Goal: Task Accomplishment & Management: Manage account settings

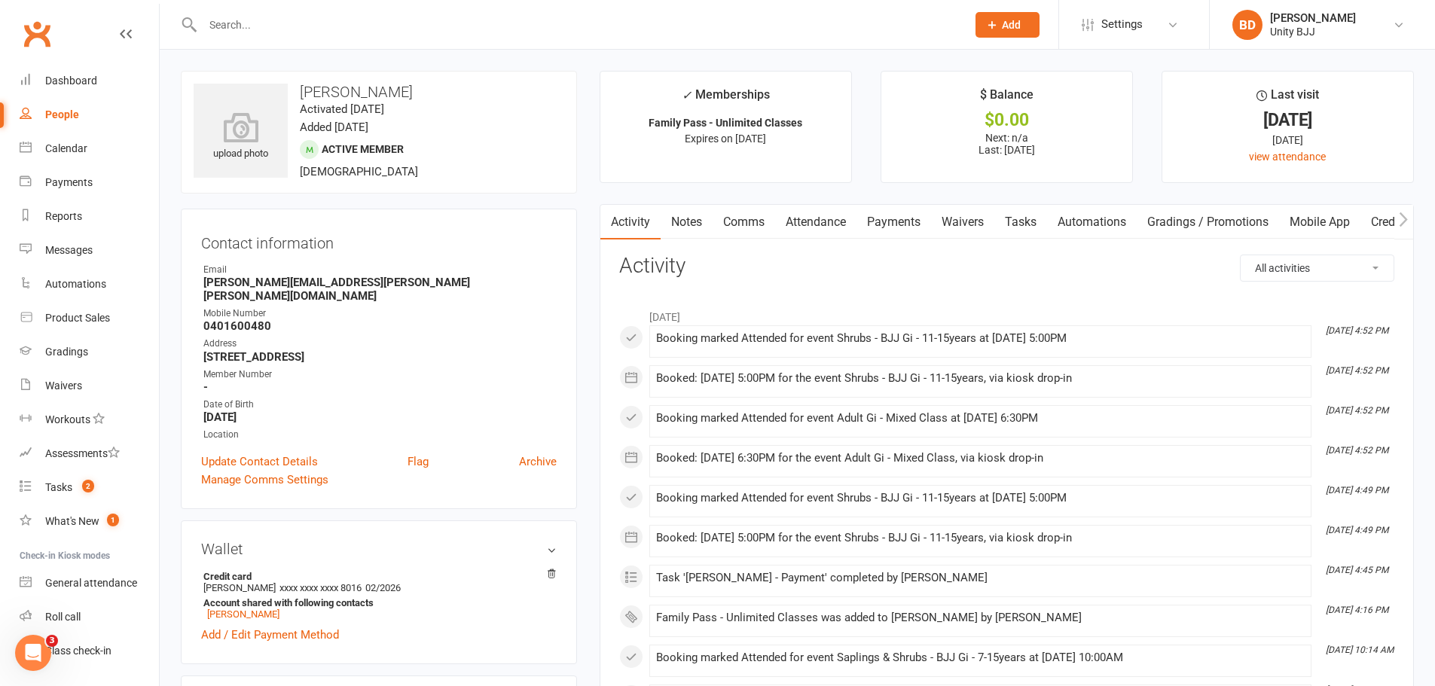
click at [225, 24] on input "text" at bounding box center [577, 24] width 758 height 21
type input "claire"
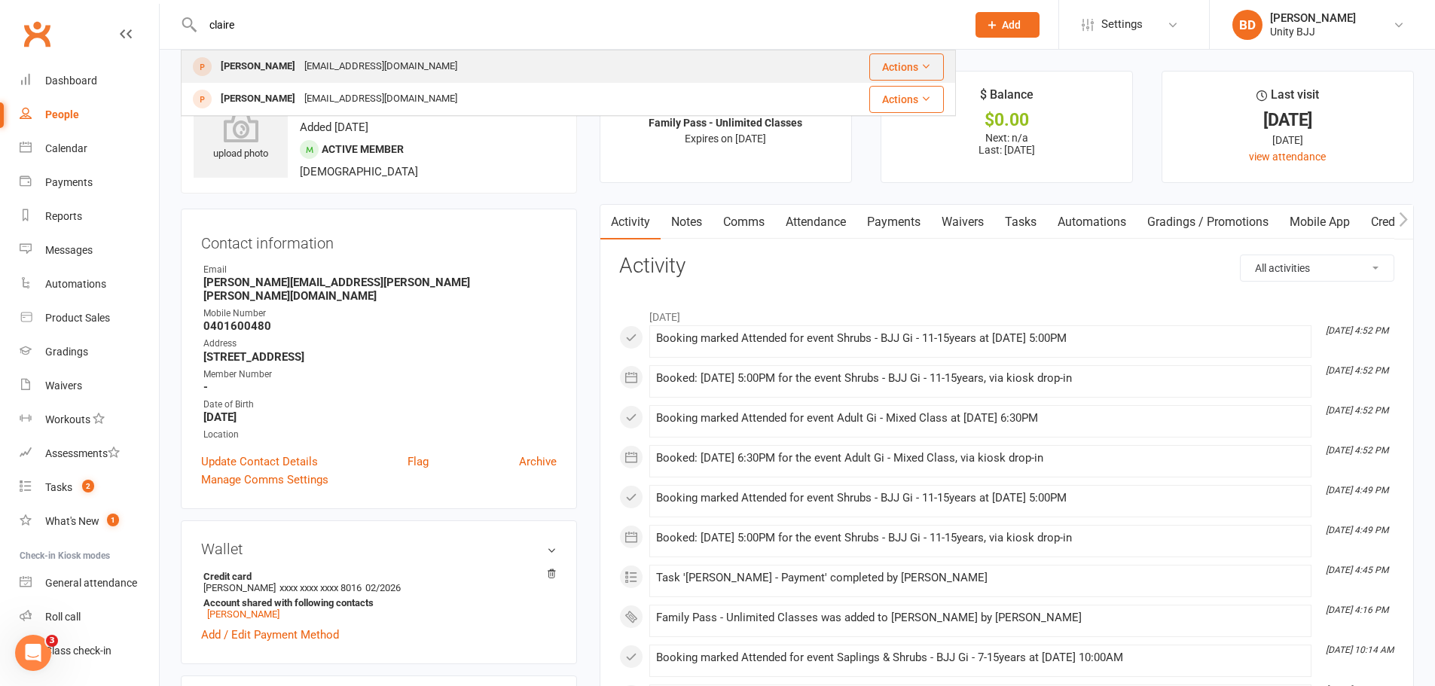
click at [272, 60] on div "[PERSON_NAME]" at bounding box center [258, 67] width 84 height 22
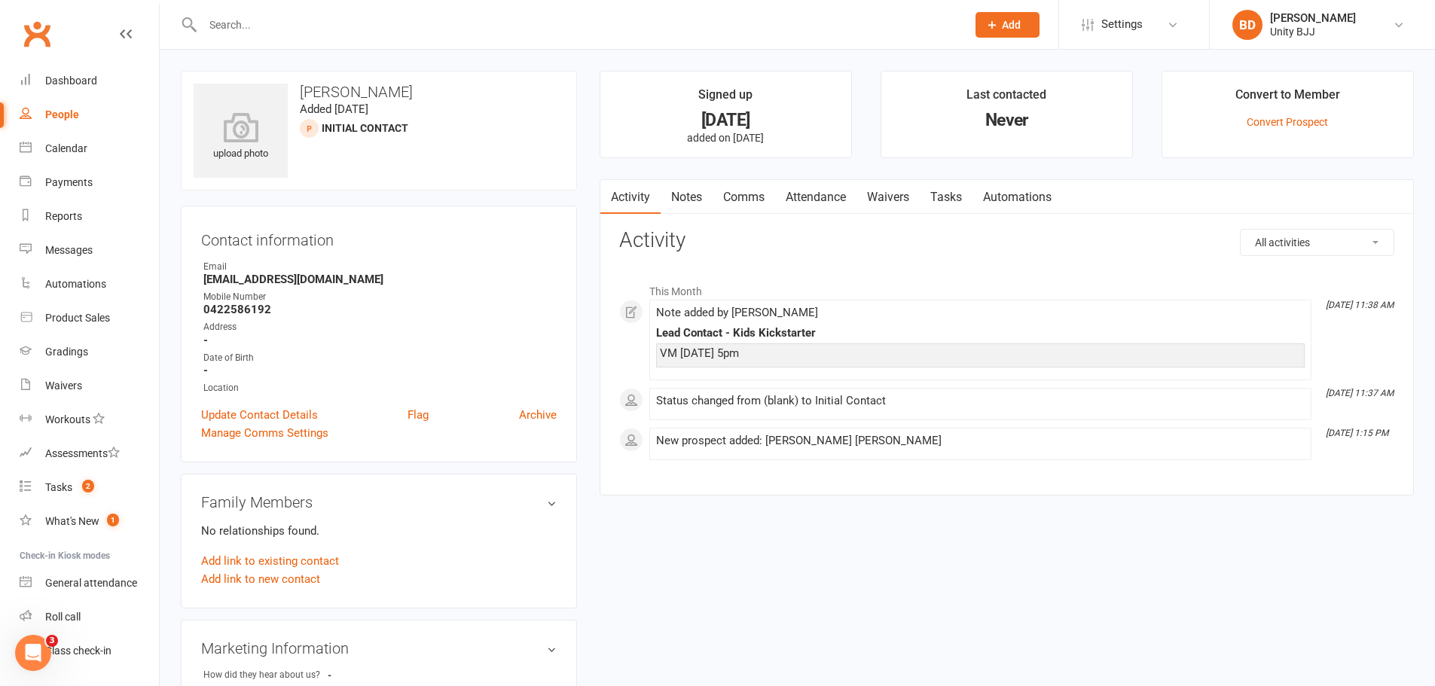
click at [221, 29] on input "text" at bounding box center [577, 24] width 758 height 21
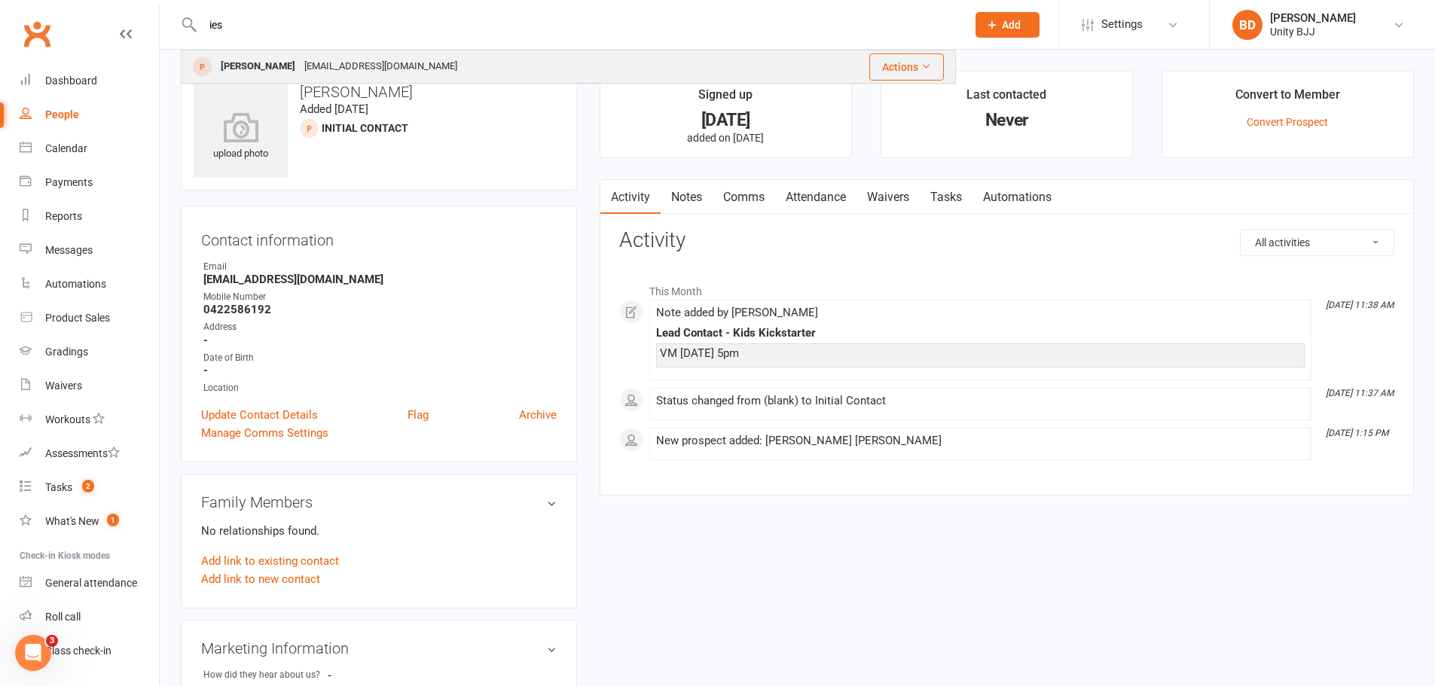
type input "ies"
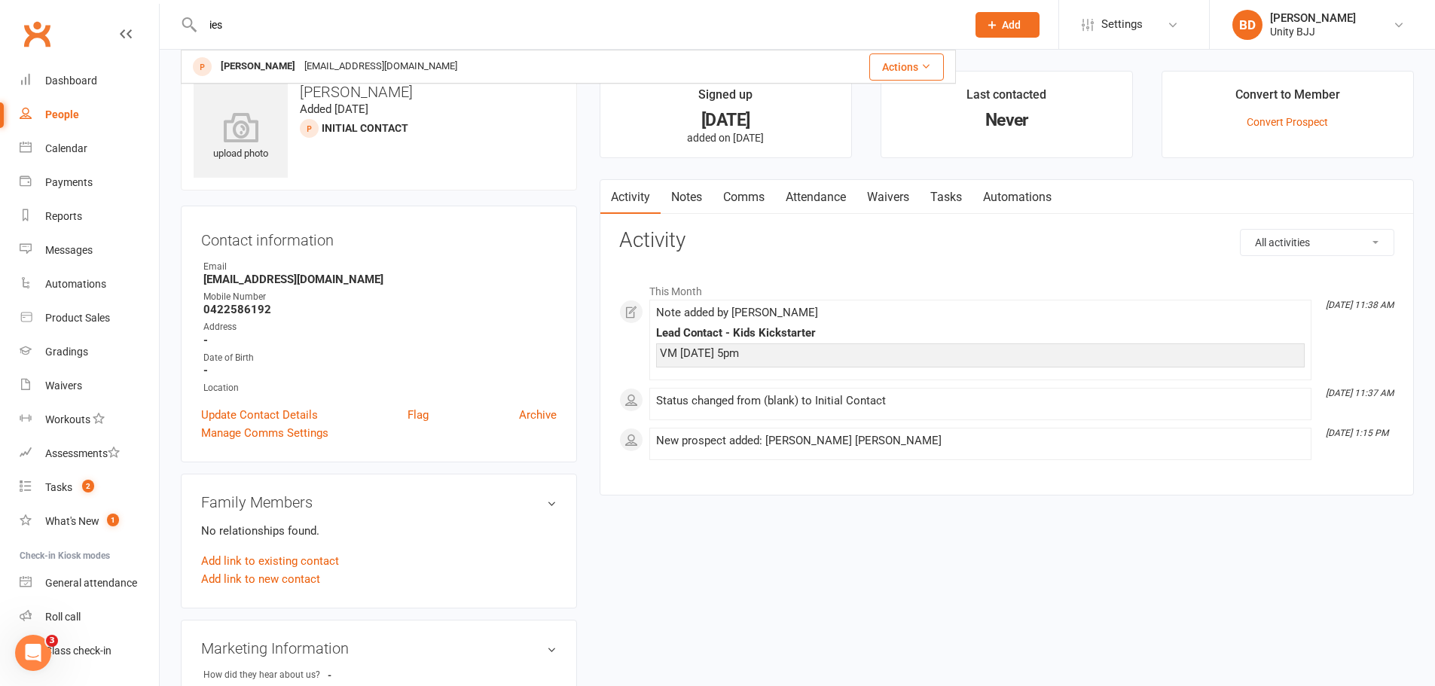
click at [300, 67] on div "[EMAIL_ADDRESS][DOMAIN_NAME]" at bounding box center [381, 67] width 162 height 22
click at [698, 198] on link "Notes" at bounding box center [687, 197] width 52 height 35
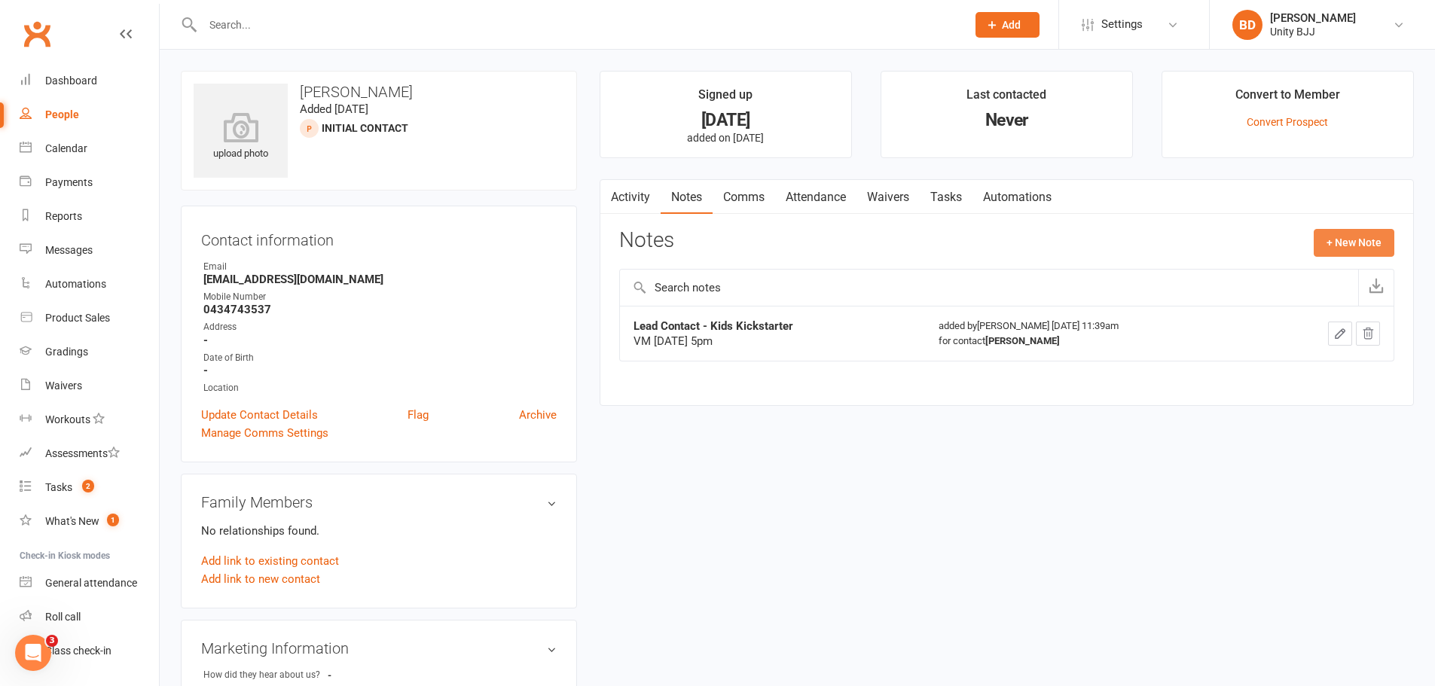
click at [1359, 237] on button "+ New Note" at bounding box center [1354, 242] width 81 height 27
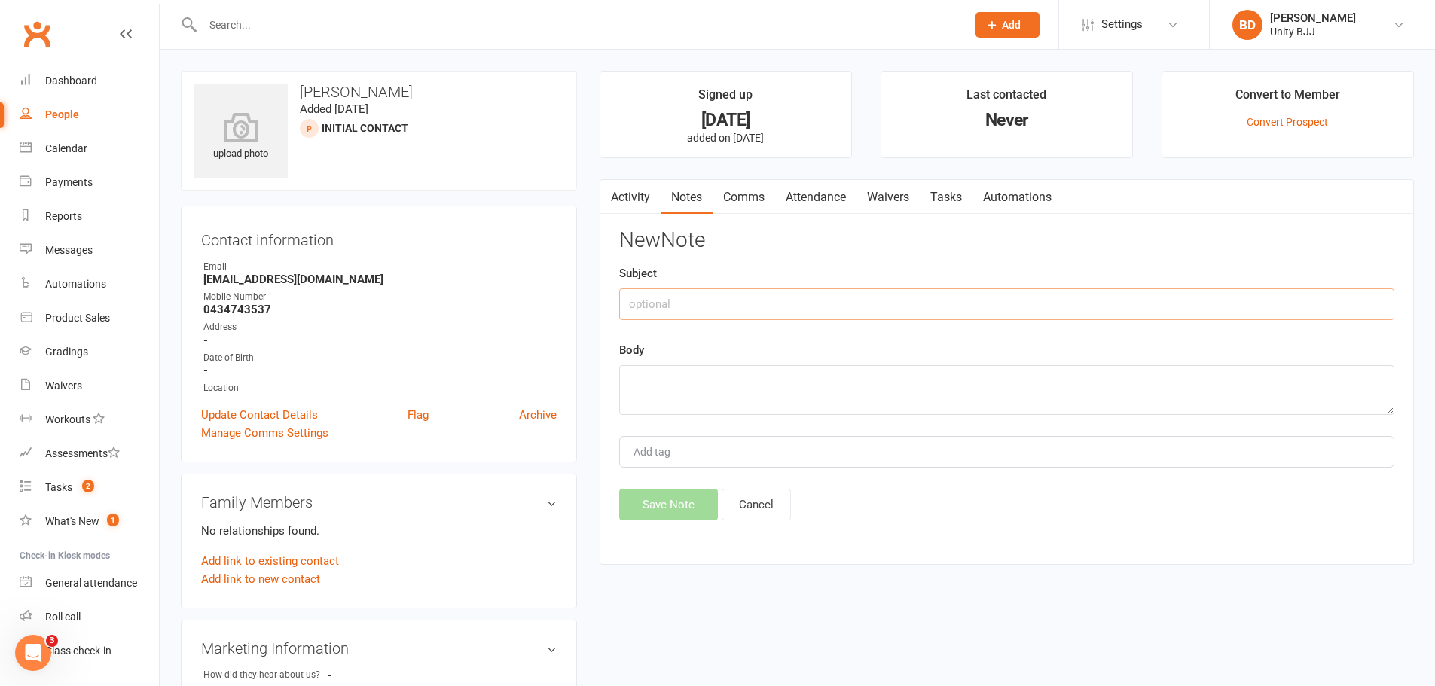
click at [866, 302] on input "text" at bounding box center [1006, 305] width 775 height 32
click at [640, 196] on link "Activity" at bounding box center [630, 197] width 60 height 35
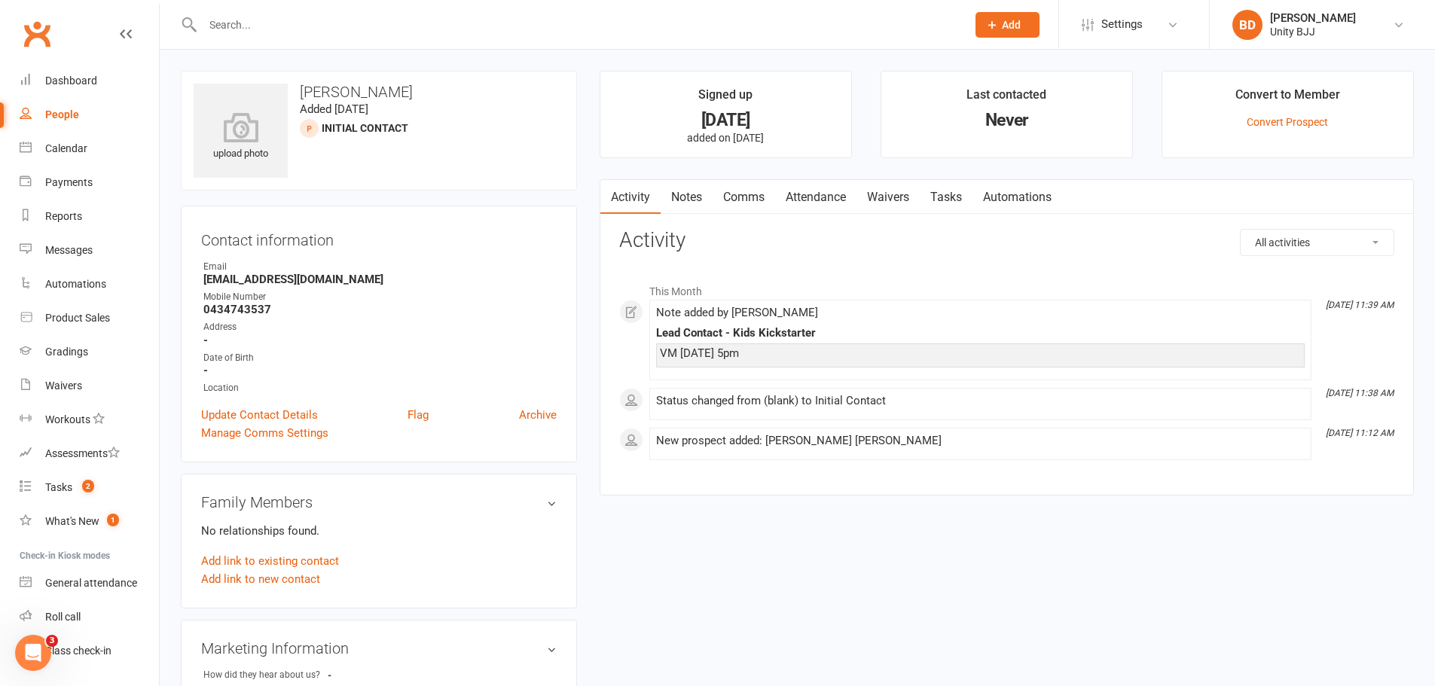
click at [691, 197] on link "Notes" at bounding box center [687, 197] width 52 height 35
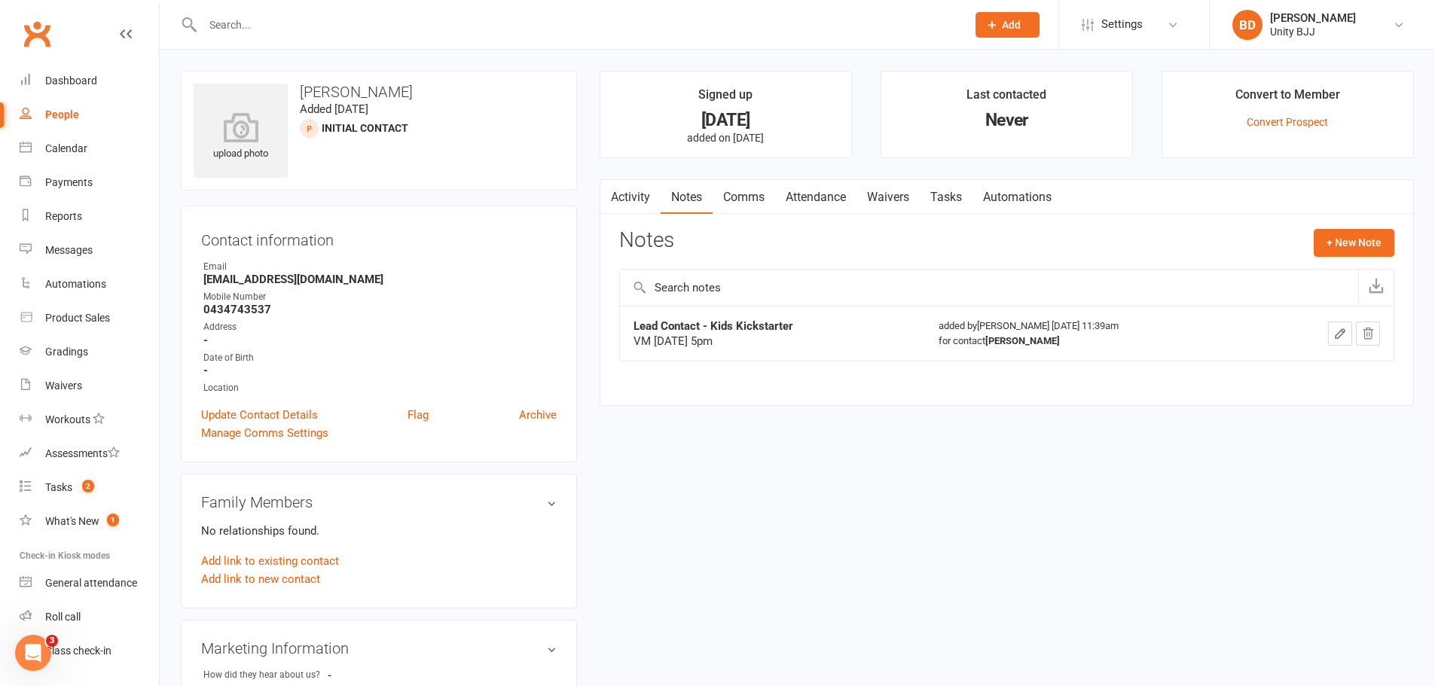
click at [1343, 332] on icon "button" at bounding box center [1340, 334] width 14 height 14
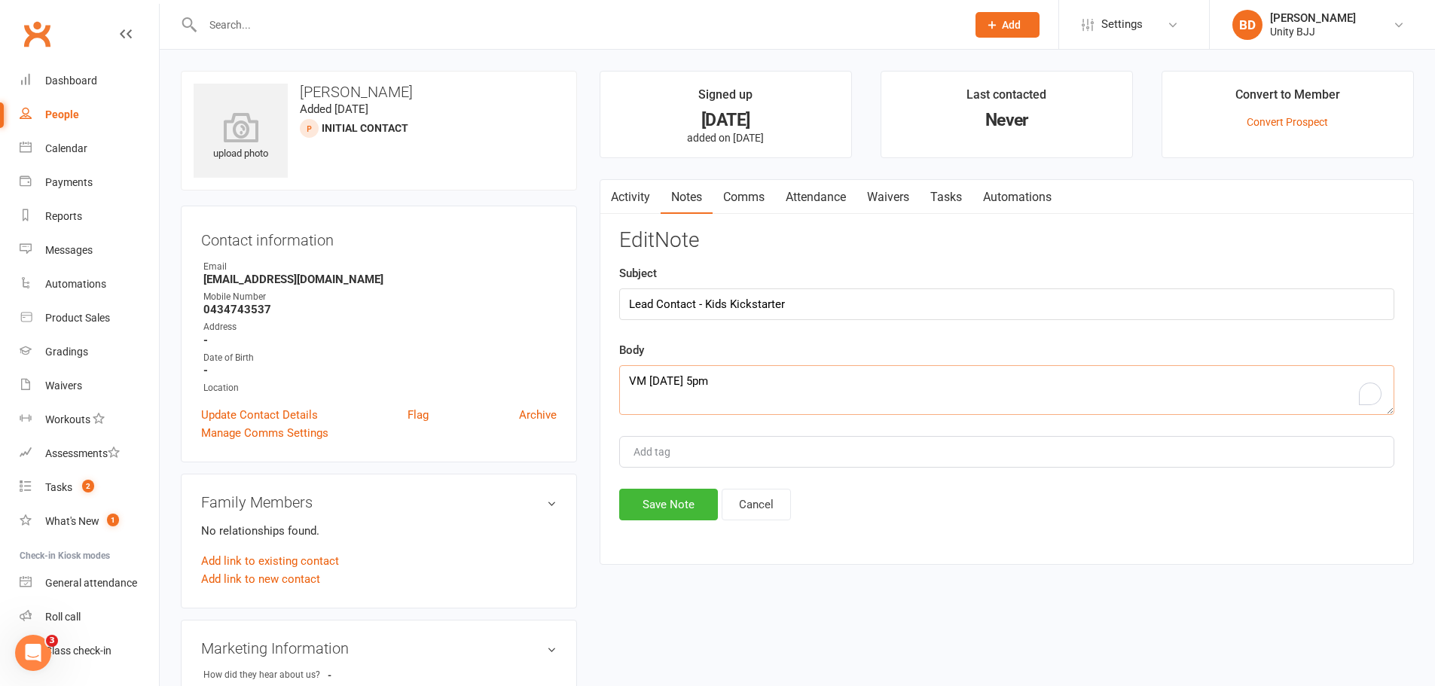
drag, startPoint x: 793, startPoint y: 378, endPoint x: 573, endPoint y: 382, distance: 220.8
click at [573, 382] on div "upload photo [PERSON_NAME] Added [DATE] Initial Contact prospect Contact inform…" at bounding box center [798, 655] width 1256 height 1168
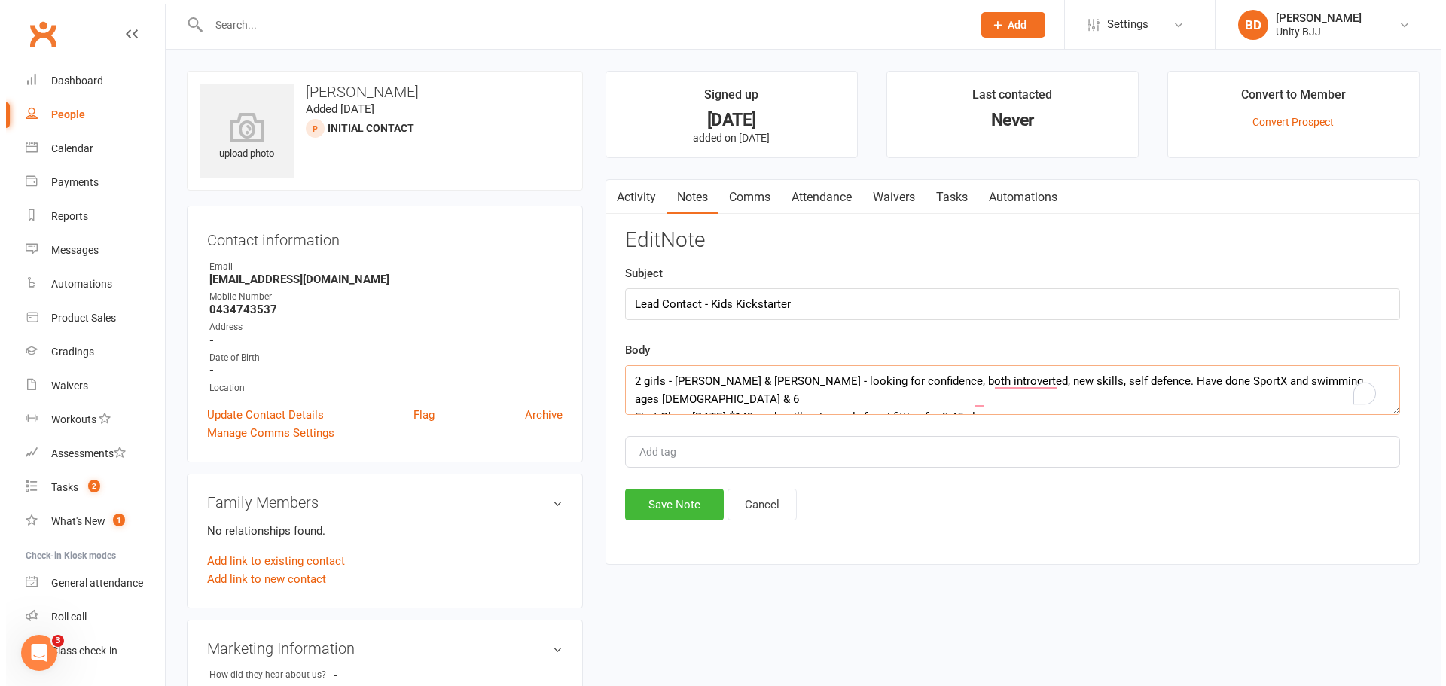
scroll to position [18, 0]
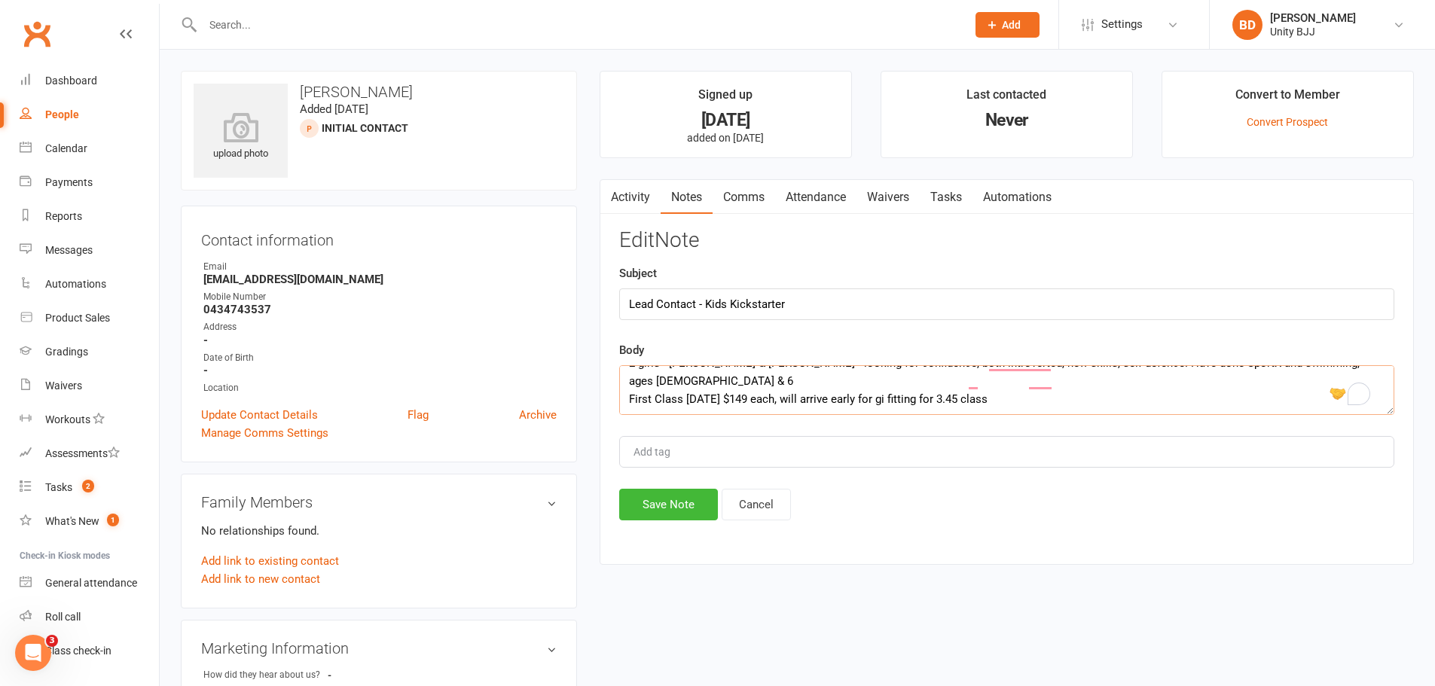
drag, startPoint x: 1100, startPoint y: 401, endPoint x: 628, endPoint y: 388, distance: 472.5
click at [628, 388] on textarea "2 girls - [PERSON_NAME] & [PERSON_NAME] - looking for confidence, both introver…" at bounding box center [1006, 390] width 775 height 50
type textarea "2 girls - [PERSON_NAME] & [PERSON_NAME] - looking for confidence, both introver…"
click at [694, 500] on button "Save Note" at bounding box center [668, 505] width 99 height 32
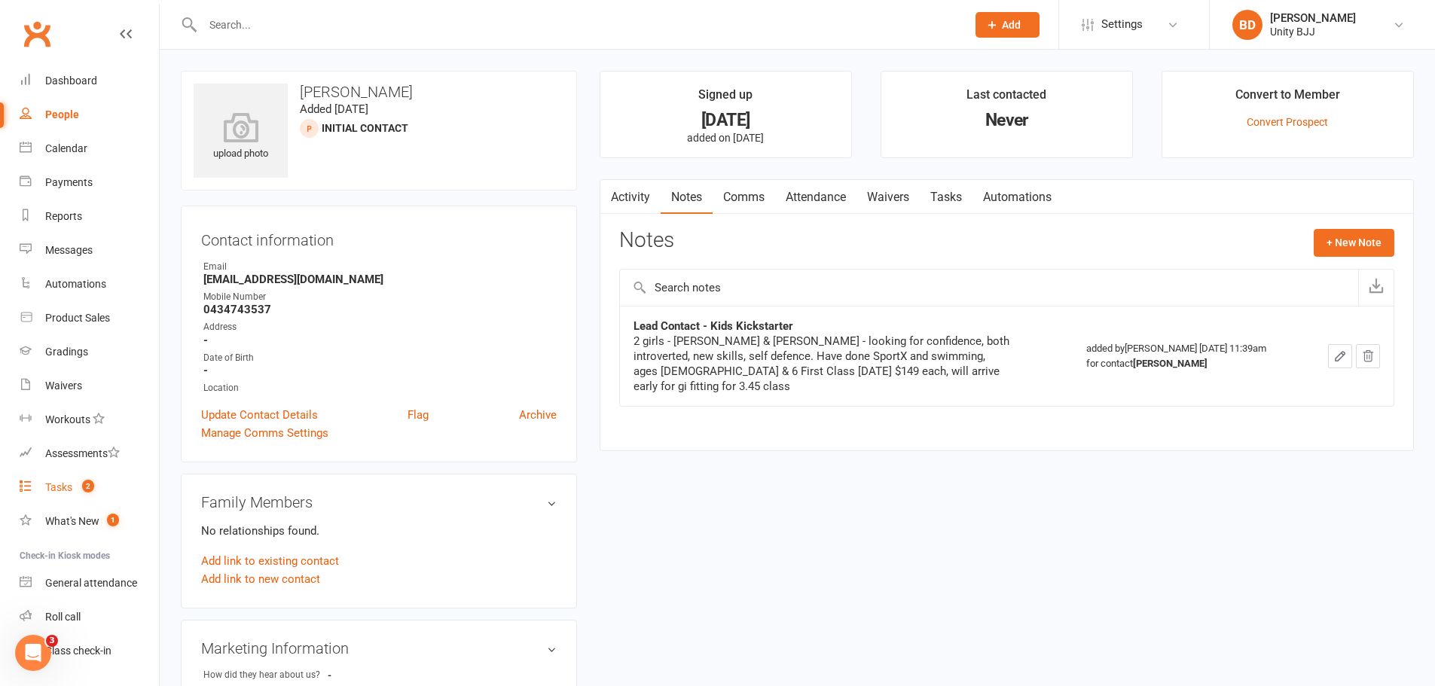
click at [68, 480] on link "Tasks 2" at bounding box center [89, 488] width 139 height 34
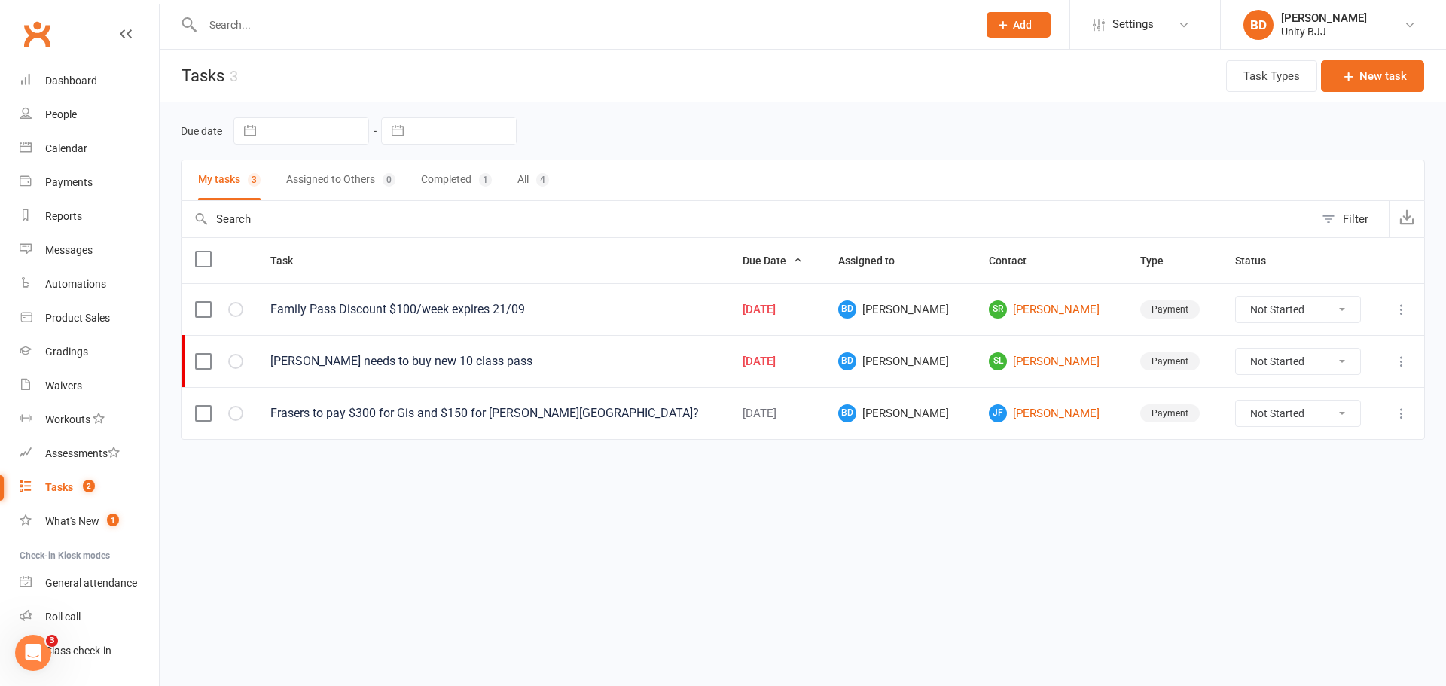
click at [1333, 321] on select "Not Started In Progress Waiting Complete" at bounding box center [1298, 310] width 125 height 26
click at [1236, 297] on select "Not Started In Progress Waiting Complete" at bounding box center [1298, 310] width 125 height 26
select select "unstarted"
select select "started"
click at [1382, 81] on button "New task" at bounding box center [1372, 76] width 103 height 32
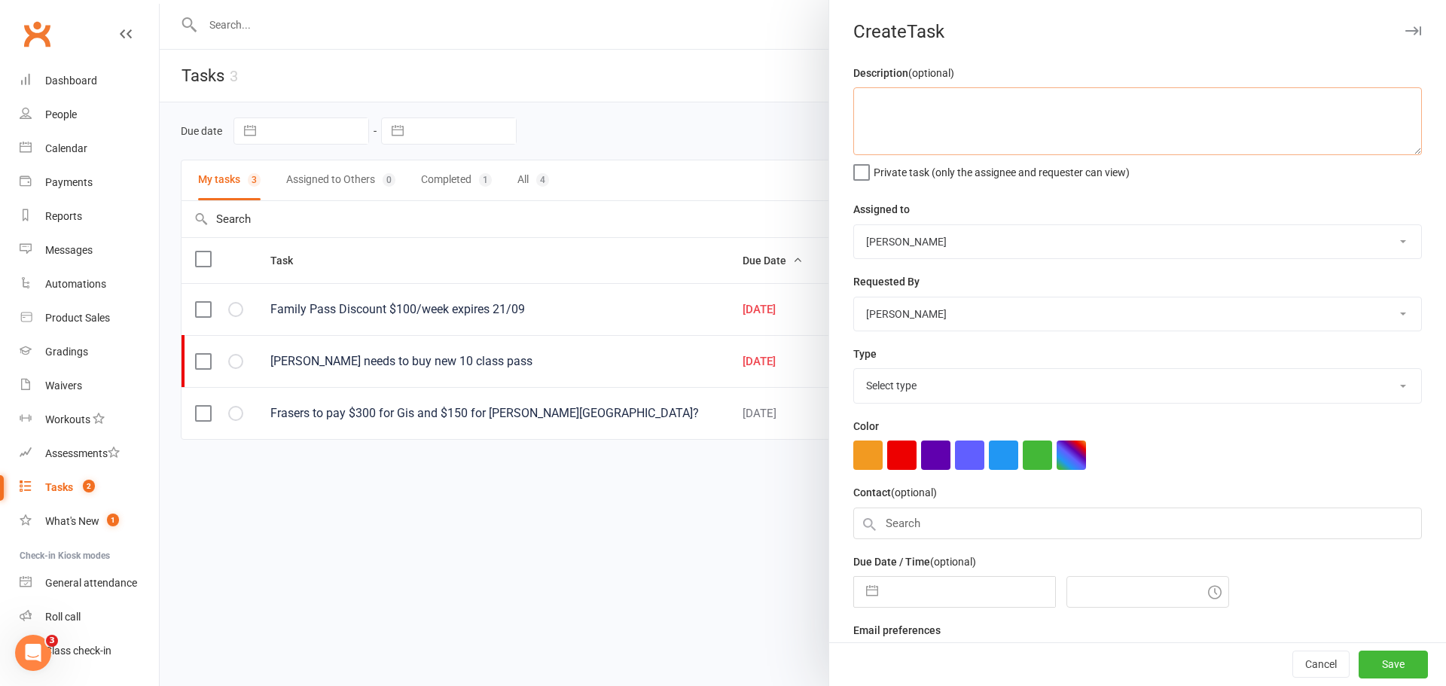
click at [1008, 129] on textarea at bounding box center [1138, 121] width 569 height 68
paste textarea "First Class [DATE] $149 each, will arrive early for gi fitting for 3.45 class"
click at [862, 104] on textarea "First Class [DATE] $149 each, will arrive early for gi fitting for 3.45 class" at bounding box center [1138, 121] width 569 height 68
click at [858, 102] on textarea "First Class [DATE] $149 each, will arrive early for gi fitting for 3.45 class" at bounding box center [1138, 121] width 569 height 68
drag, startPoint x: 1386, startPoint y: 99, endPoint x: 1396, endPoint y: 76, distance: 25.3
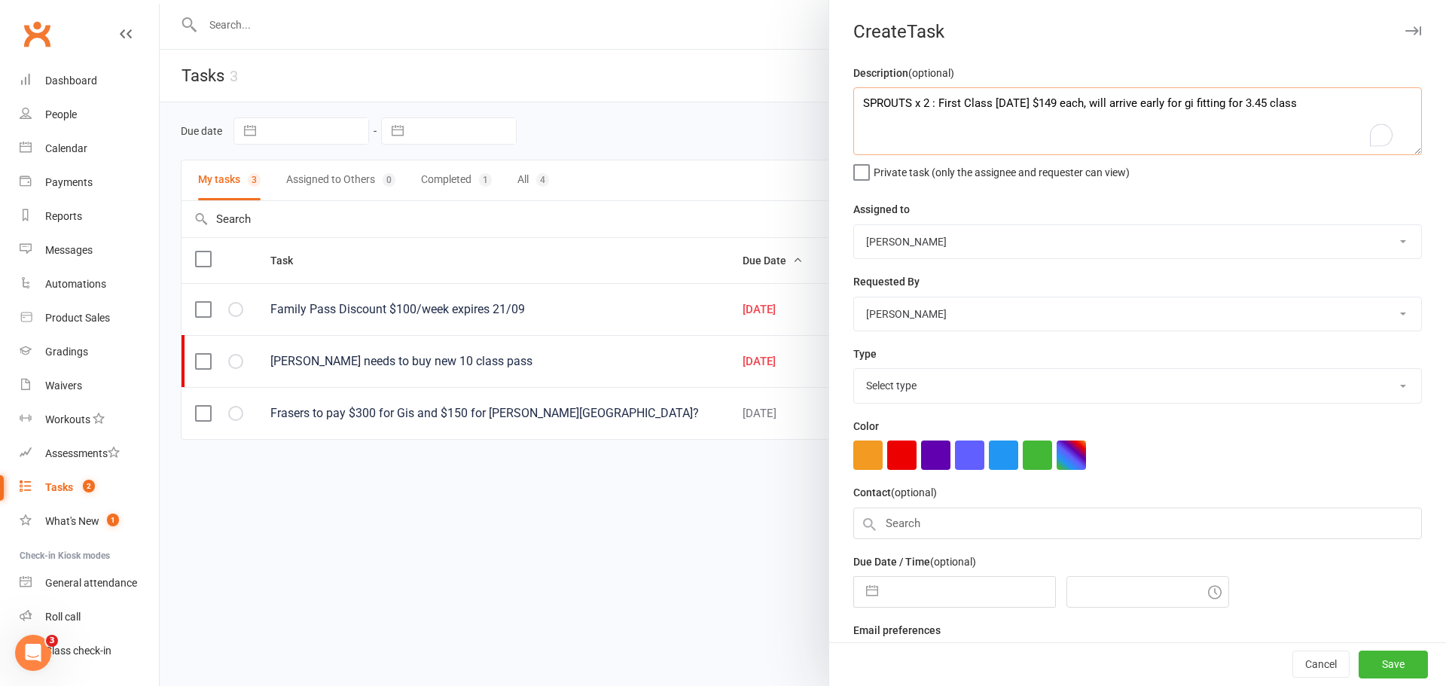
click at [1388, 99] on textarea "SPROUTS x 2 : First Class [DATE] $149 each, will arrive early for gi fitting fo…" at bounding box center [1138, 121] width 569 height 68
type textarea "SPROUTS x 2 : First Class [DATE] $149 each, will arrive early for gi fitting fo…"
click at [1033, 370] on div "Type Select type E-mail Meeting Payment Phone call Add new task type" at bounding box center [1138, 374] width 569 height 59
click at [1031, 391] on select "Select type E-mail Meeting Payment Phone call Add new task type" at bounding box center [1137, 385] width 567 height 33
select select "33390"
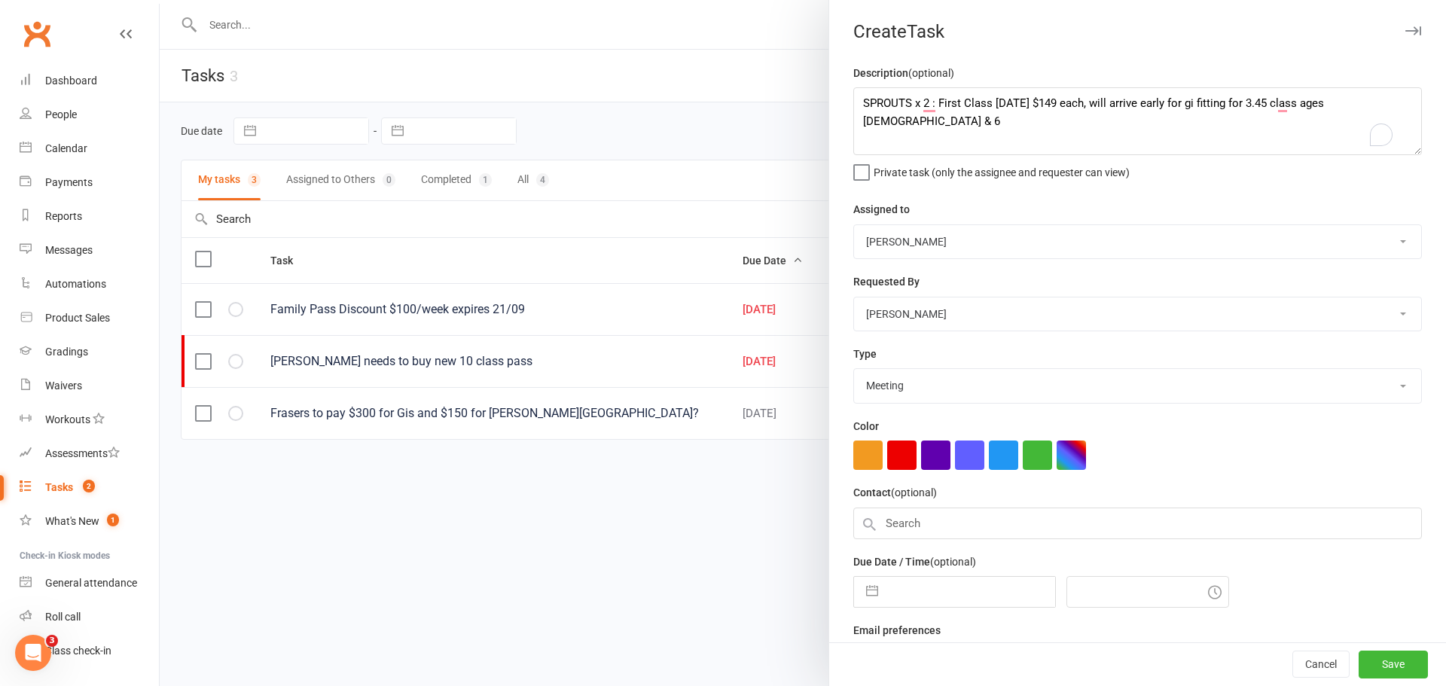
click at [854, 372] on select "Select type E-mail Meeting Payment Phone call Add new task type" at bounding box center [1137, 385] width 567 height 33
click at [931, 459] on button "button" at bounding box center [935, 455] width 29 height 29
click at [897, 533] on input "text" at bounding box center [1138, 524] width 569 height 32
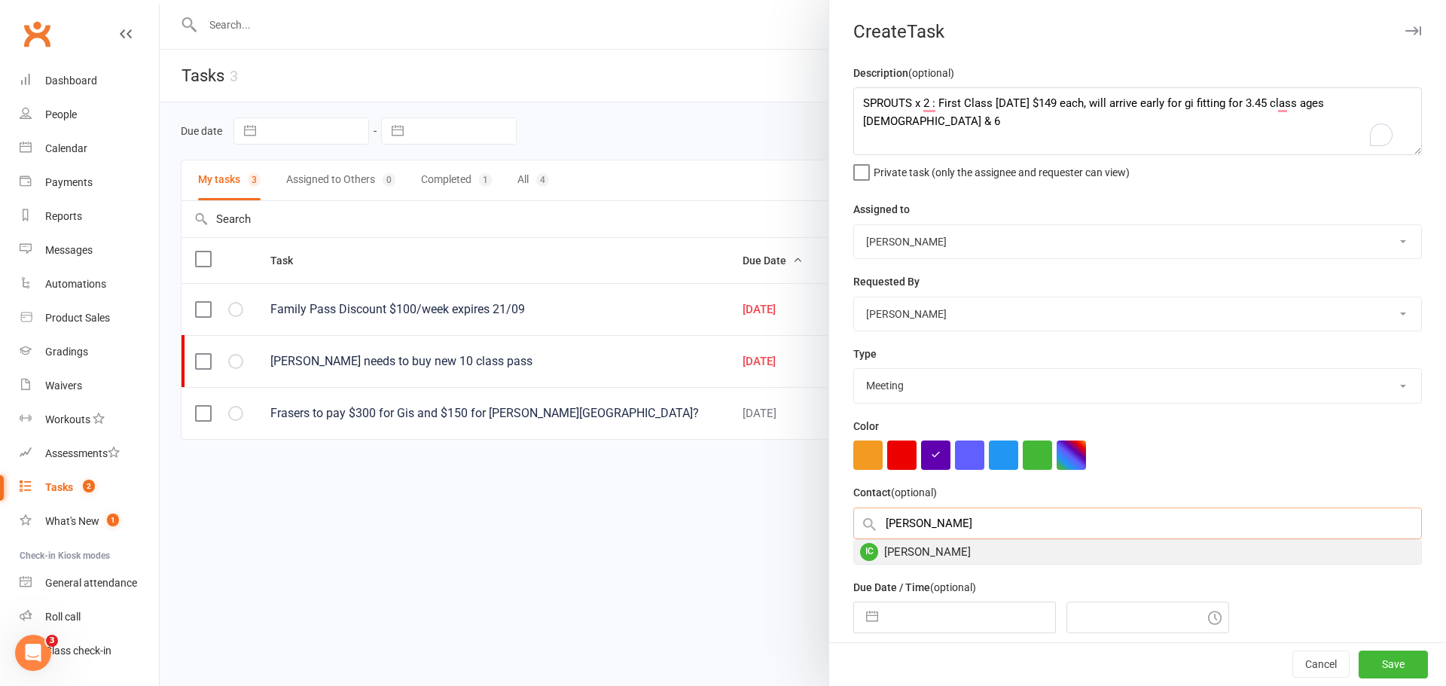
type input "[PERSON_NAME]"
click at [907, 558] on div "IC [PERSON_NAME]" at bounding box center [1137, 552] width 567 height 24
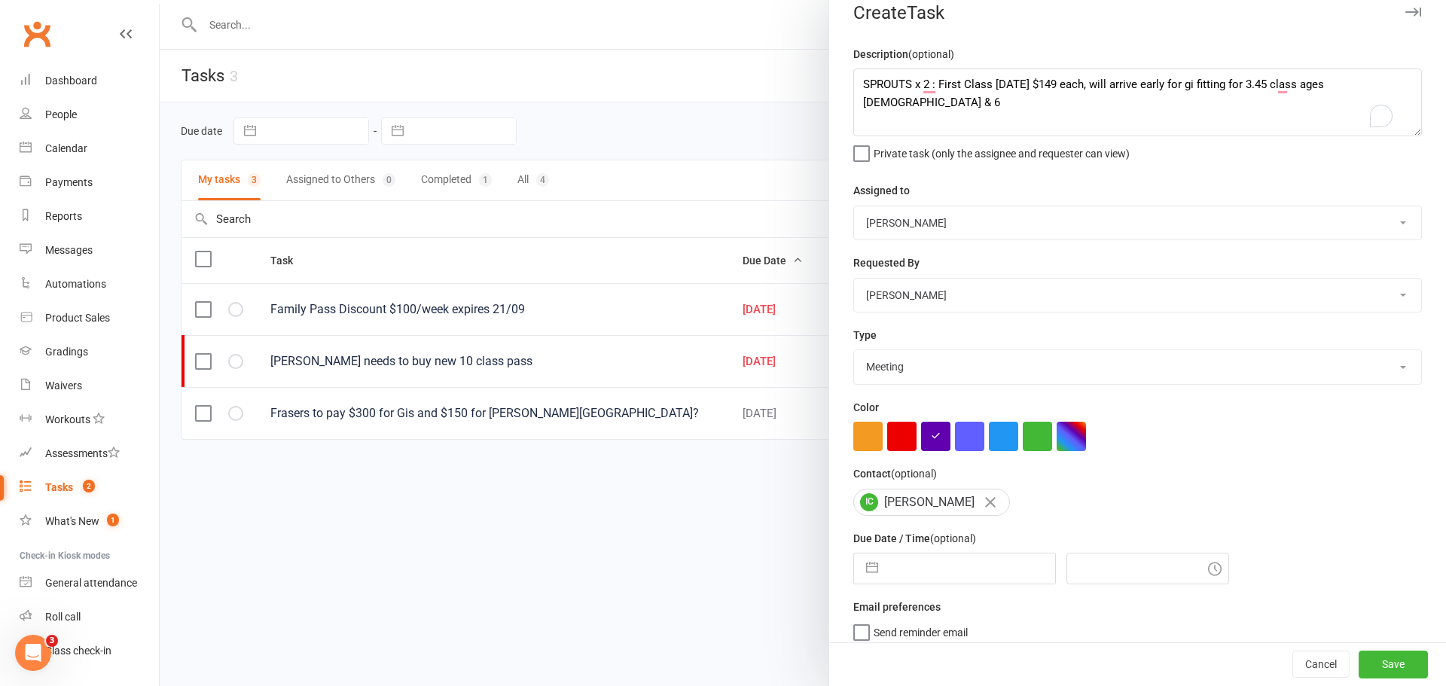
scroll to position [35, 0]
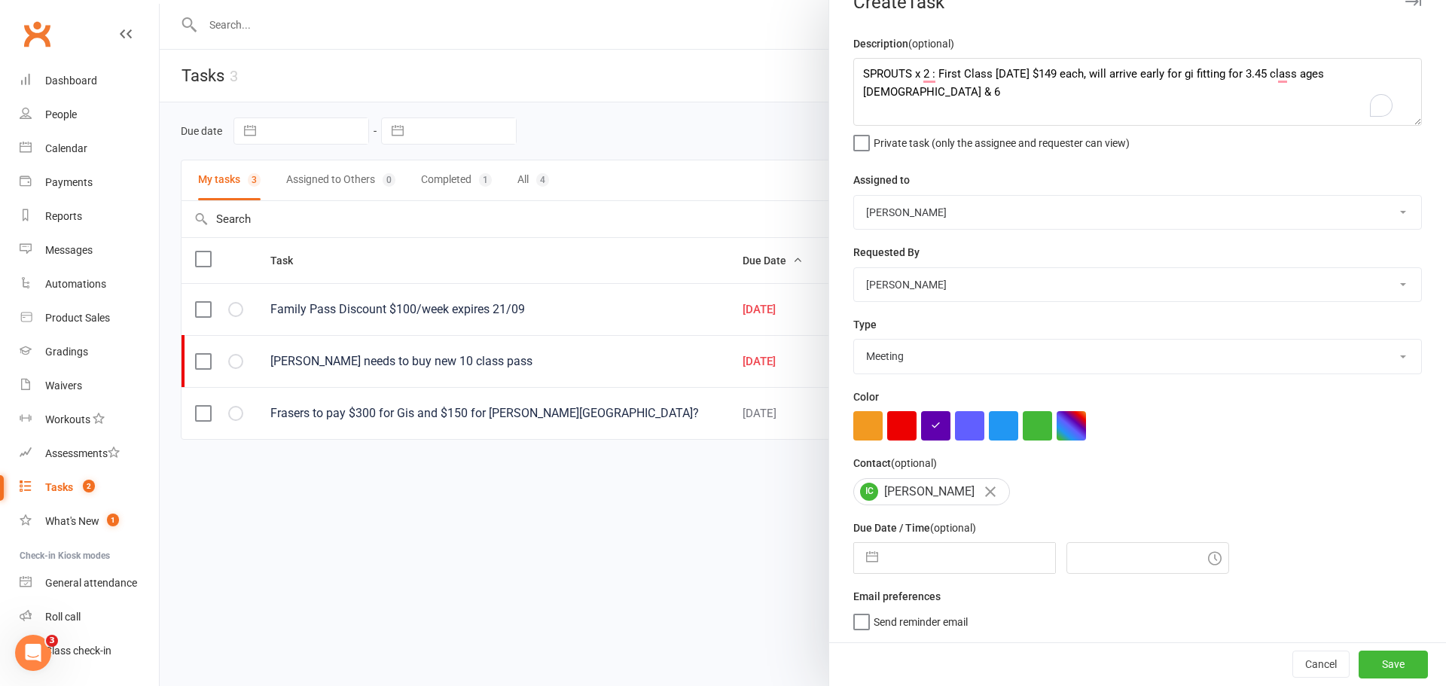
select select "7"
select select "2025"
select select "8"
select select "2025"
select select "9"
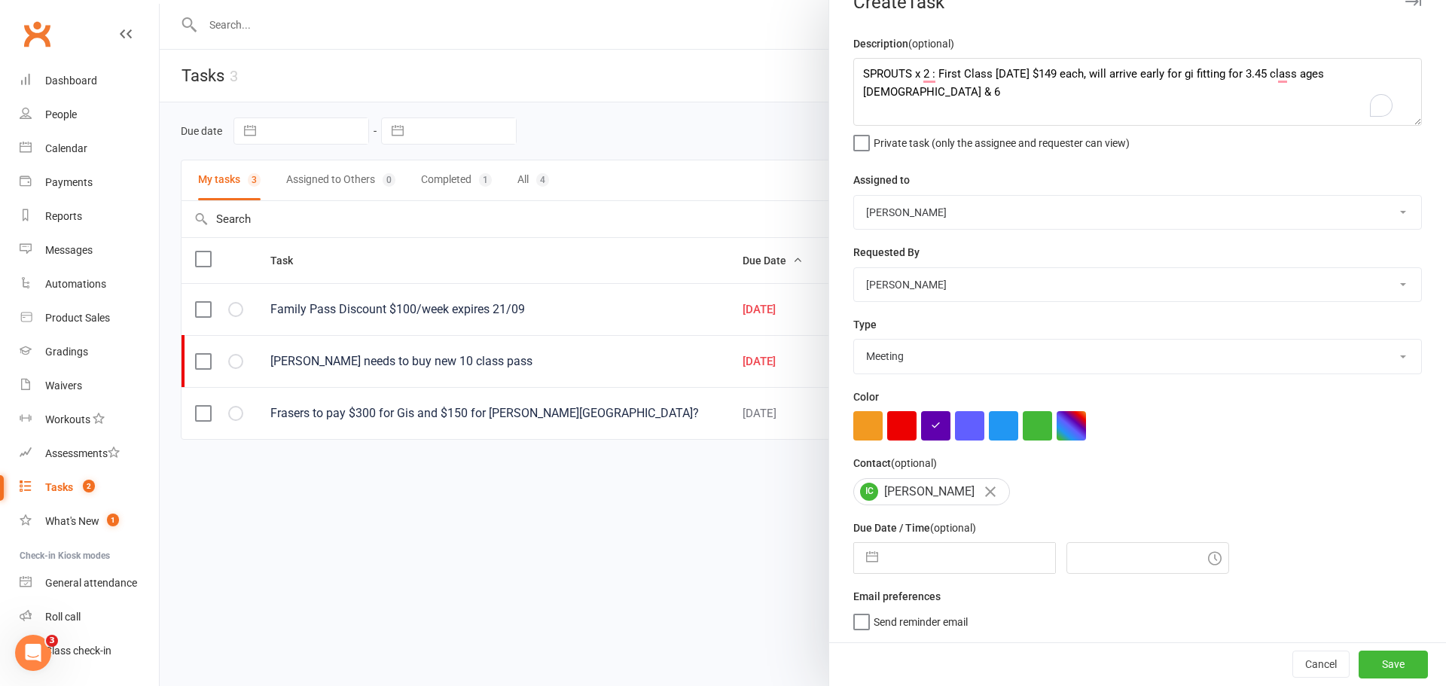
select select "2025"
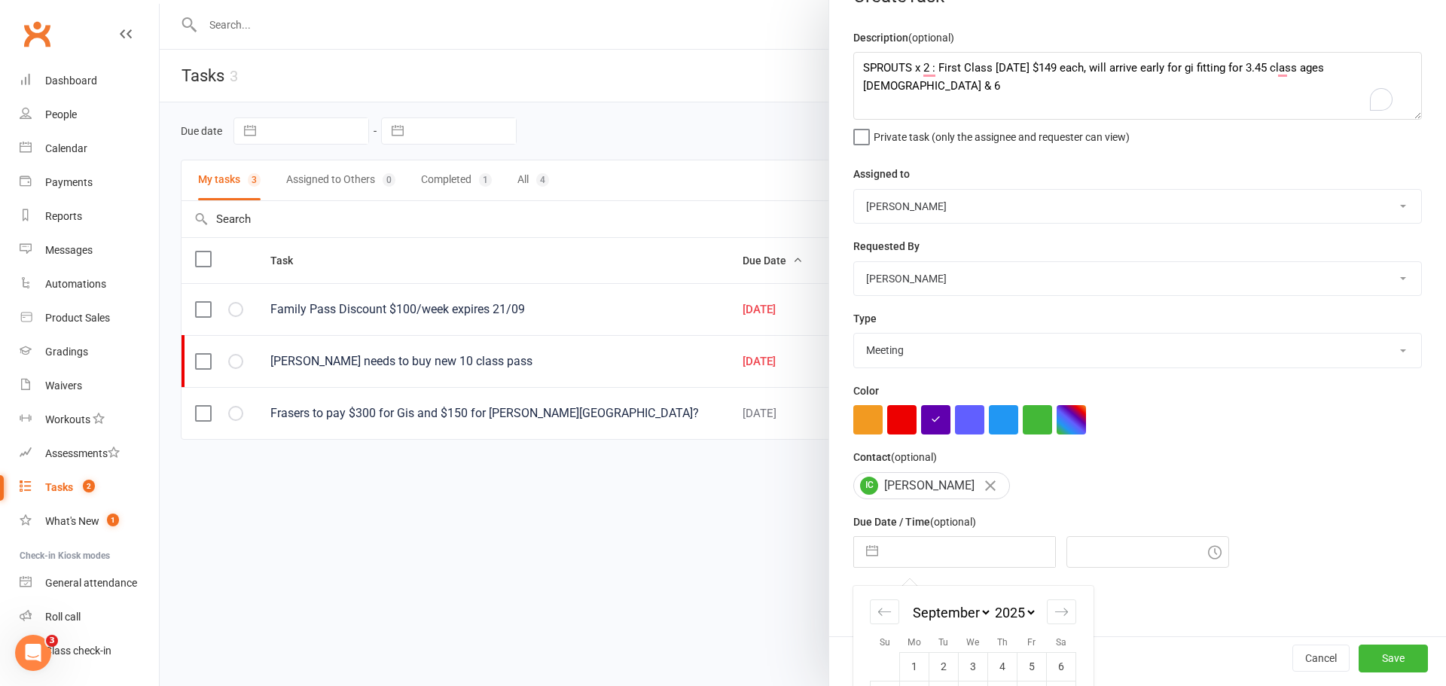
click at [927, 561] on input "text" at bounding box center [971, 552] width 170 height 30
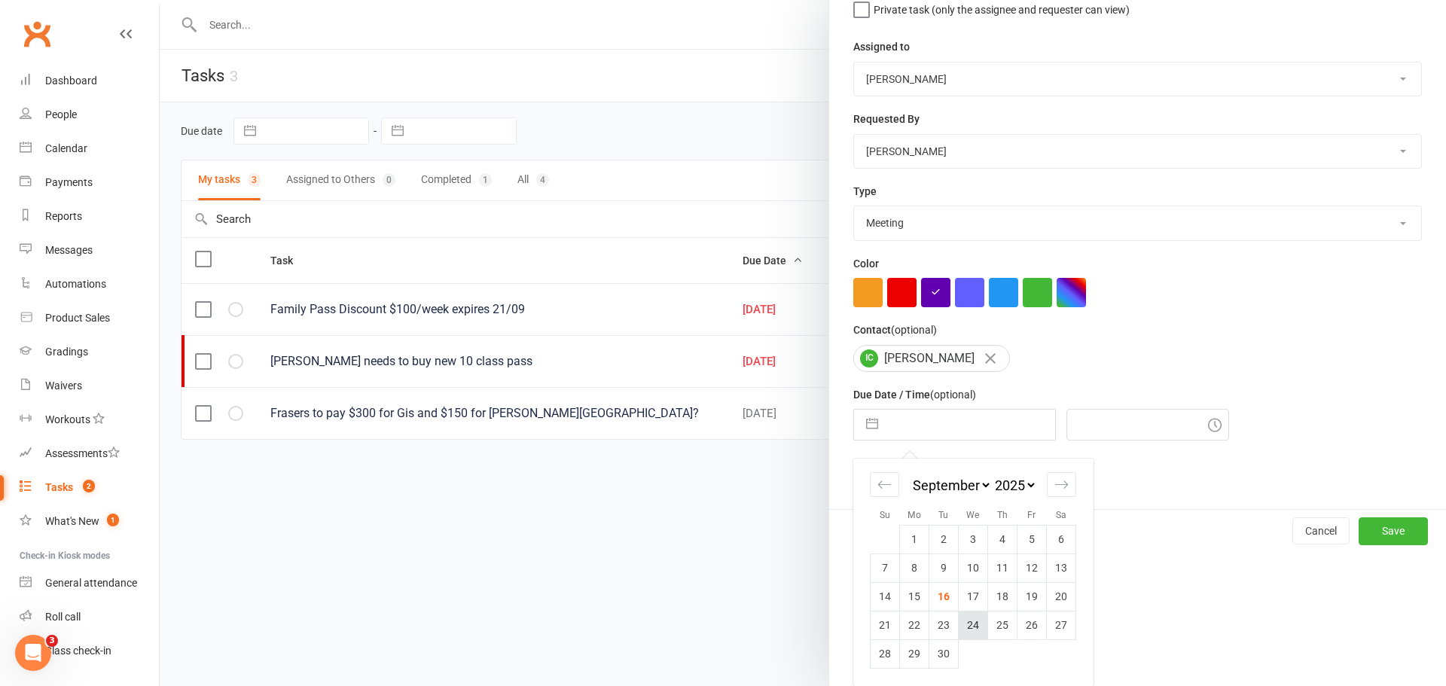
click at [973, 621] on td "24" at bounding box center [973, 625] width 29 height 29
type input "[DATE]"
type input "12:30pm"
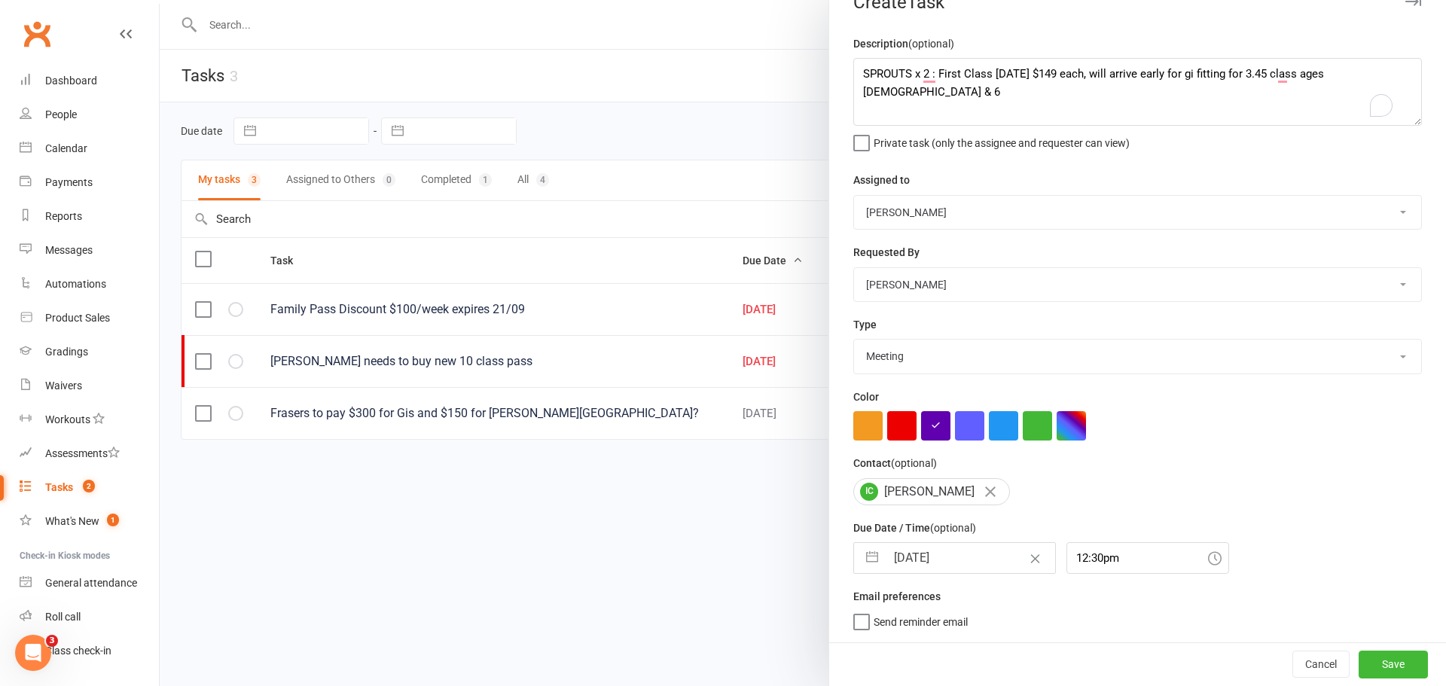
click at [857, 626] on label "Send reminder email" at bounding box center [911, 618] width 115 height 15
click at [857, 611] on input "Send reminder email" at bounding box center [911, 611] width 115 height 0
click at [1375, 667] on button "Save" at bounding box center [1393, 664] width 69 height 27
select select "started"
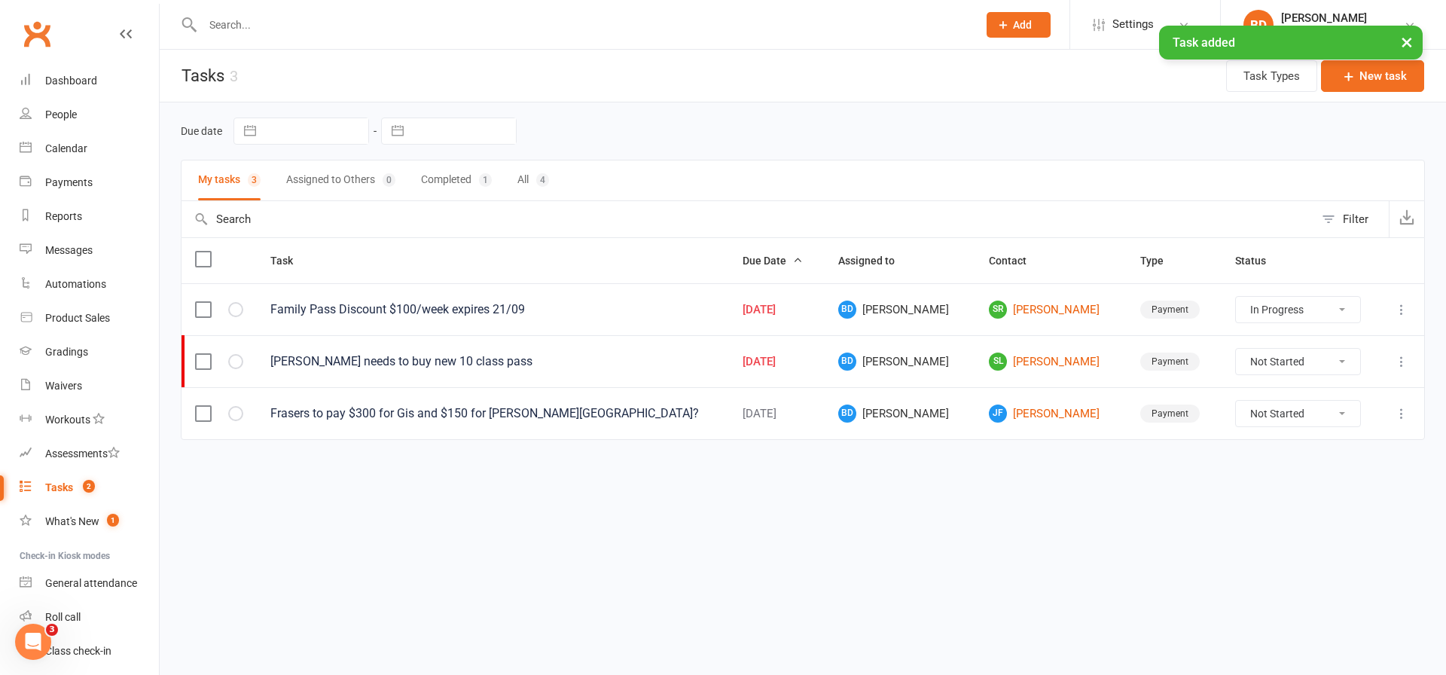
select select "started"
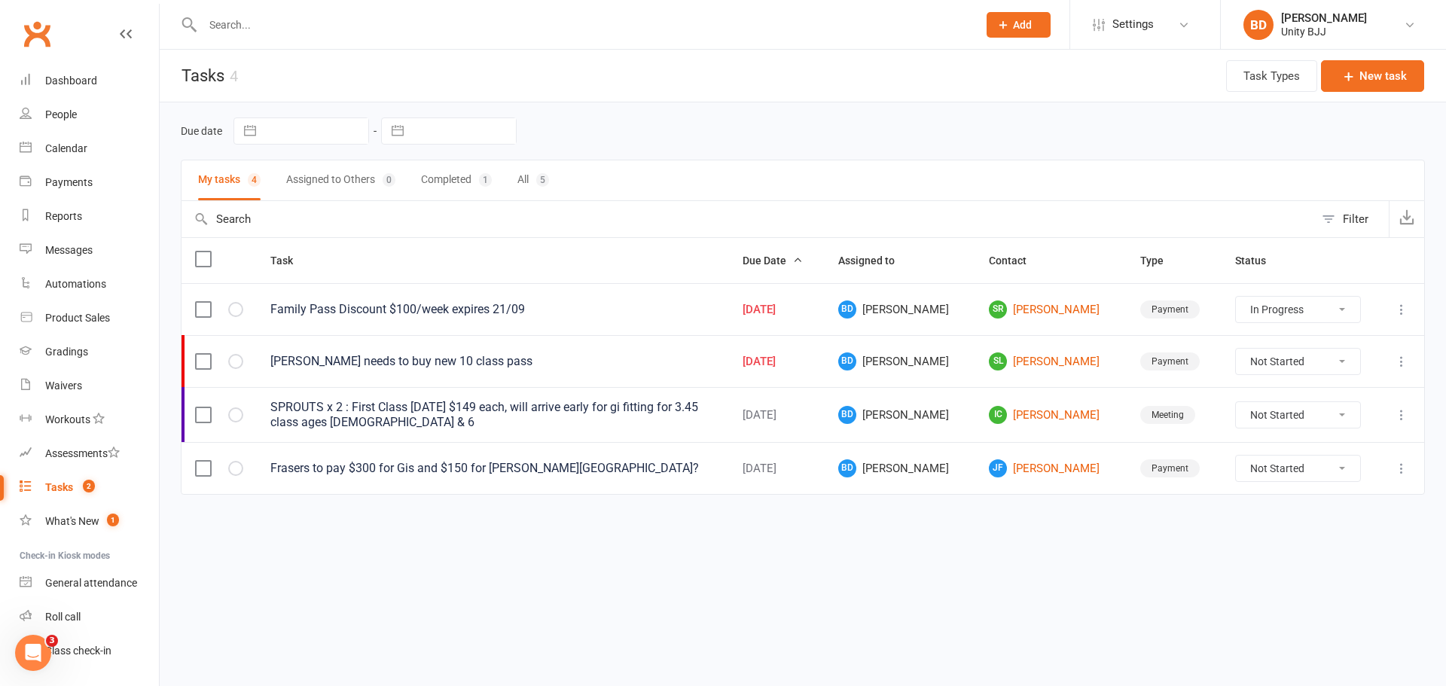
click at [234, 24] on input "text" at bounding box center [582, 24] width 769 height 21
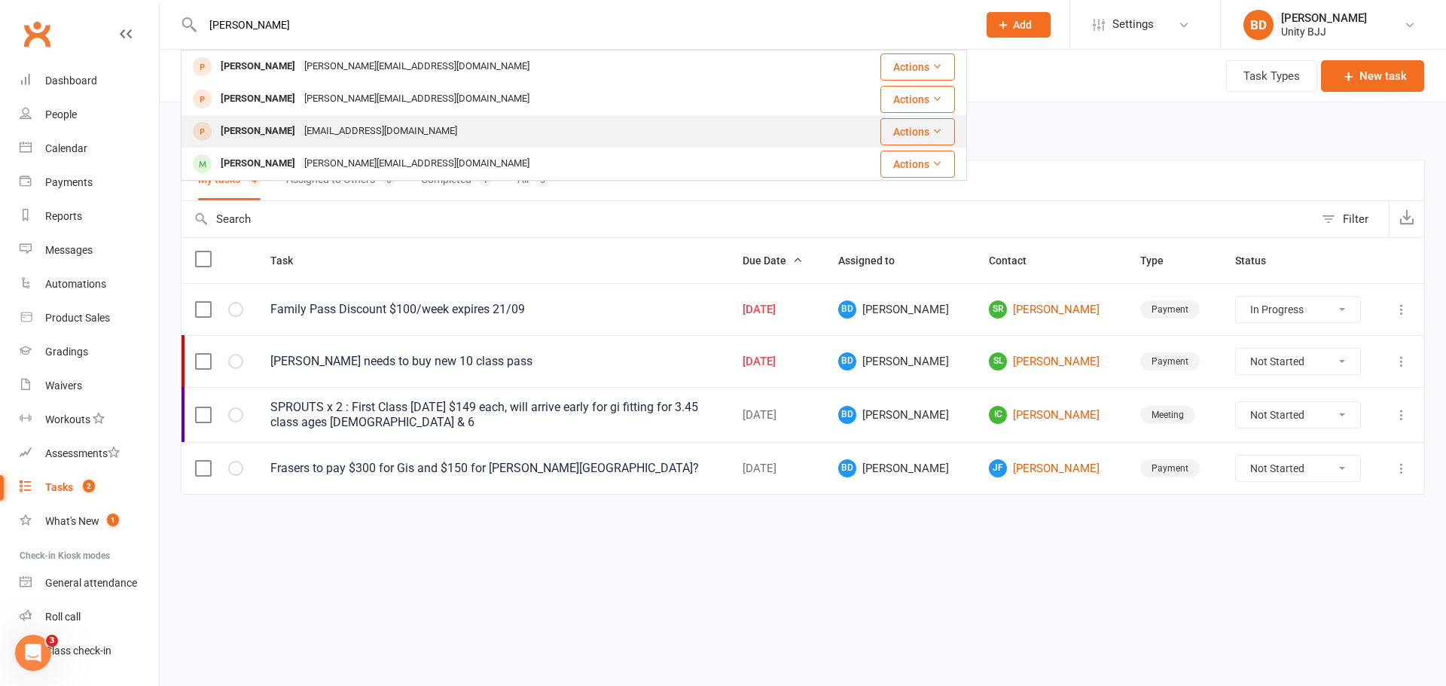
type input "[PERSON_NAME]"
click at [409, 133] on div "[EMAIL_ADDRESS][DOMAIN_NAME]" at bounding box center [381, 132] width 162 height 22
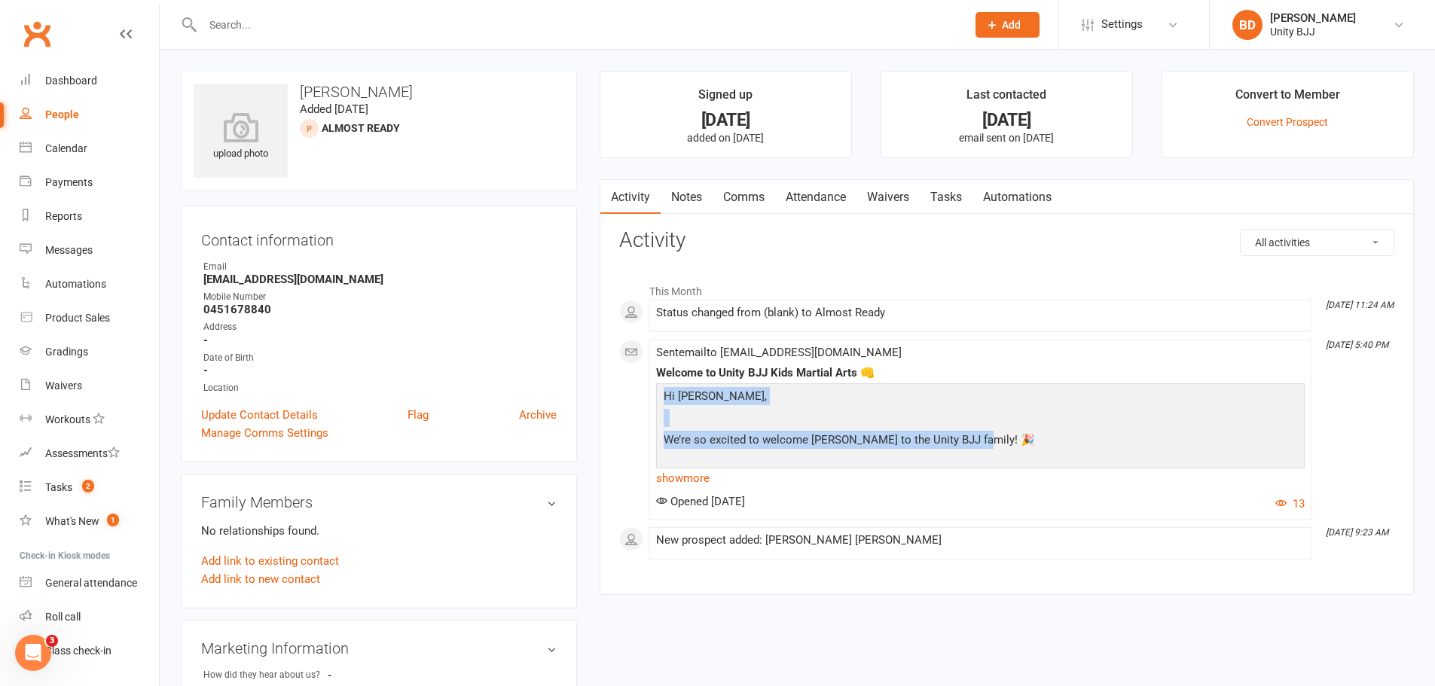
drag, startPoint x: 664, startPoint y: 396, endPoint x: 974, endPoint y: 428, distance: 311.3
click at [970, 448] on div "Hi [PERSON_NAME], We’re so excited to welcome [PERSON_NAME] to the Unity BJJ fa…" at bounding box center [980, 636] width 641 height 499
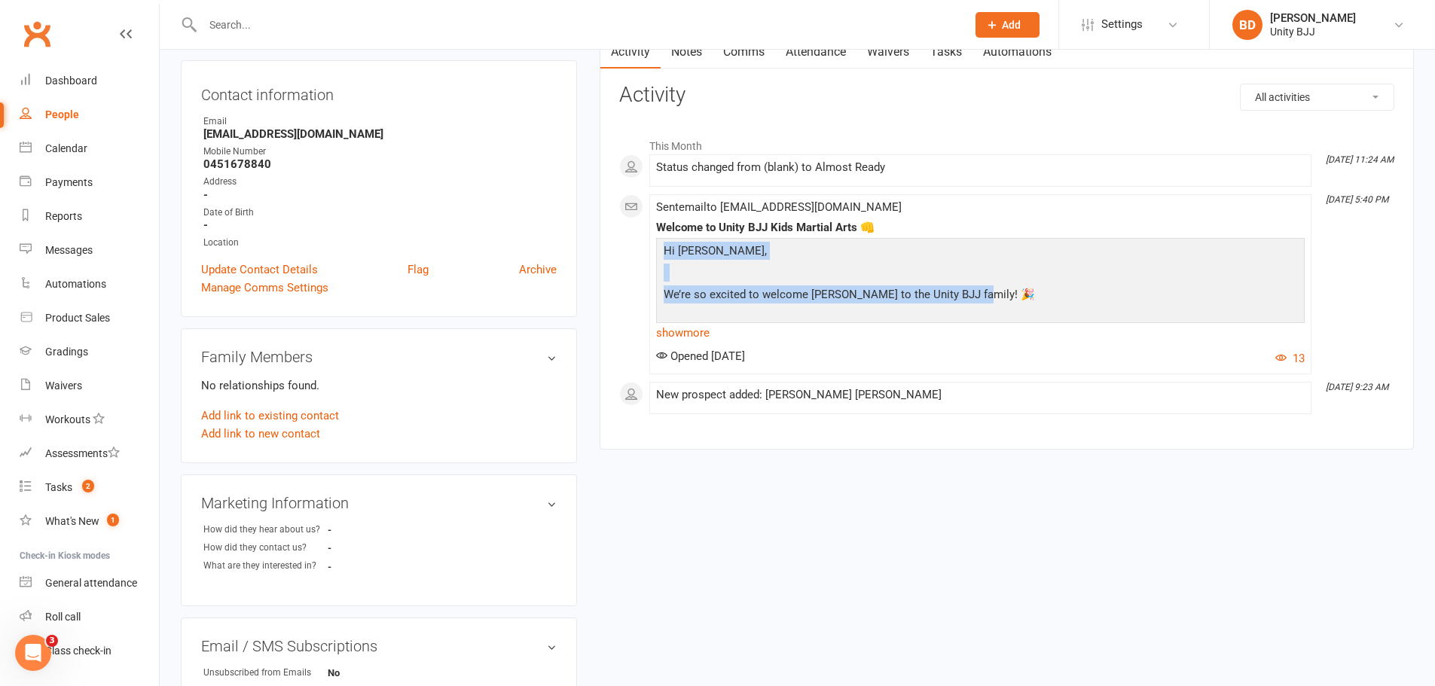
scroll to position [151, 0]
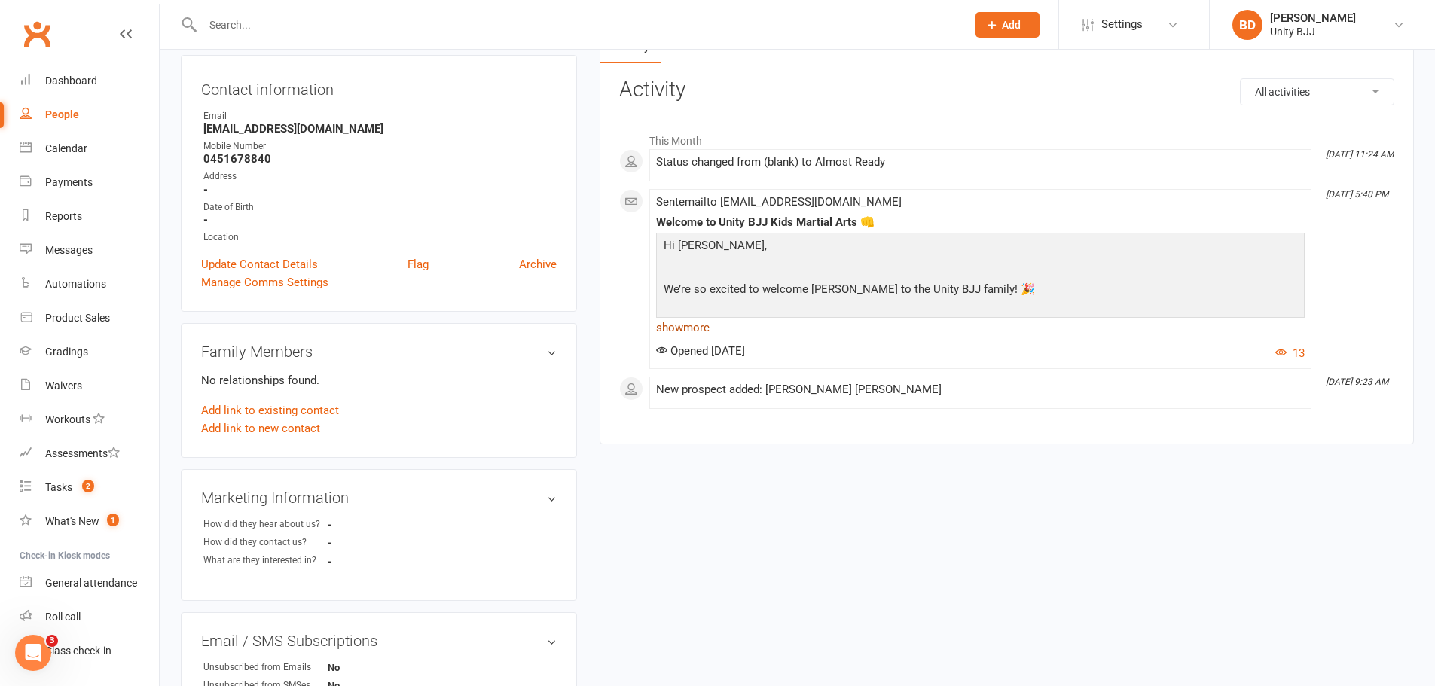
click at [707, 338] on link "show more" at bounding box center [980, 327] width 649 height 21
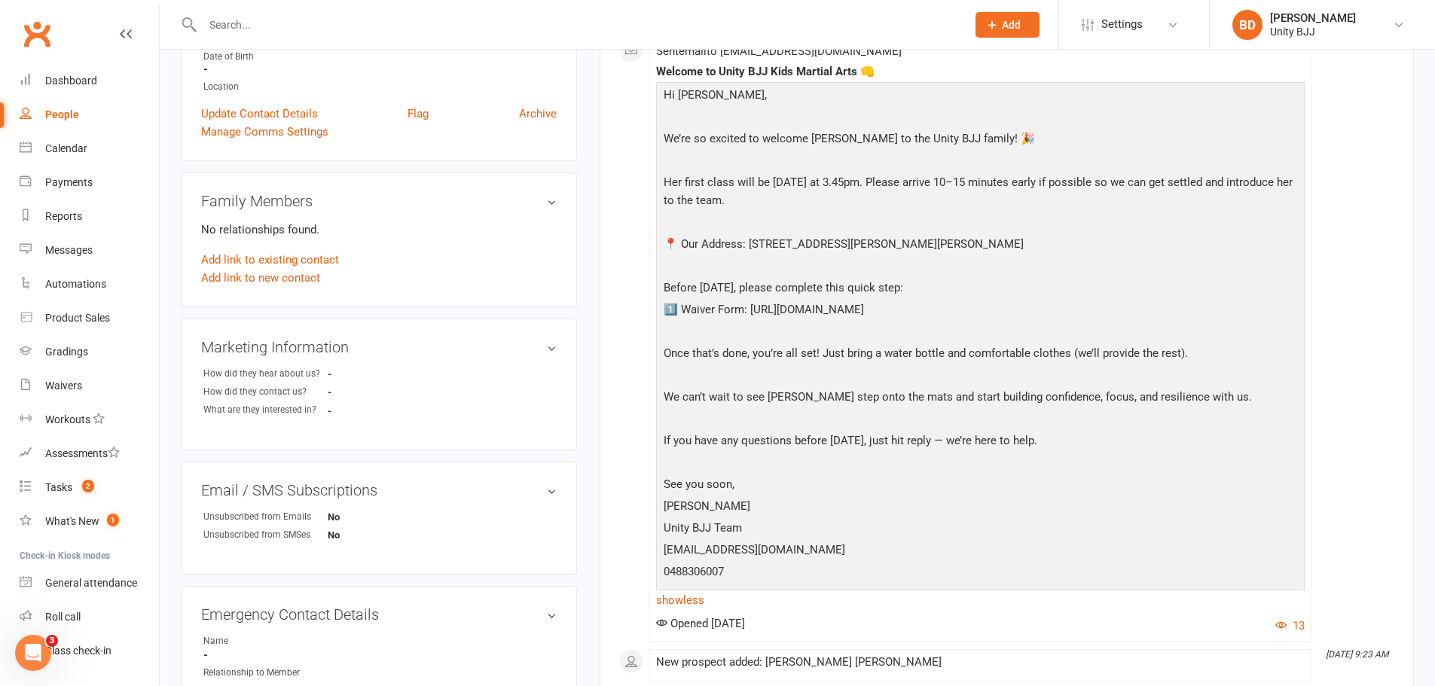
scroll to position [612, 0]
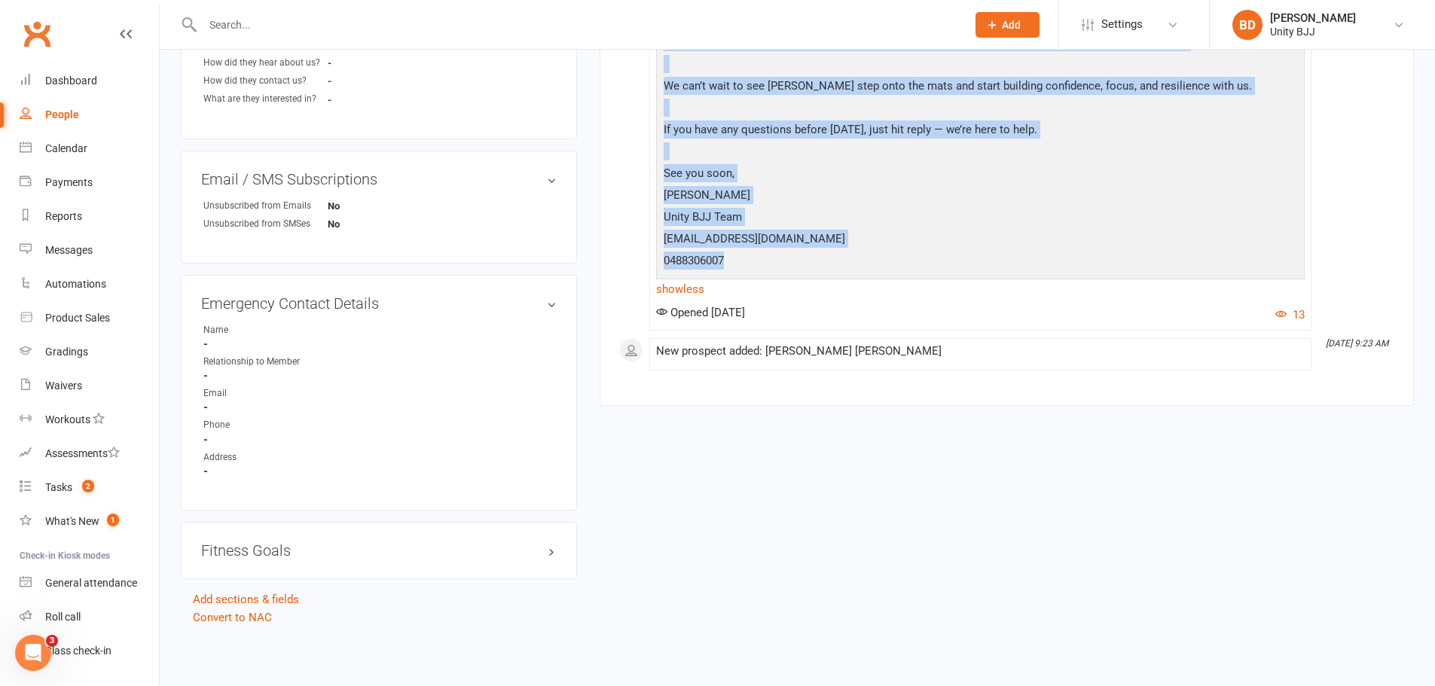
drag, startPoint x: 664, startPoint y: 244, endPoint x: 741, endPoint y: 253, distance: 77.4
click at [741, 253] on div "Hi [PERSON_NAME], We’re so excited to welcome [PERSON_NAME] to the Unity BJJ fa…" at bounding box center [980, 24] width 641 height 499
copy div "Hi [PERSON_NAME], We’re so excited to welcome [PERSON_NAME] to the Unity BJJ fa…"
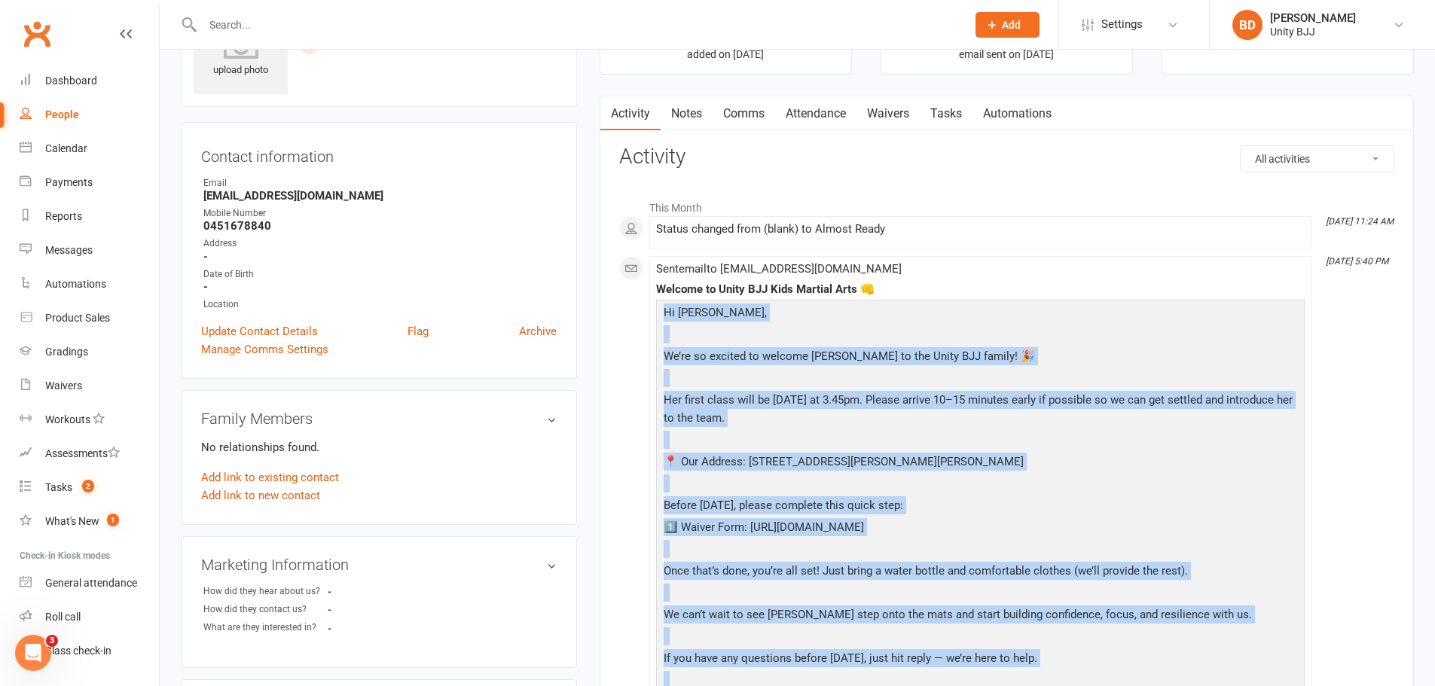
scroll to position [0, 0]
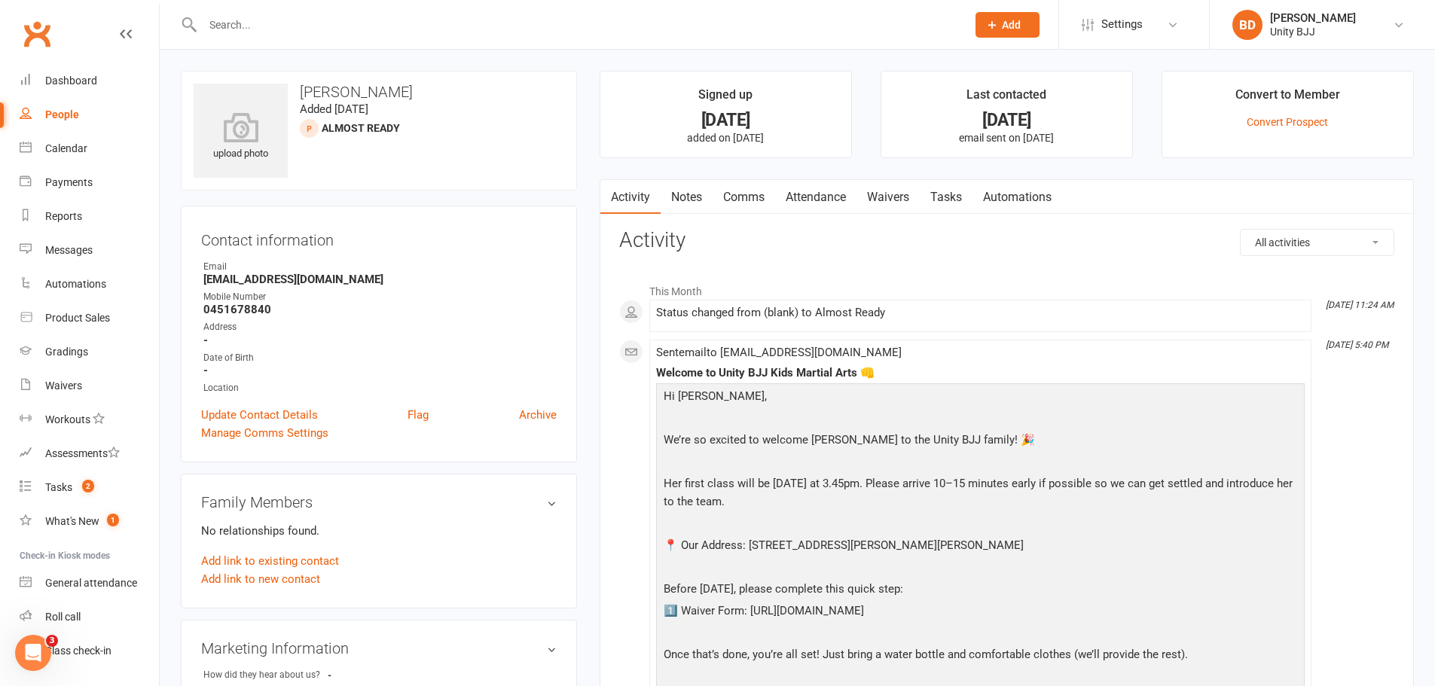
click at [237, 38] on div at bounding box center [568, 24] width 775 height 49
click at [235, 29] on input "text" at bounding box center [577, 24] width 758 height 21
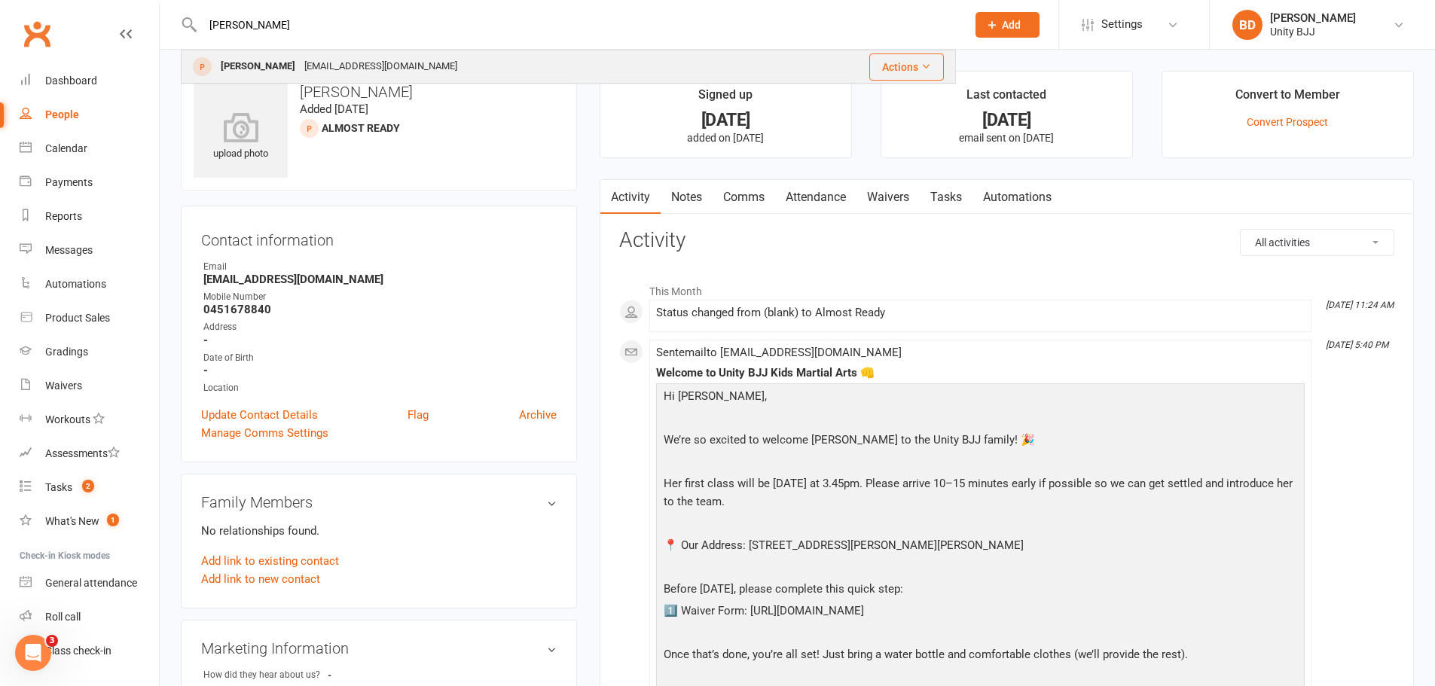
type input "[PERSON_NAME]"
click at [248, 72] on div "[PERSON_NAME]" at bounding box center [258, 67] width 84 height 22
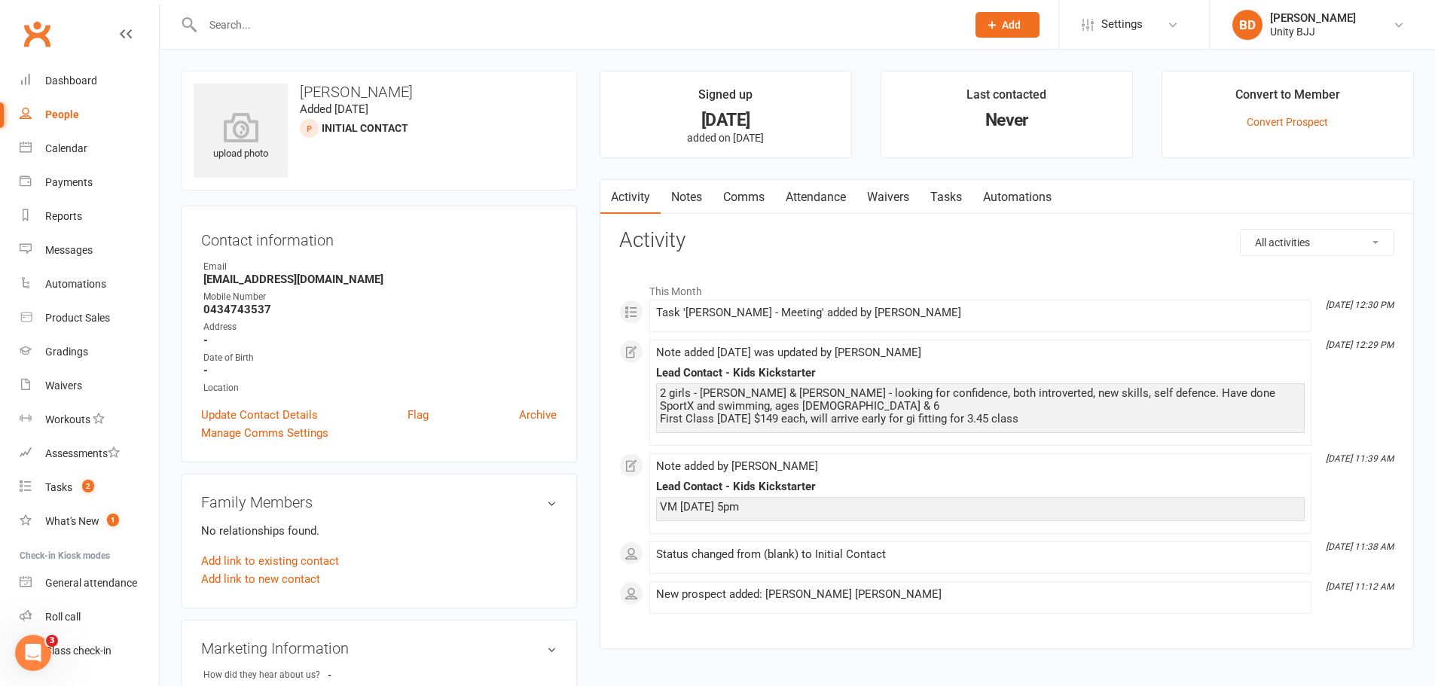
click at [270, 279] on strong "[EMAIL_ADDRESS][DOMAIN_NAME]" at bounding box center [379, 280] width 353 height 14
click at [294, 282] on strong "[EMAIL_ADDRESS][DOMAIN_NAME]" at bounding box center [379, 280] width 353 height 14
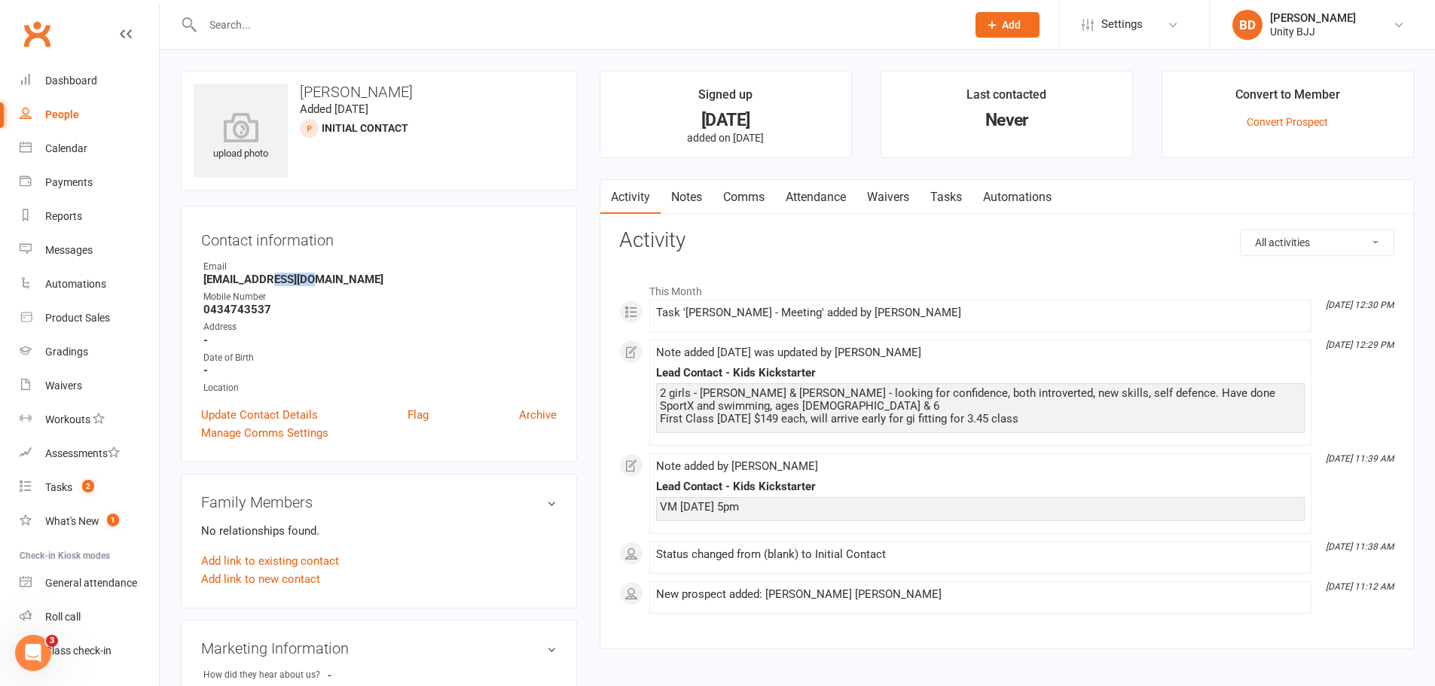
click at [294, 282] on strong "[EMAIL_ADDRESS][DOMAIN_NAME]" at bounding box center [379, 280] width 353 height 14
click at [255, 307] on strong "0434743537" at bounding box center [379, 310] width 353 height 14
click at [318, 286] on strong "[EMAIL_ADDRESS][DOMAIN_NAME]" at bounding box center [379, 280] width 353 height 14
click at [315, 282] on strong "[EMAIL_ADDRESS][DOMAIN_NAME]" at bounding box center [379, 280] width 353 height 14
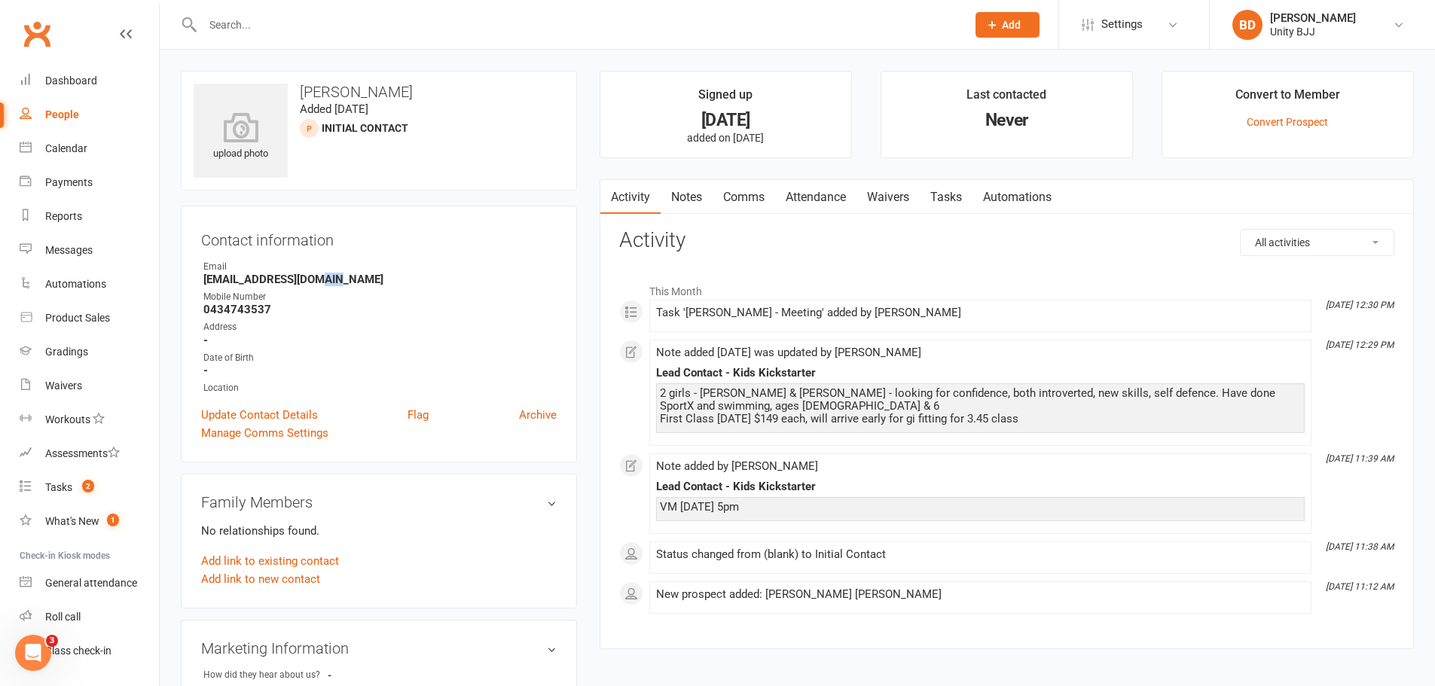
click at [313, 282] on strong "[EMAIL_ADDRESS][DOMAIN_NAME]" at bounding box center [379, 280] width 353 height 14
click at [310, 282] on strong "[EMAIL_ADDRESS][DOMAIN_NAME]" at bounding box center [379, 280] width 353 height 14
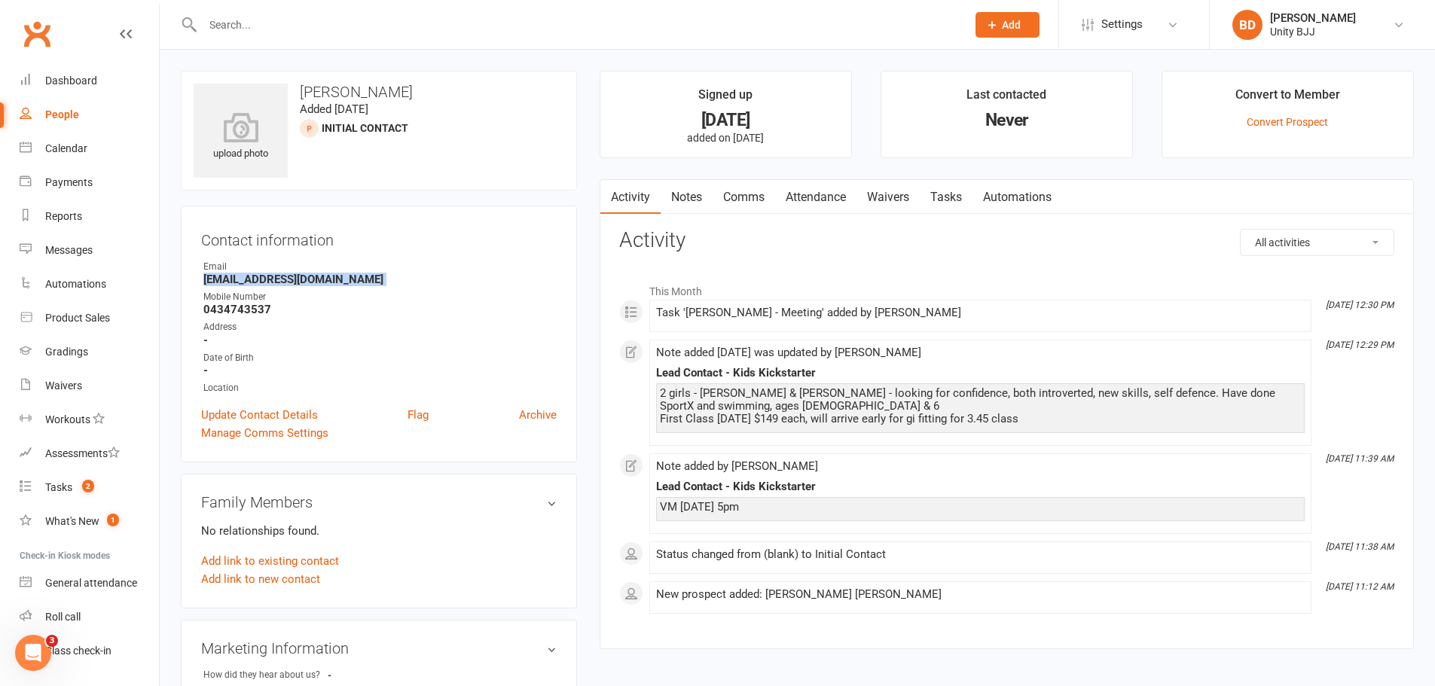
click at [312, 282] on strong "[EMAIL_ADDRESS][DOMAIN_NAME]" at bounding box center [379, 280] width 353 height 14
click at [641, 359] on div "This Month [DATE] 12:30 PM Task '[PERSON_NAME] - Meeting' added by [PERSON_NAME…" at bounding box center [1006, 445] width 775 height 338
click at [656, 347] on span at bounding box center [656, 347] width 0 height 0
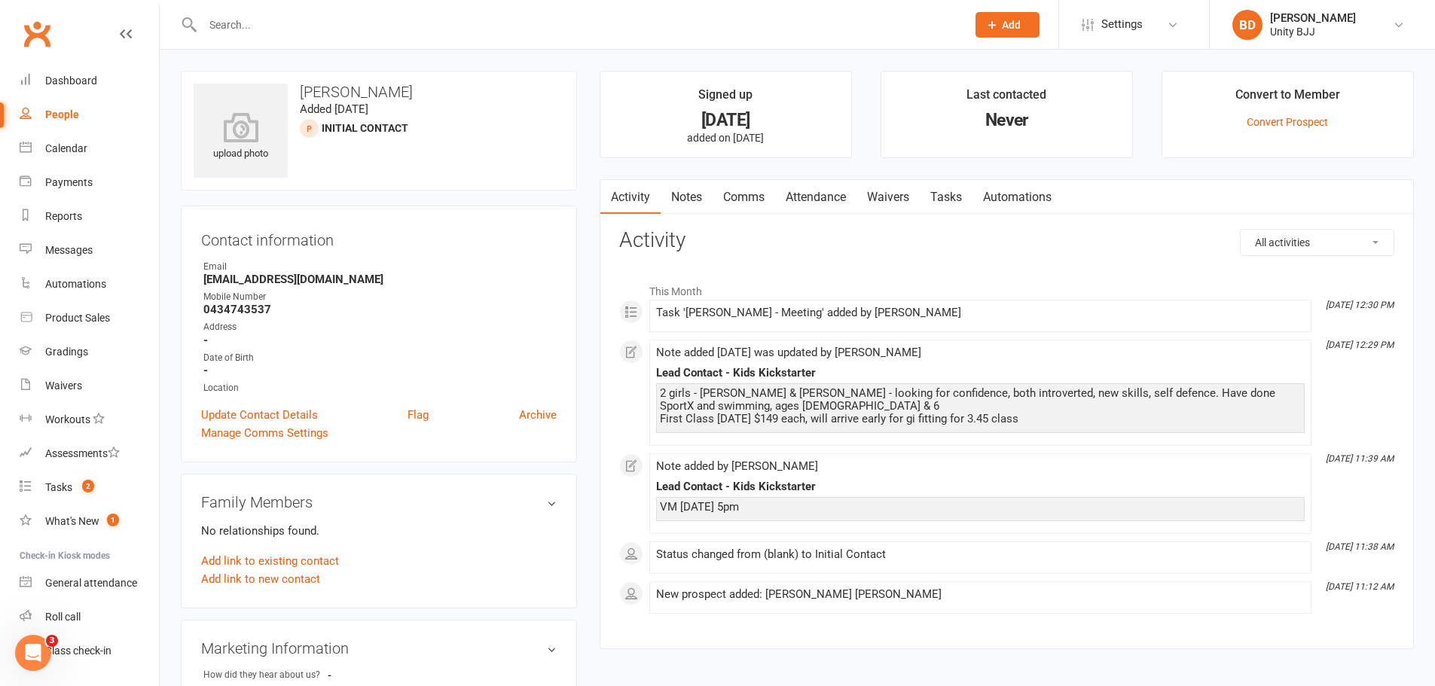
click at [872, 389] on div "2 girls - [PERSON_NAME] & [PERSON_NAME] - looking for confidence, both introver…" at bounding box center [980, 406] width 641 height 38
click at [683, 208] on link "Notes" at bounding box center [687, 197] width 52 height 35
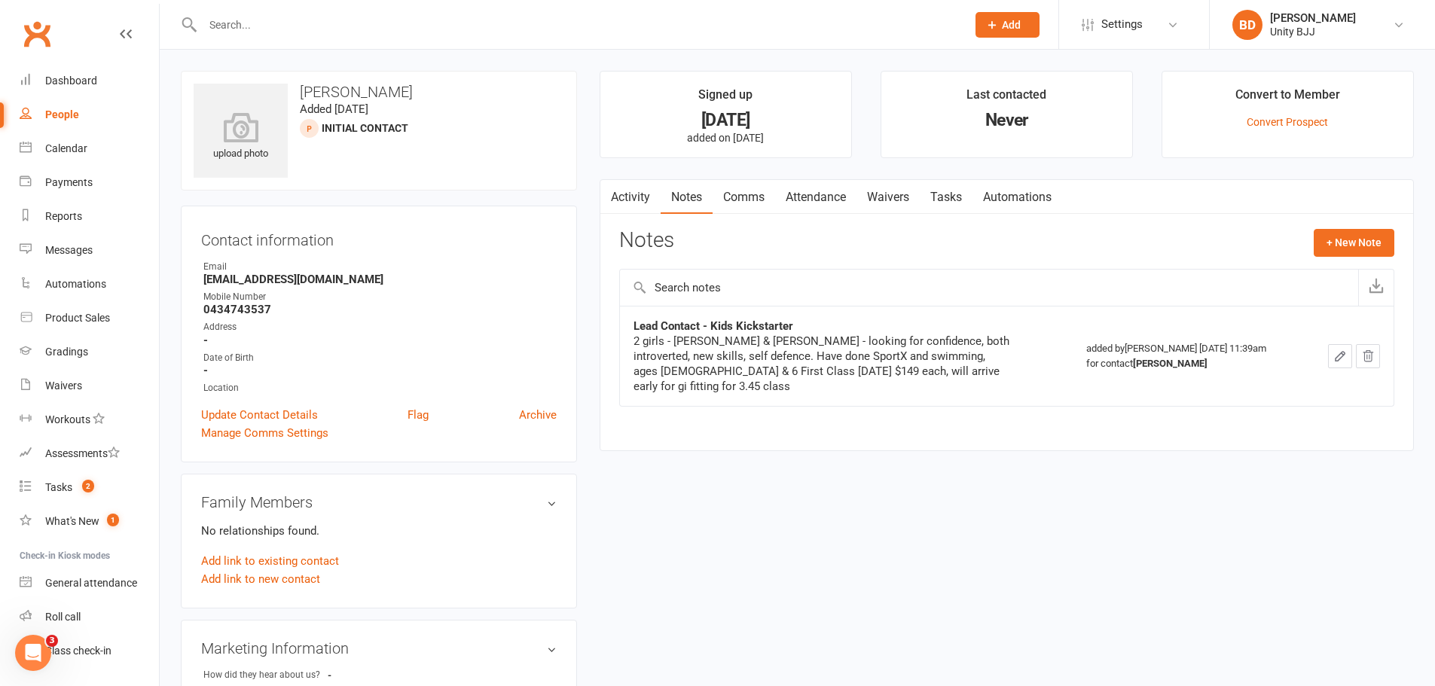
click at [1335, 357] on icon "button" at bounding box center [1340, 357] width 14 height 14
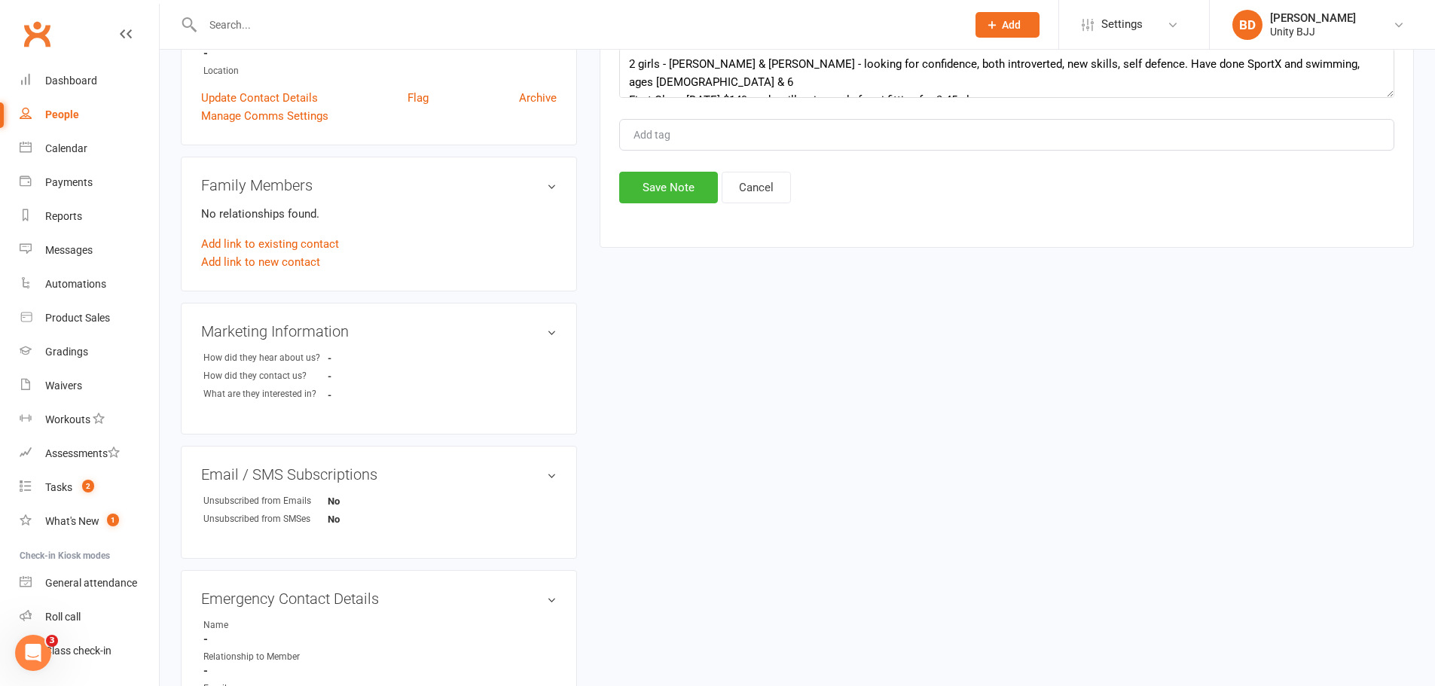
scroll to position [73, 0]
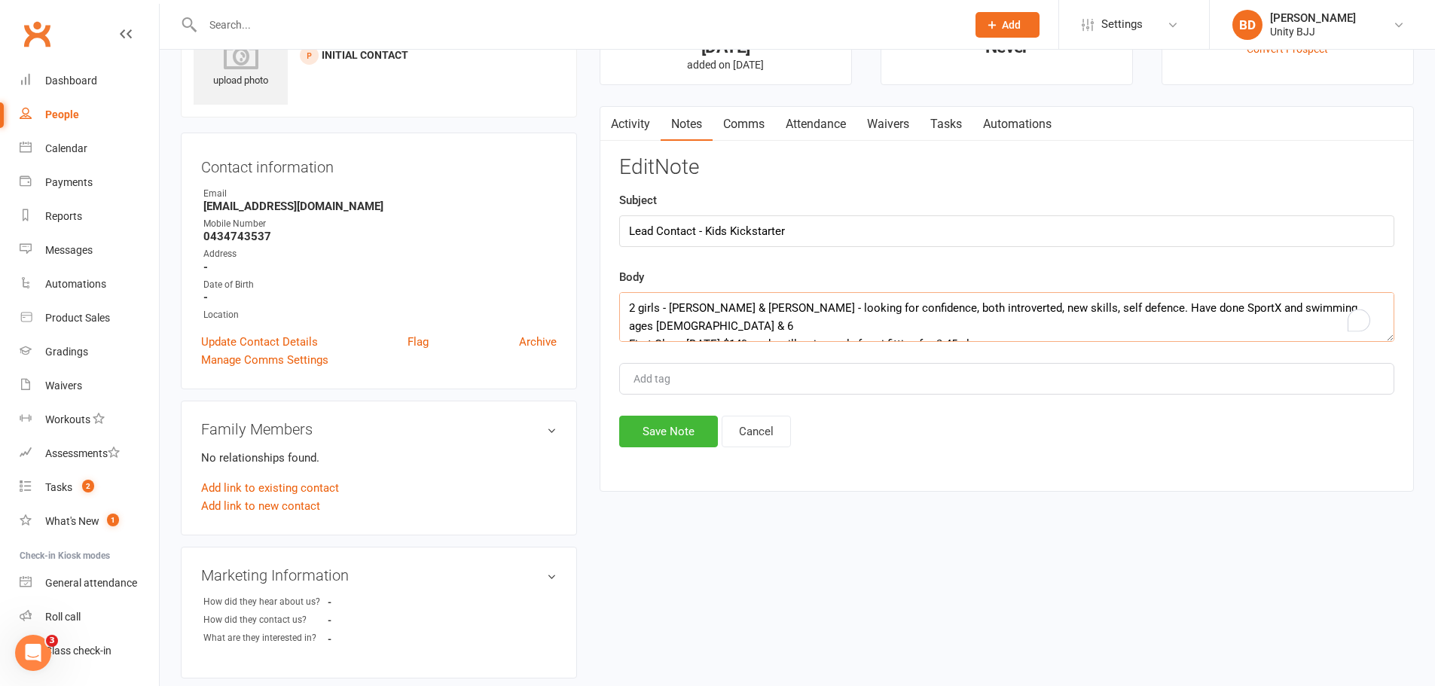
drag, startPoint x: 722, startPoint y: 308, endPoint x: 667, endPoint y: 307, distance: 55.0
click at [667, 307] on textarea "2 girls - [PERSON_NAME] & [PERSON_NAME] - looking for confidence, both introver…" at bounding box center [1006, 317] width 775 height 50
paste textarea "Azariah and [PERSON_NAME]"
type textarea "2 girls - [PERSON_NAME] and [PERSON_NAME] - looking for confidence, both introv…"
click at [653, 431] on button "Save Note" at bounding box center [668, 432] width 99 height 32
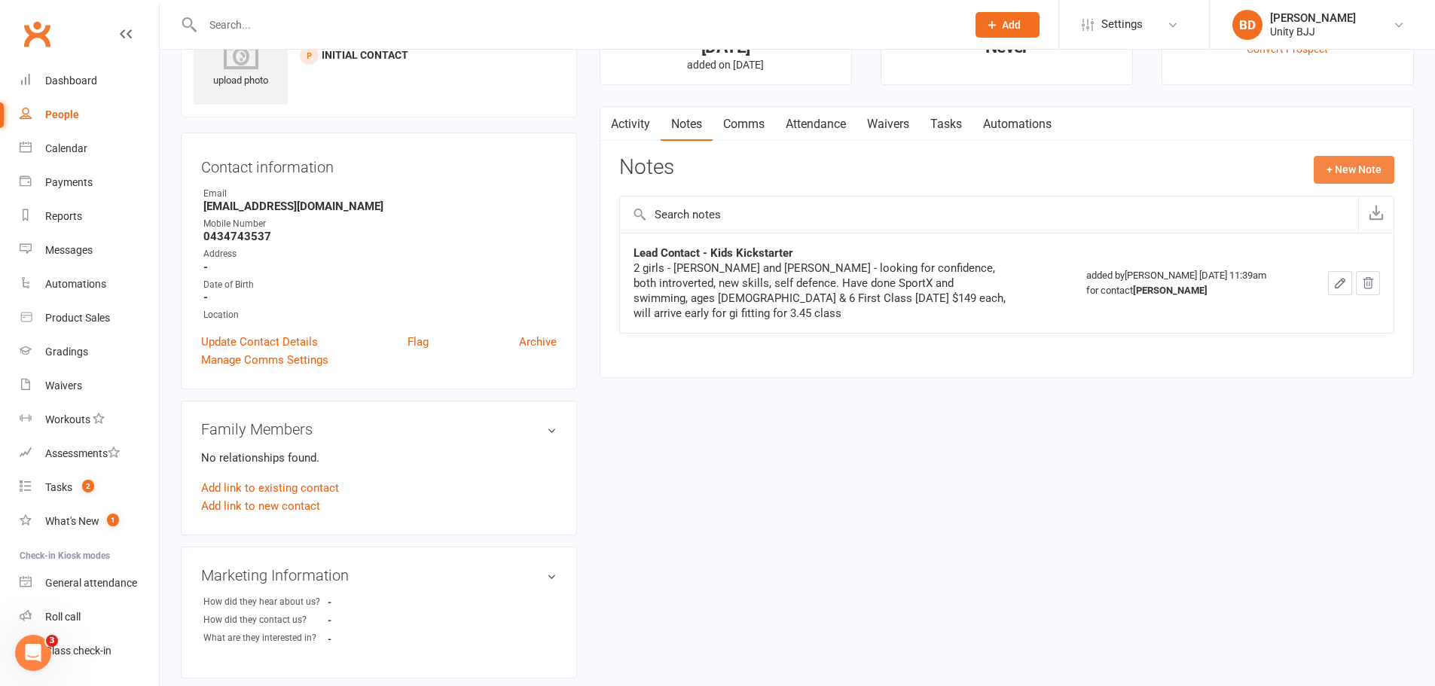
click at [1350, 166] on button "+ New Note" at bounding box center [1354, 169] width 81 height 27
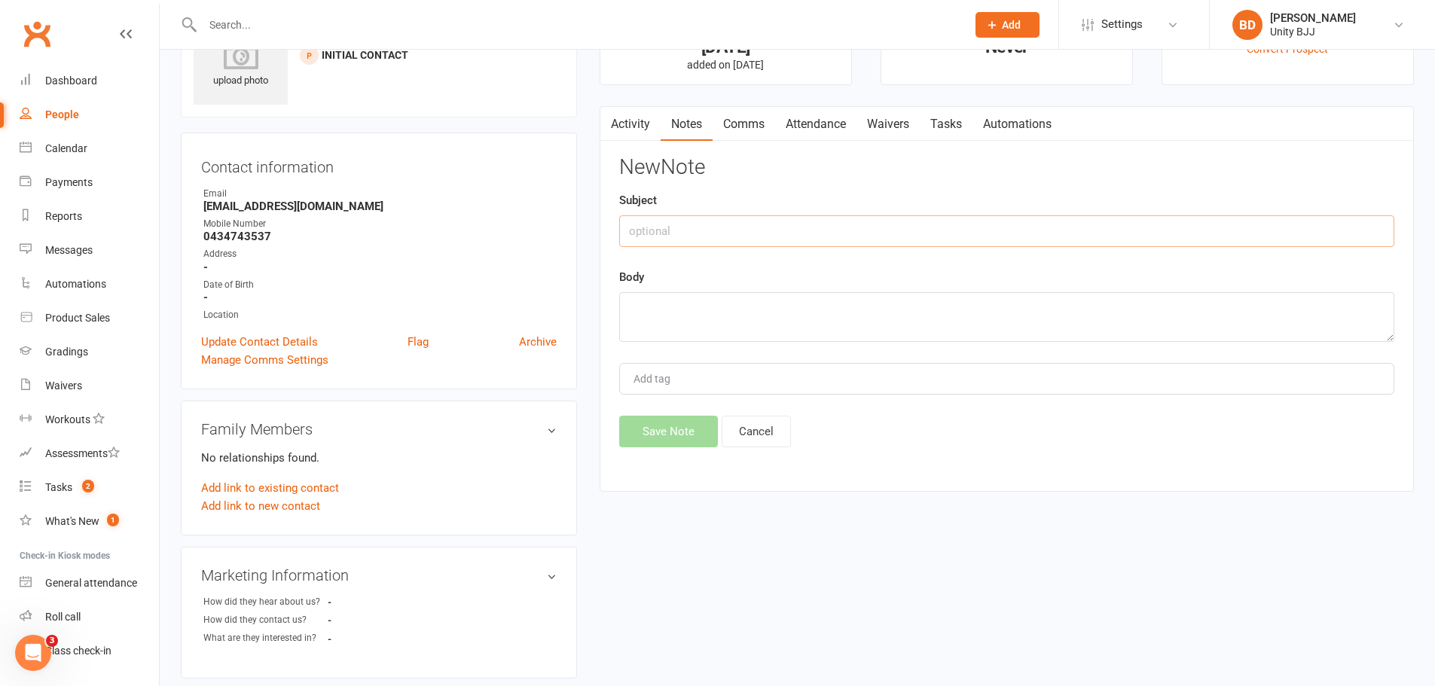
click at [771, 223] on input "text" at bounding box center [1006, 231] width 775 height 32
type input "Email sent 16/09"
paste textarea "Hi [PERSON_NAME], [PERSON_NAME] here from Unity BJJ - it was lovely talking to …"
type textarea "Hi [PERSON_NAME], [PERSON_NAME] here from Unity BJJ - it was lovely talking to …"
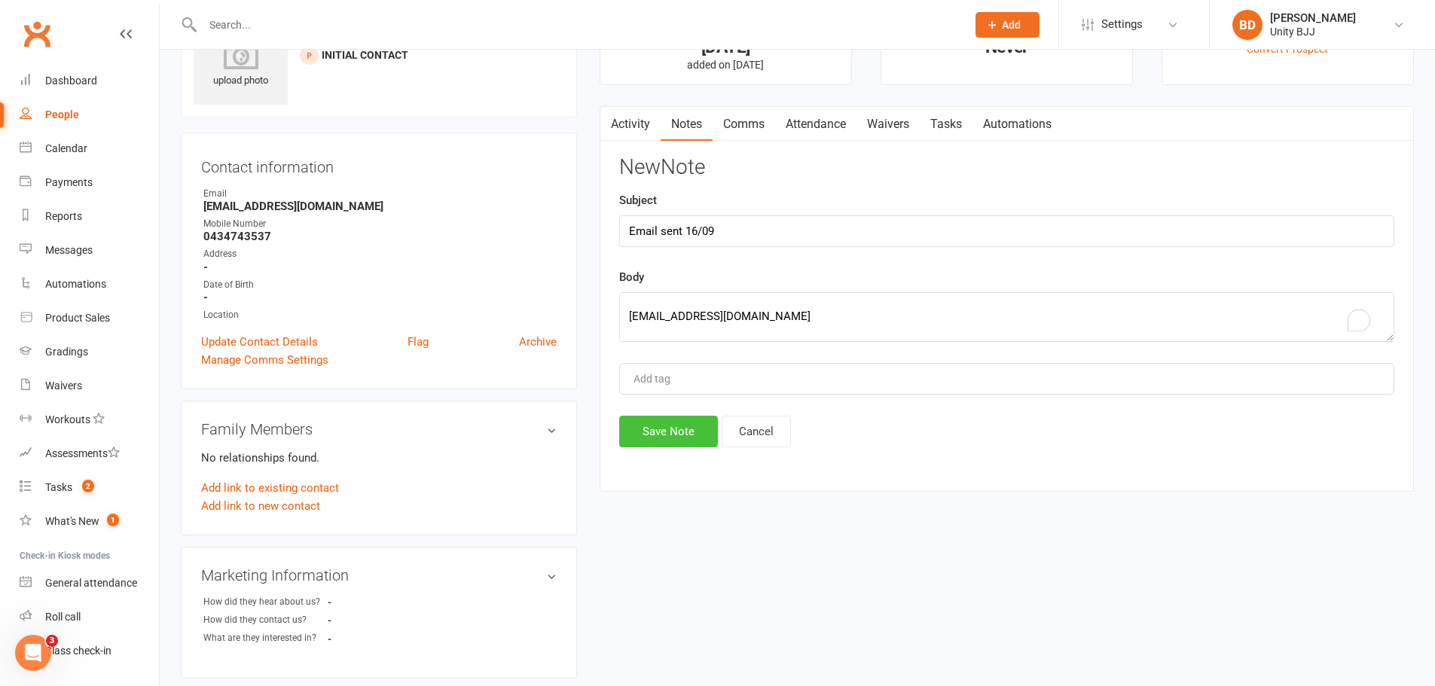
click at [689, 425] on button "Save Note" at bounding box center [668, 432] width 99 height 32
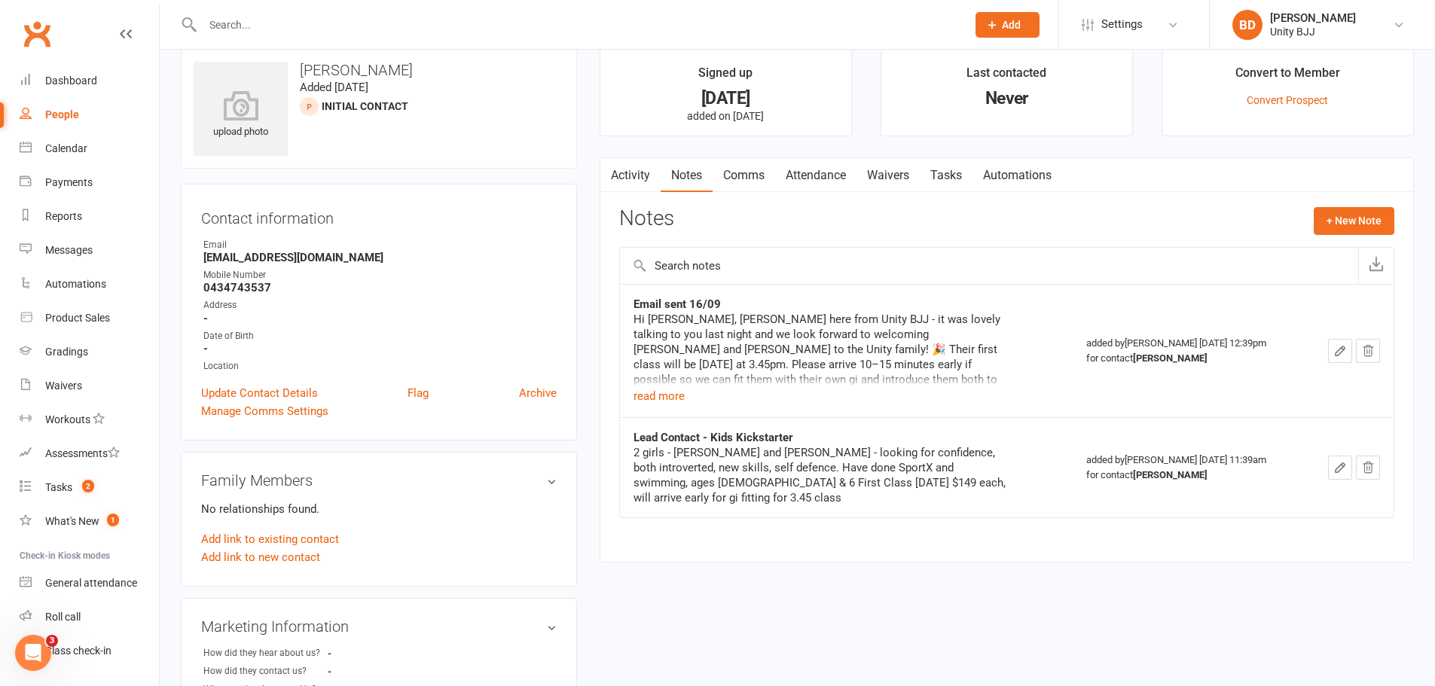
scroll to position [0, 0]
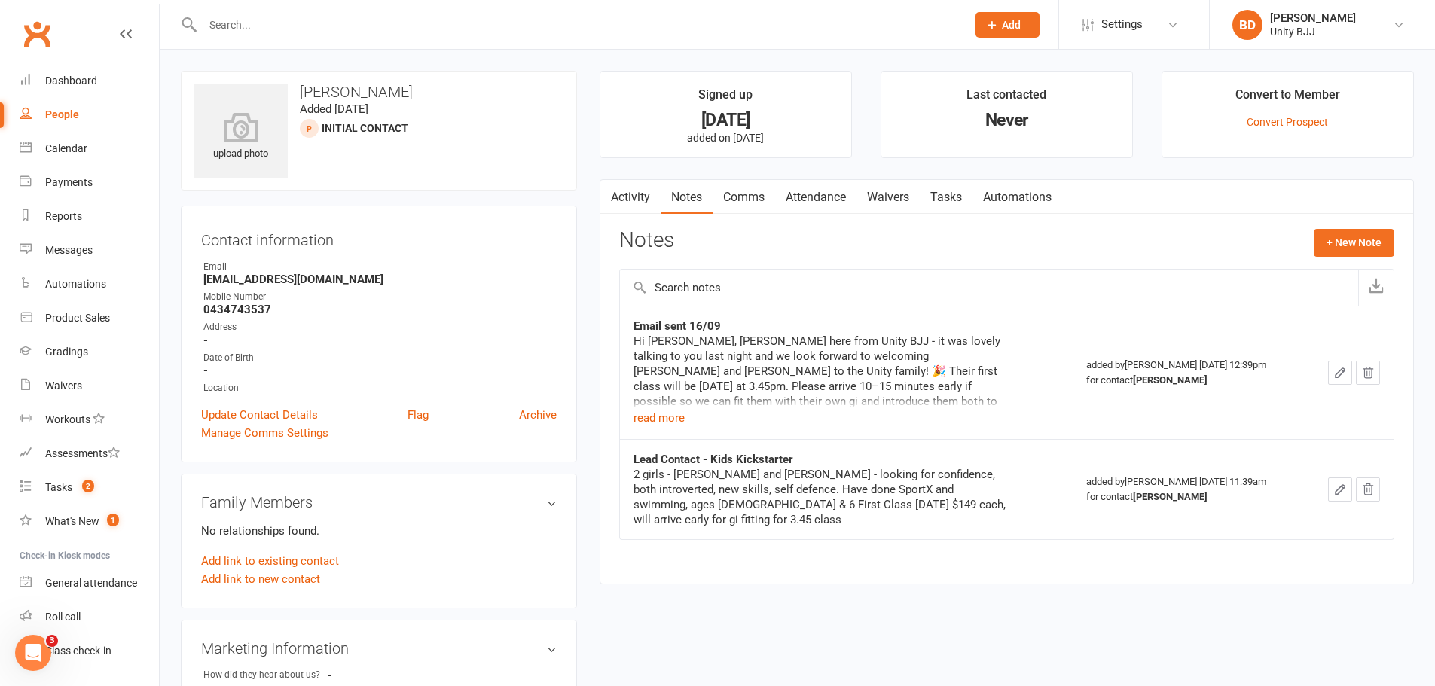
click at [298, 280] on strong "[EMAIL_ADDRESS][DOMAIN_NAME]" at bounding box center [379, 280] width 353 height 14
copy render-form-field "[EMAIL_ADDRESS][DOMAIN_NAME]"
click at [228, 16] on input "text" at bounding box center [577, 24] width 758 height 21
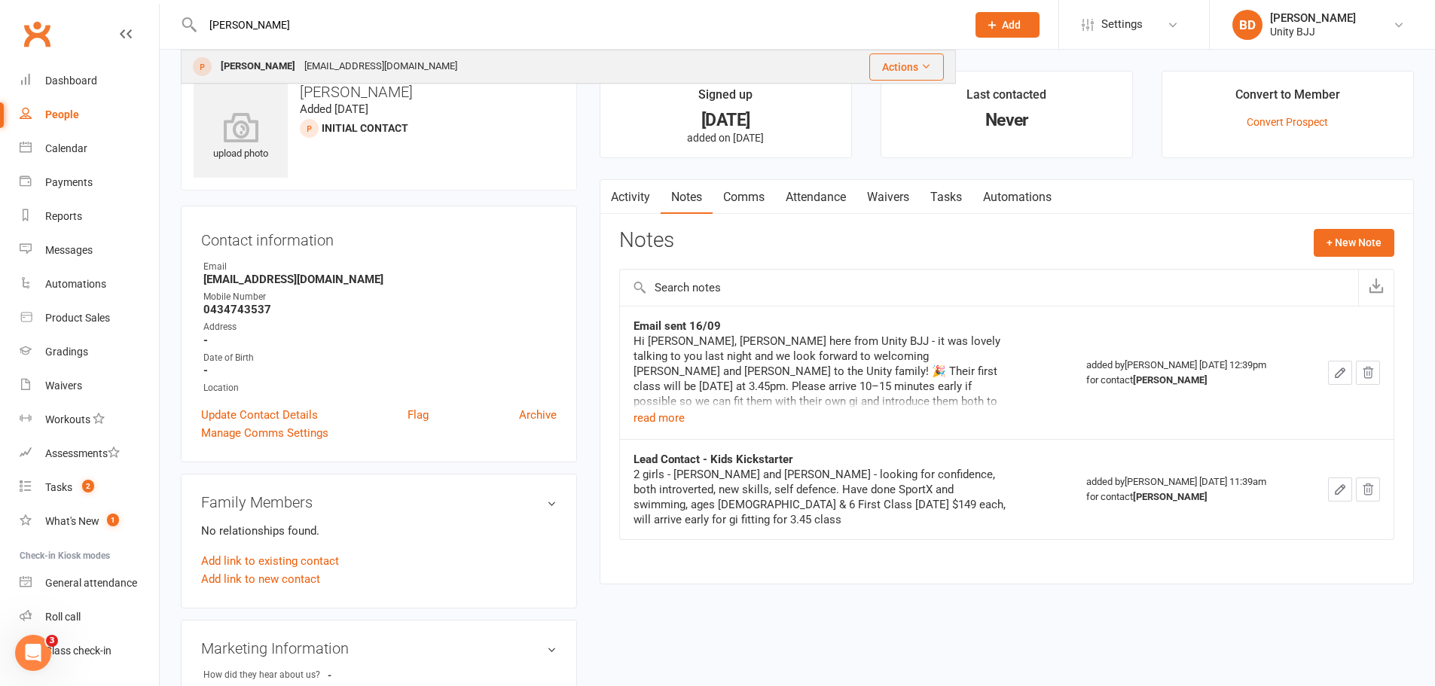
type input "[PERSON_NAME]"
click at [333, 61] on div "[EMAIL_ADDRESS][DOMAIN_NAME]" at bounding box center [381, 67] width 162 height 22
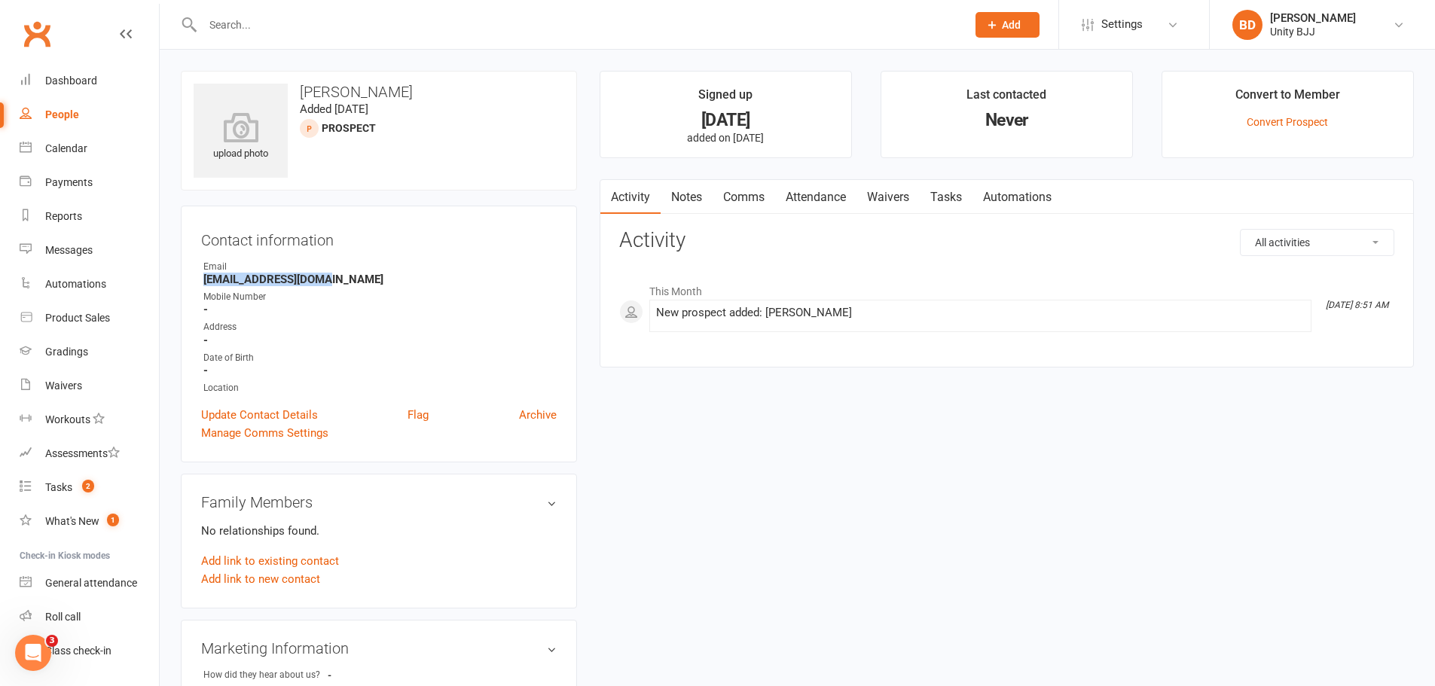
drag, startPoint x: 323, startPoint y: 280, endPoint x: 188, endPoint y: 278, distance: 135.6
click at [188, 278] on div "Contact information Owner Email [EMAIL_ADDRESS][DOMAIN_NAME] Mobile Number - Ad…" at bounding box center [379, 334] width 396 height 257
copy strong "[EMAIL_ADDRESS][DOMAIN_NAME]"
click at [295, 414] on link "Update Contact Details" at bounding box center [259, 415] width 117 height 18
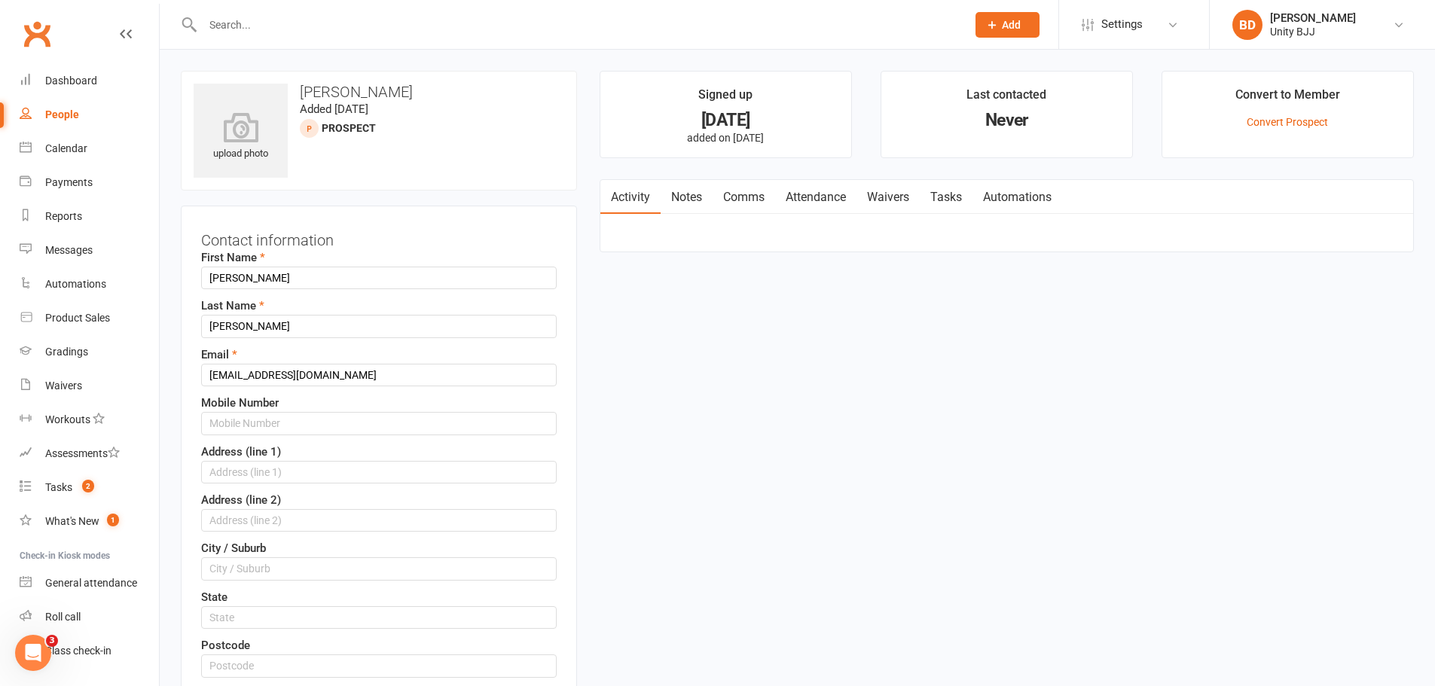
scroll to position [71, 0]
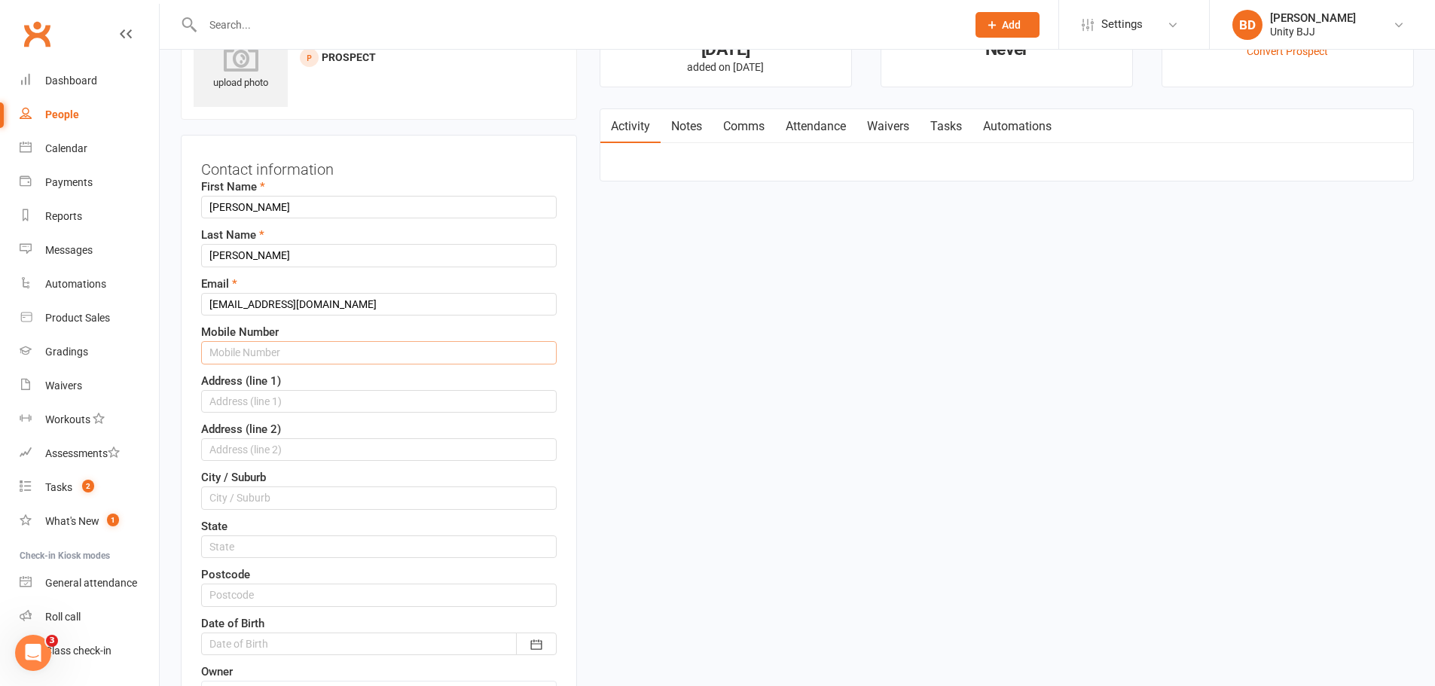
click at [278, 363] on input "text" at bounding box center [379, 352] width 356 height 23
paste input "432204056"
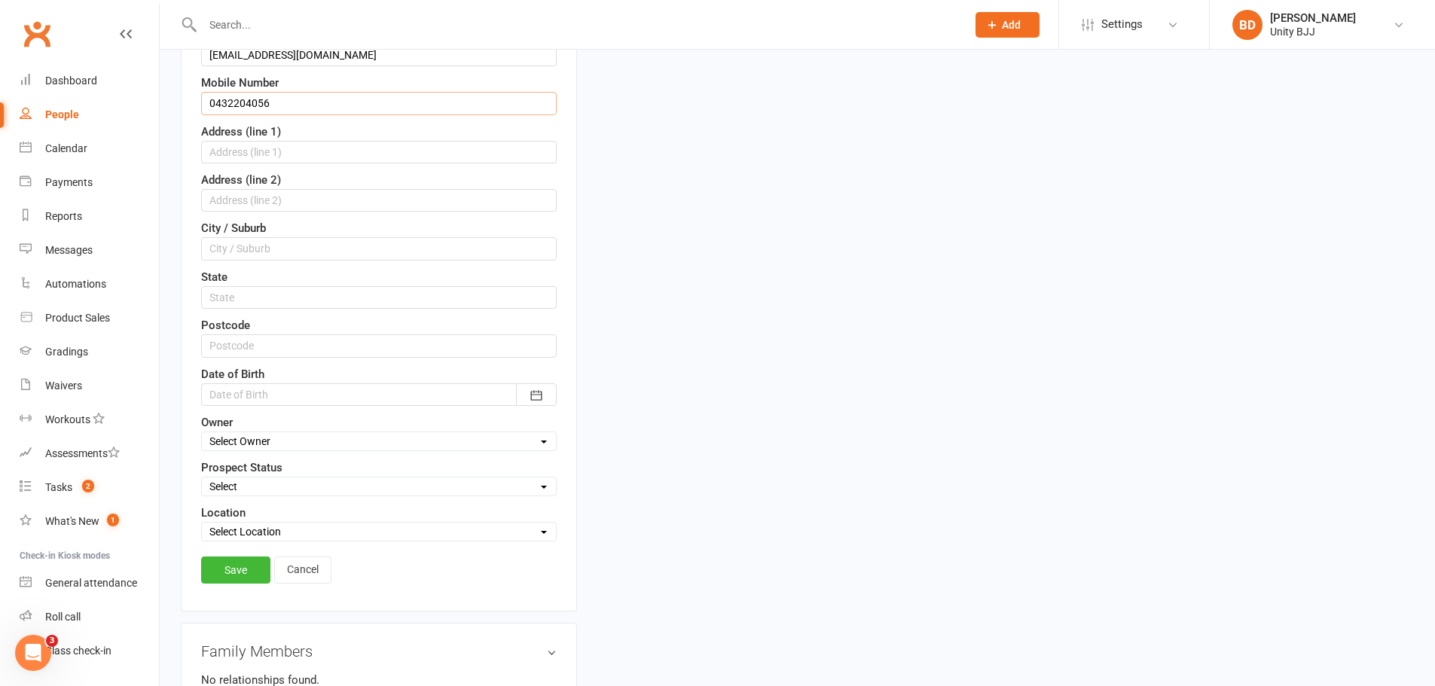
scroll to position [372, 0]
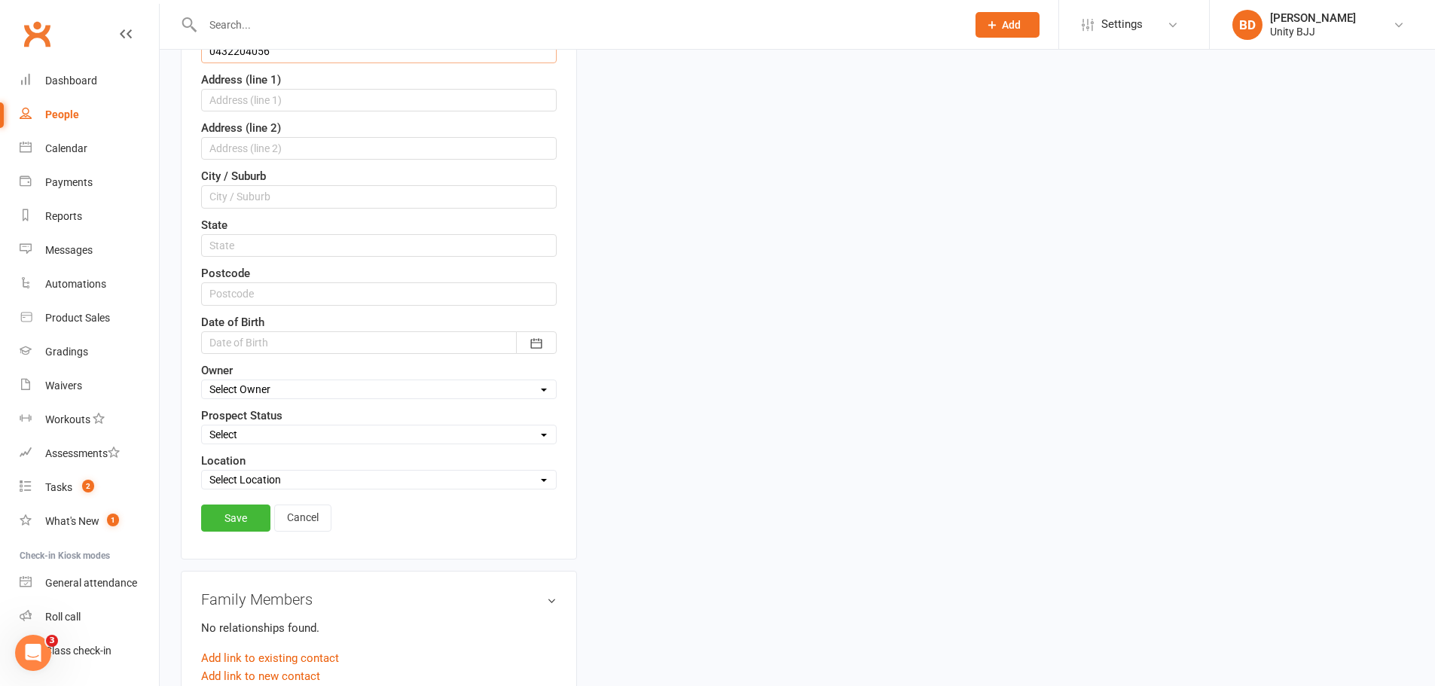
type input "0432204056"
click at [274, 441] on select "Select Initial Contact Follow-up Call Follow-up Email Almost Ready Not Ready No…" at bounding box center [379, 434] width 354 height 17
select select "Initial Contact"
click at [202, 427] on select "Select Initial Contact Follow-up Call Follow-up Email Almost Ready Not Ready No…" at bounding box center [379, 434] width 354 height 17
click at [246, 505] on div "Contact information First Name [PERSON_NAME] Last Name [PERSON_NAME] Email [EMA…" at bounding box center [379, 197] width 396 height 726
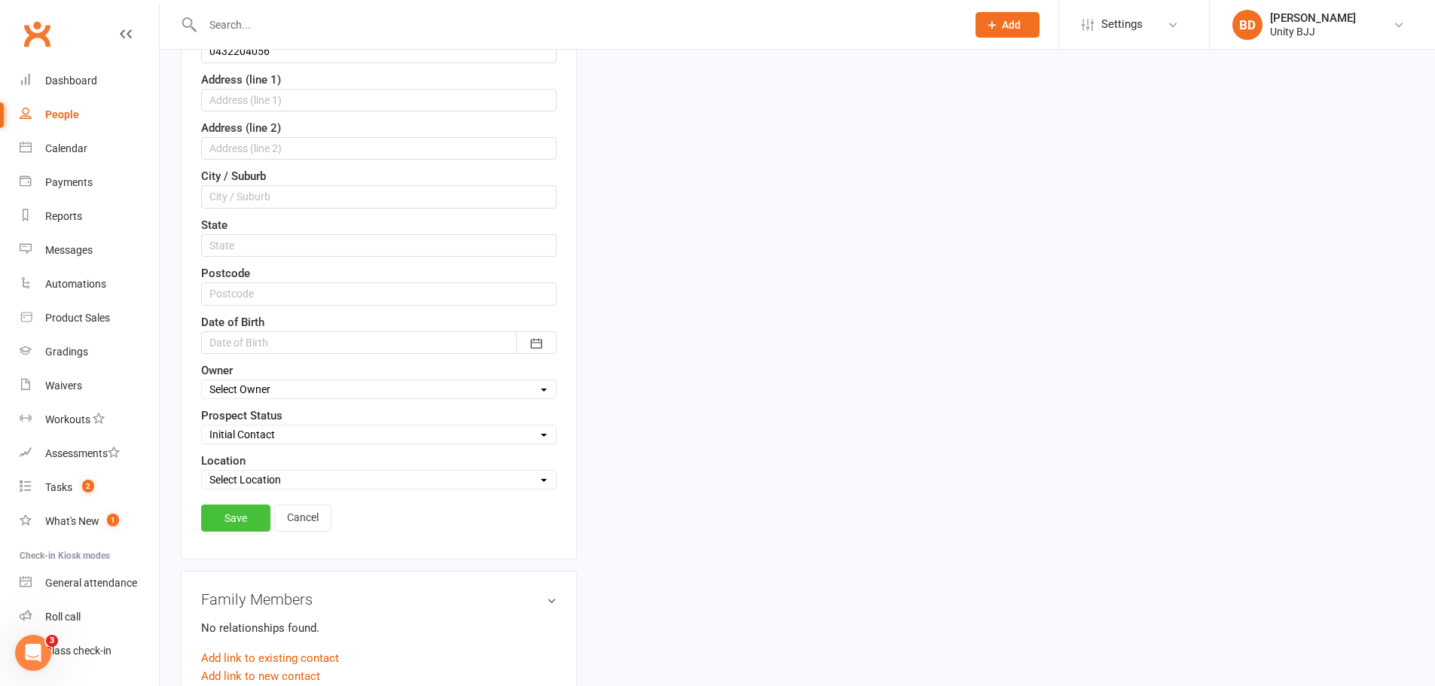
click at [247, 512] on link "Save" at bounding box center [235, 518] width 69 height 27
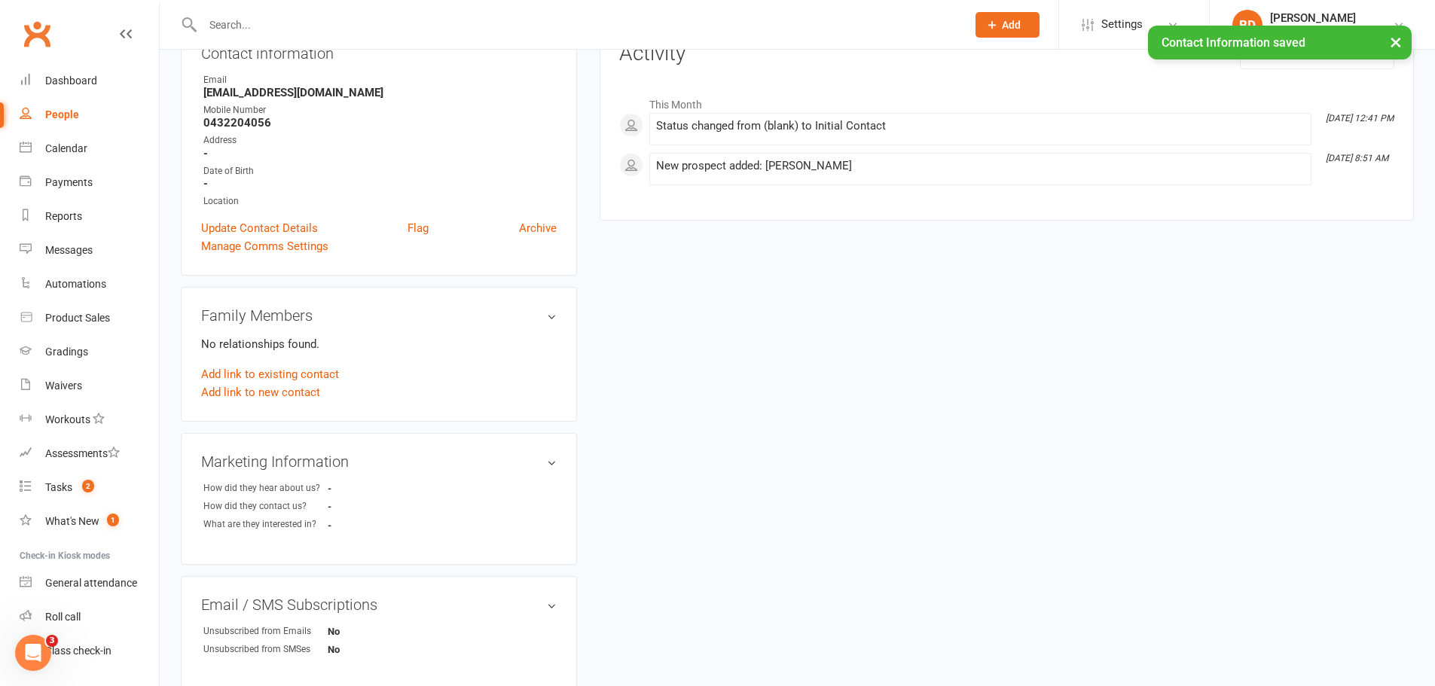
scroll to position [0, 0]
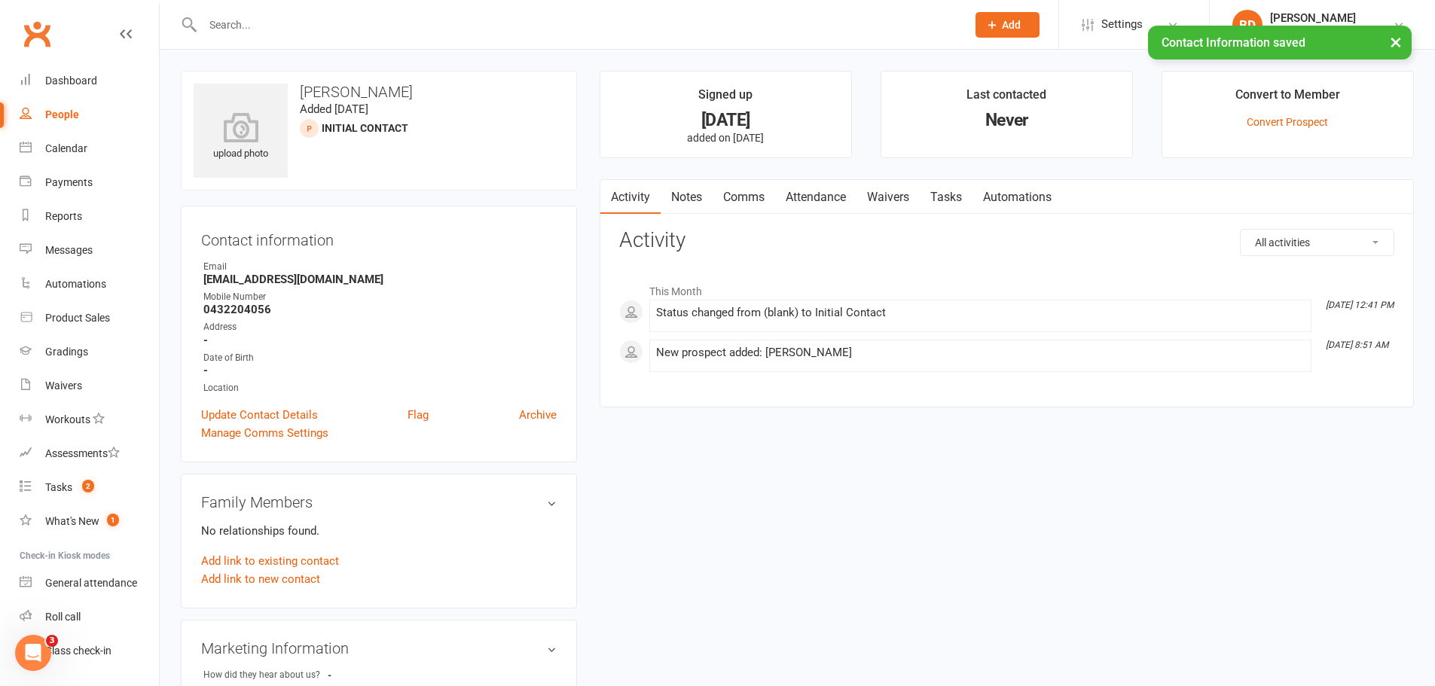
click at [701, 191] on link "Notes" at bounding box center [687, 197] width 52 height 35
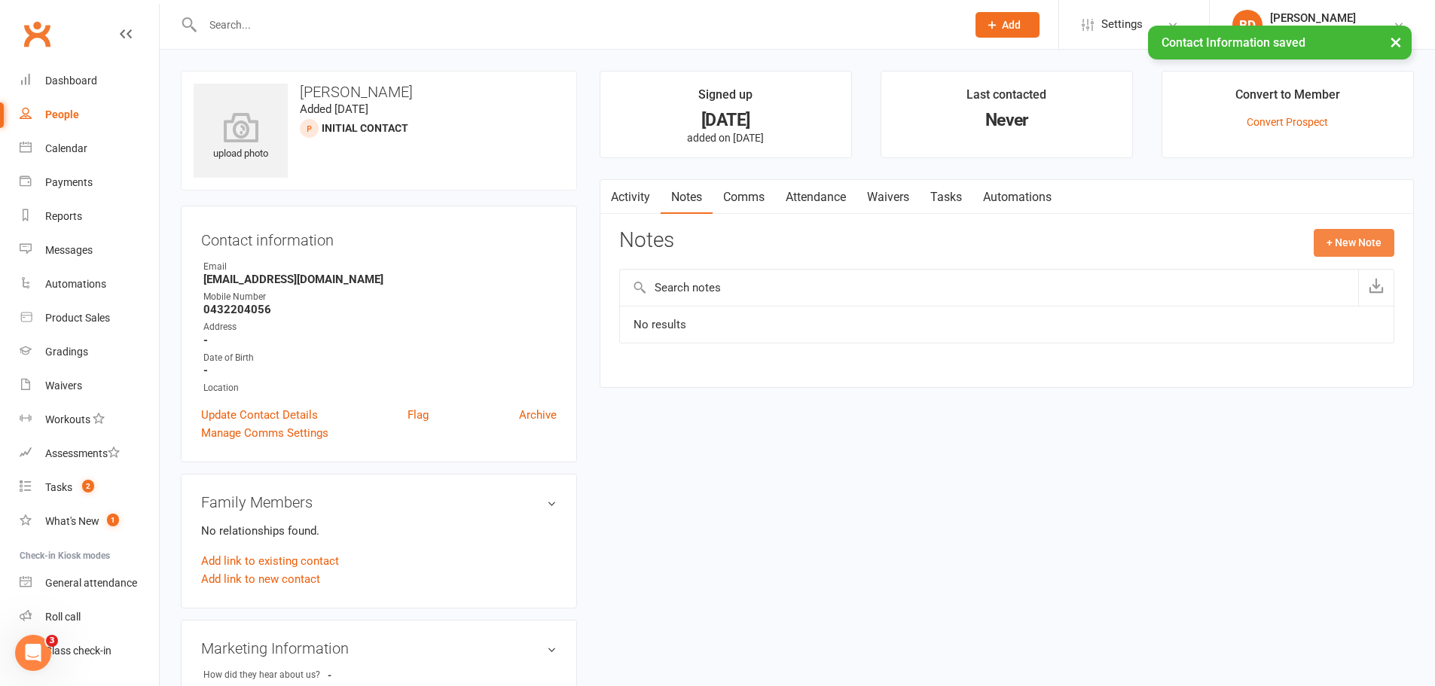
click at [1370, 242] on button "+ New Note" at bounding box center [1354, 242] width 81 height 27
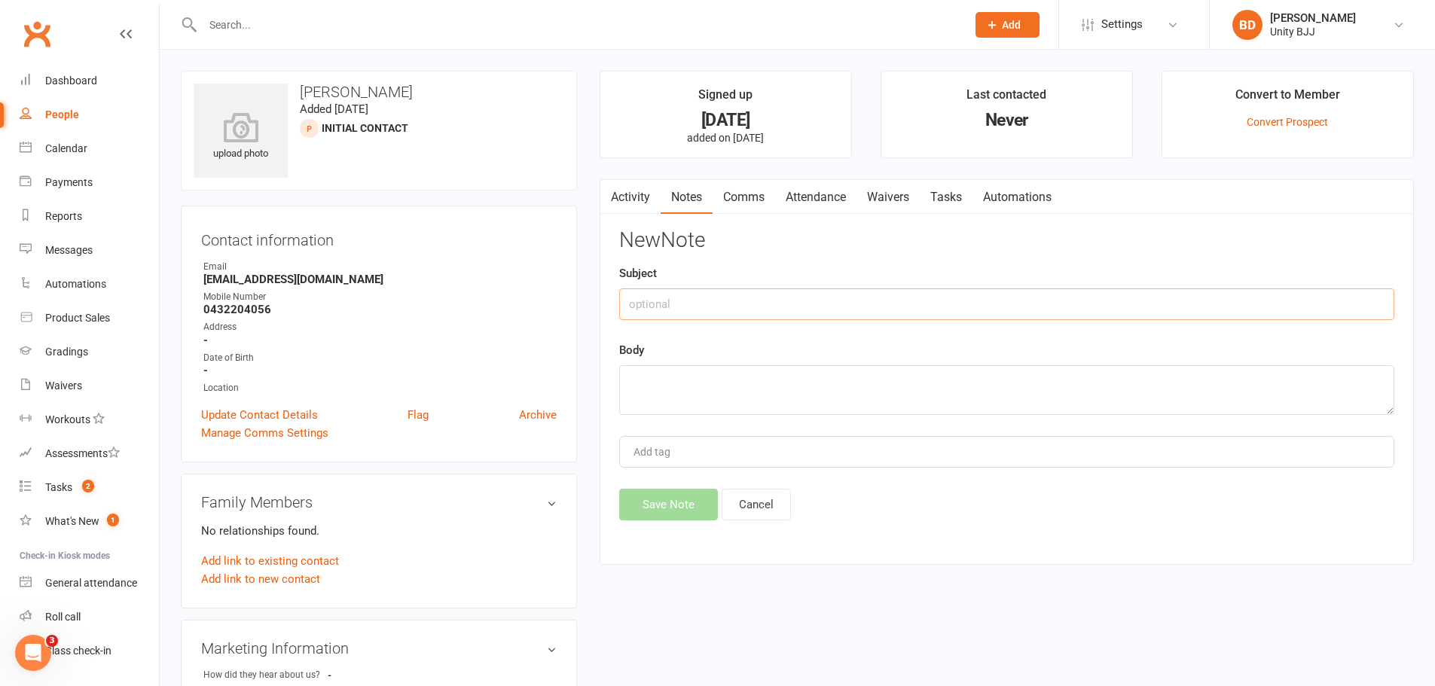
click at [784, 289] on input "text" at bounding box center [1006, 305] width 775 height 32
paste input "Lead Contact - Kids Kickstarter"
type input "Lead Contact - Kids Kickstarter"
click at [771, 387] on textarea "To enrich screen reader interactions, please activate Accessibility in Grammarl…" at bounding box center [1006, 390] width 775 height 50
paste textarea "VM [DATE] 5pm"
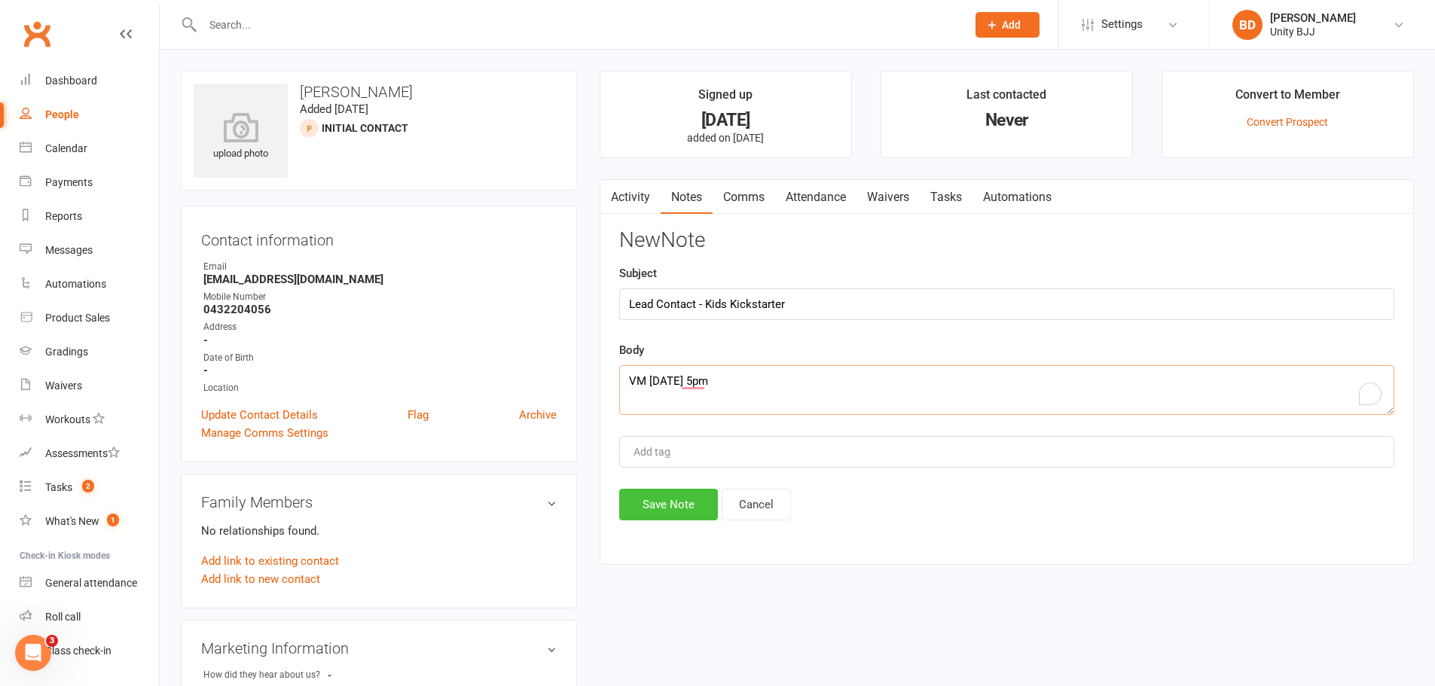
type textarea "VM [DATE] 5pm"
click at [695, 501] on button "Save Note" at bounding box center [668, 505] width 99 height 32
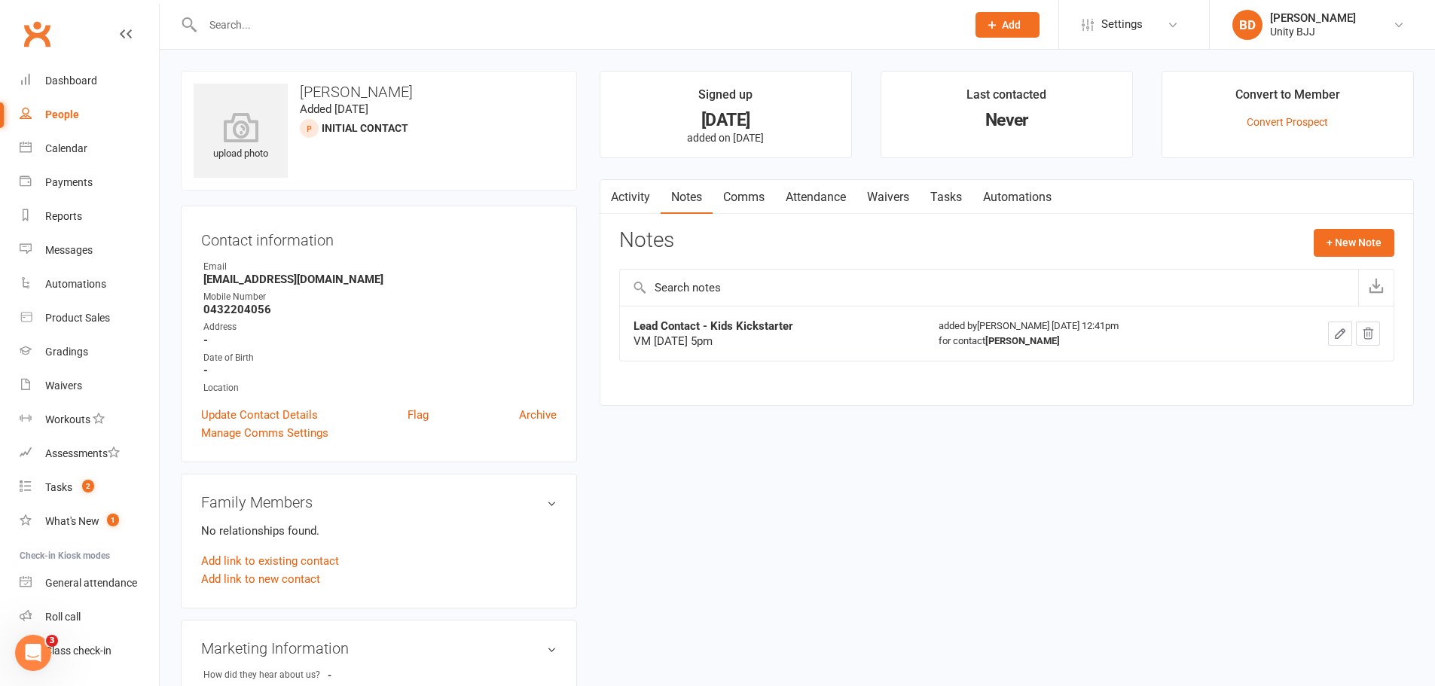
click at [264, 32] on input "text" at bounding box center [577, 24] width 758 height 21
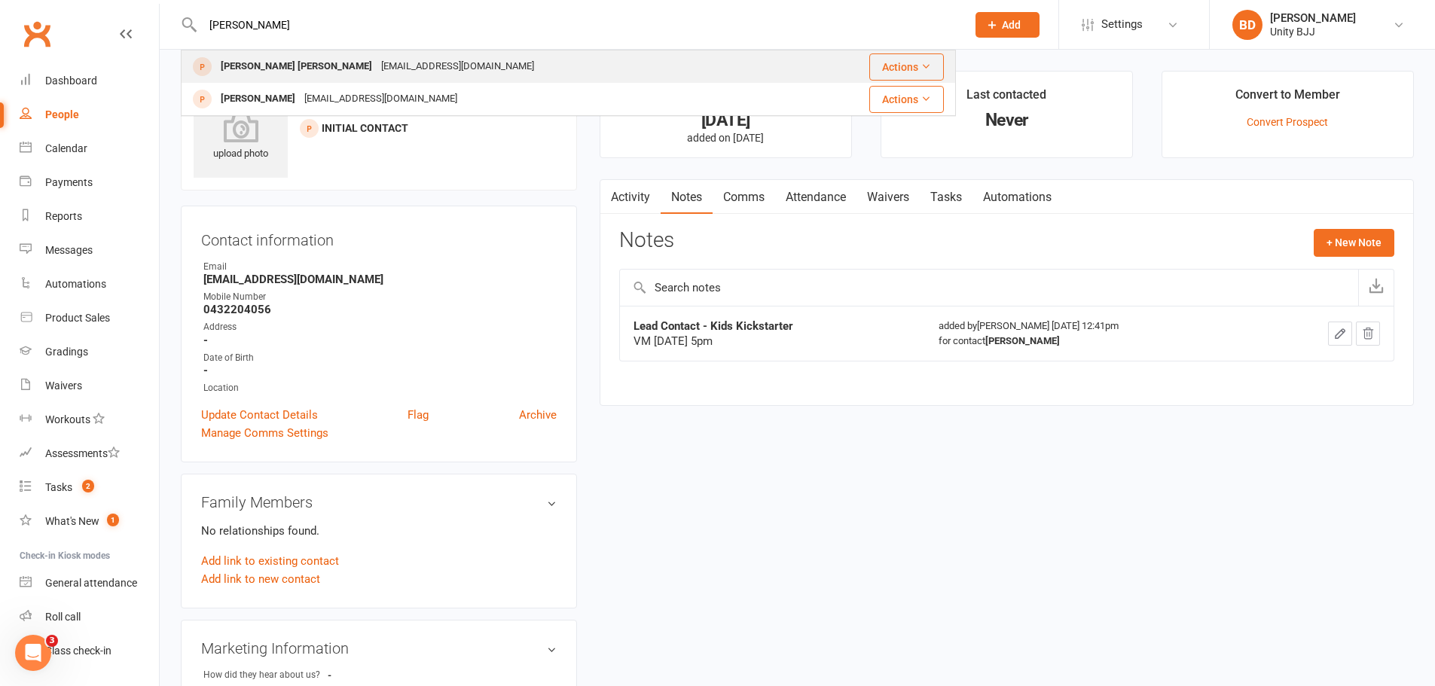
type input "[PERSON_NAME]"
click at [299, 60] on div "[PERSON_NAME] [PERSON_NAME]" at bounding box center [296, 67] width 160 height 22
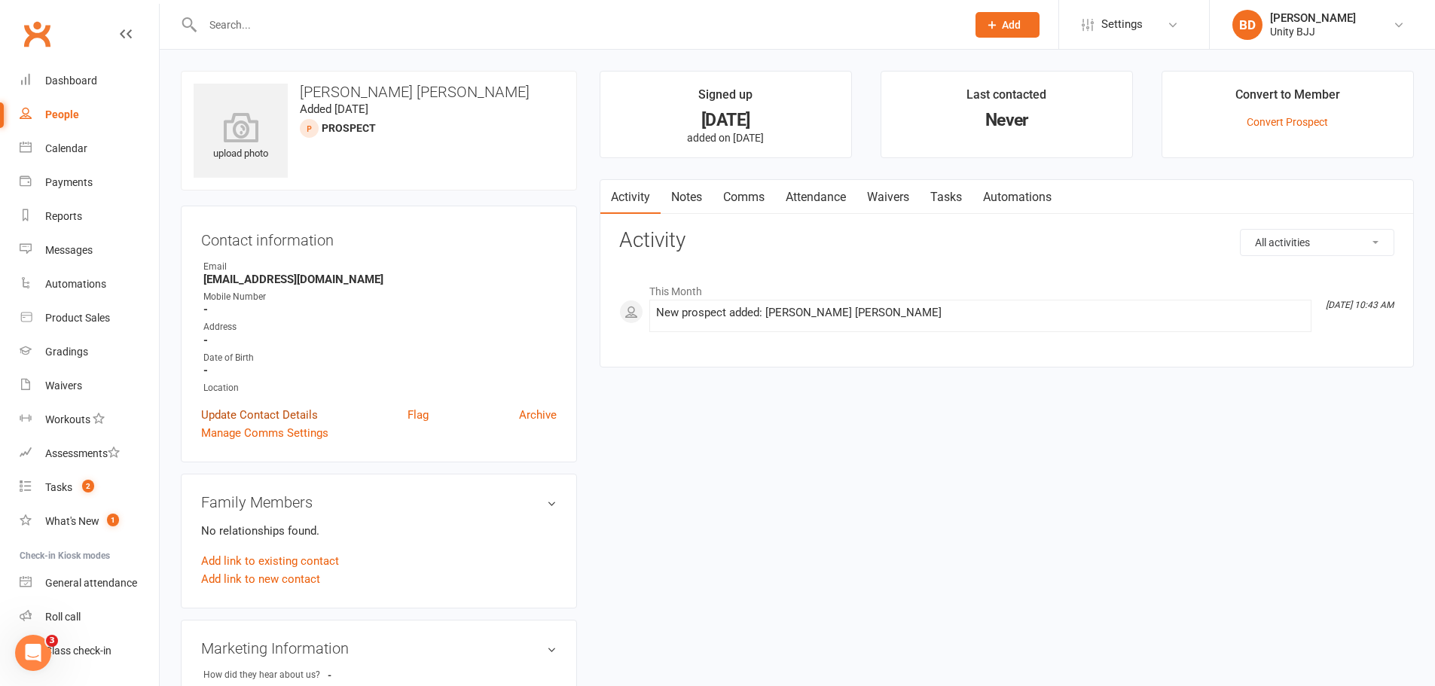
click at [270, 414] on link "Update Contact Details" at bounding box center [259, 415] width 117 height 18
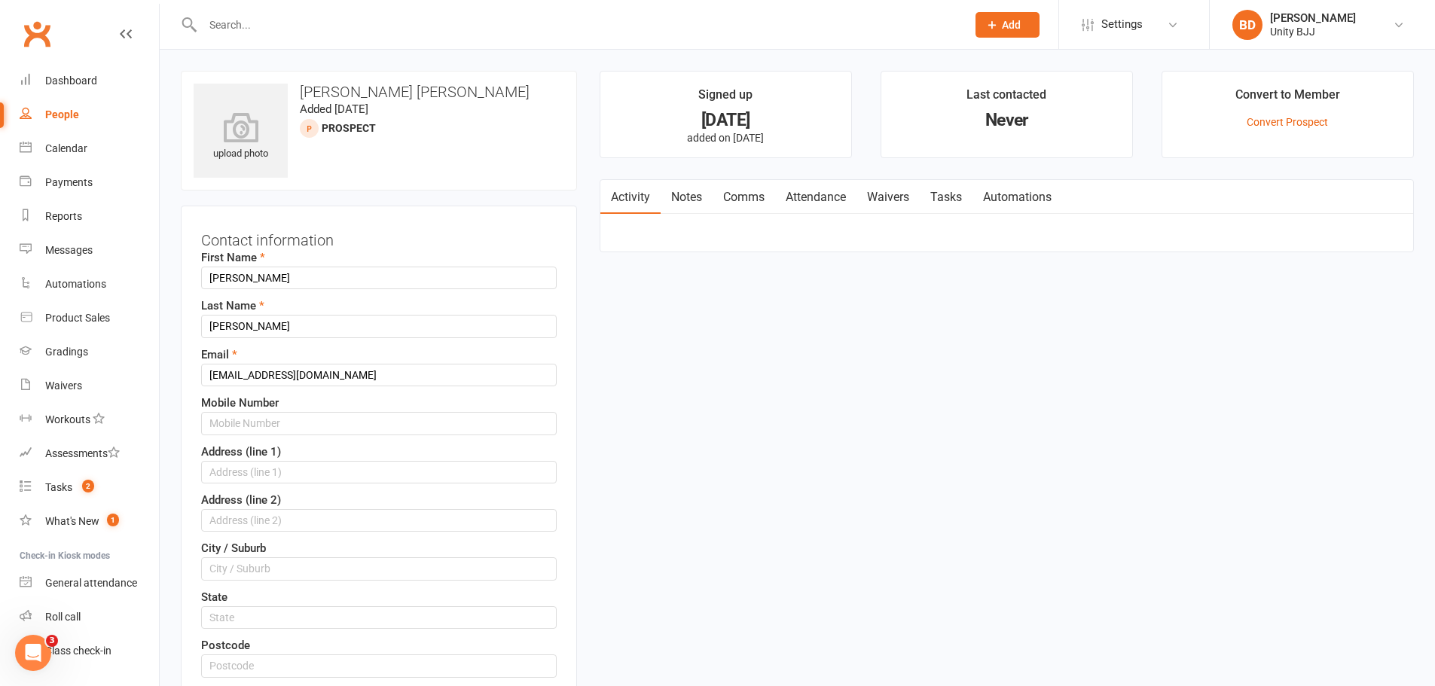
scroll to position [71, 0]
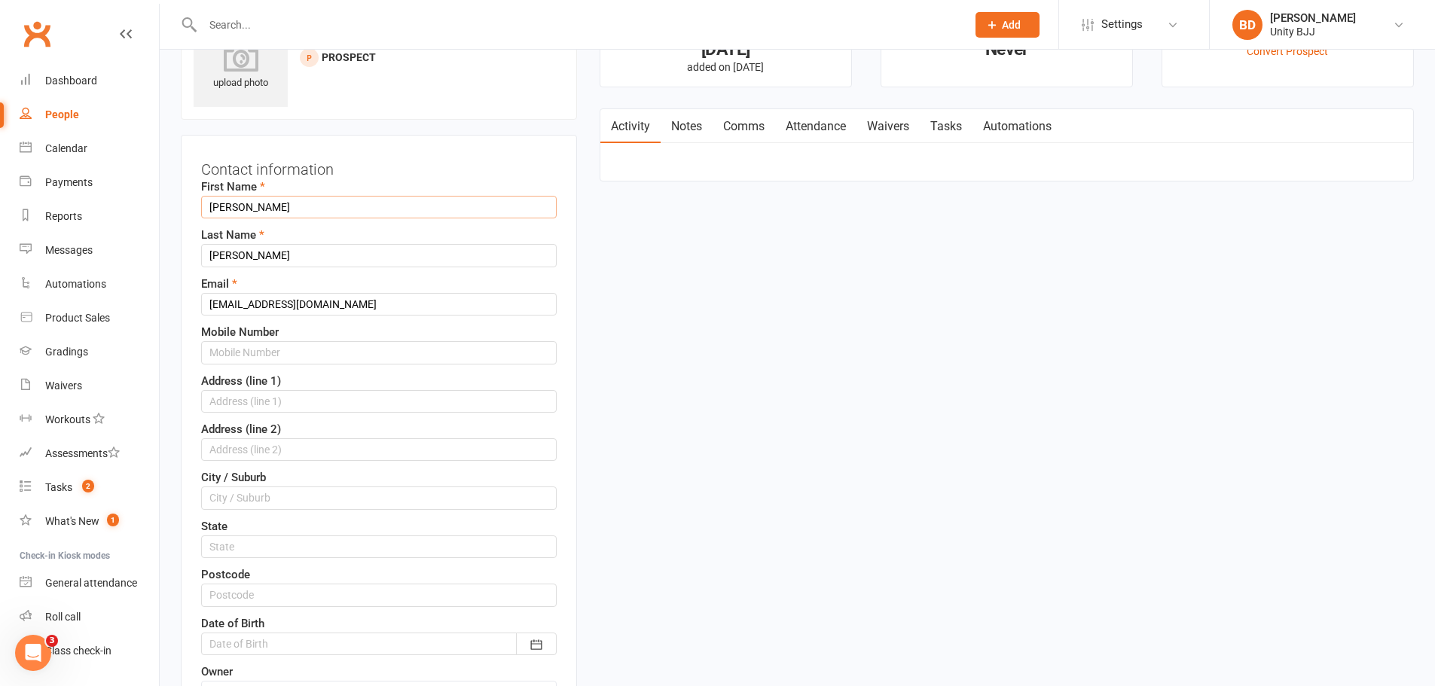
drag, startPoint x: 289, startPoint y: 203, endPoint x: 241, endPoint y: 205, distance: 47.5
click at [241, 205] on input "[PERSON_NAME]" at bounding box center [379, 207] width 356 height 23
type input "[PERSON_NAME]"
drag, startPoint x: 238, startPoint y: 254, endPoint x: 174, endPoint y: 264, distance: 64.9
click at [183, 258] on div "Contact information First Name [PERSON_NAME] Last Name [PERSON_NAME] Email [EMA…" at bounding box center [379, 498] width 396 height 726
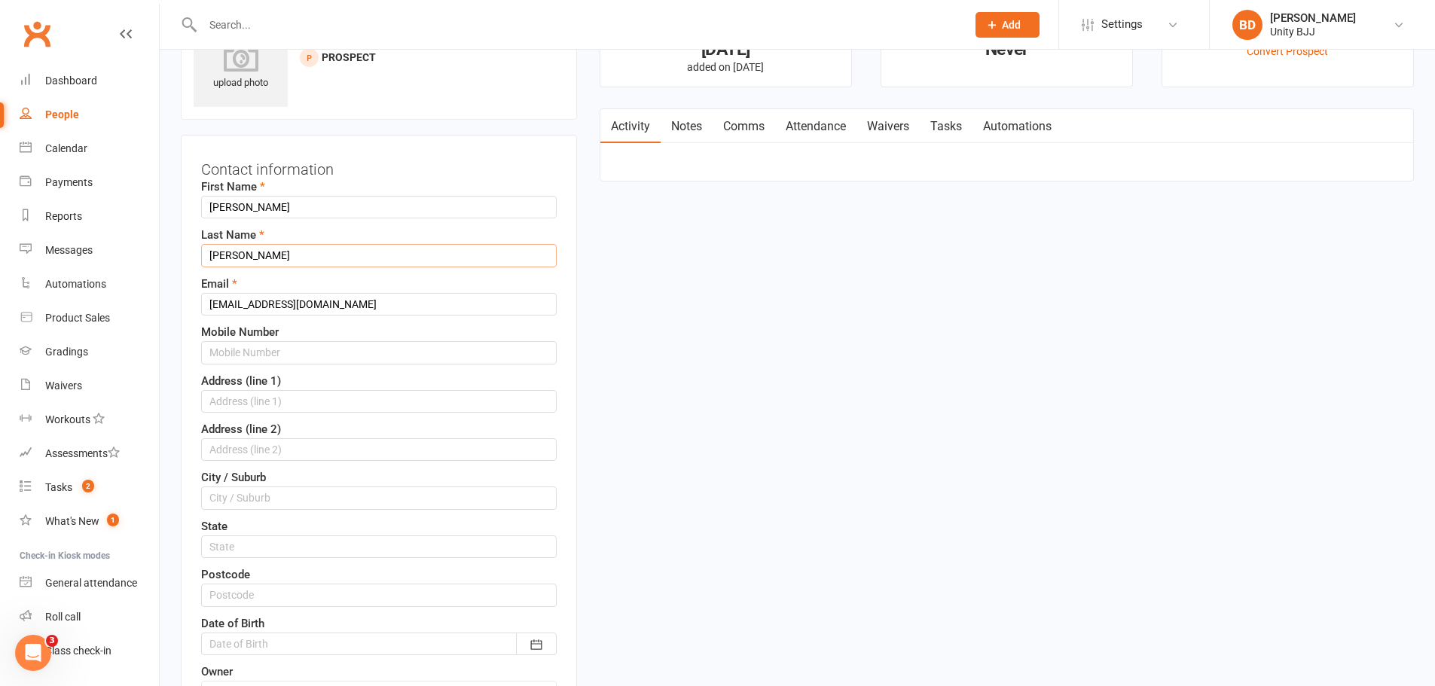
type input "[PERSON_NAME]"
click at [289, 339] on div "Mobile Number" at bounding box center [379, 343] width 356 height 41
click at [294, 347] on input "text" at bounding box center [379, 352] width 356 height 23
click at [228, 356] on input "text" at bounding box center [379, 352] width 356 height 23
paste input "[PHONE_NUMBER]"
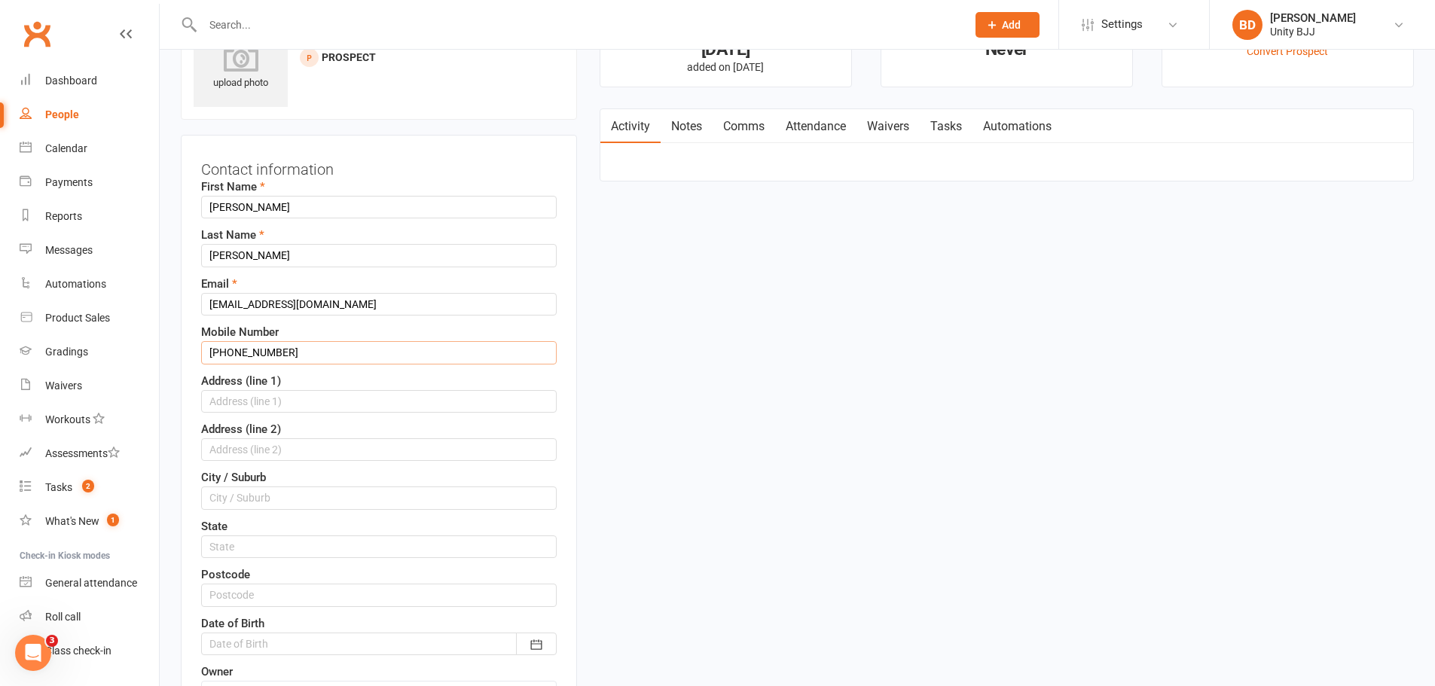
scroll to position [297, 0]
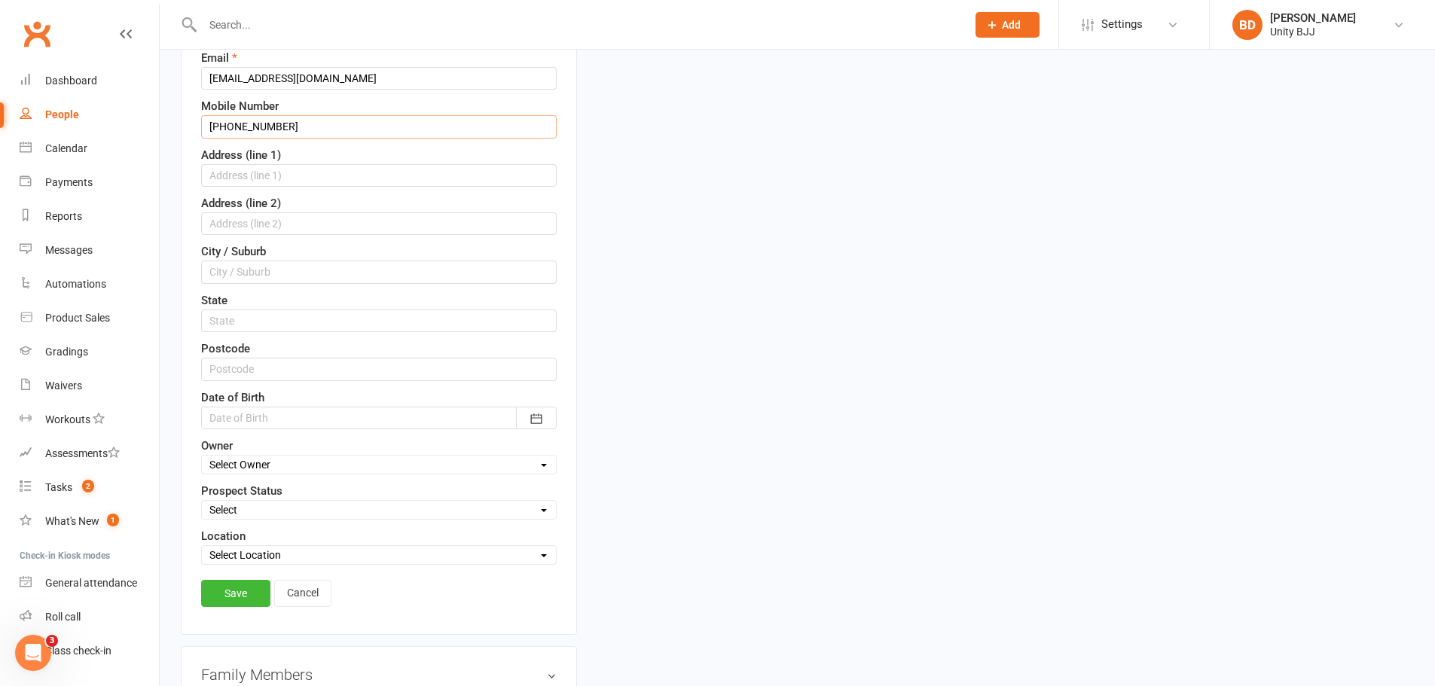
type input "[PHONE_NUMBER]"
drag, startPoint x: 261, startPoint y: 500, endPoint x: 263, endPoint y: 513, distance: 12.9
click at [261, 500] on div "Select Initial Contact Follow-up Call Follow-up Email Almost Ready Not Ready No…" at bounding box center [379, 510] width 356 height 20
click at [264, 517] on select "Select Initial Contact Follow-up Call Follow-up Email Almost Ready Not Ready No…" at bounding box center [379, 510] width 354 height 17
select select "Initial Contact"
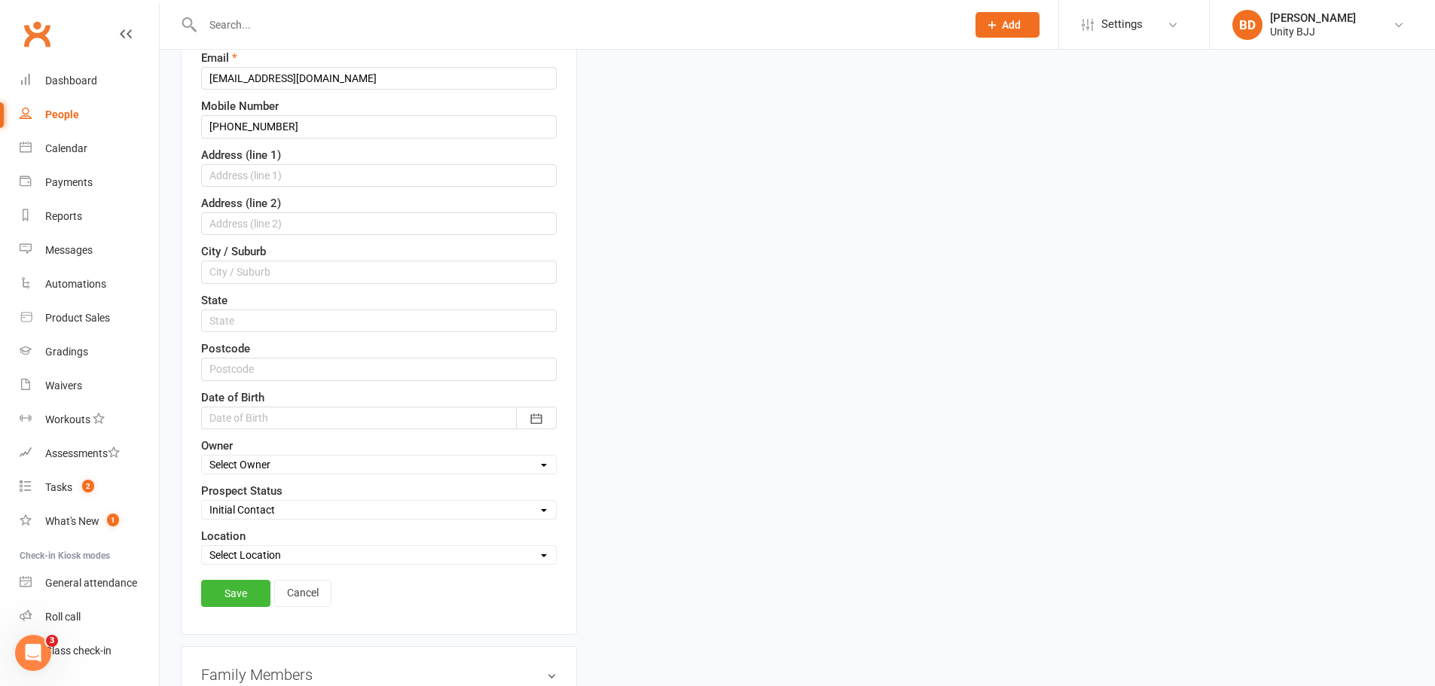
click at [202, 503] on select "Select Initial Contact Follow-up Call Follow-up Email Almost Ready Not Ready No…" at bounding box center [379, 510] width 354 height 17
click at [234, 597] on link "Save" at bounding box center [235, 593] width 69 height 27
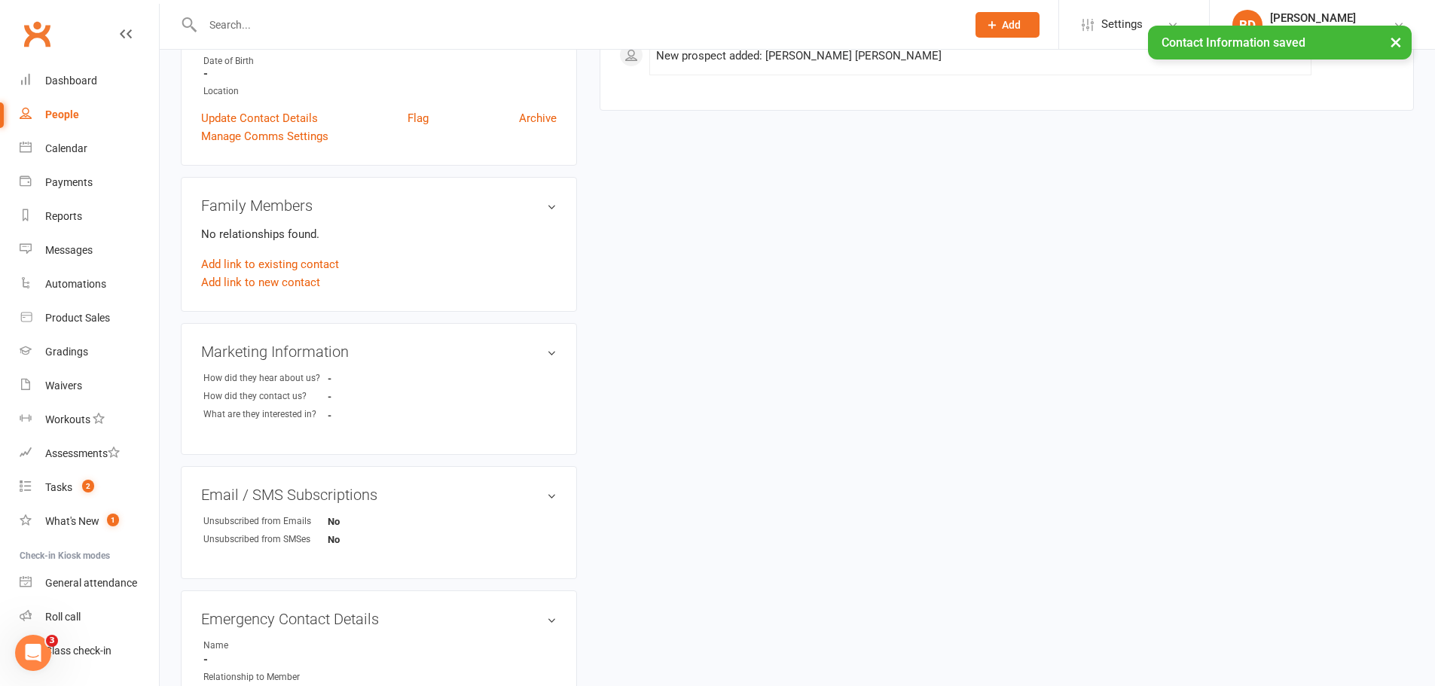
scroll to position [0, 0]
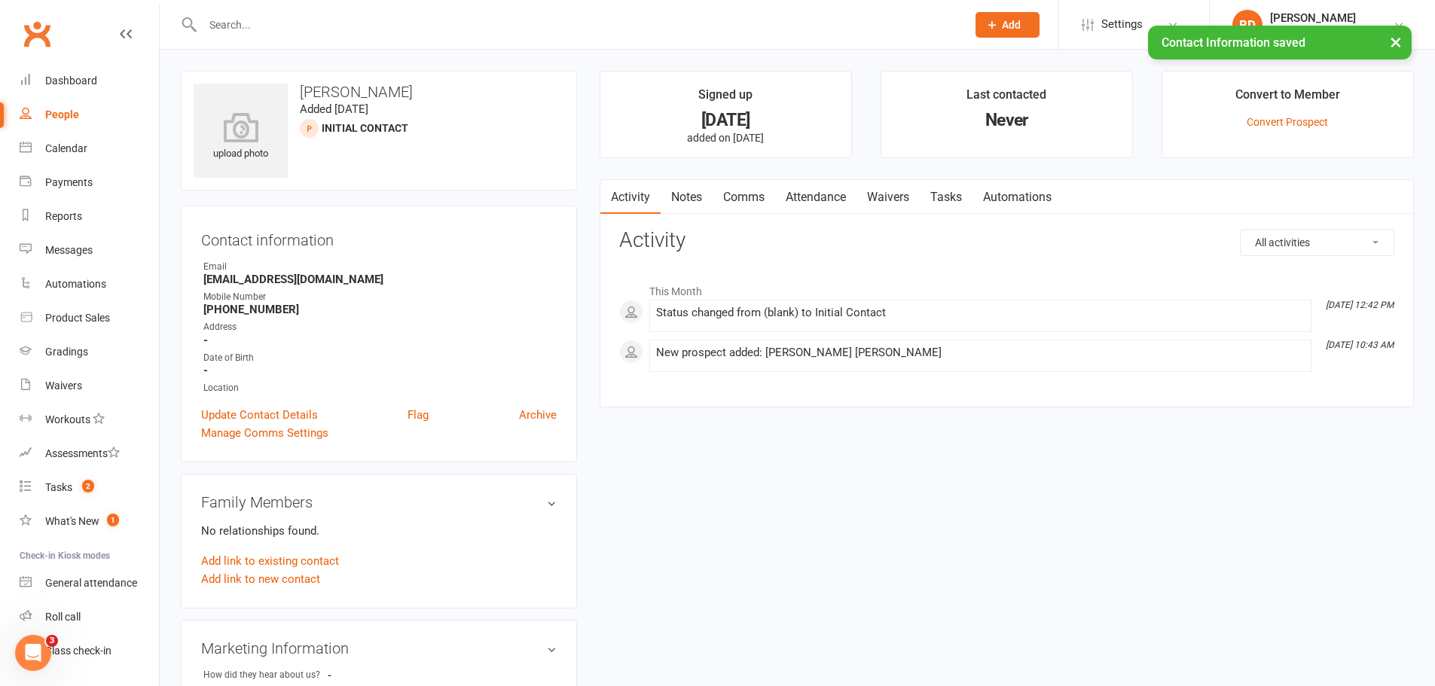
click at [677, 198] on link "Notes" at bounding box center [687, 197] width 52 height 35
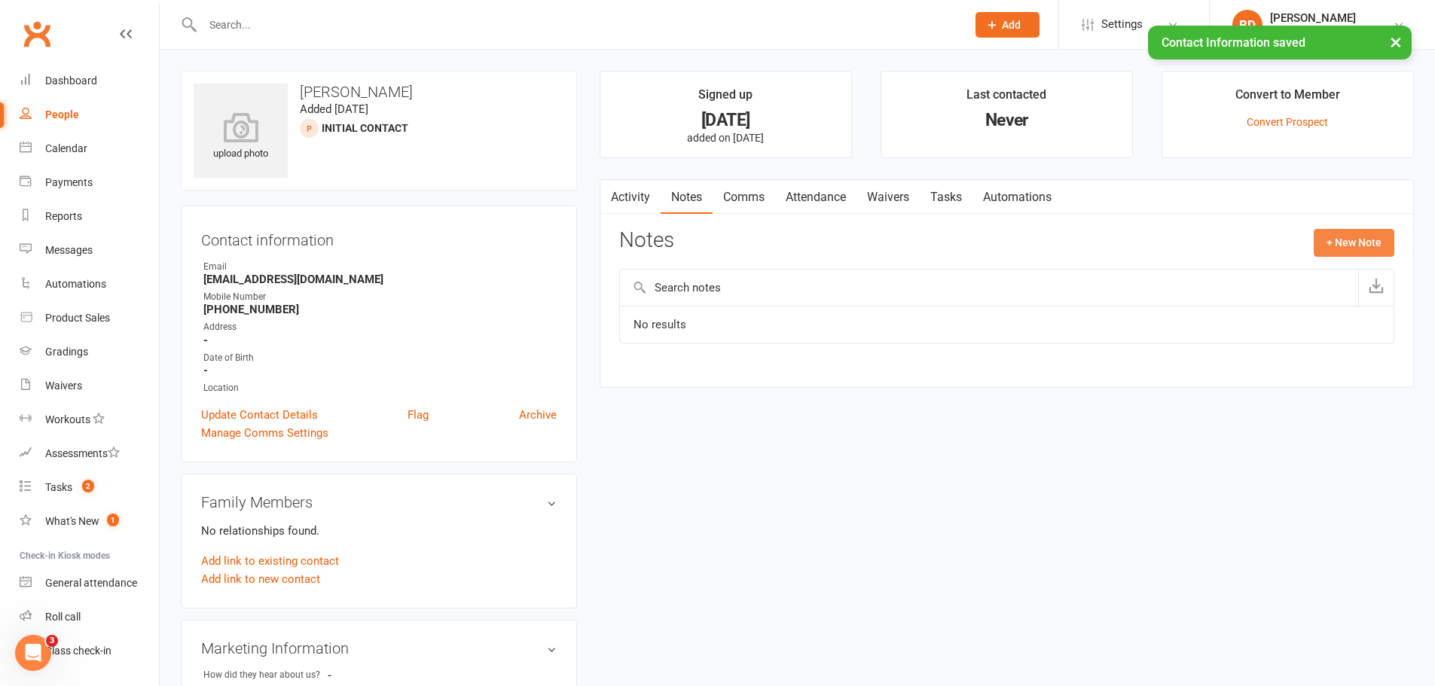
click at [1367, 240] on button "+ New Note" at bounding box center [1354, 242] width 81 height 27
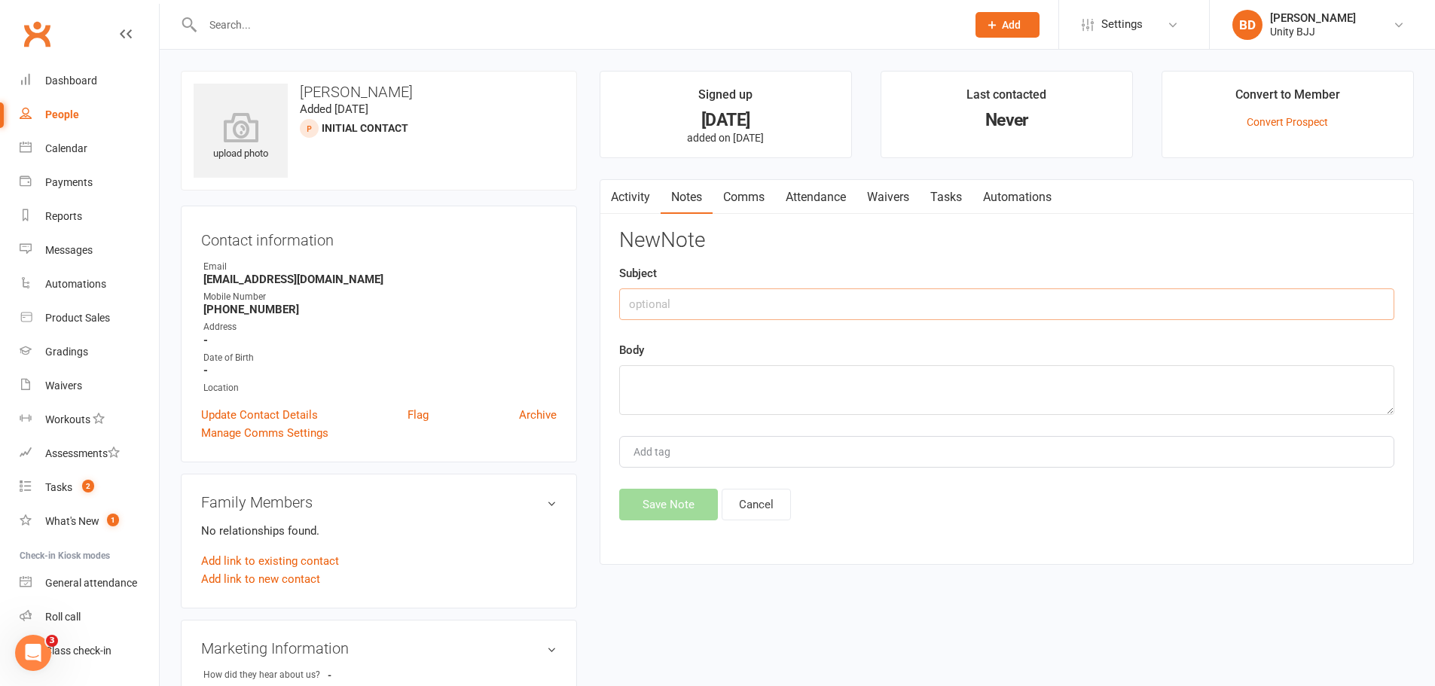
click at [699, 307] on input "text" at bounding box center [1006, 305] width 775 height 32
paste input "Lead Contact - Kids Kickstarter"
type input "Lead Contact - Kids Kickstarter"
click at [713, 380] on textarea "To enrich screen reader interactions, please activate Accessibility in Grammarl…" at bounding box center [1006, 390] width 775 height 50
paste textarea "VM [DATE] 5pm"
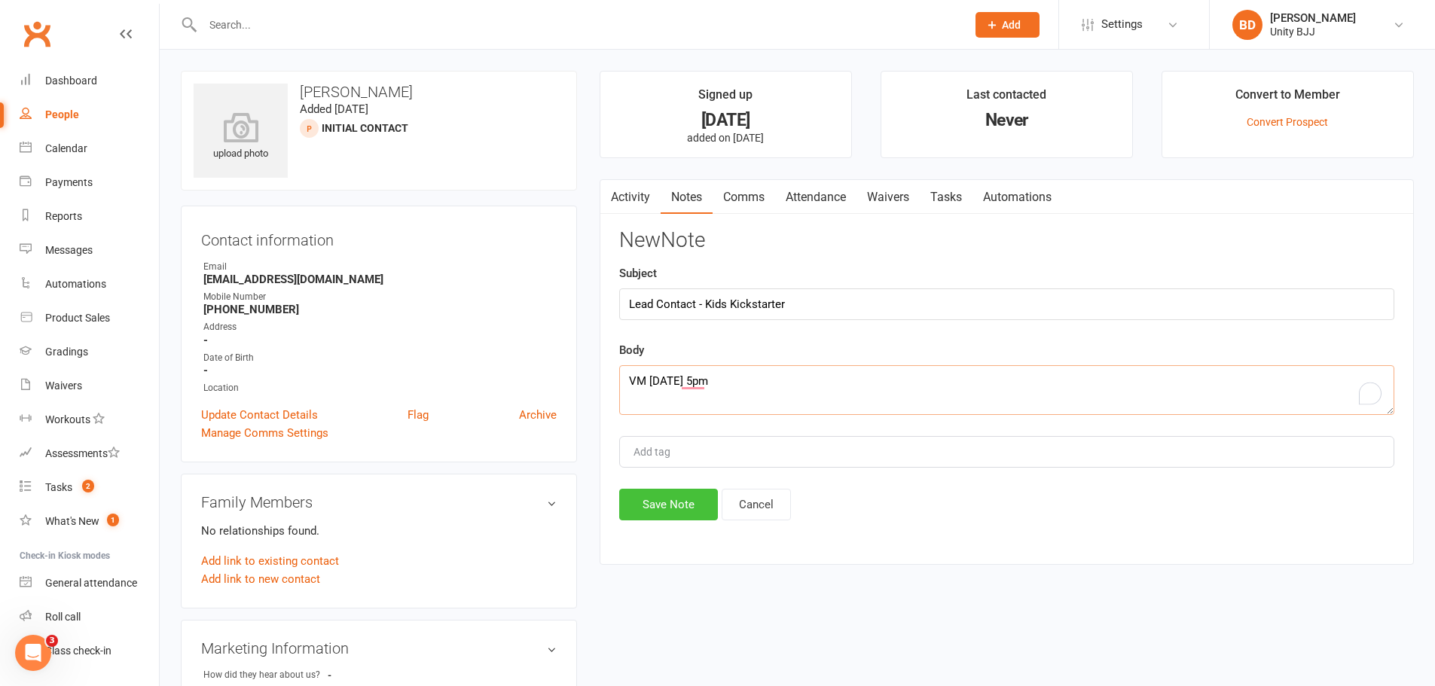
type textarea "VM [DATE] 5pm"
click at [680, 515] on button "Save Note" at bounding box center [668, 505] width 99 height 32
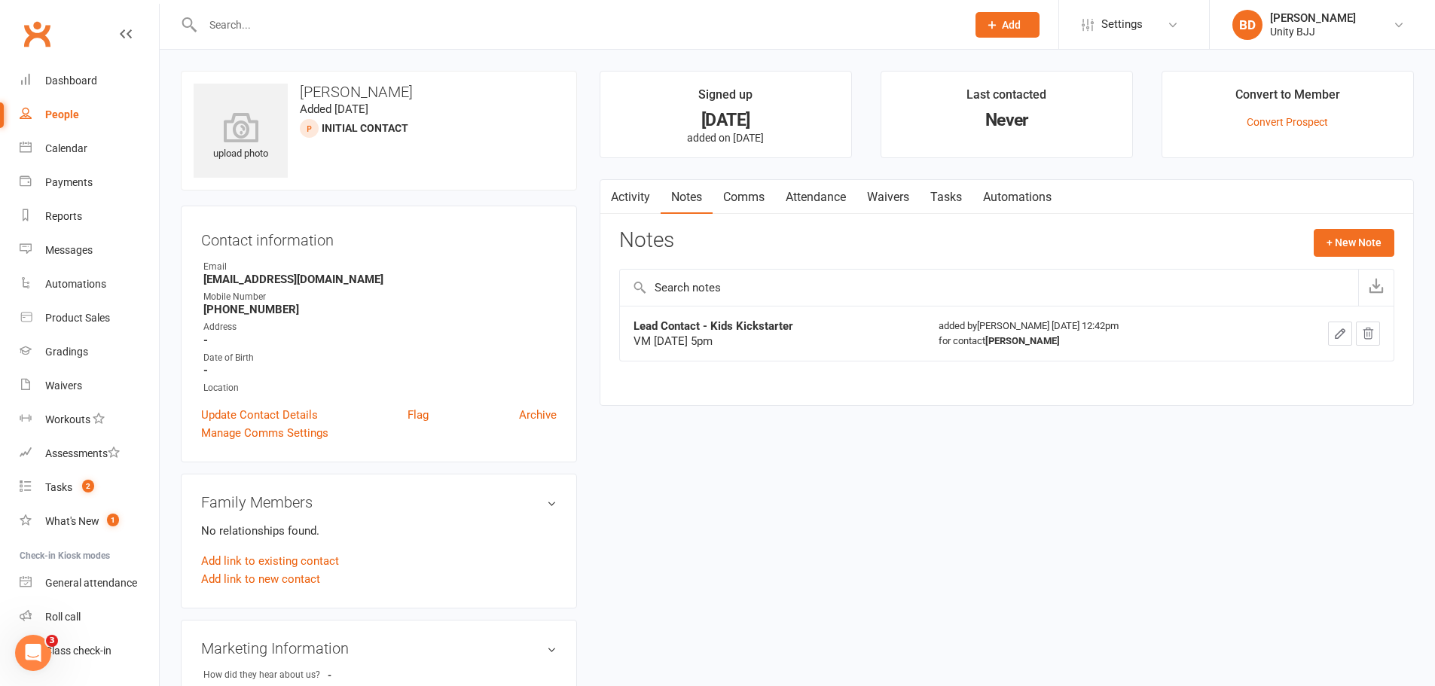
click at [245, 17] on input "text" at bounding box center [577, 24] width 758 height 21
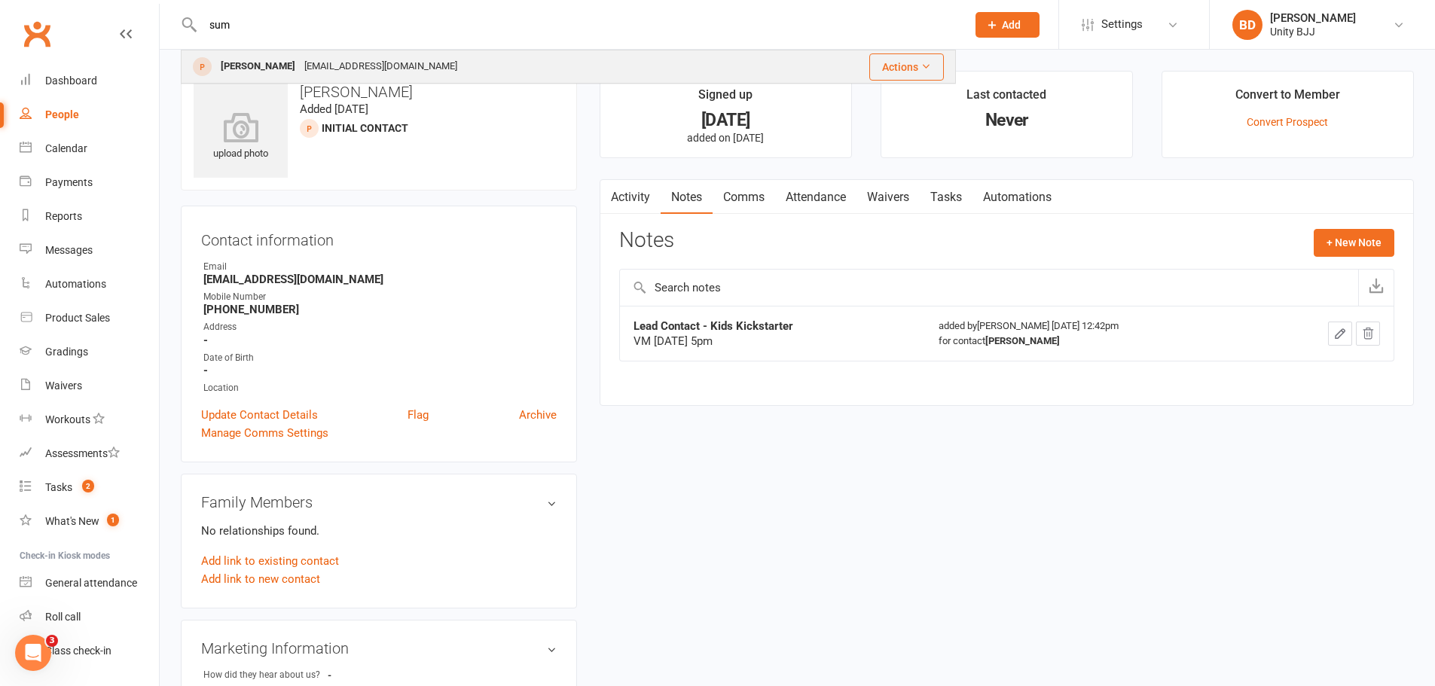
type input "sum"
click at [276, 64] on div "[PERSON_NAME]" at bounding box center [258, 67] width 84 height 22
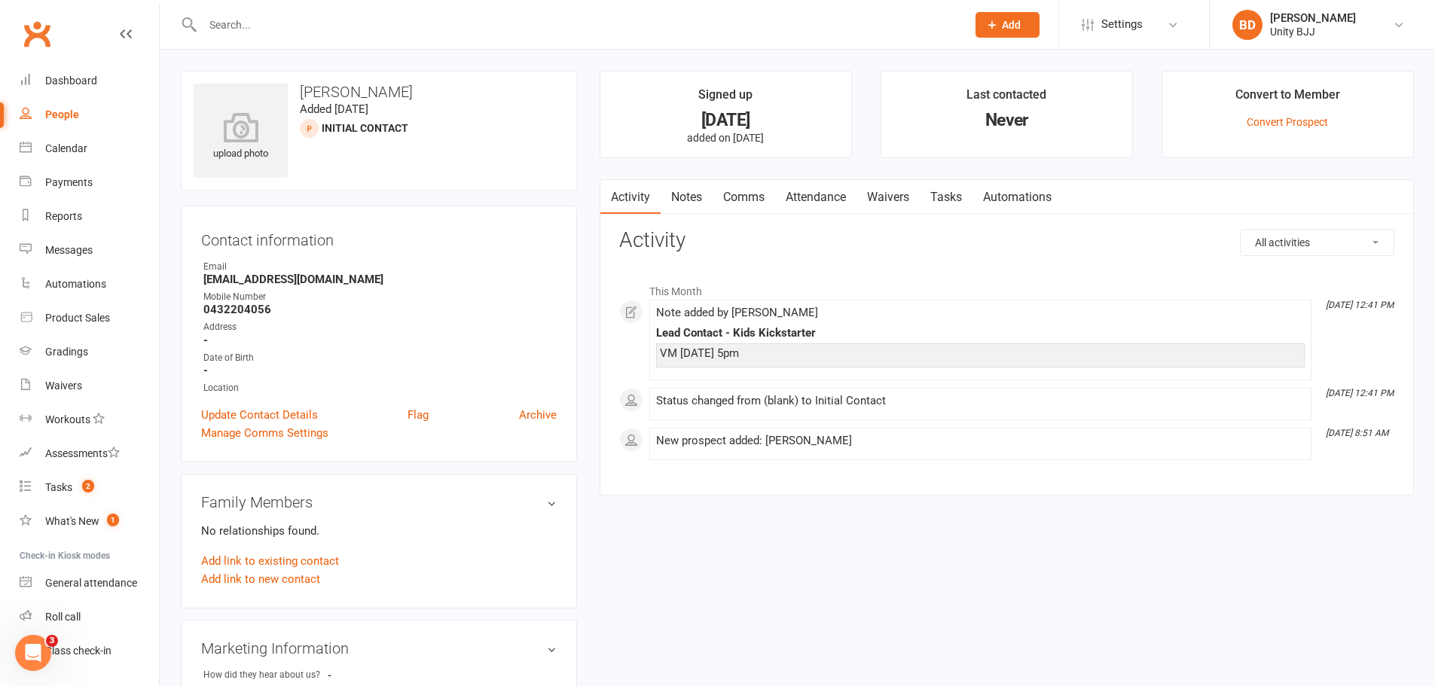
click at [224, 12] on div at bounding box center [568, 24] width 775 height 49
drag, startPoint x: 264, startPoint y: 19, endPoint x: 234, endPoint y: 31, distance: 33.2
click at [233, 32] on input "text" at bounding box center [577, 24] width 758 height 21
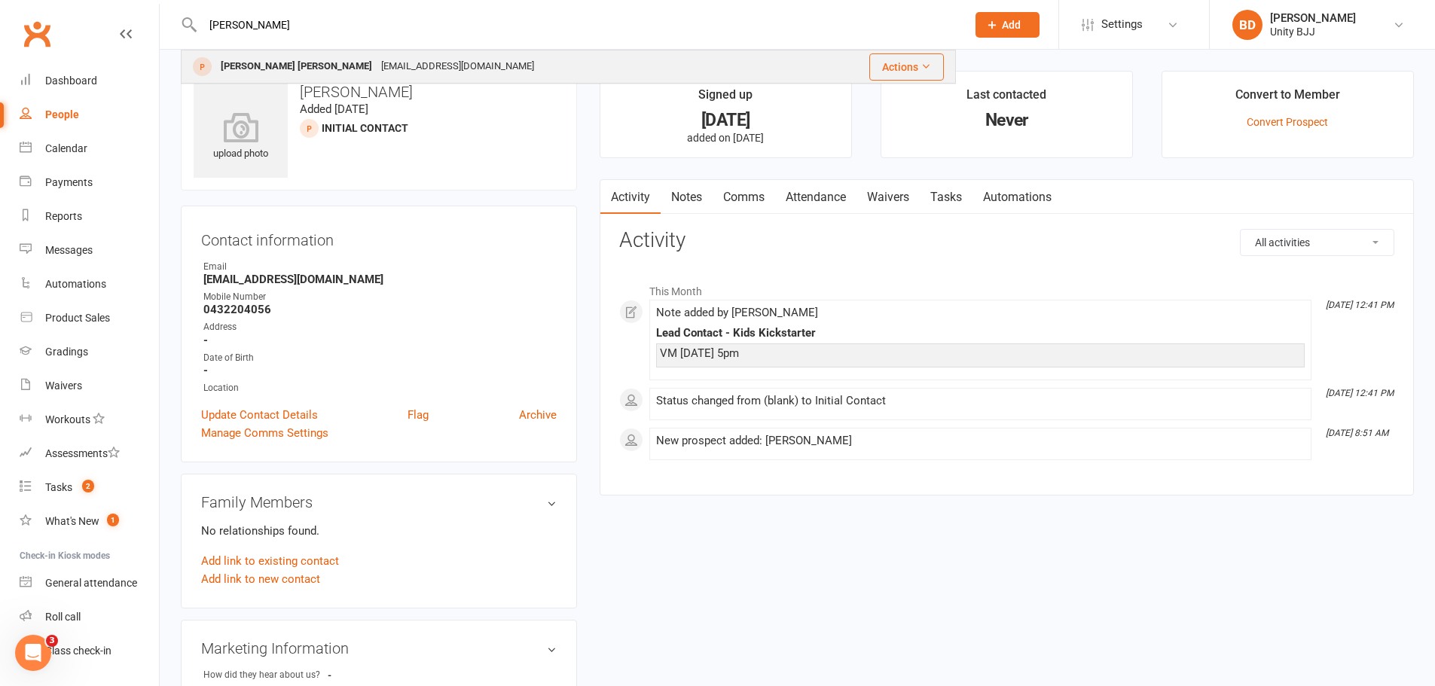
type input "[PERSON_NAME]"
click at [258, 51] on div "[PERSON_NAME] [PERSON_NAME] [EMAIL_ADDRESS][DOMAIN_NAME]" at bounding box center [494, 66] width 624 height 31
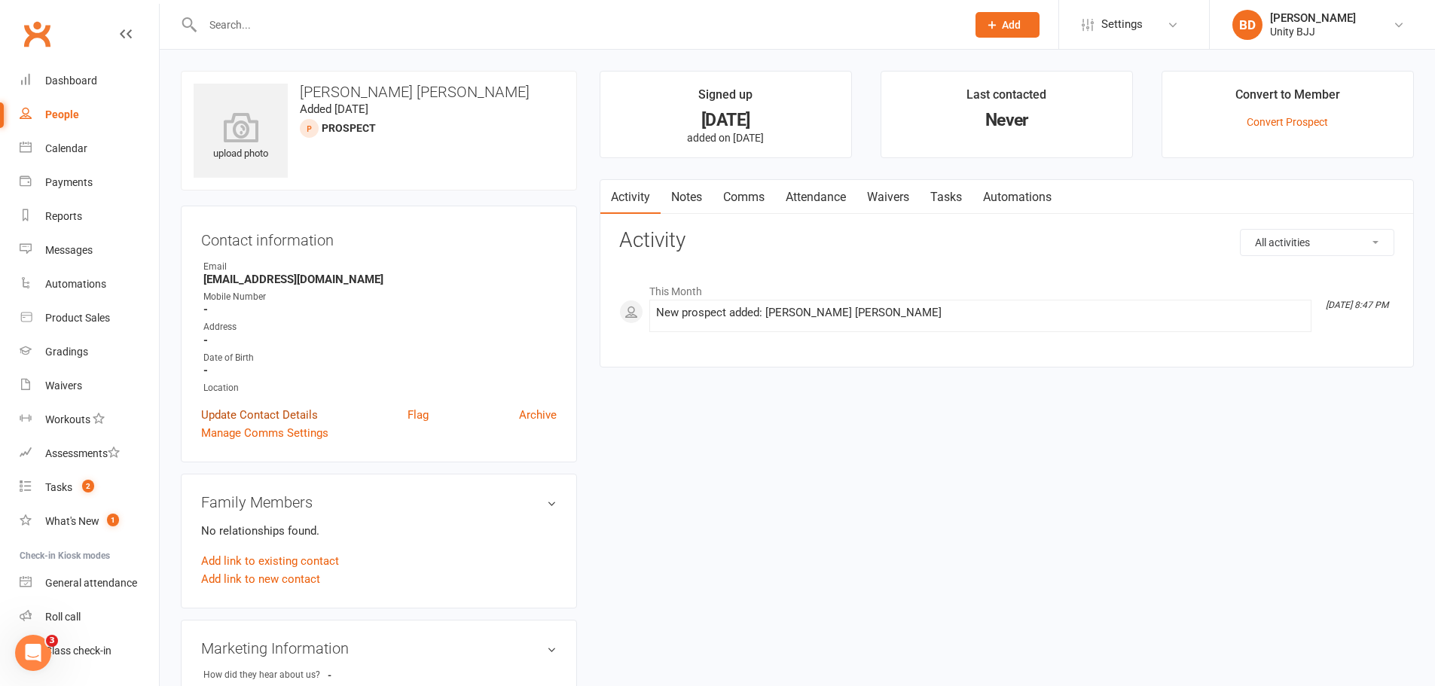
click at [259, 411] on link "Update Contact Details" at bounding box center [259, 415] width 117 height 18
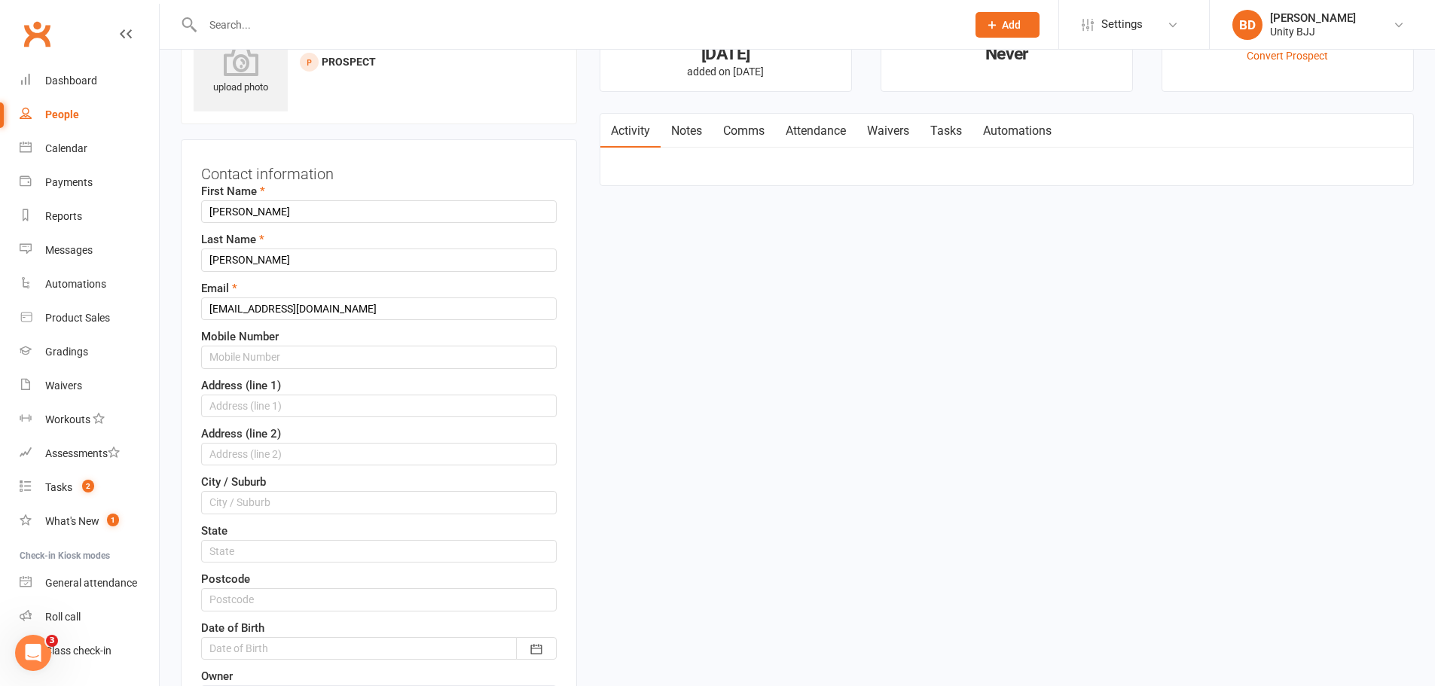
scroll to position [71, 0]
drag, startPoint x: 283, startPoint y: 205, endPoint x: 232, endPoint y: 204, distance: 50.5
click at [232, 204] on input "[PERSON_NAME]" at bounding box center [379, 207] width 356 height 23
type input "[PERSON_NAME]"
drag, startPoint x: 237, startPoint y: 258, endPoint x: 180, endPoint y: 258, distance: 56.5
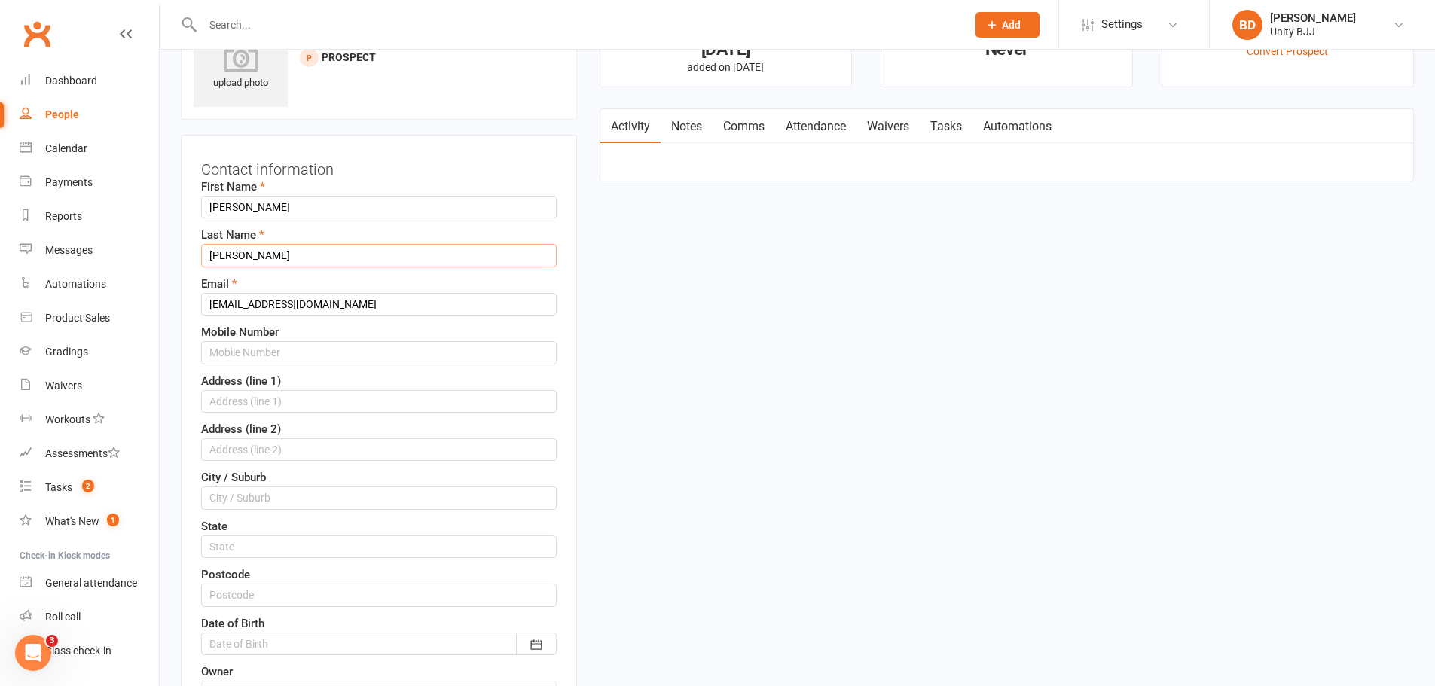
type input "[PERSON_NAME]"
click at [234, 353] on input "text" at bounding box center [379, 352] width 356 height 23
paste input "402146946"
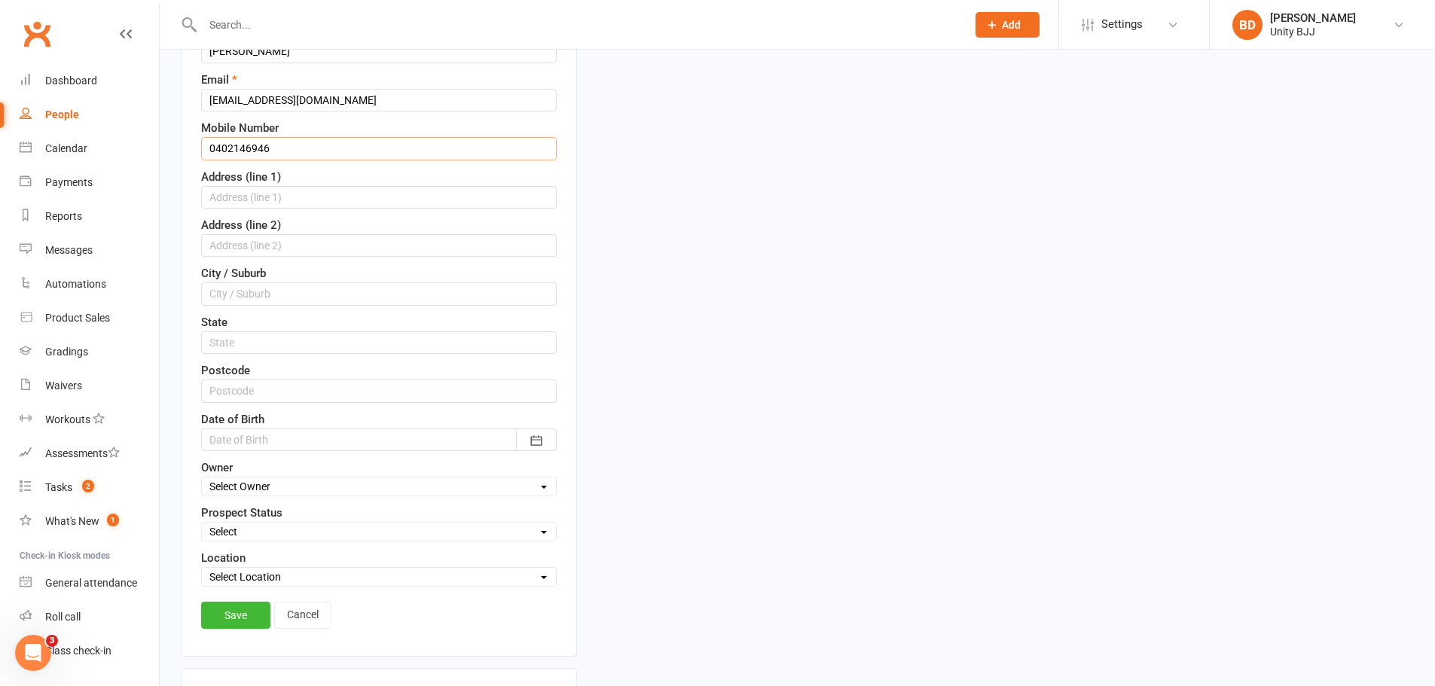
scroll to position [297, 0]
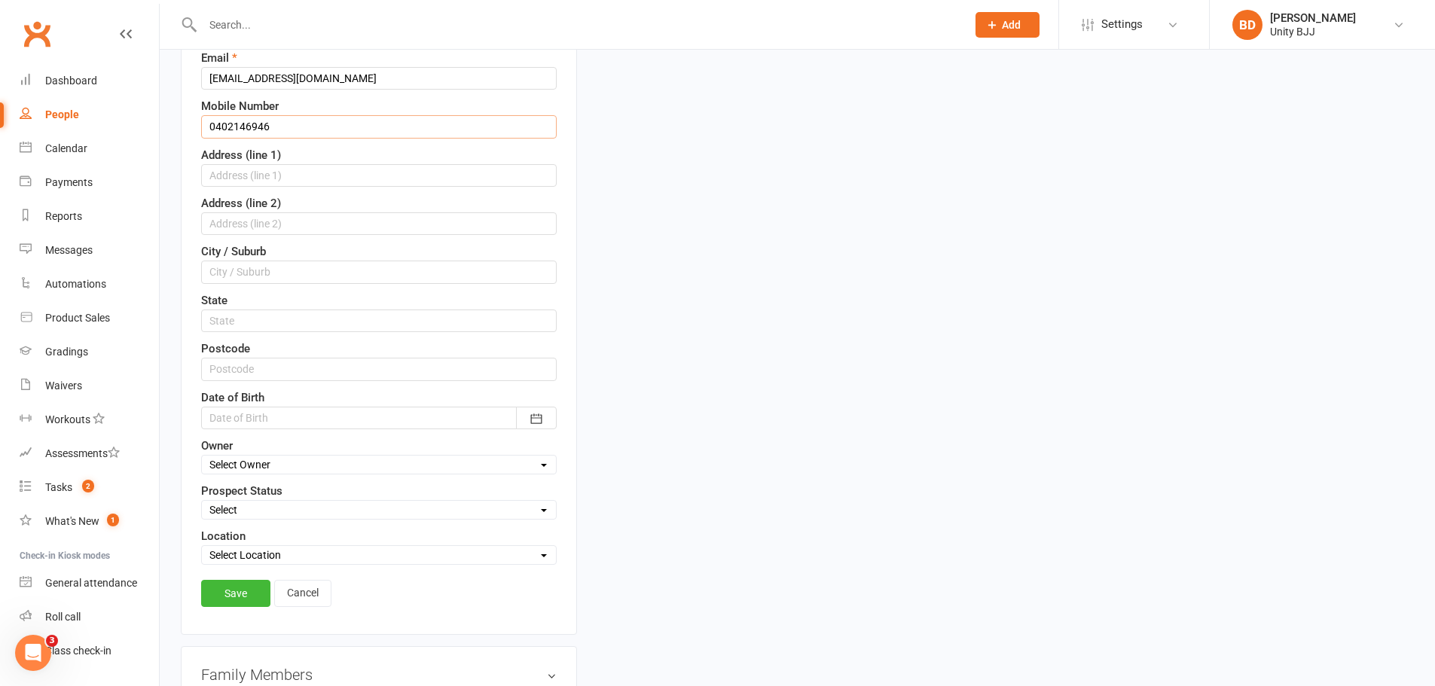
type input "0402146946"
click at [299, 512] on select "Select Initial Contact Follow-up Call Follow-up Email Almost Ready Not Ready No…" at bounding box center [379, 510] width 354 height 17
select select "Initial Contact"
click at [202, 503] on select "Select Initial Contact Follow-up Call Follow-up Email Almost Ready Not Ready No…" at bounding box center [379, 510] width 354 height 17
click at [245, 590] on link "Save" at bounding box center [235, 593] width 69 height 27
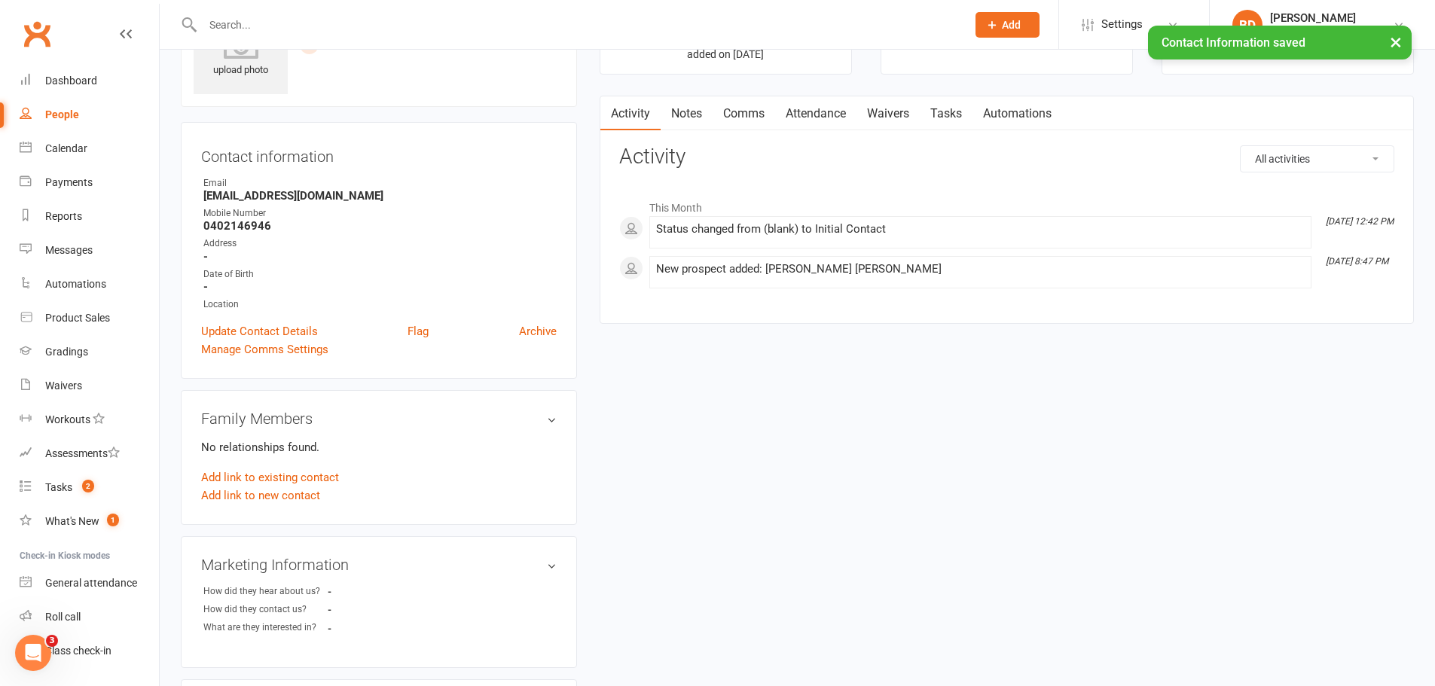
scroll to position [0, 0]
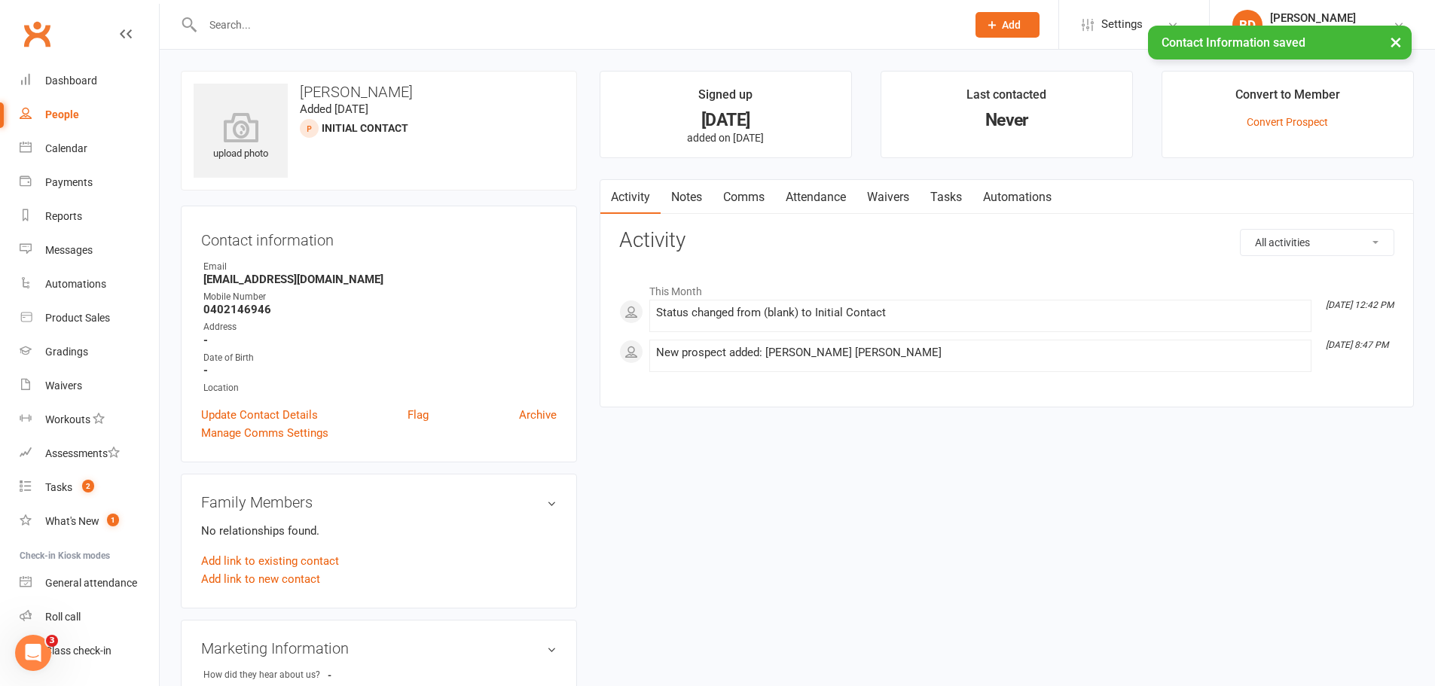
click at [681, 203] on link "Notes" at bounding box center [687, 197] width 52 height 35
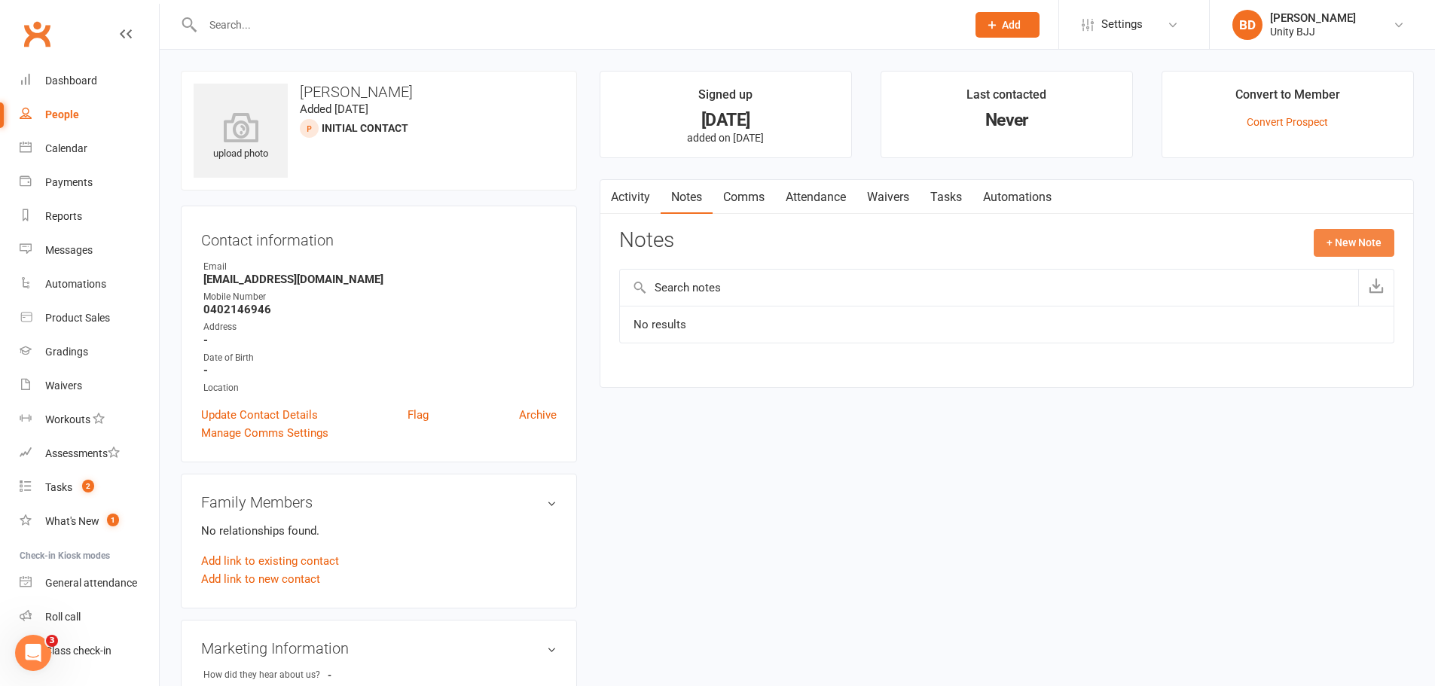
click at [1383, 240] on button "+ New Note" at bounding box center [1354, 242] width 81 height 27
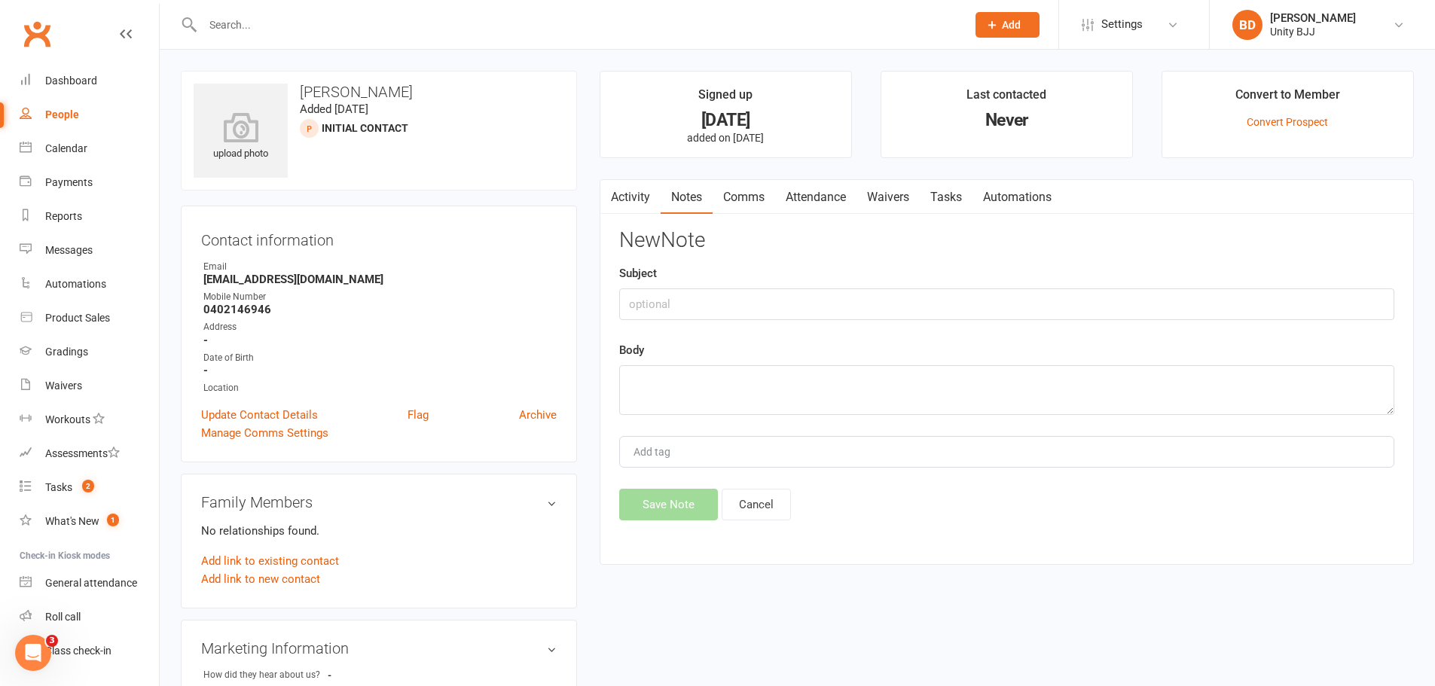
click at [735, 320] on div "New Note Subject Body Add tag Save Note Cancel" at bounding box center [1006, 375] width 775 height 292
click at [746, 298] on input "text" at bounding box center [1006, 305] width 775 height 32
paste input "Lead Contact - Kids Kickstarter"
type input "Lead Contact - Kids Kickstarter"
click at [717, 402] on textarea at bounding box center [1006, 390] width 775 height 50
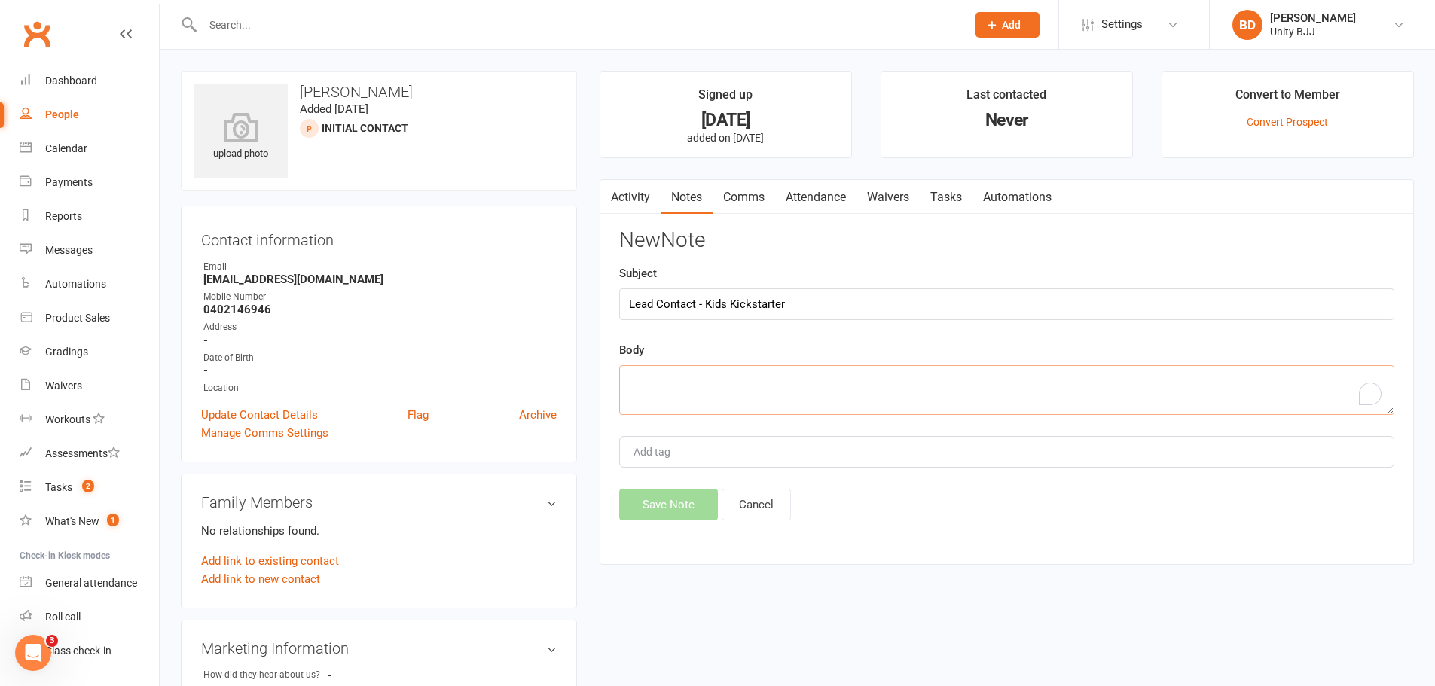
paste textarea "e"
type textarea "eds+``1Q2-`"
type input "*/19/-`*`-9+6"
type input "6"
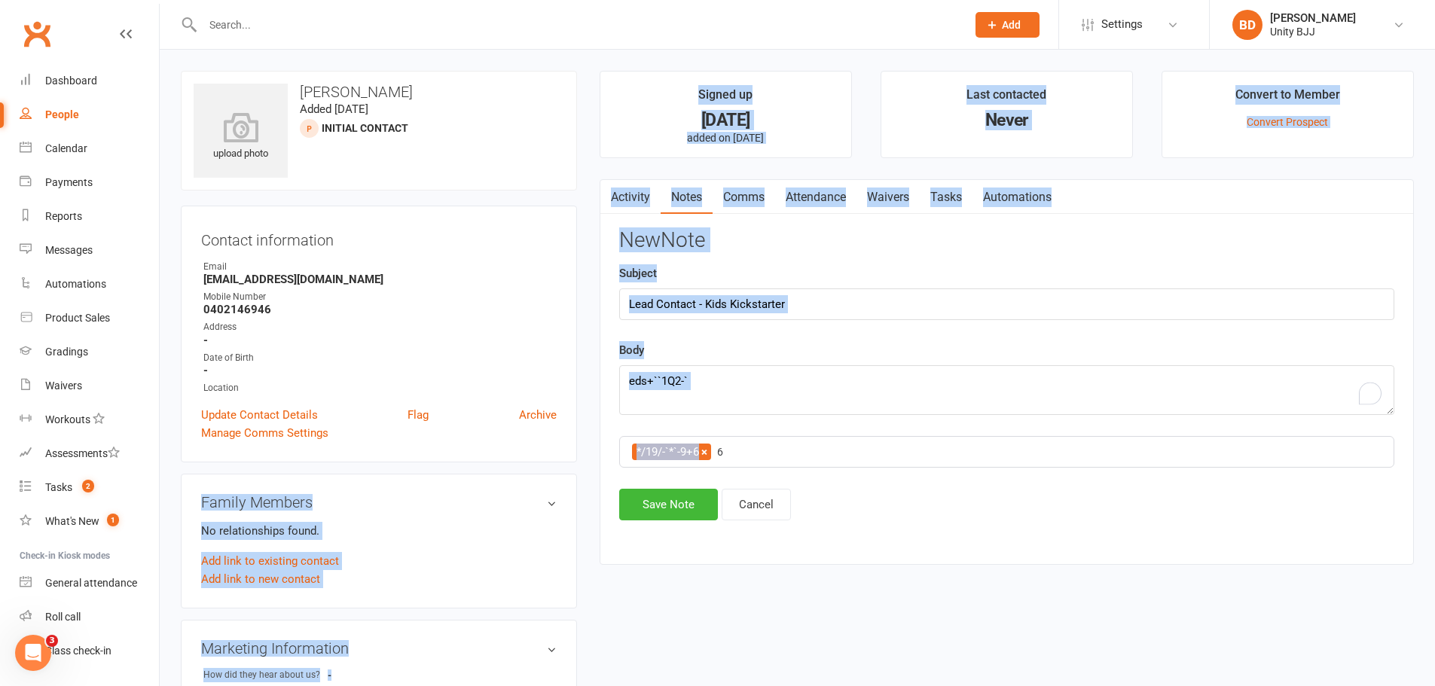
drag, startPoint x: 714, startPoint y: 451, endPoint x: 595, endPoint y: 456, distance: 119.1
click at [591, 456] on main "Signed up [DATE] added on [DATE] Last contacted Never Convert to Member Convert…" at bounding box center [1006, 325] width 837 height 509
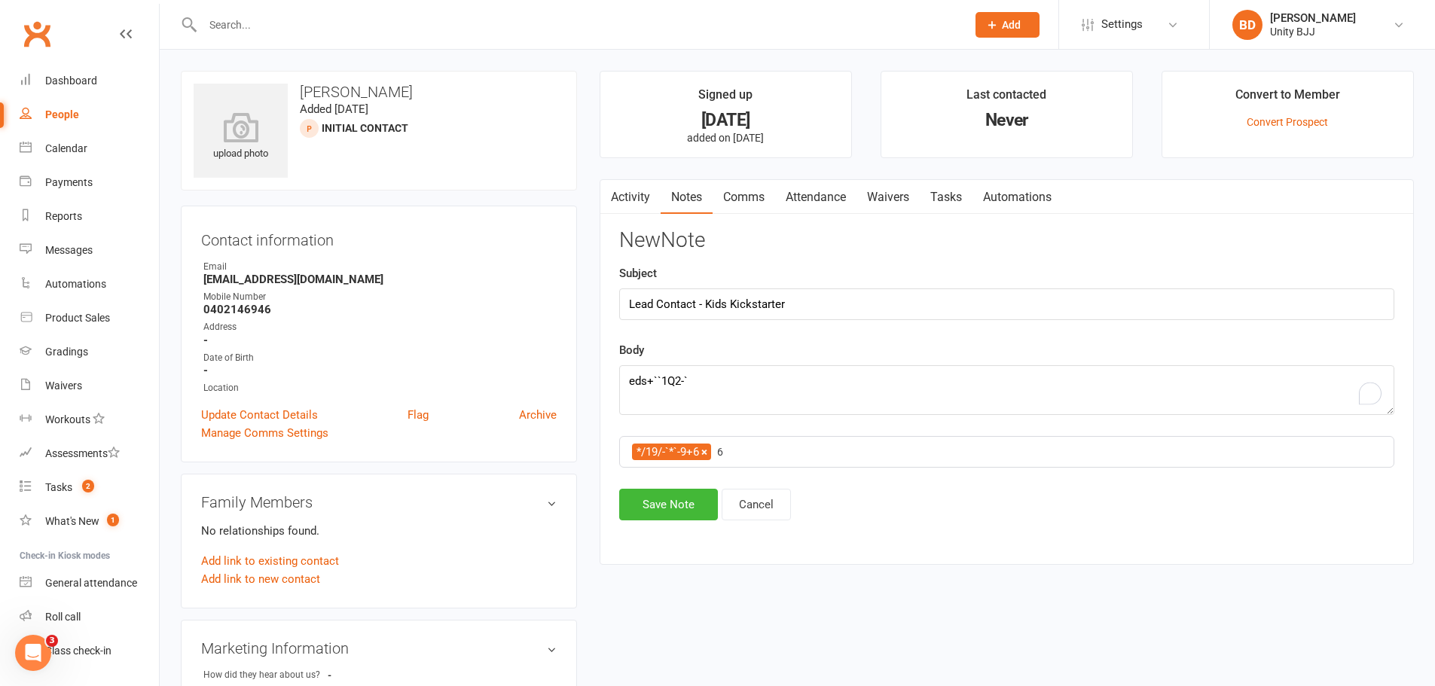
click at [728, 449] on input "6" at bounding box center [742, 452] width 53 height 18
drag, startPoint x: 725, startPoint y: 451, endPoint x: 608, endPoint y: 454, distance: 116.8
click at [597, 455] on main "Signed up [DATE] added on [DATE] Last contacted Never Convert to Member Convert…" at bounding box center [1006, 325] width 837 height 509
type input "6"
type input "-"
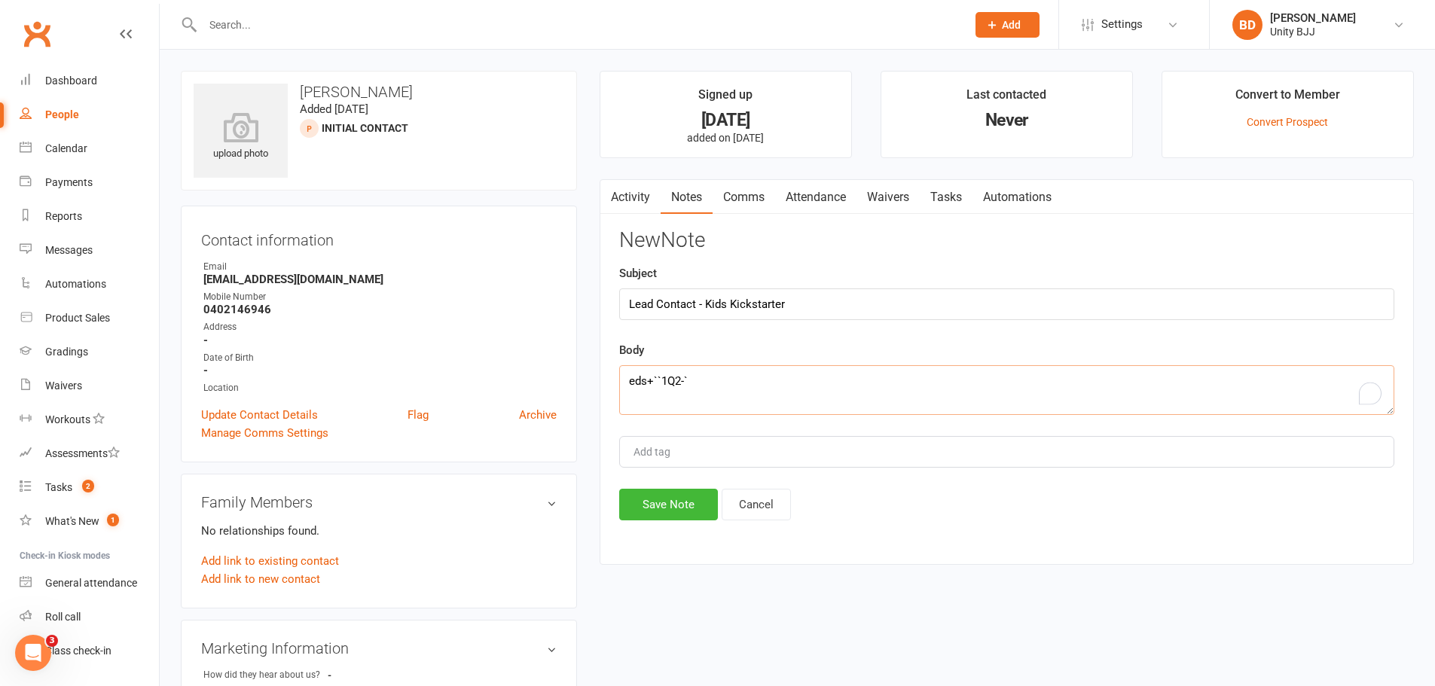
drag, startPoint x: 689, startPoint y: 380, endPoint x: 579, endPoint y: 374, distance: 110.2
click at [579, 374] on div "upload photo [PERSON_NAME] Added [DATE] Initial Contact prospect Contact inform…" at bounding box center [798, 655] width 1256 height 1168
paste textarea "To enrich screen reader interactions, please activate Accessibility in Grammarl…"
type textarea "080"
drag, startPoint x: 686, startPoint y: 379, endPoint x: 578, endPoint y: 389, distance: 108.2
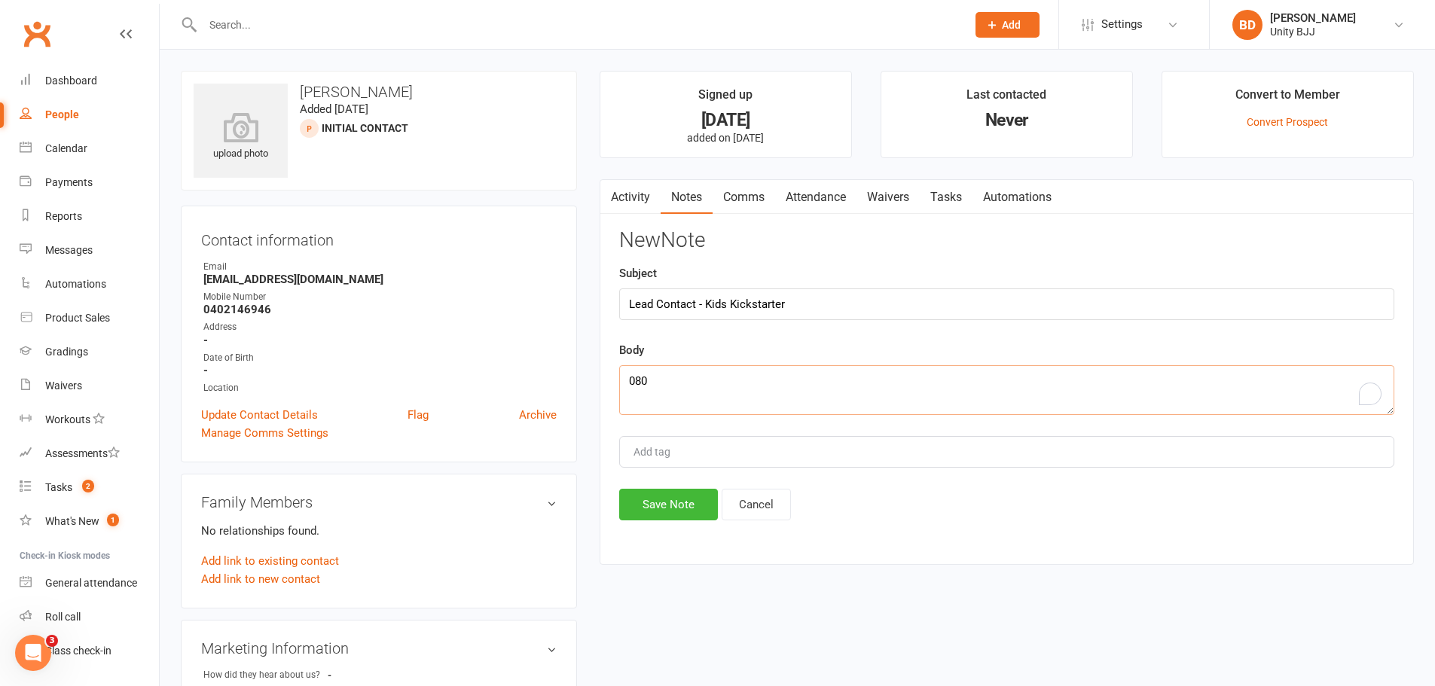
click at [578, 389] on div "upload photo [PERSON_NAME] Added [DATE] Initial Contact prospect Contact inform…" at bounding box center [798, 655] width 1256 height 1168
paste textarea "To enrich screen reader interactions, please activate Accessibility in Grammarl…"
drag, startPoint x: 780, startPoint y: 405, endPoint x: 772, endPoint y: 403, distance: 7.9
click at [774, 409] on textarea "To enrich screen reader interactions, please activate Accessibility in Grammarl…" at bounding box center [1006, 390] width 775 height 50
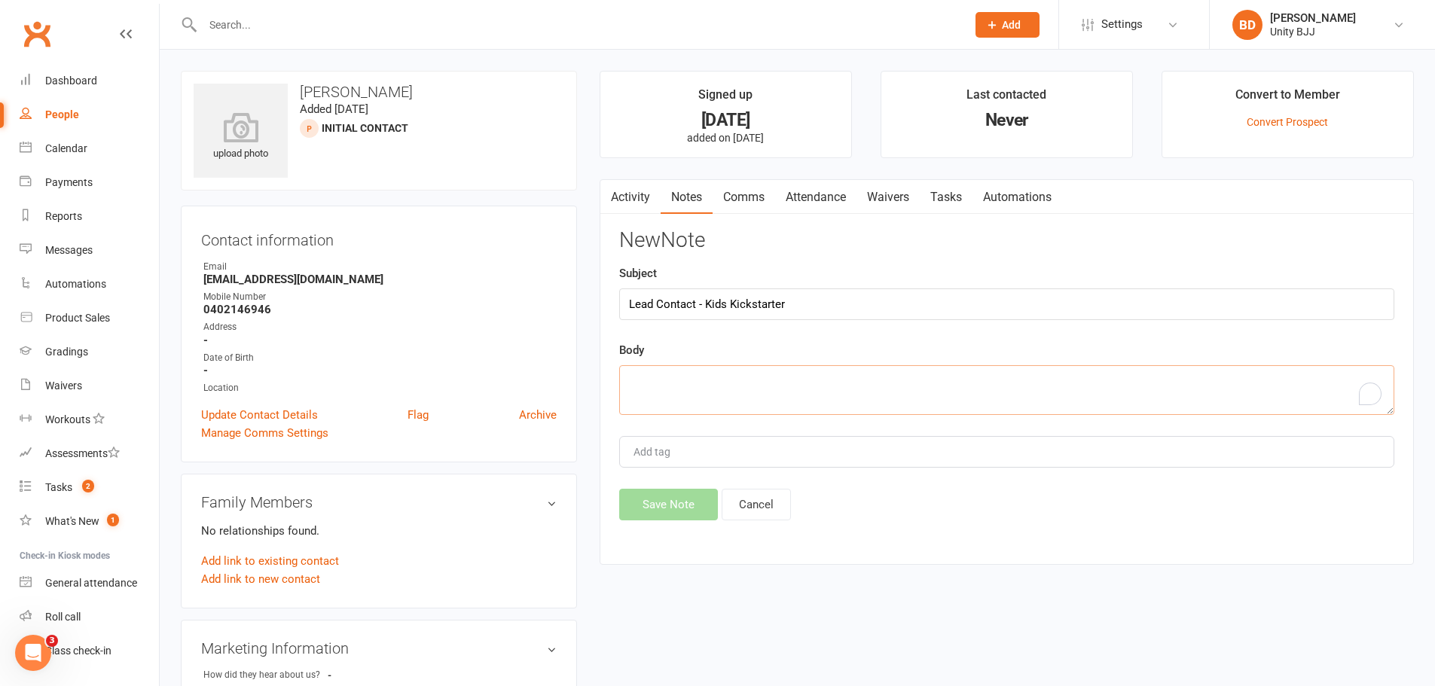
click at [683, 389] on textarea "To enrich screen reader interactions, please activate Accessibility in Grammarl…" at bounding box center [1006, 390] width 775 height 50
click at [664, 384] on textarea "To enrich screen reader interactions, please activate Accessibility in Grammarl…" at bounding box center [1006, 390] width 775 height 50
paste textarea "VM [DATE] 5pm"
type textarea "VM [DATE] 5pm"
click at [703, 502] on button "Save Note" at bounding box center [668, 505] width 99 height 32
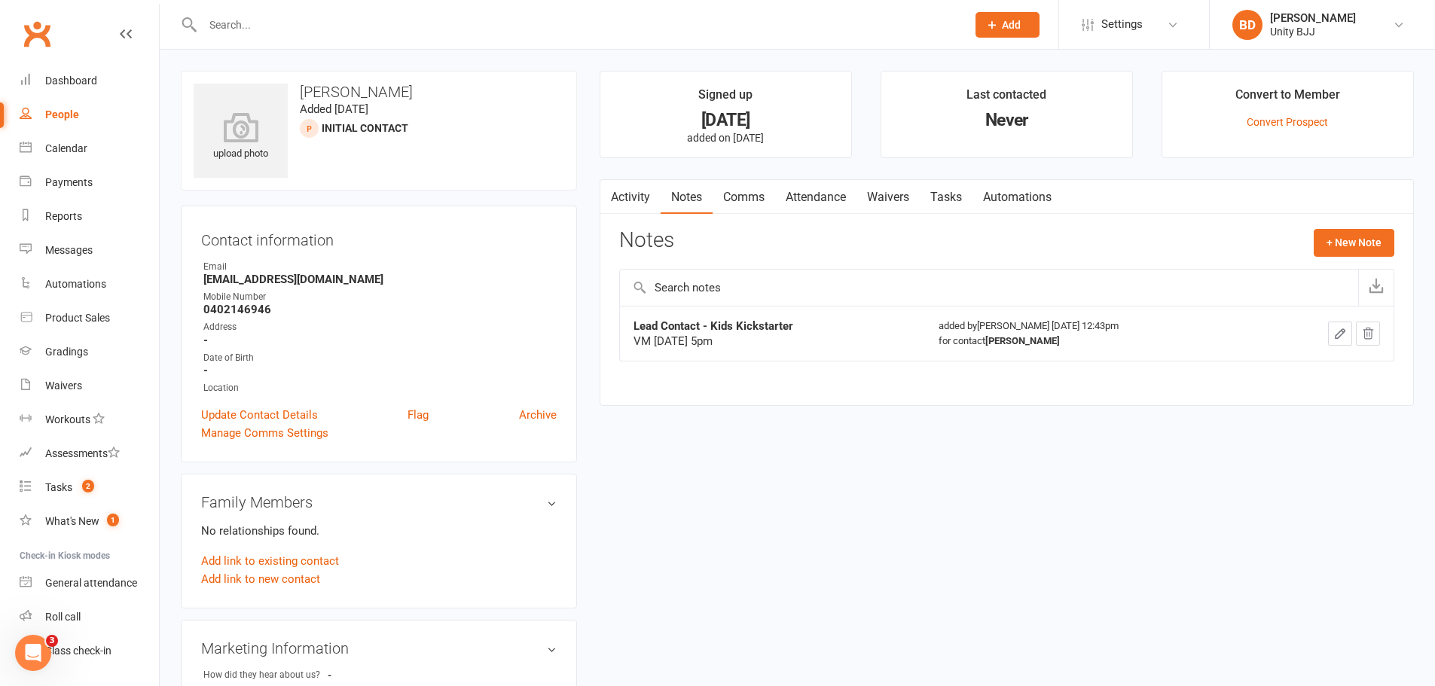
click at [223, 23] on input "text" at bounding box center [577, 24] width 758 height 21
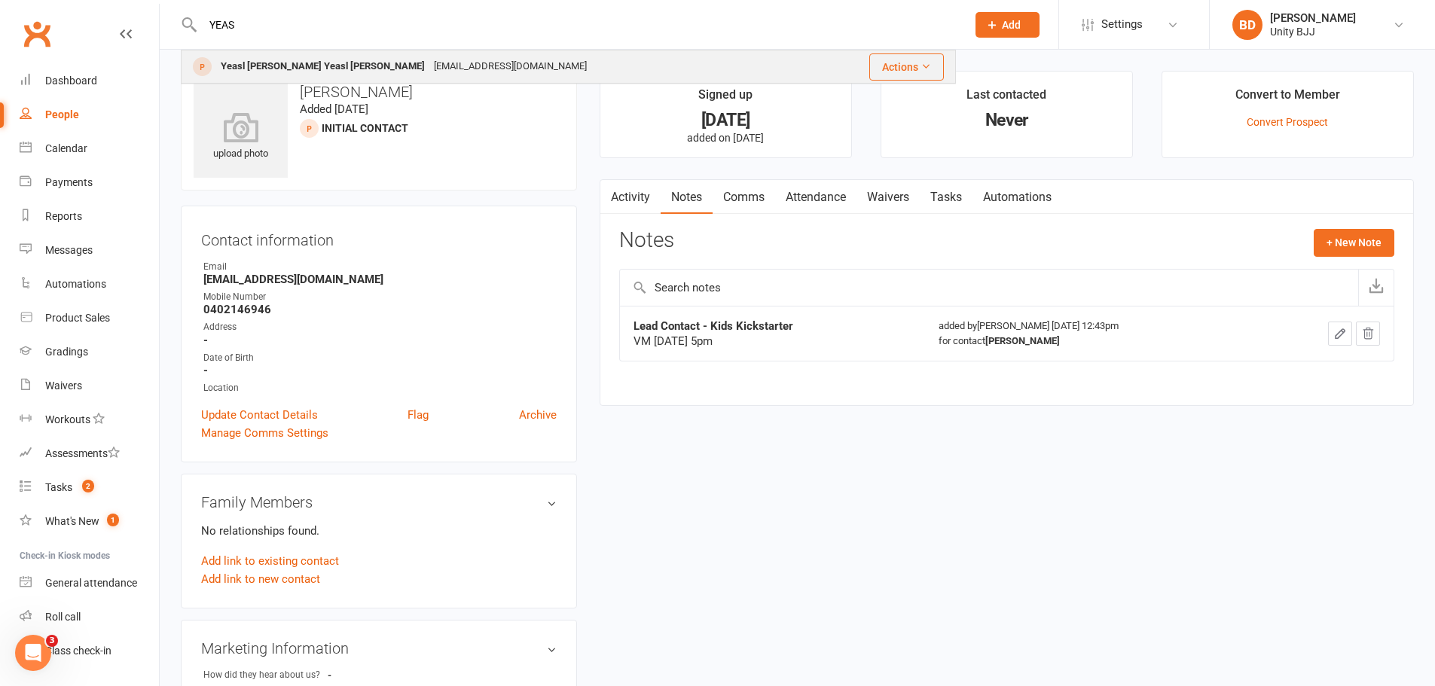
type input "YEAS"
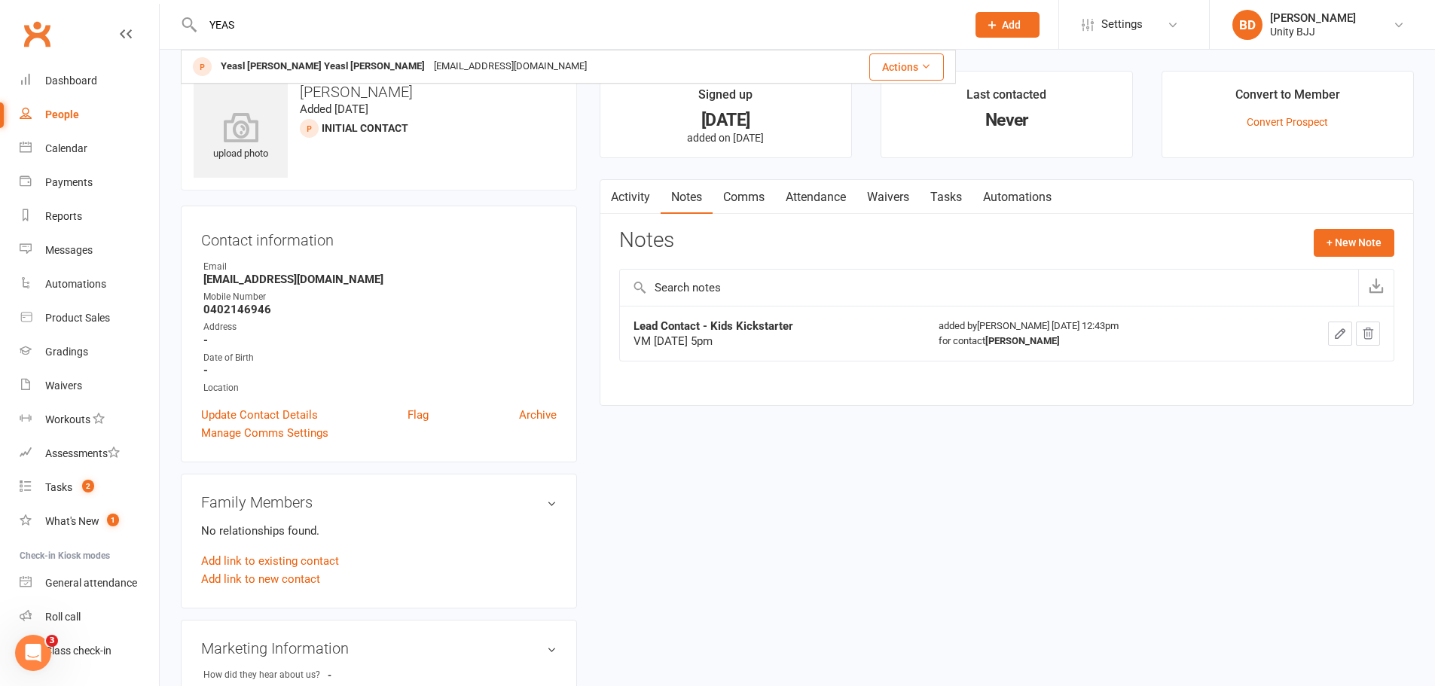
click at [271, 69] on div "Yeasl [PERSON_NAME] Yeasl [PERSON_NAME]" at bounding box center [322, 67] width 213 height 22
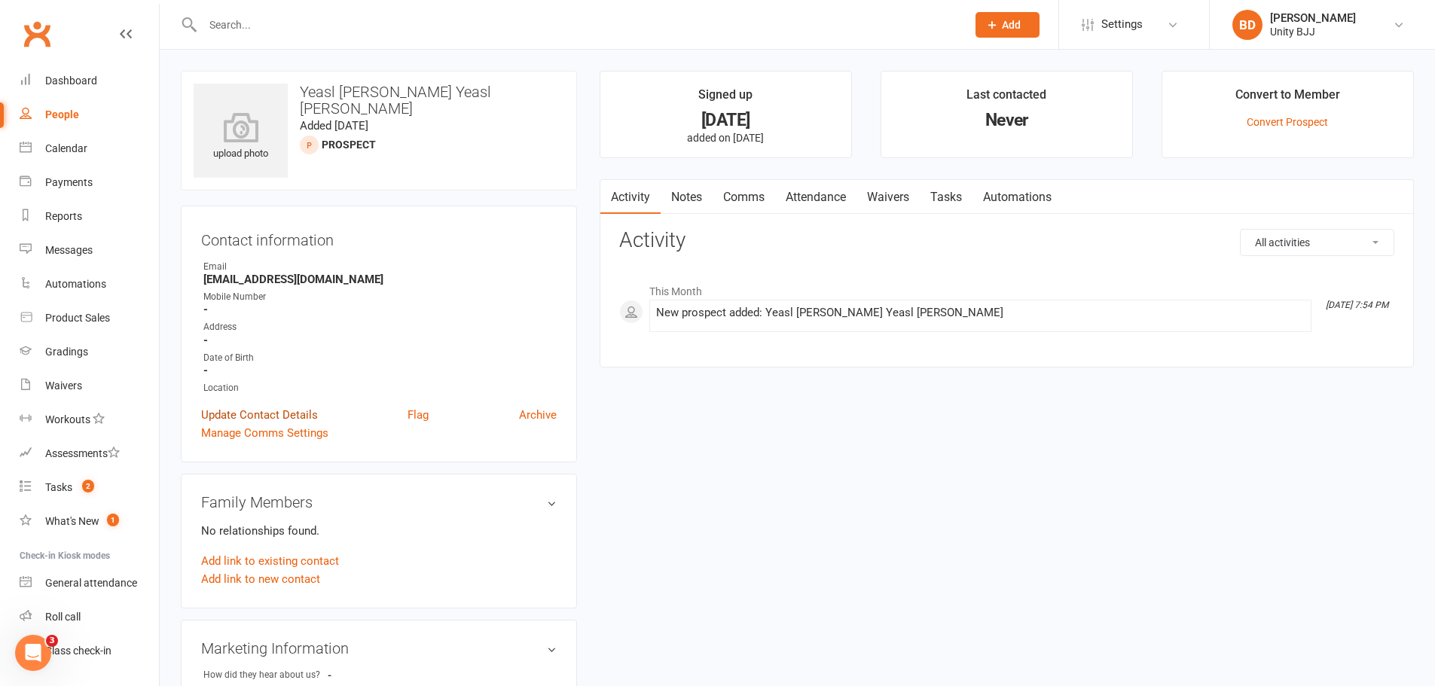
click at [234, 412] on link "Update Contact Details" at bounding box center [259, 415] width 117 height 18
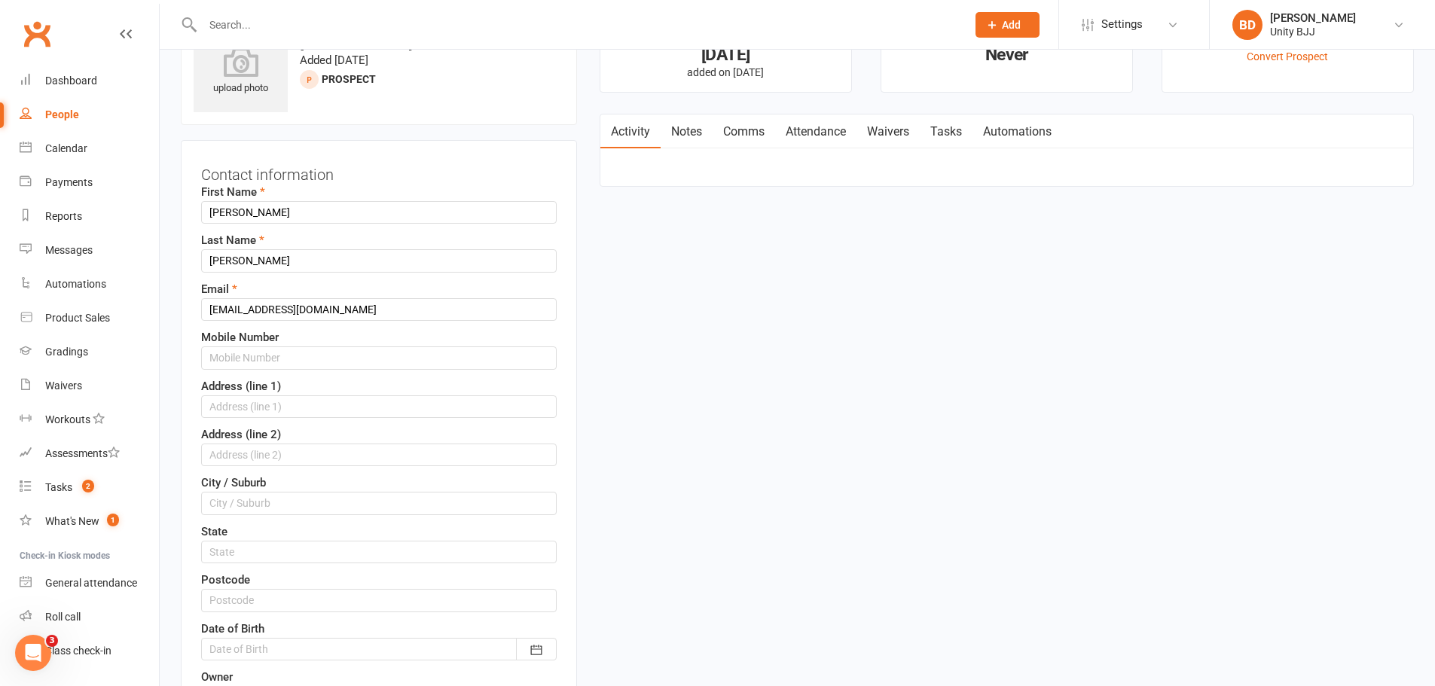
scroll to position [71, 0]
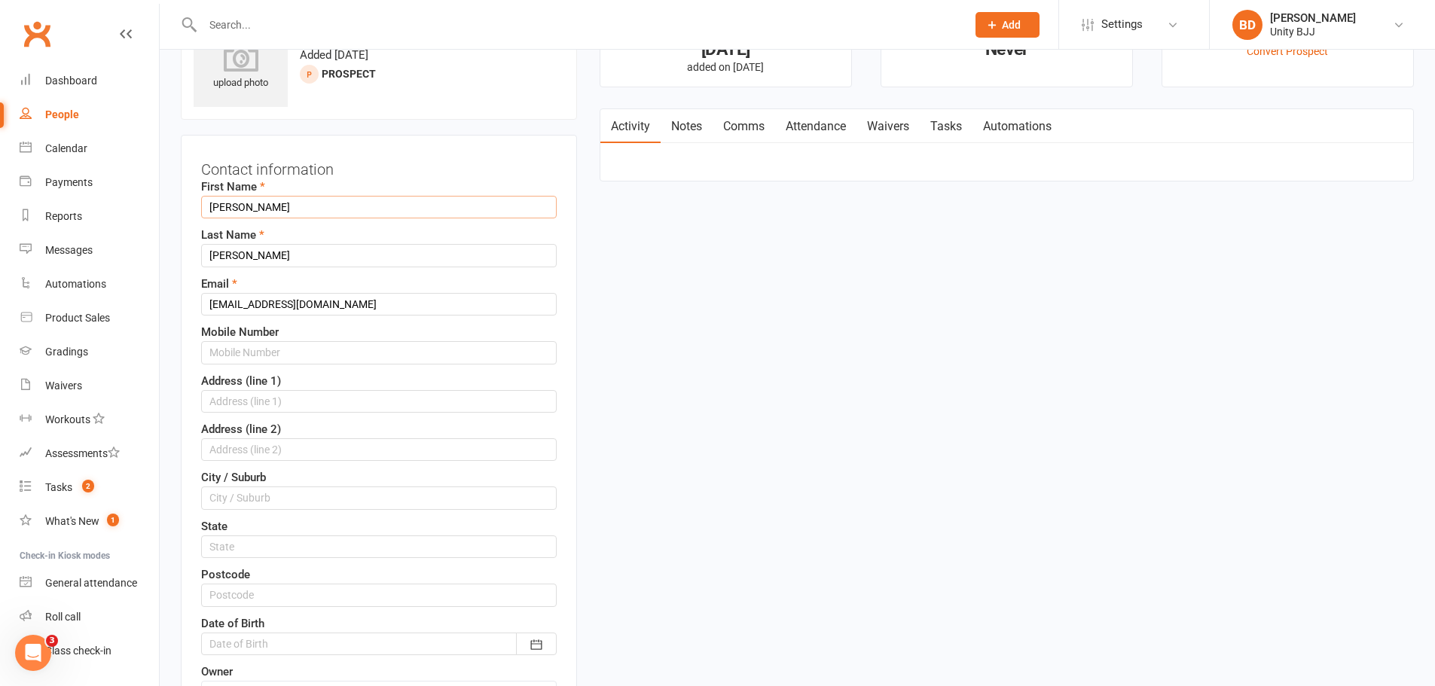
click at [278, 212] on input "[PERSON_NAME]" at bounding box center [379, 207] width 356 height 23
type input "Yeasl"
click at [238, 250] on input "[PERSON_NAME]" at bounding box center [379, 255] width 356 height 23
type input "[PERSON_NAME]"
click at [264, 347] on input "text" at bounding box center [379, 352] width 356 height 23
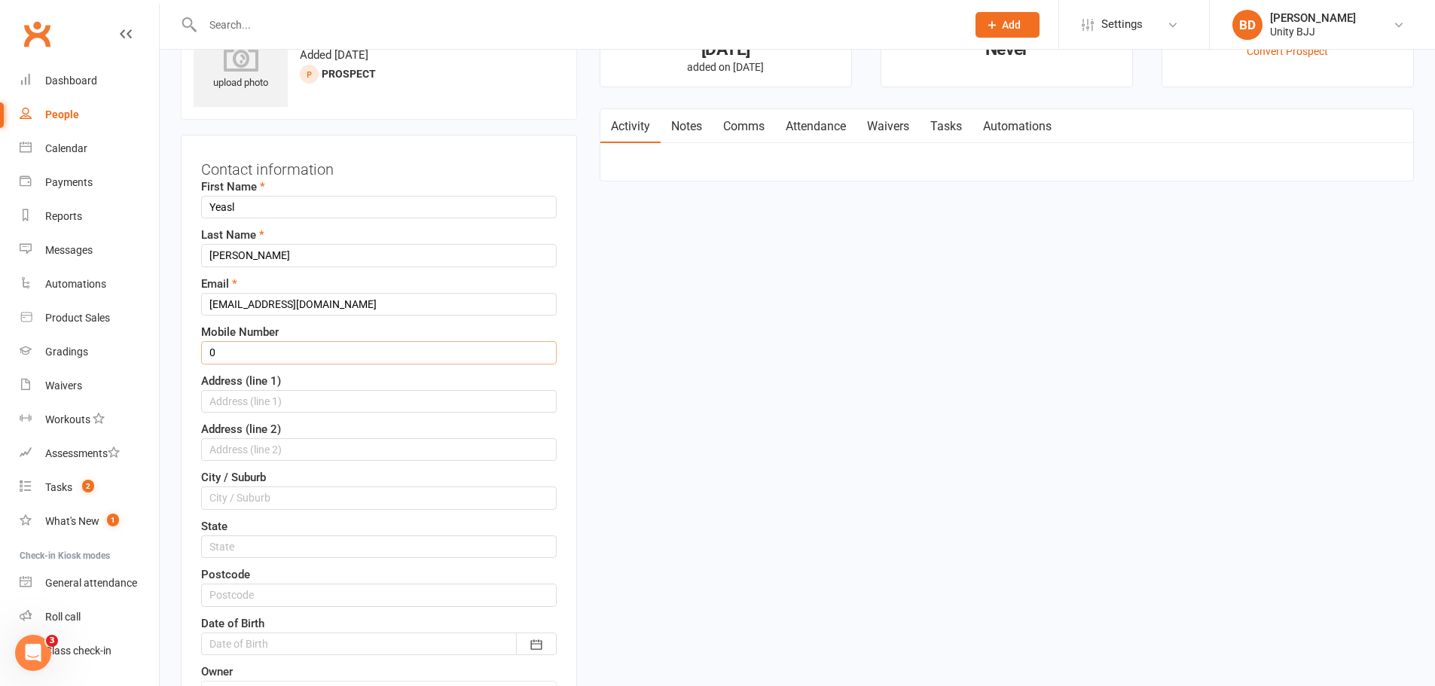
paste input "402972442"
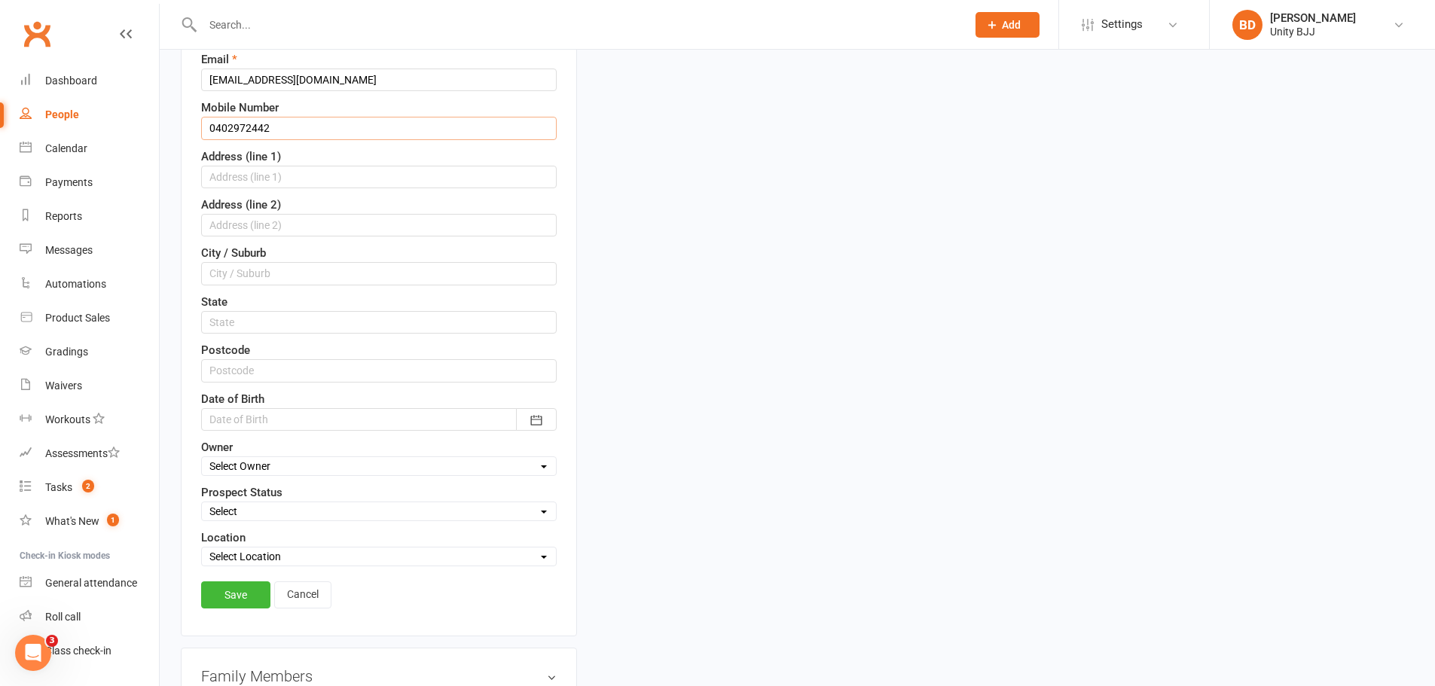
scroll to position [297, 0]
type input "0402972442"
click at [272, 514] on select "Select Initial Contact Follow-up Call Follow-up Email Almost Ready Not Ready No…" at bounding box center [379, 510] width 354 height 17
select select "Initial Contact"
click at [202, 503] on select "Select Initial Contact Follow-up Call Follow-up Email Almost Ready Not Ready No…" at bounding box center [379, 510] width 354 height 17
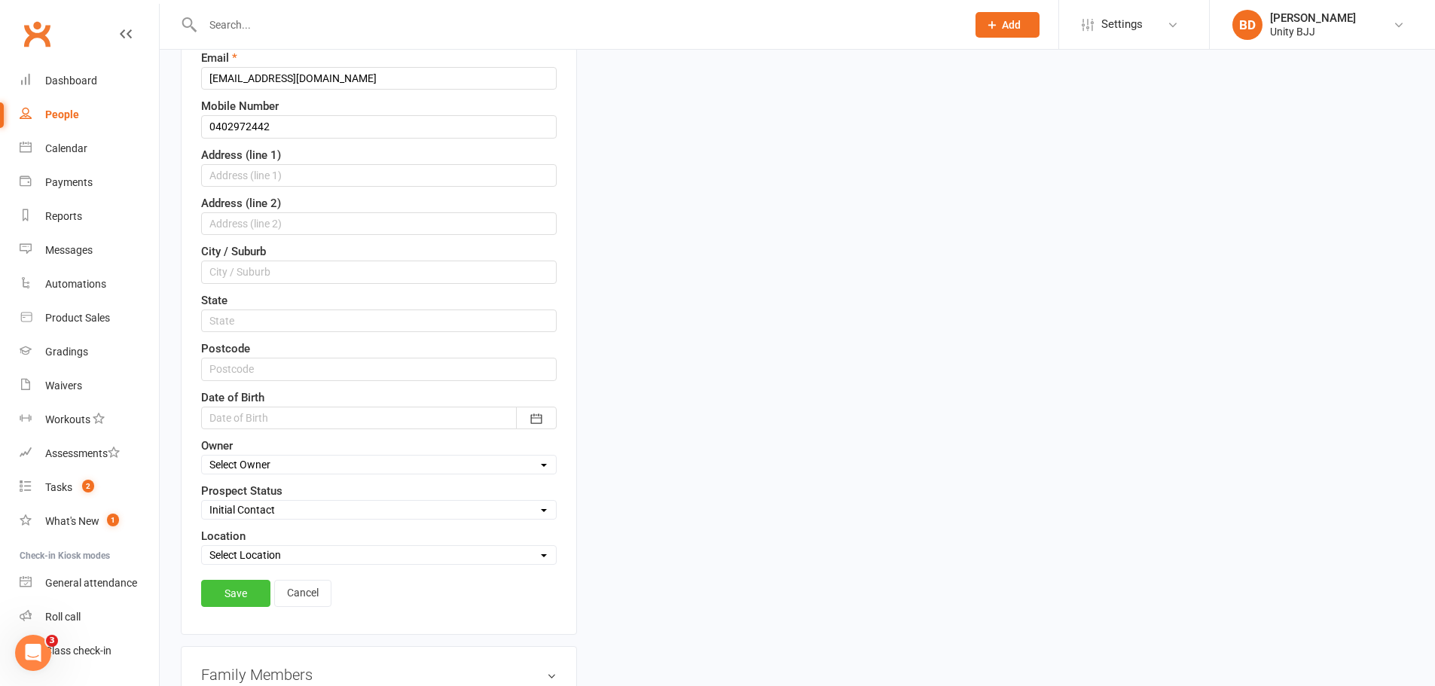
click at [240, 593] on link "Save" at bounding box center [235, 593] width 69 height 27
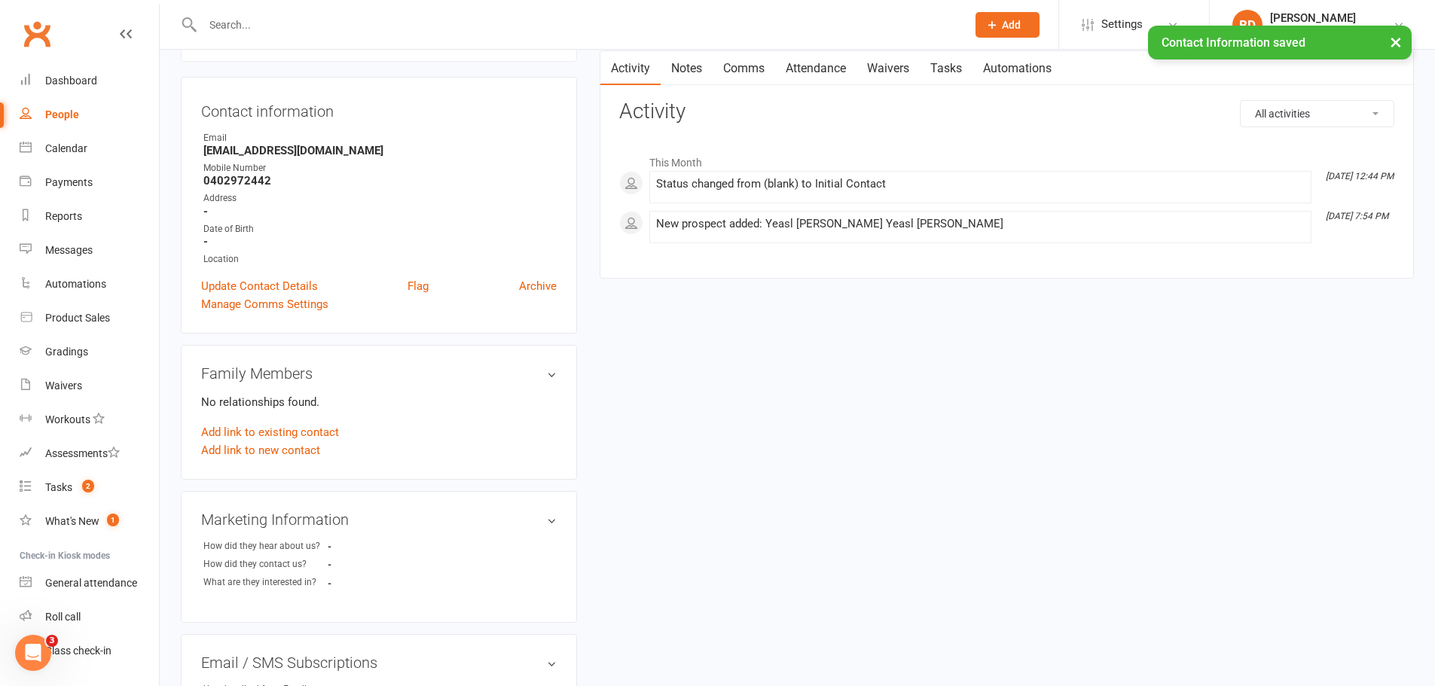
scroll to position [0, 0]
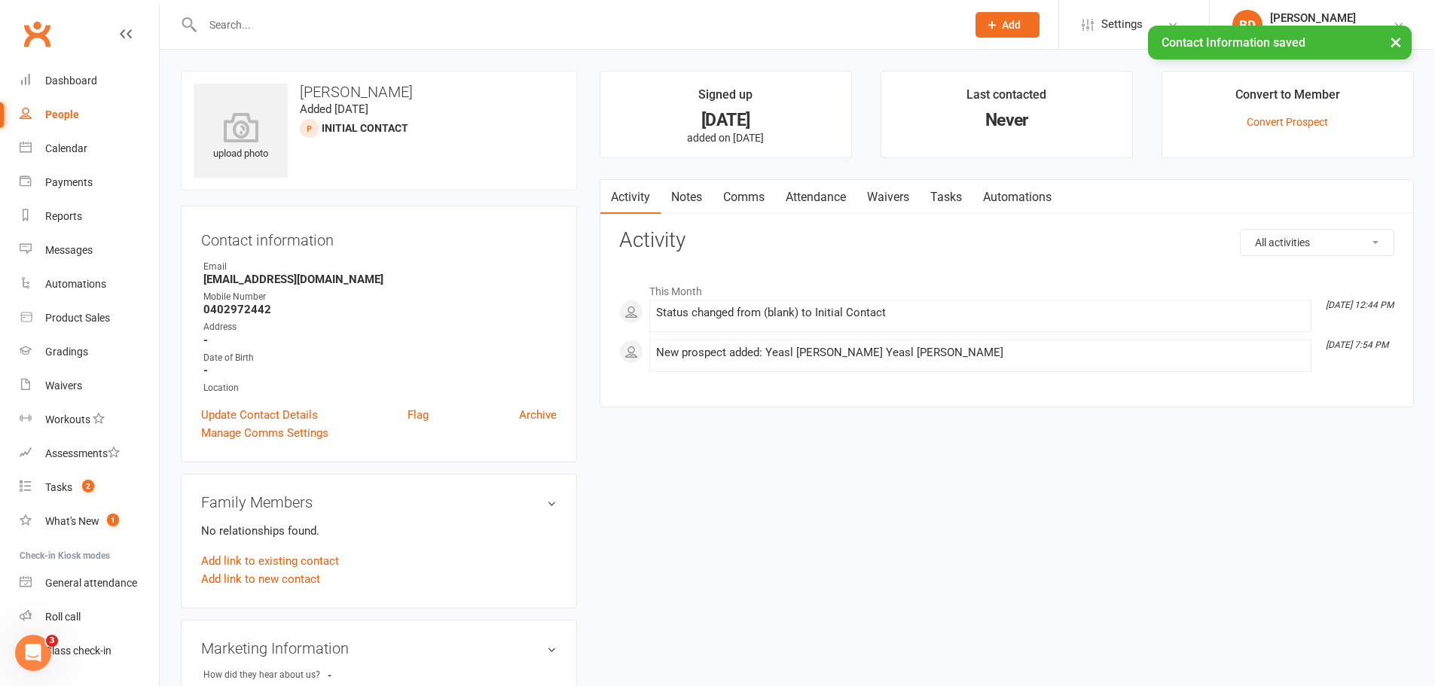
click at [684, 191] on link "Notes" at bounding box center [687, 197] width 52 height 35
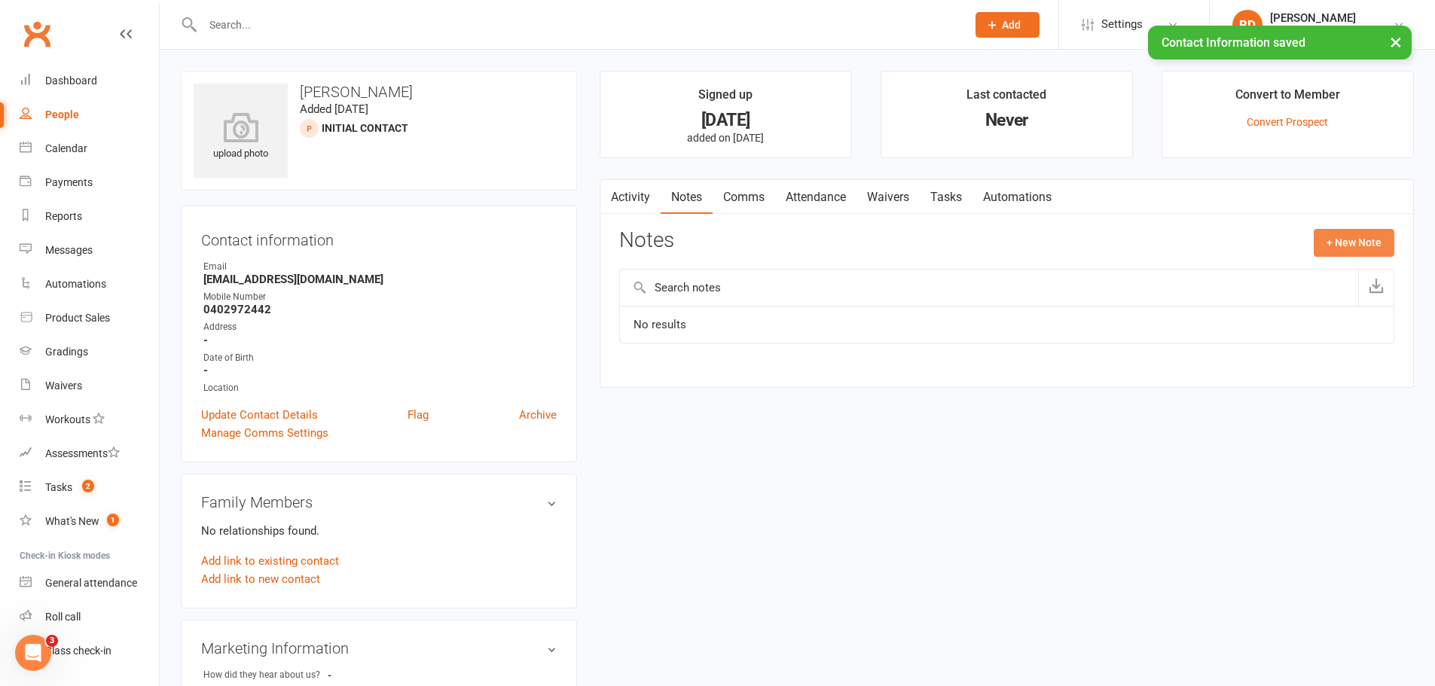
click at [1355, 252] on button "+ New Note" at bounding box center [1354, 242] width 81 height 27
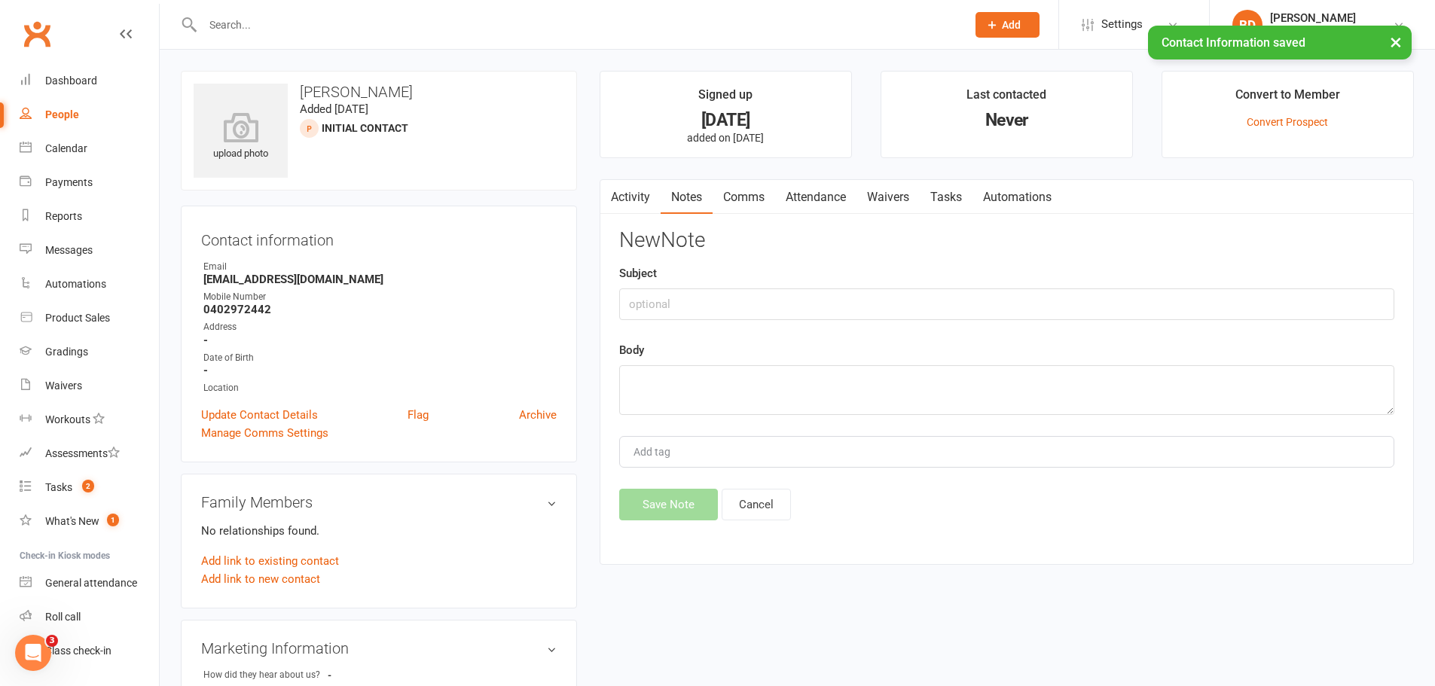
drag, startPoint x: 859, startPoint y: 325, endPoint x: 869, endPoint y: 310, distance: 18.0
click at [861, 324] on div "New Note Subject Body Add tag Save Note Cancel" at bounding box center [1006, 375] width 775 height 292
click at [869, 298] on input "text" at bounding box center [1006, 305] width 775 height 32
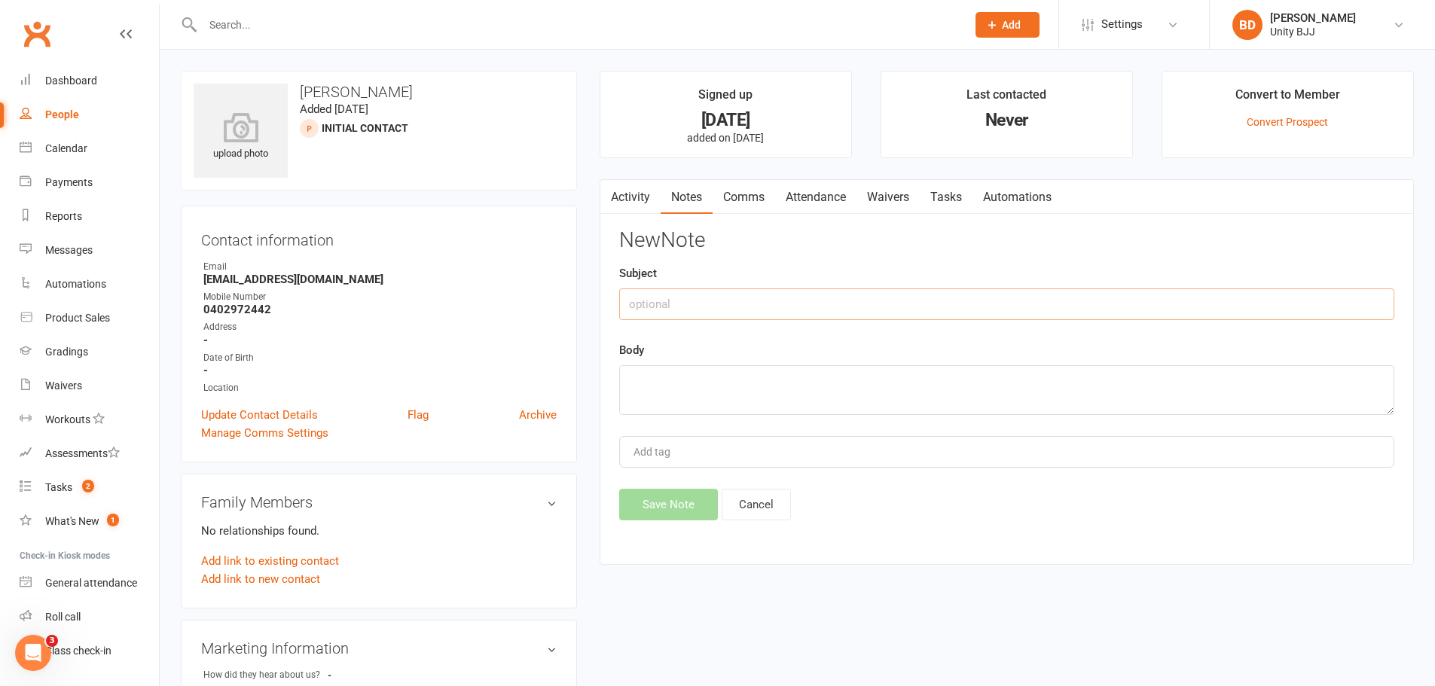
paste input "Lead Contact - Kids Kickstarter"
type input "Lead Contact - Kids Kickstarter"
click at [721, 383] on textarea at bounding box center [1006, 390] width 775 height 50
paste textarea "VM [DATE] 5pm"
type textarea "VM [DATE] 5pm"
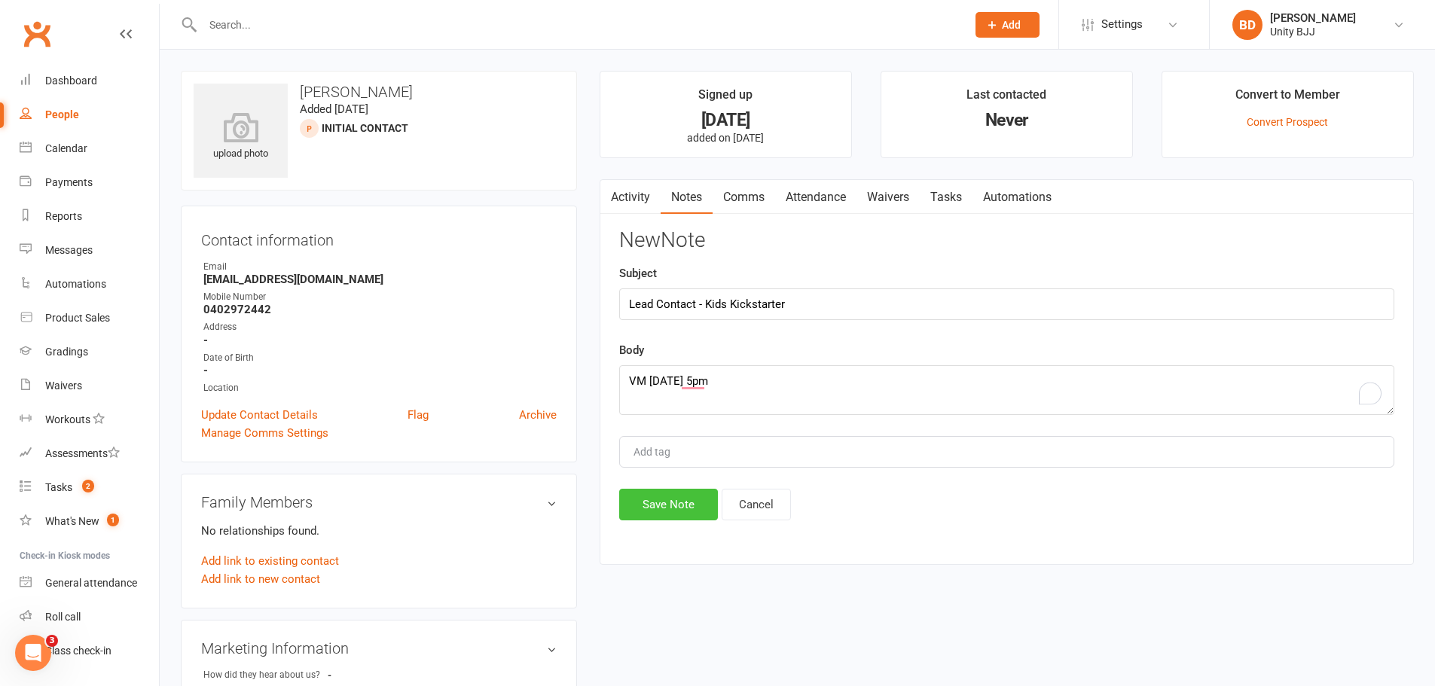
click at [689, 503] on button "Save Note" at bounding box center [668, 505] width 99 height 32
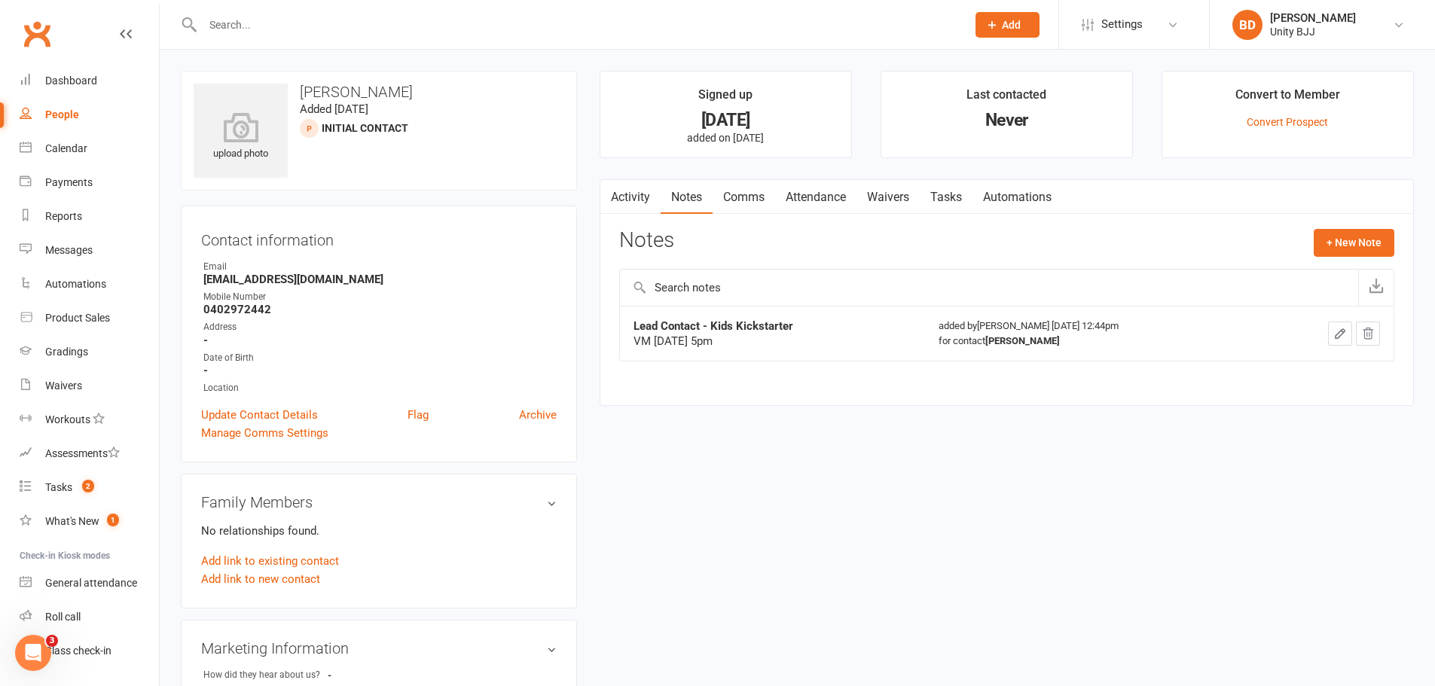
click at [268, 26] on input "text" at bounding box center [577, 24] width 758 height 21
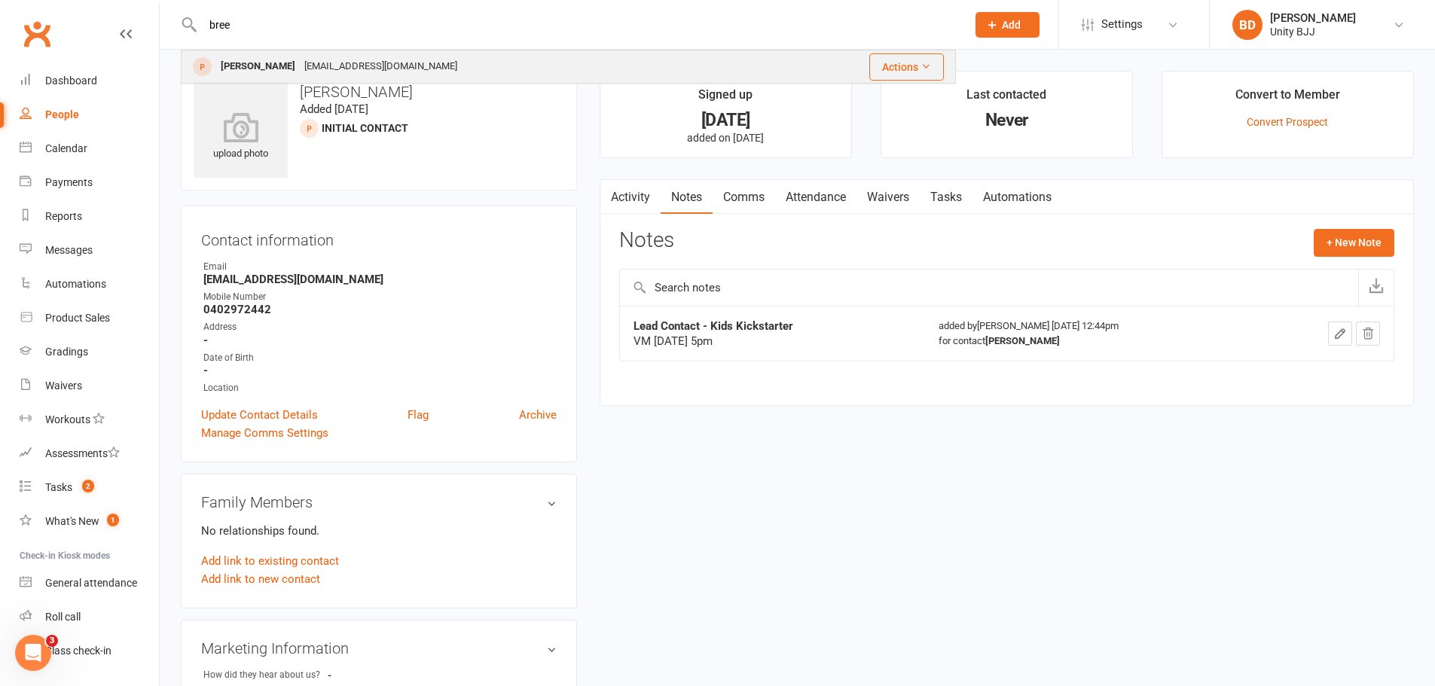
type input "bree"
click at [264, 66] on div "[PERSON_NAME]" at bounding box center [258, 67] width 84 height 22
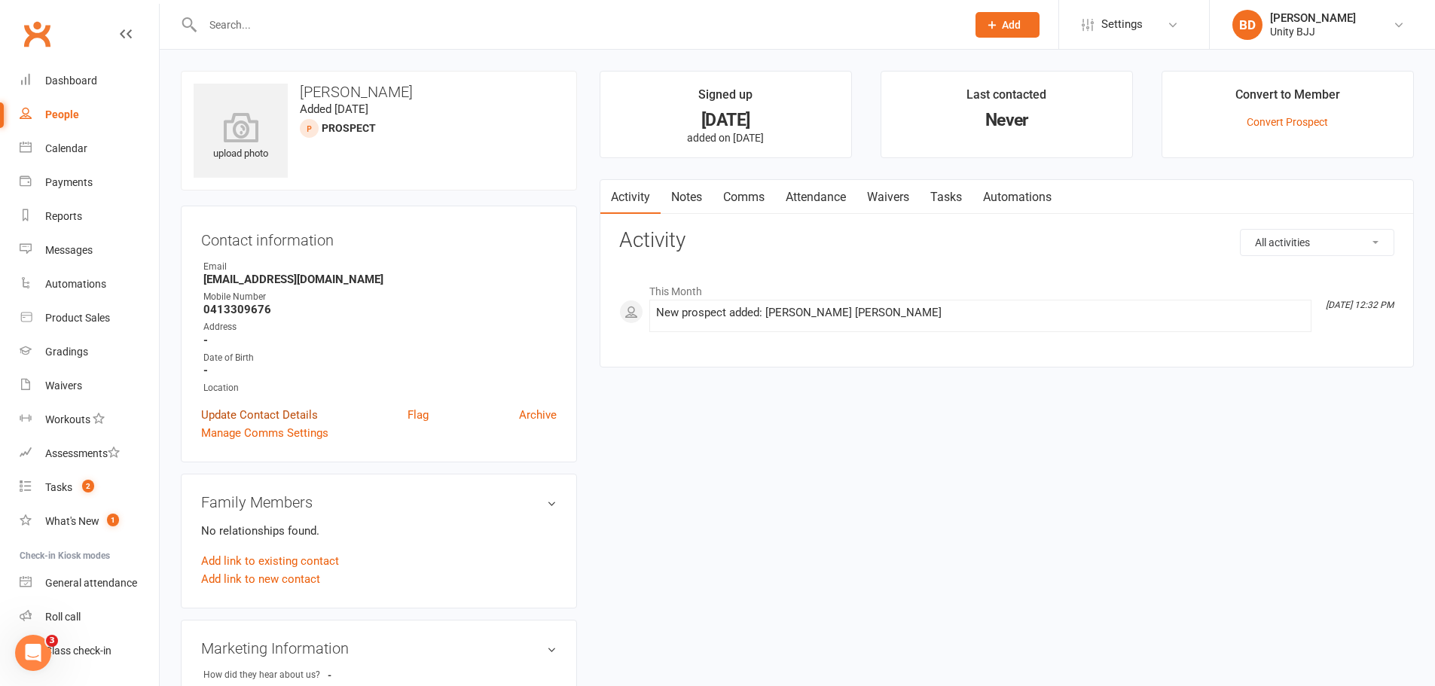
click at [285, 413] on link "Update Contact Details" at bounding box center [259, 415] width 117 height 18
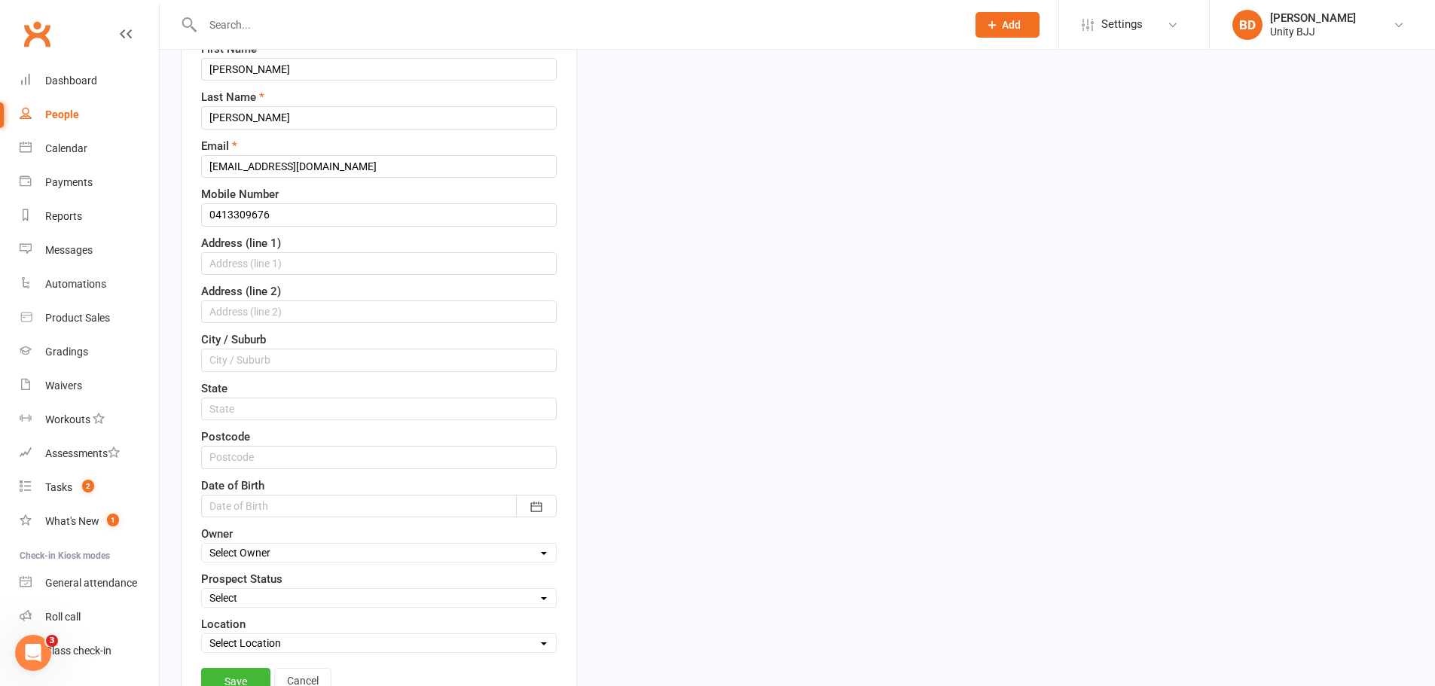
scroll to position [448, 0]
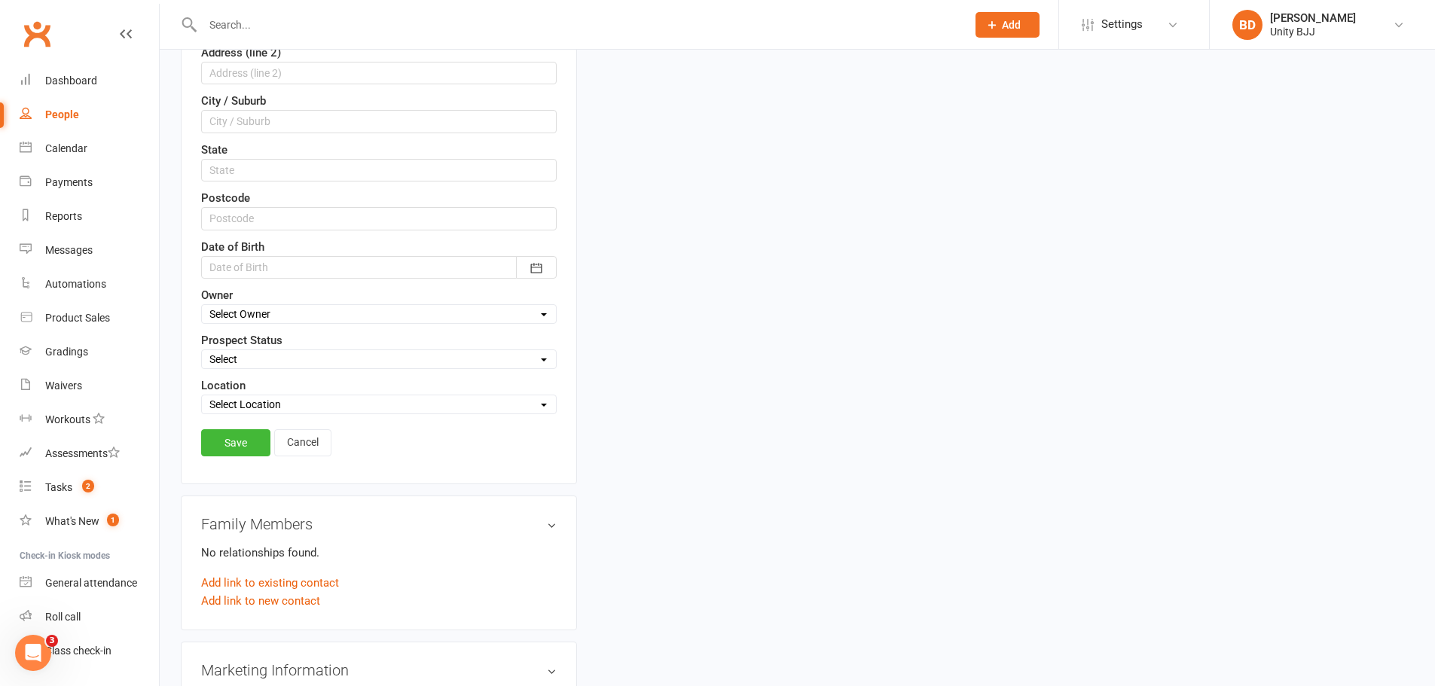
click at [267, 366] on select "Select Initial Contact Follow-up Call Follow-up Email Almost Ready Not Ready No…" at bounding box center [379, 359] width 354 height 17
select select "Initial Contact"
click at [202, 352] on select "Select Initial Contact Follow-up Call Follow-up Email Almost Ready Not Ready No…" at bounding box center [379, 359] width 354 height 17
click at [261, 437] on link "Save" at bounding box center [235, 442] width 69 height 27
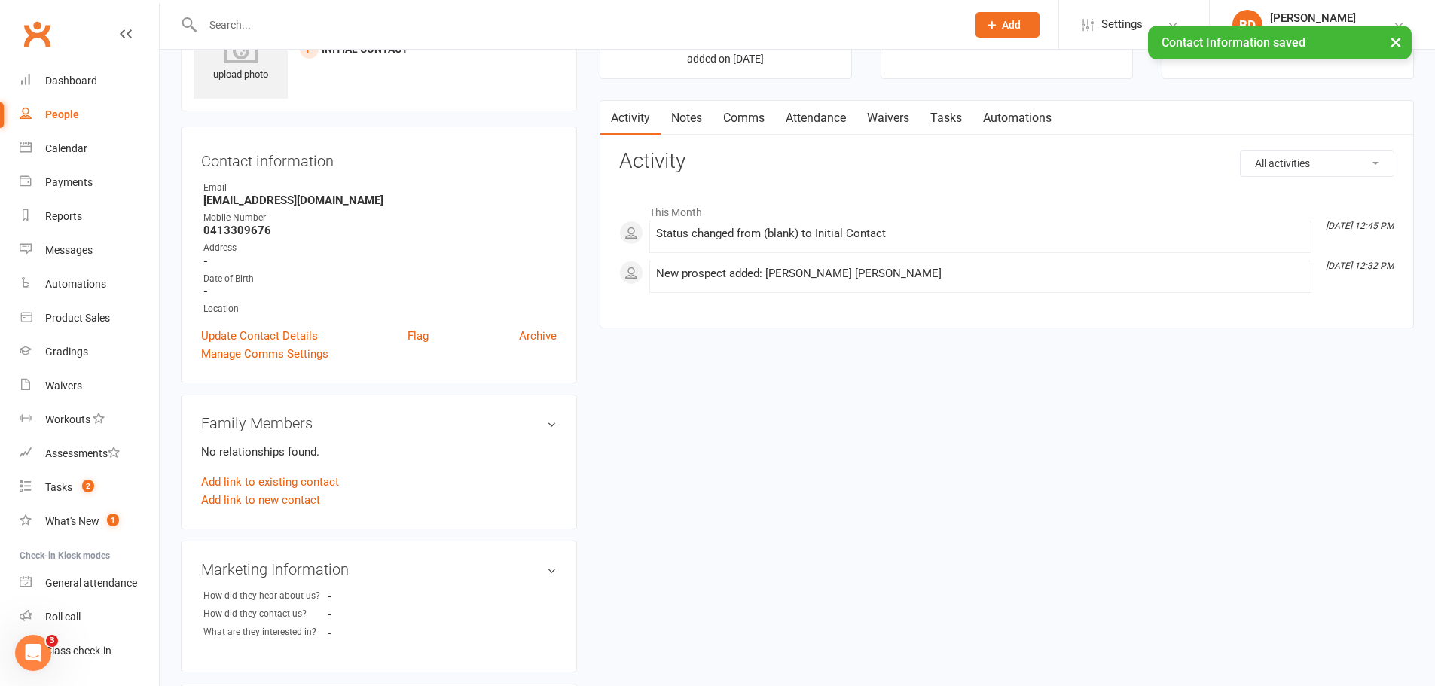
scroll to position [0, 0]
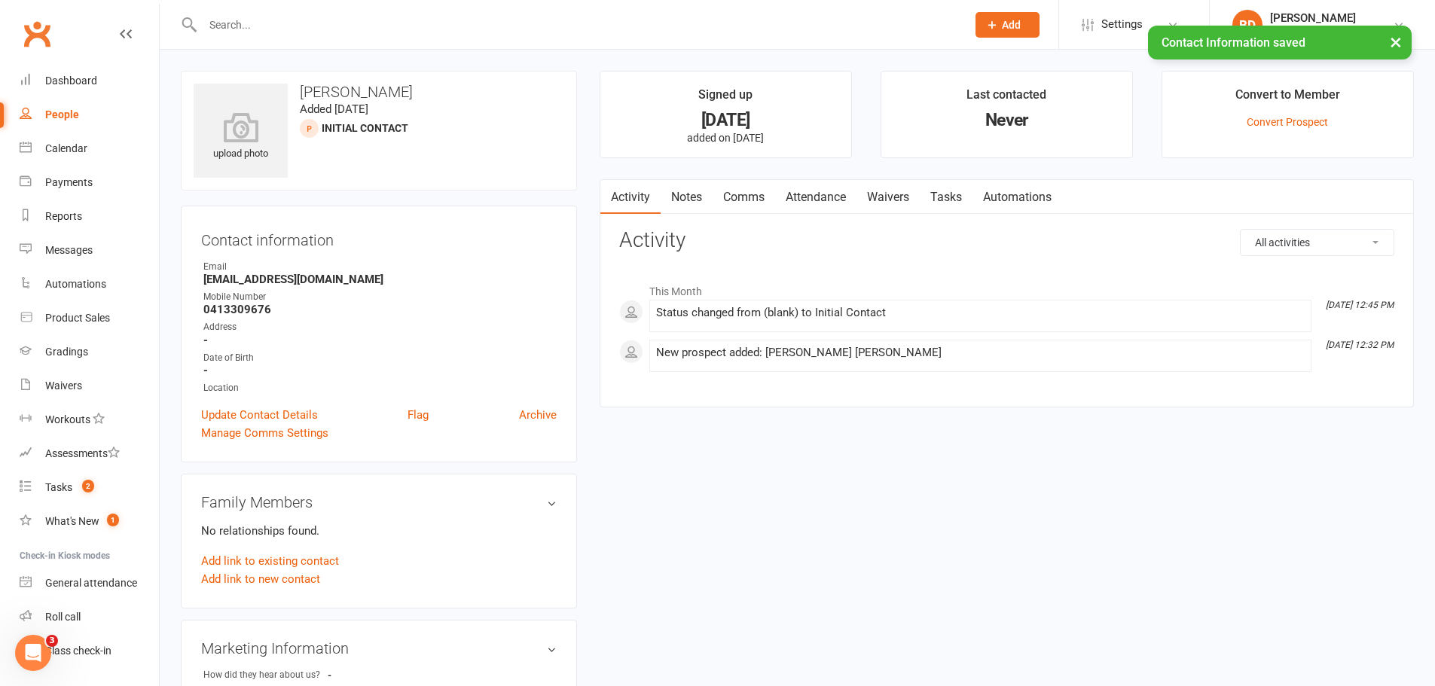
click at [680, 200] on link "Notes" at bounding box center [687, 197] width 52 height 35
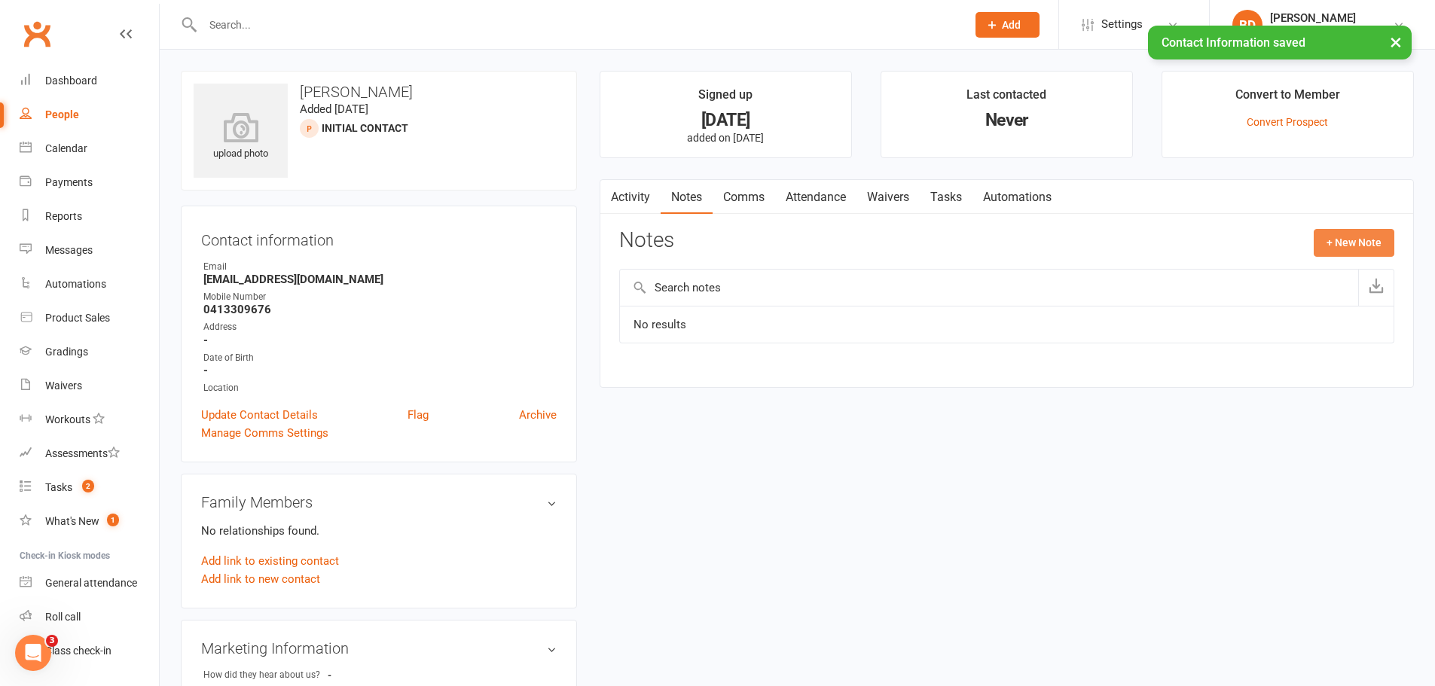
click at [1385, 240] on button "+ New Note" at bounding box center [1354, 242] width 81 height 27
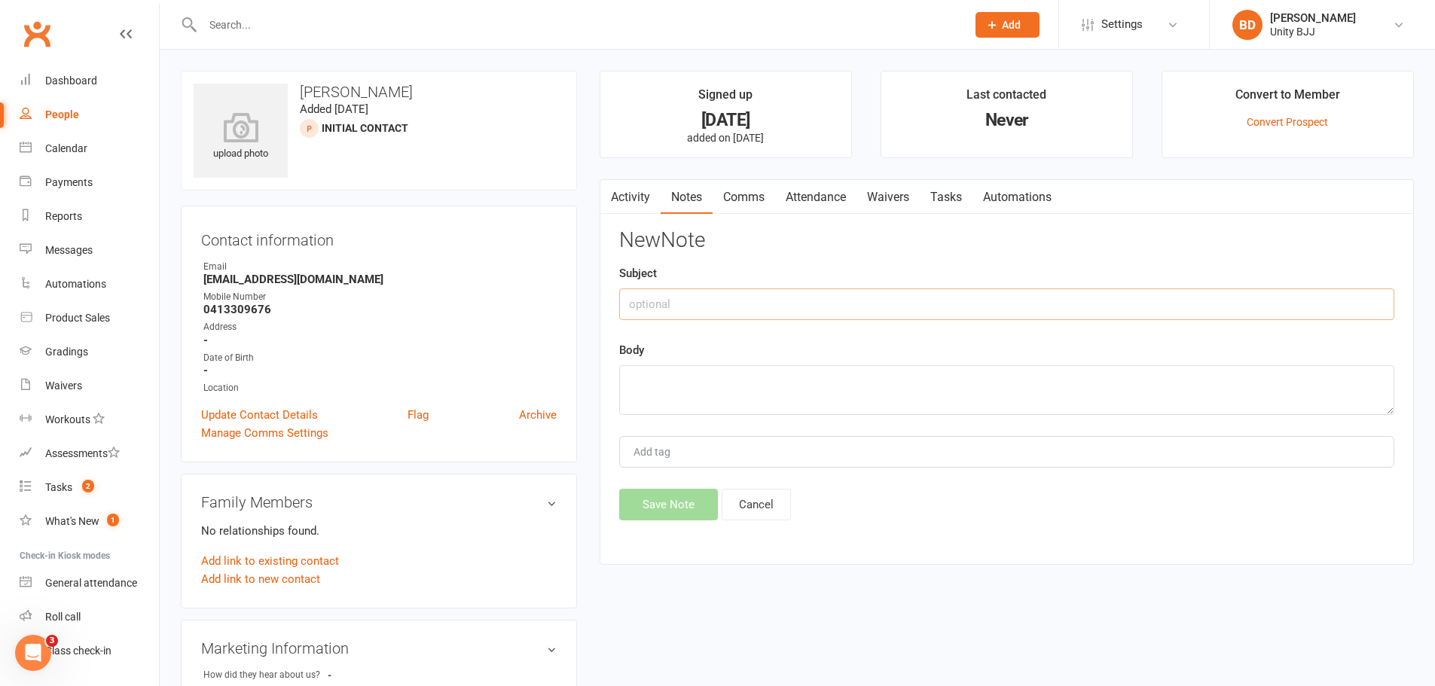
click at [747, 289] on input "text" at bounding box center [1006, 305] width 775 height 32
paste input "413309676"
drag, startPoint x: 742, startPoint y: 303, endPoint x: 537, endPoint y: 301, distance: 204.9
click at [537, 302] on div "upload photo [PERSON_NAME] Added [DATE] Initial Contact prospect Contact inform…" at bounding box center [798, 655] width 1256 height 1168
paste input "Lead Contact - Kids Kickstarter"
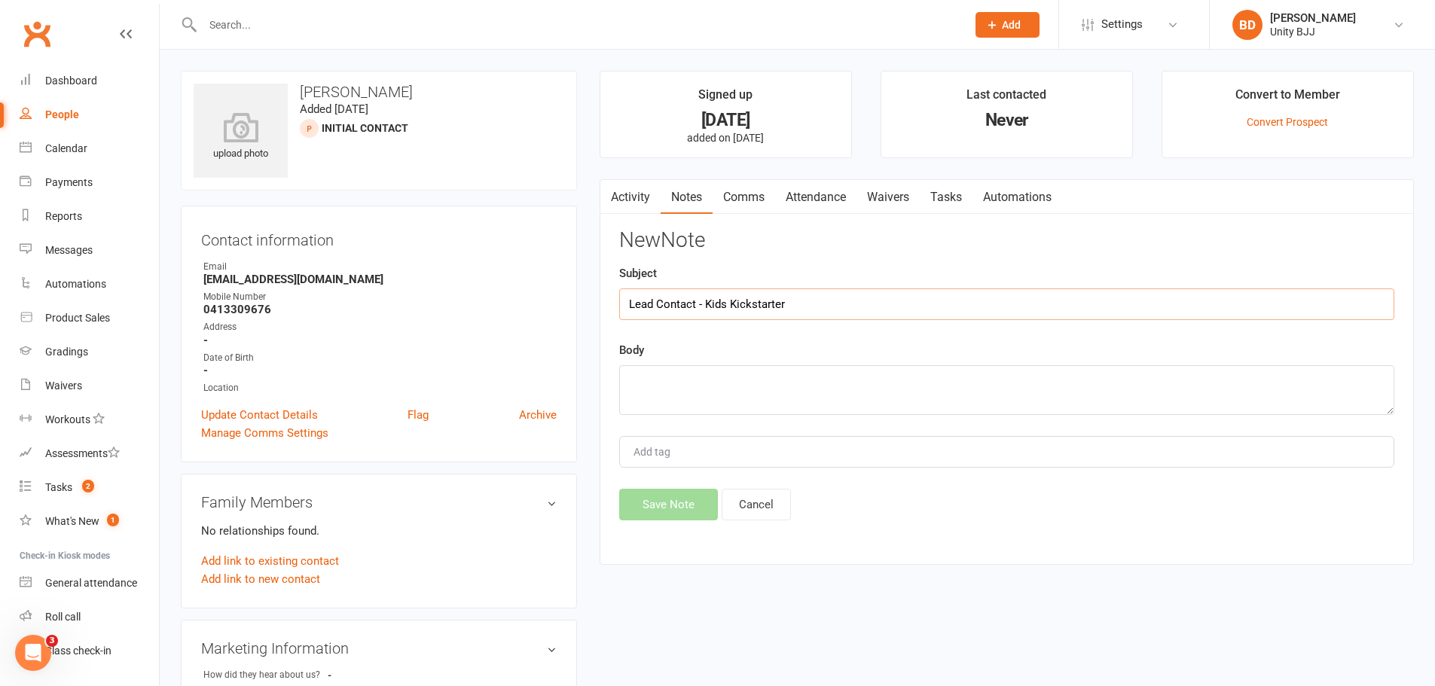
type input "Lead Contact - Kids Kickstarter"
click at [698, 396] on textarea "To enrich screen reader interactions, please activate Accessibility in Grammarl…" at bounding box center [1006, 390] width 775 height 50
click at [707, 386] on textarea "To enrich screen reader interactions, please activate Accessibility in Grammarl…" at bounding box center [1006, 390] width 775 height 50
type textarea "[DATE] 1.30pm & 5.20pm no answer 15/09 - VM @ 5pm"
click at [686, 503] on button "Save Note" at bounding box center [668, 505] width 99 height 32
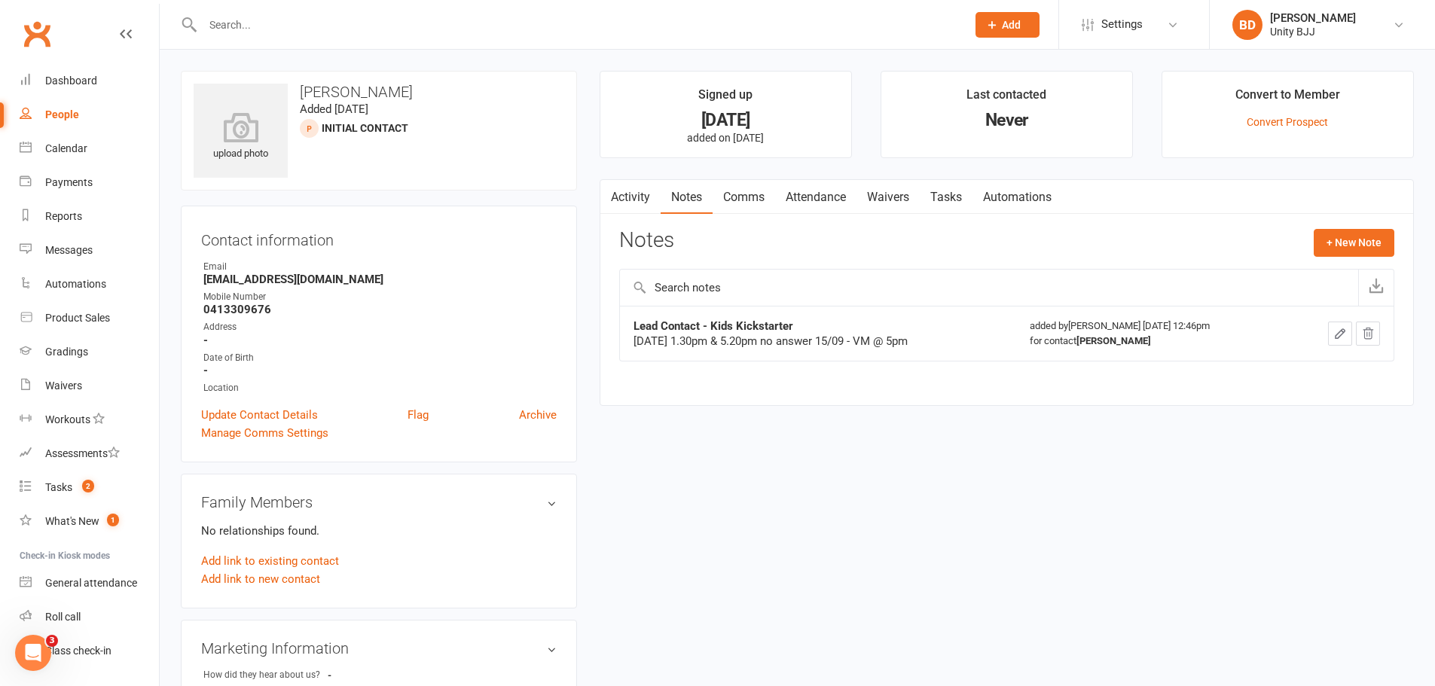
click at [228, 18] on input "text" at bounding box center [577, 24] width 758 height 21
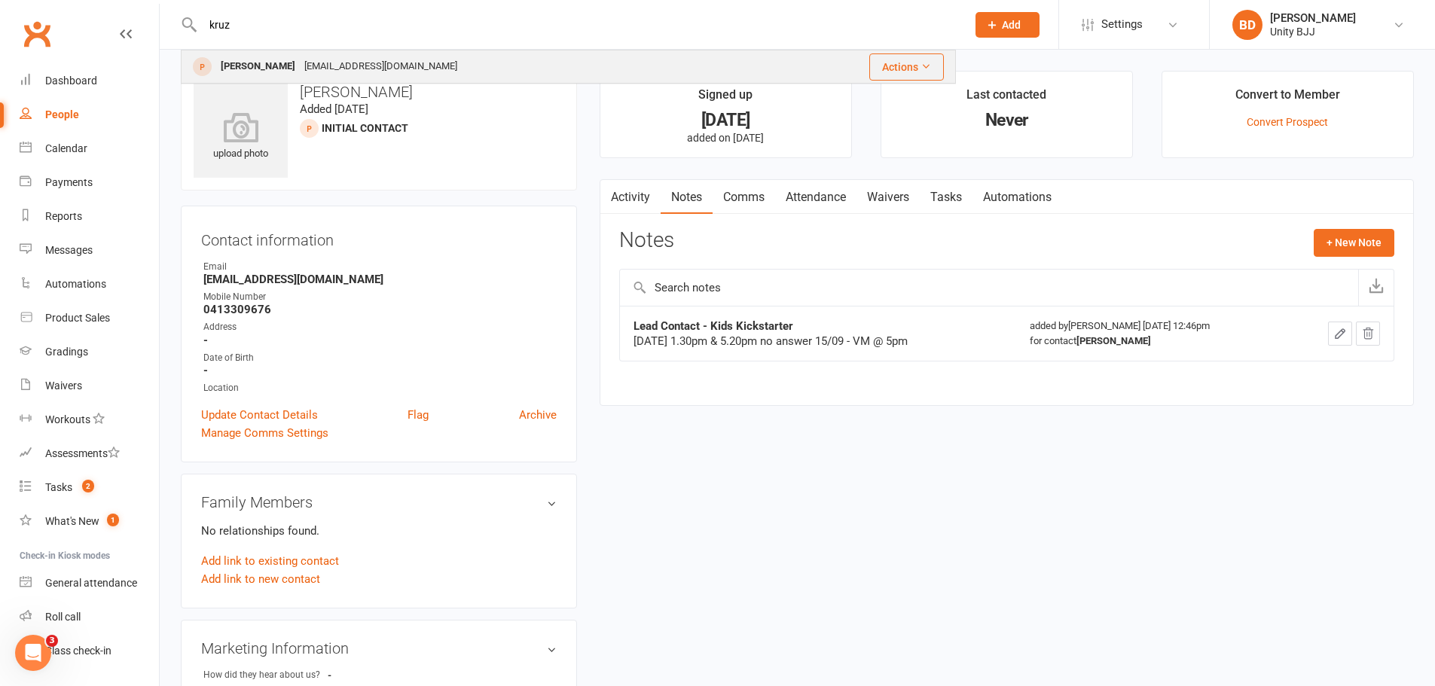
type input "kruz"
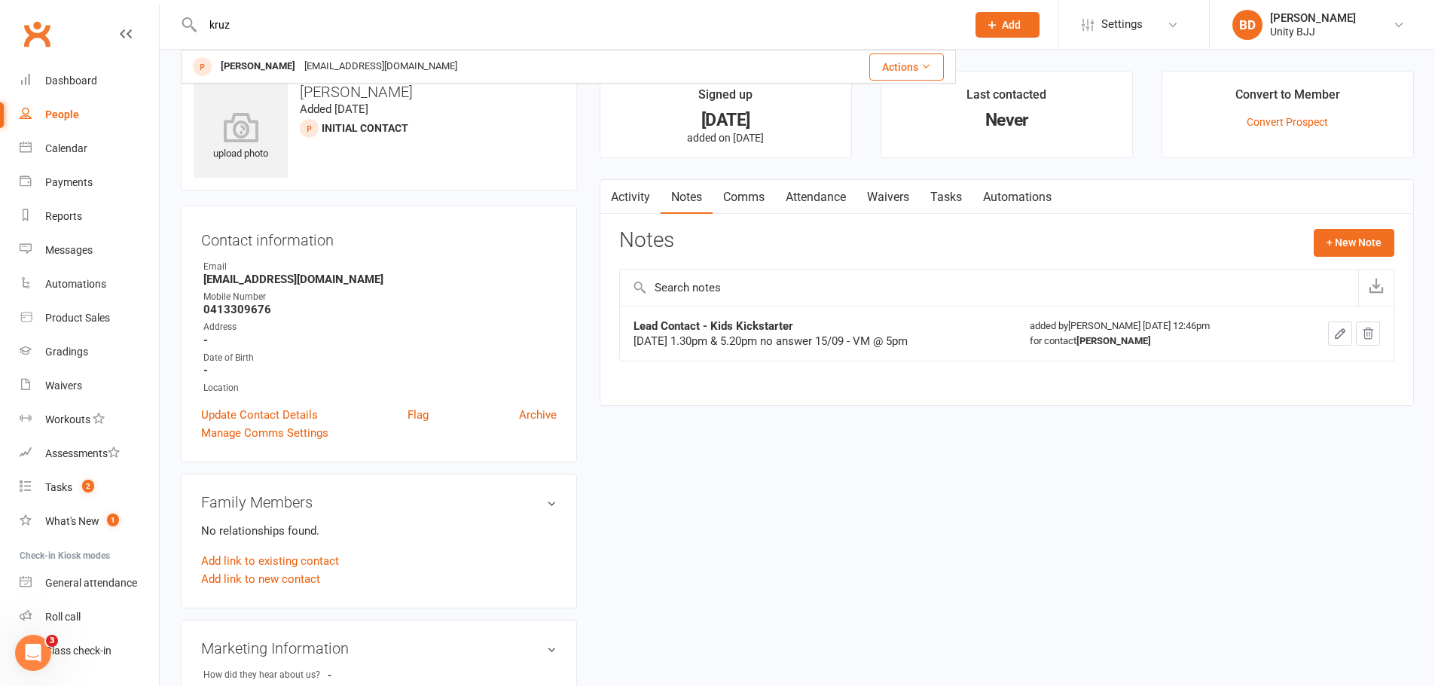
click at [300, 60] on div "[EMAIL_ADDRESS][DOMAIN_NAME]" at bounding box center [381, 67] width 162 height 22
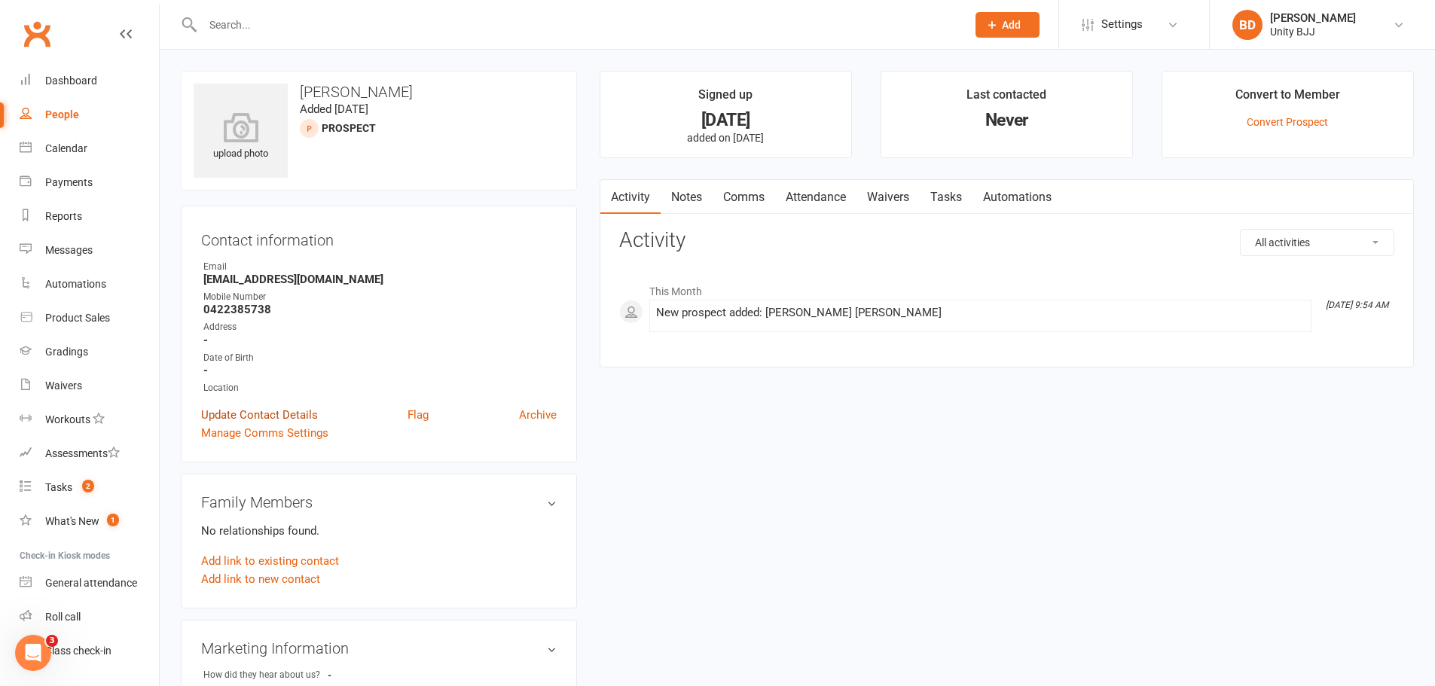
click at [270, 408] on link "Update Contact Details" at bounding box center [259, 415] width 117 height 18
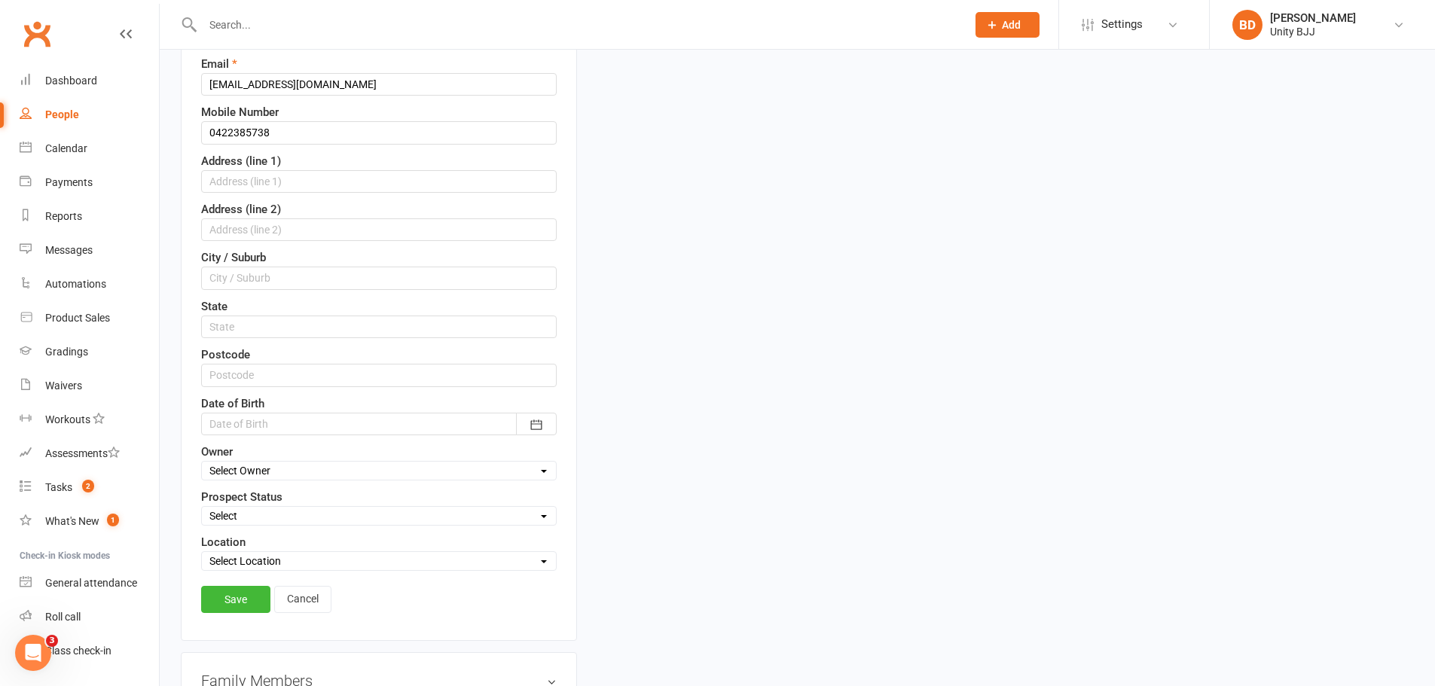
scroll to position [297, 0]
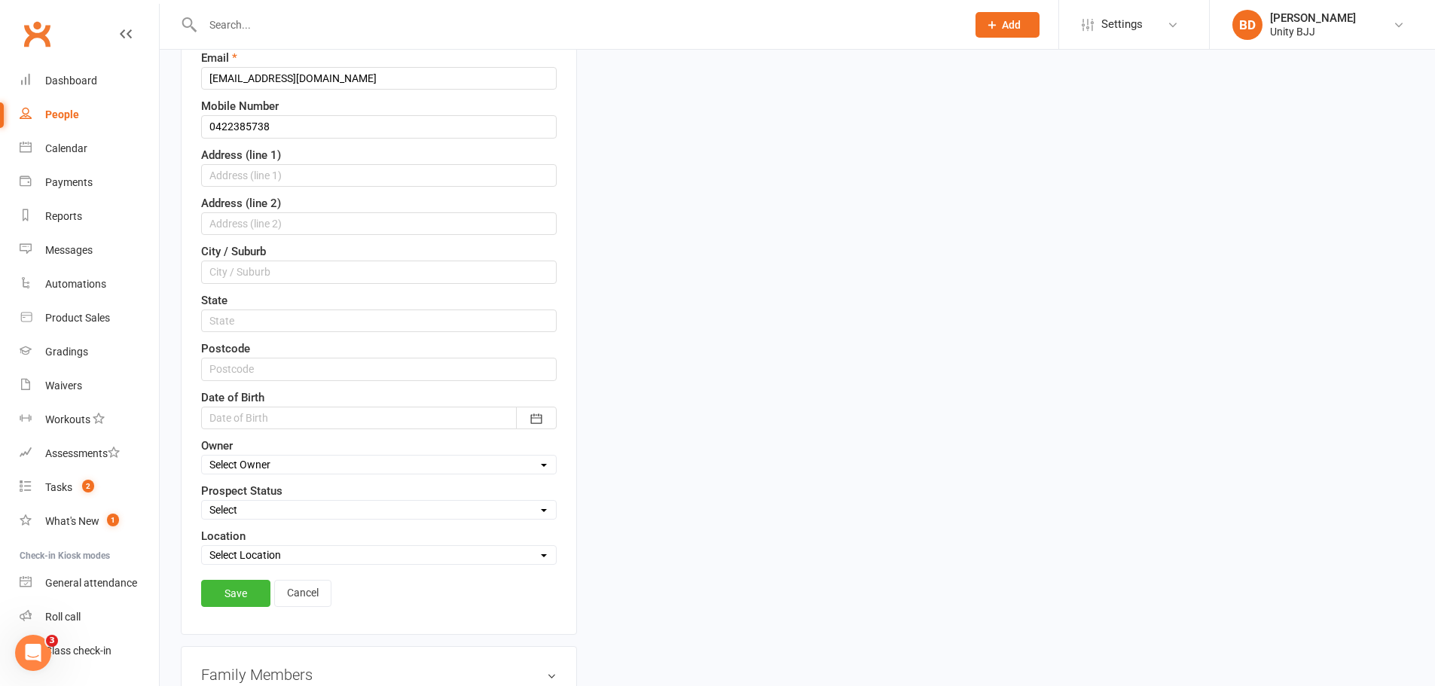
click at [286, 509] on select "Select Initial Contact Follow-up Call Follow-up Email Almost Ready Not Ready No…" at bounding box center [379, 510] width 354 height 17
select select "Initial Contact"
click at [202, 503] on select "Select Initial Contact Follow-up Call Follow-up Email Almost Ready Not Ready No…" at bounding box center [379, 510] width 354 height 17
click at [243, 588] on link "Save" at bounding box center [235, 593] width 69 height 27
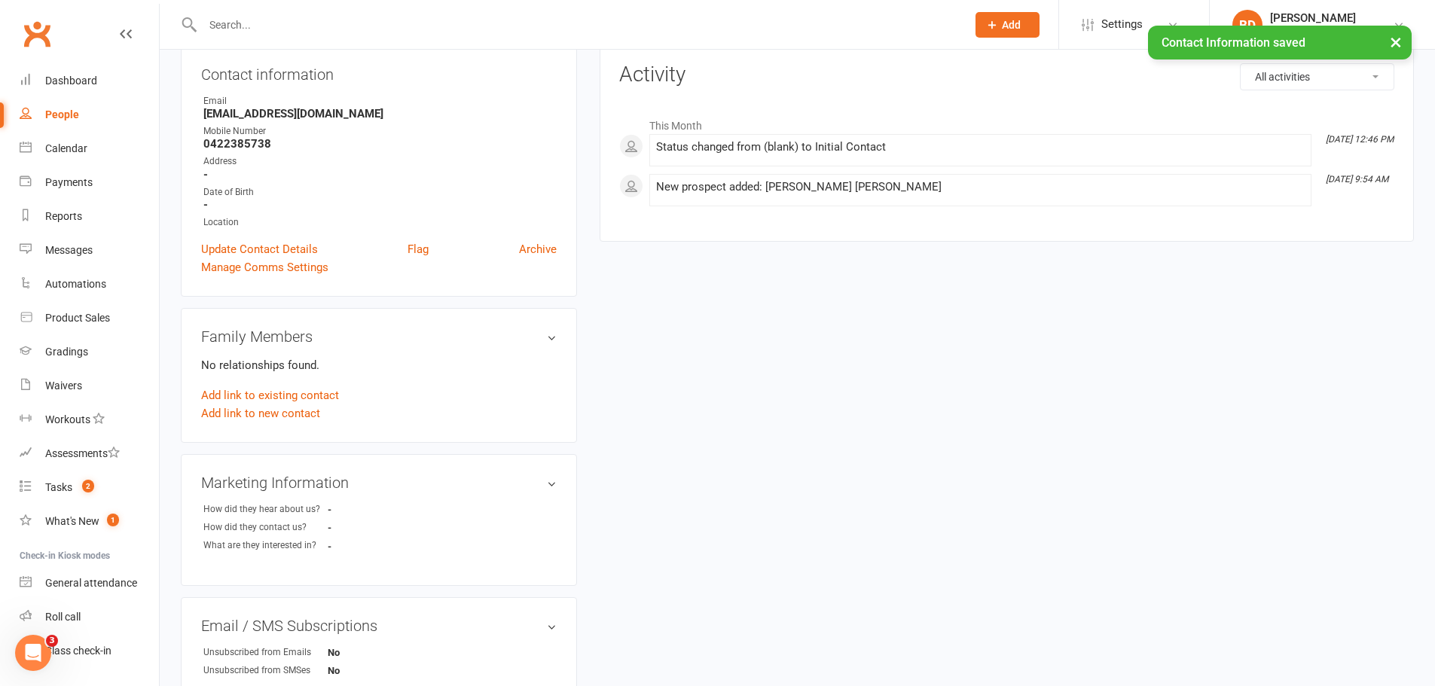
scroll to position [0, 0]
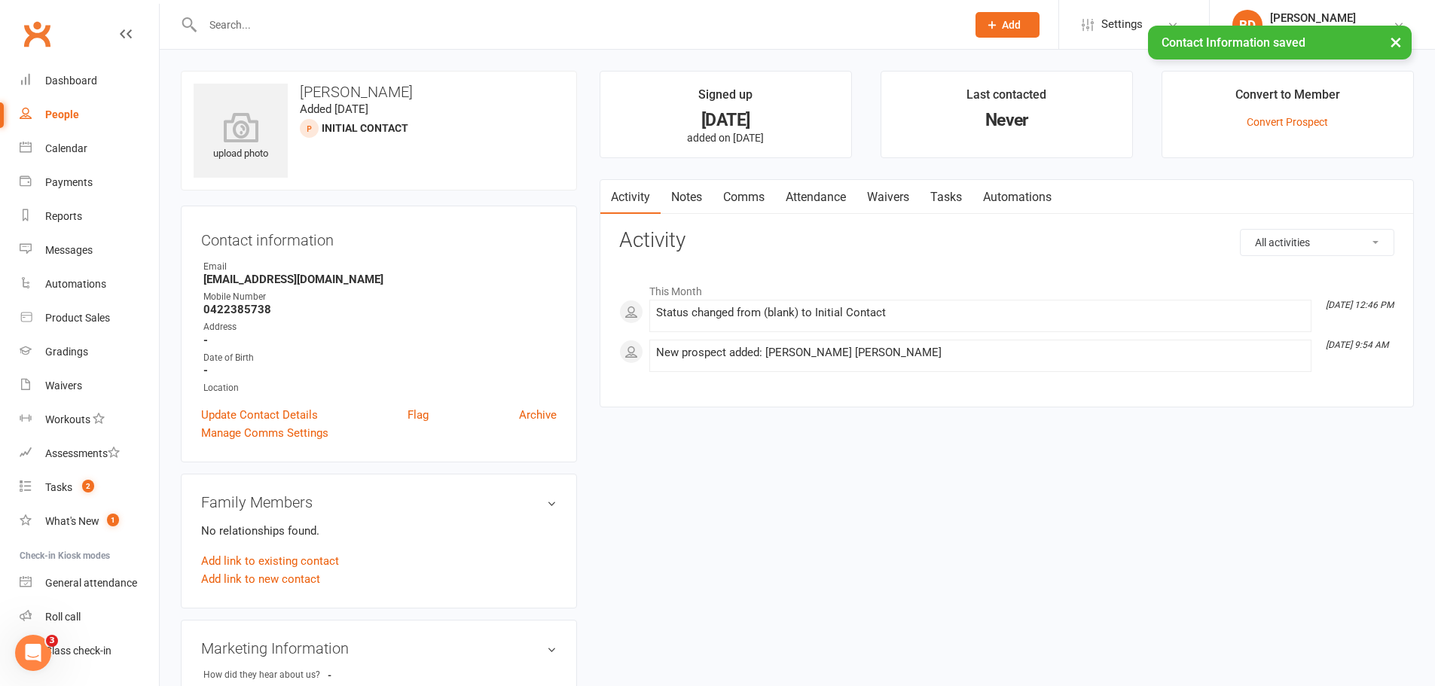
click at [678, 203] on link "Notes" at bounding box center [687, 197] width 52 height 35
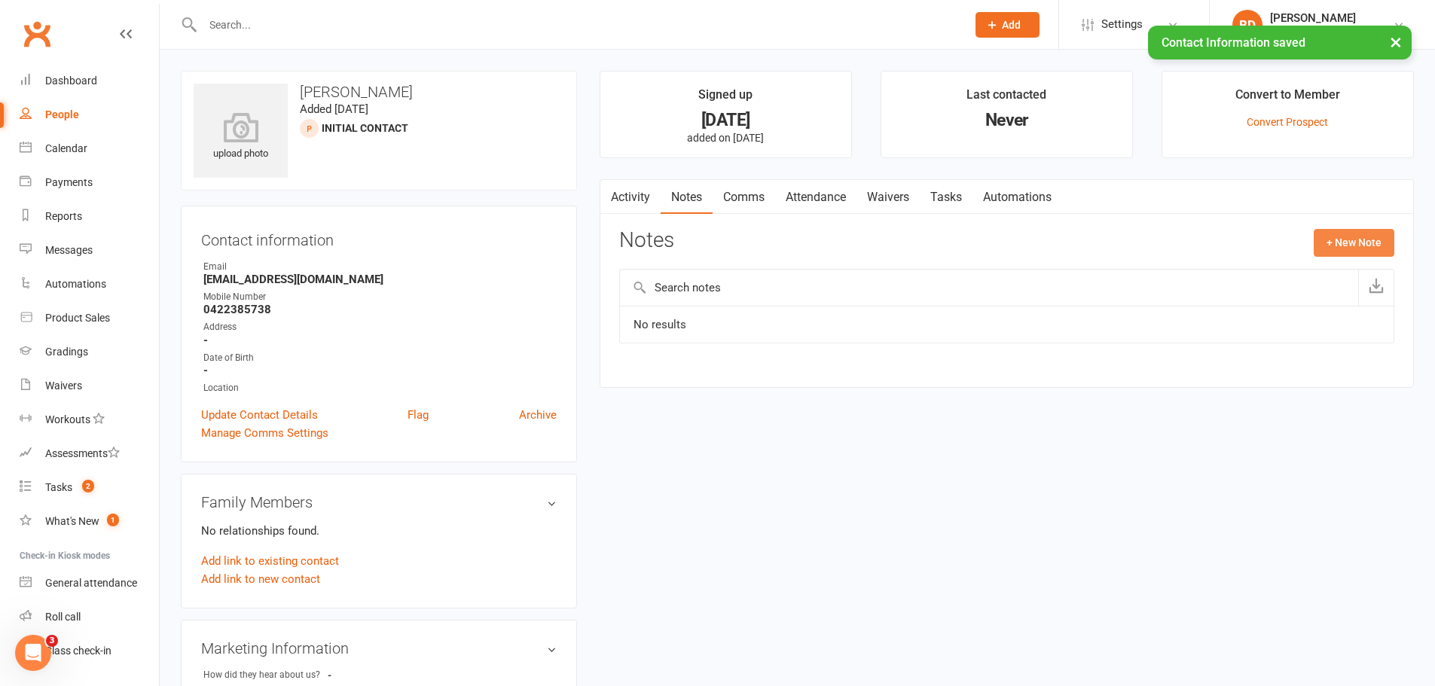
click at [1354, 248] on button "+ New Note" at bounding box center [1354, 242] width 81 height 27
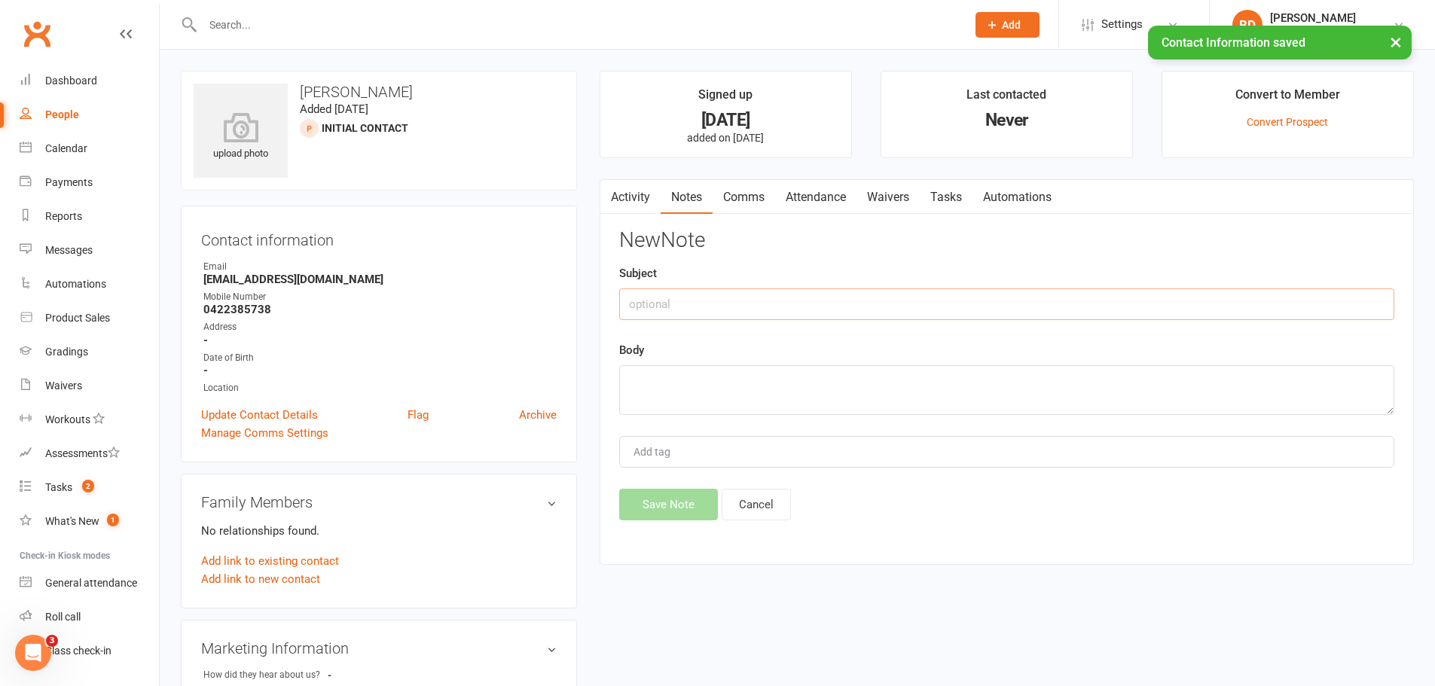
click at [798, 307] on input "text" at bounding box center [1006, 305] width 775 height 32
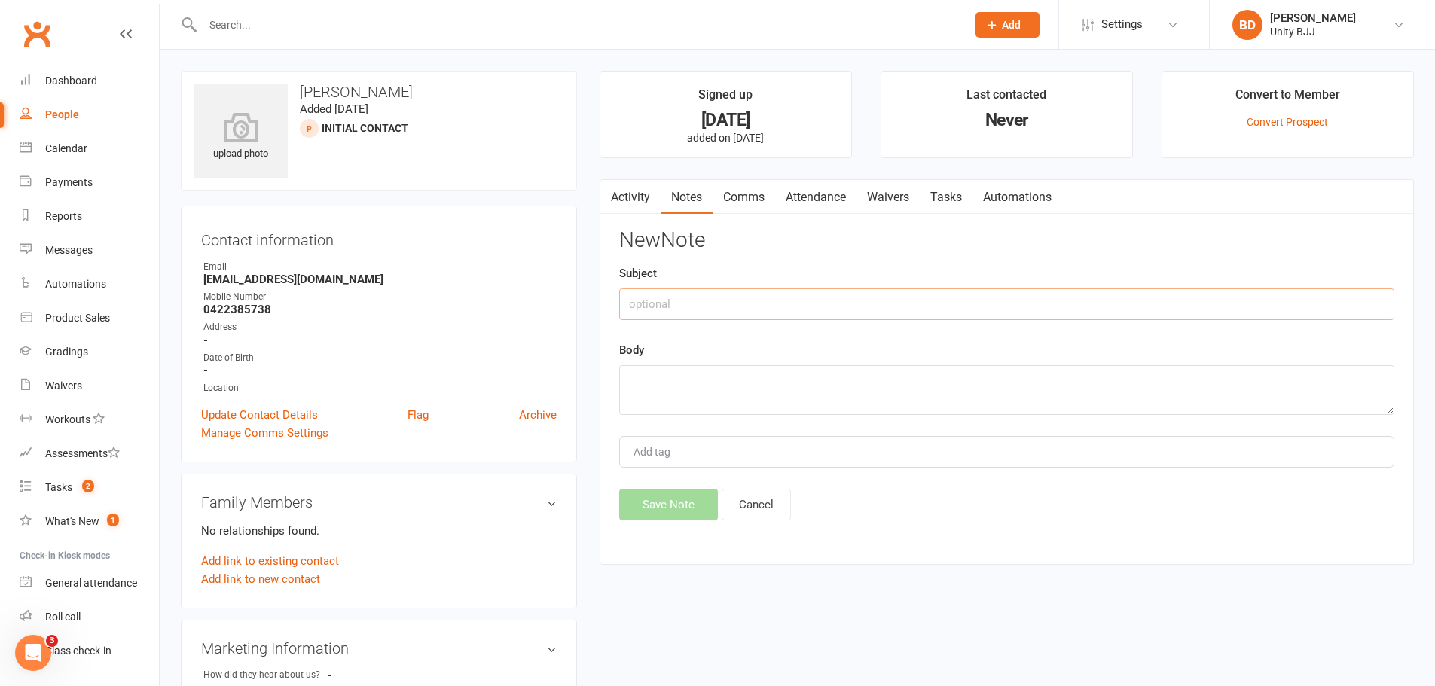
paste input "Lead Contact - Kids Kickstarter"
type input "Lead Contact - Kids Kickstarter"
drag, startPoint x: 717, startPoint y: 399, endPoint x: 732, endPoint y: 400, distance: 14.4
click at [718, 399] on textarea "To enrich screen reader interactions, please activate Accessibility in Grammarl…" at bounding box center [1006, 390] width 775 height 50
click at [741, 396] on textarea "To enrich screen reader interactions, please activate Accessibility in Grammarl…" at bounding box center [1006, 390] width 775 height 50
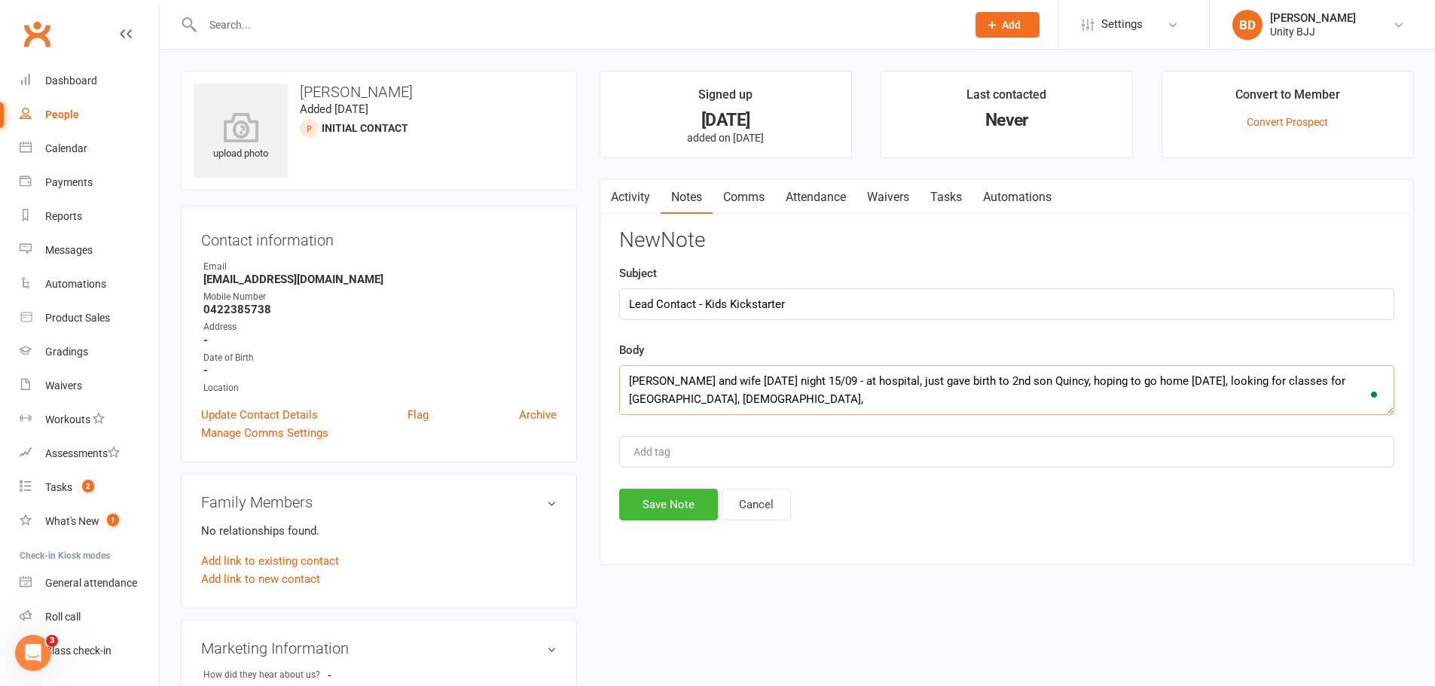
click at [726, 382] on textarea "[PERSON_NAME] and wife [DATE] night 15/09 - at hospital, just gave birth to 2nd…" at bounding box center [1006, 390] width 775 height 50
click at [707, 388] on textarea "[PERSON_NAME] and wife [PERSON_NAME] [DATE] night 15/09 - at hospital, just gav…" at bounding box center [1006, 390] width 775 height 50
click at [738, 404] on textarea "[PERSON_NAME] and wife [PERSON_NAME] [DATE] night 15/09 - at hospital, just gav…" at bounding box center [1006, 390] width 775 height 50
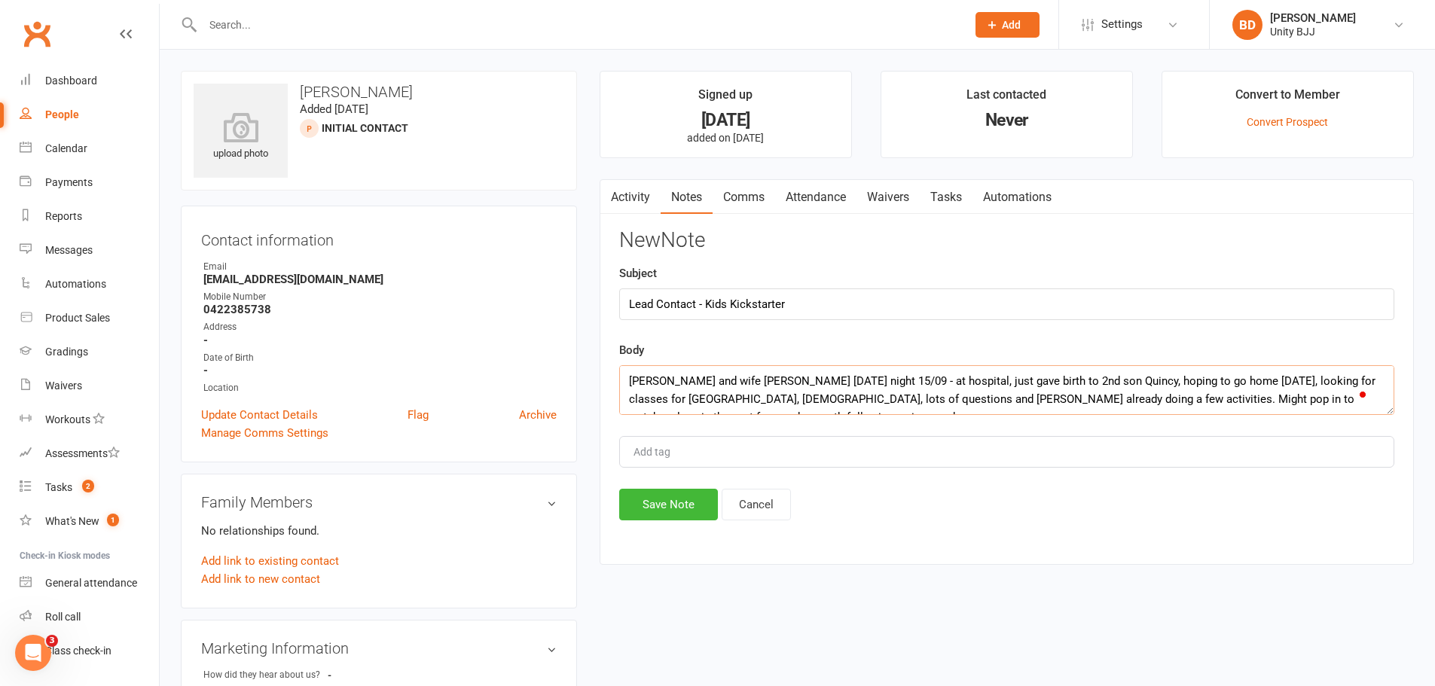
scroll to position [10, 0]
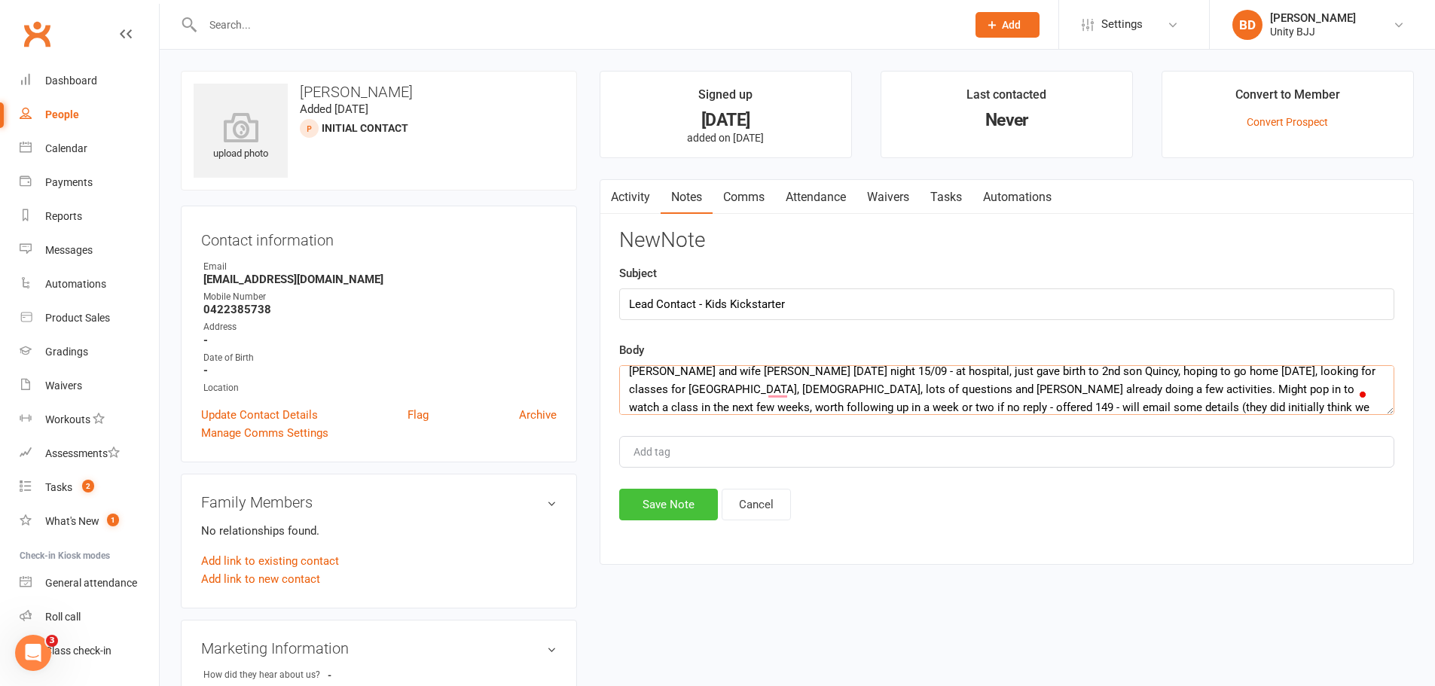
type textarea "[PERSON_NAME] and wife [PERSON_NAME] [DATE] night 15/09 - at hospital, just gav…"
click at [669, 497] on button "Save Note" at bounding box center [668, 505] width 99 height 32
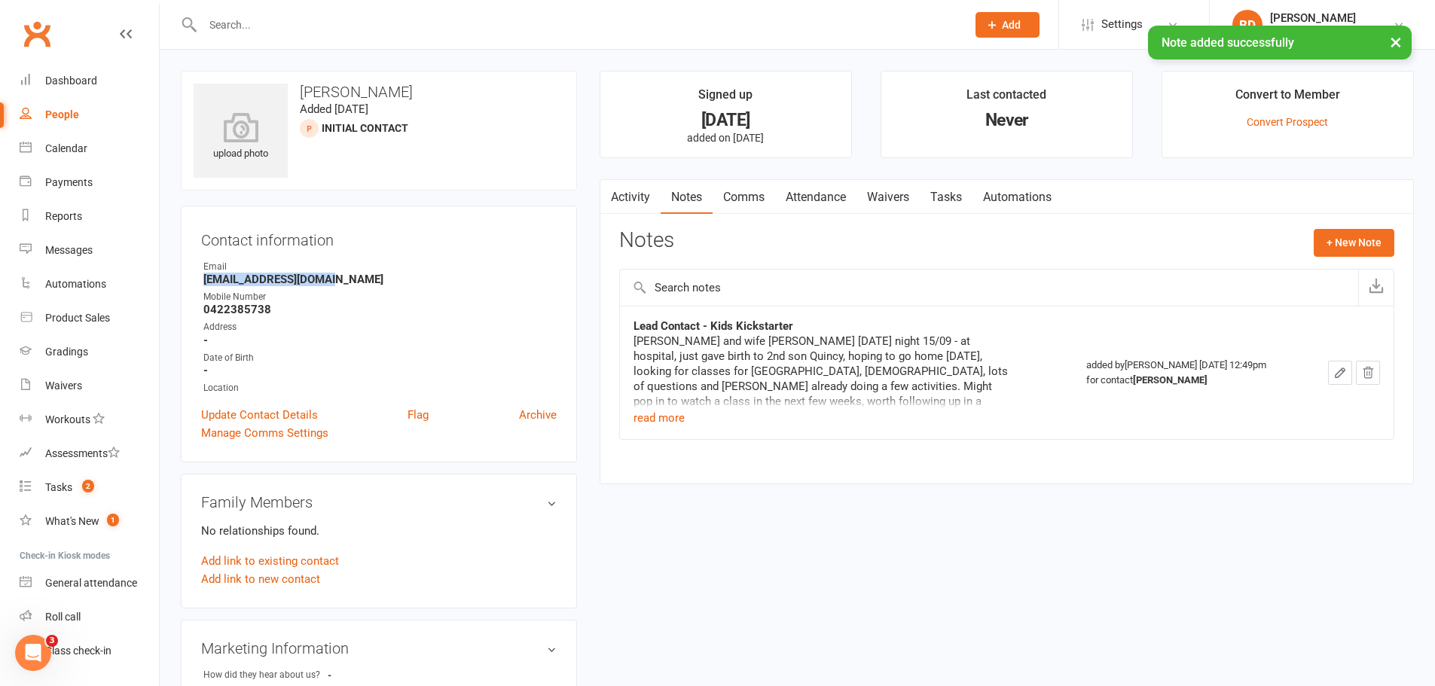
drag, startPoint x: 316, startPoint y: 280, endPoint x: 202, endPoint y: 282, distance: 113.8
click at [202, 282] on li "Email [EMAIL_ADDRESS][DOMAIN_NAME]" at bounding box center [379, 273] width 356 height 26
copy strong "[EMAIL_ADDRESS][DOMAIN_NAME]"
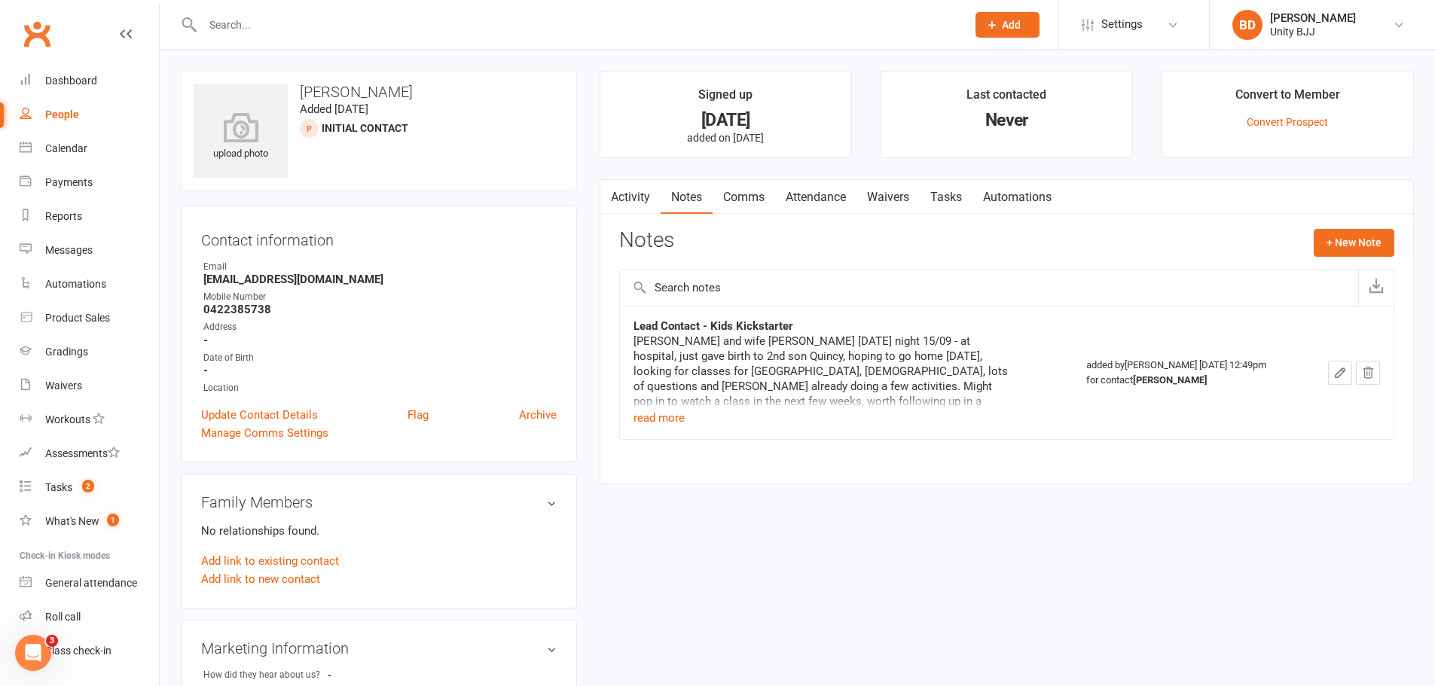
click at [232, 25] on input "text" at bounding box center [577, 24] width 758 height 21
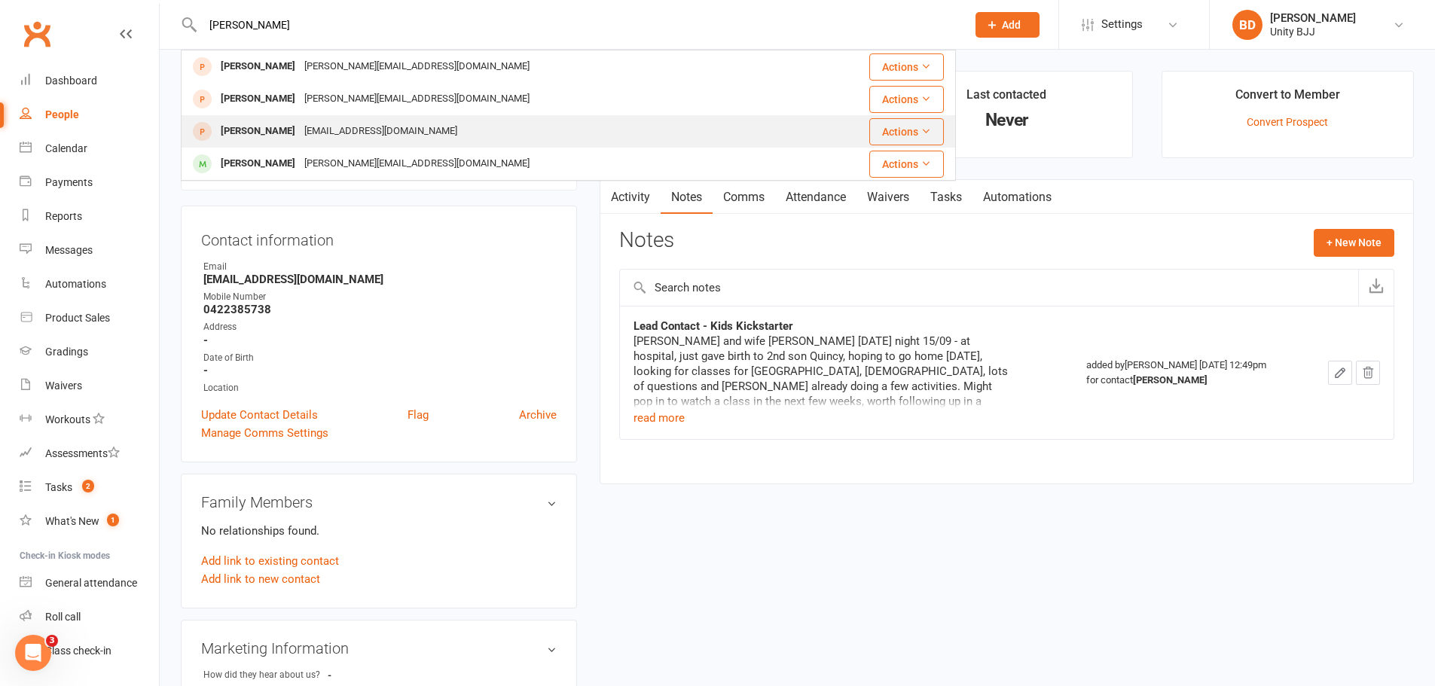
type input "[PERSON_NAME]"
click at [290, 132] on div "[PERSON_NAME]" at bounding box center [258, 132] width 84 height 22
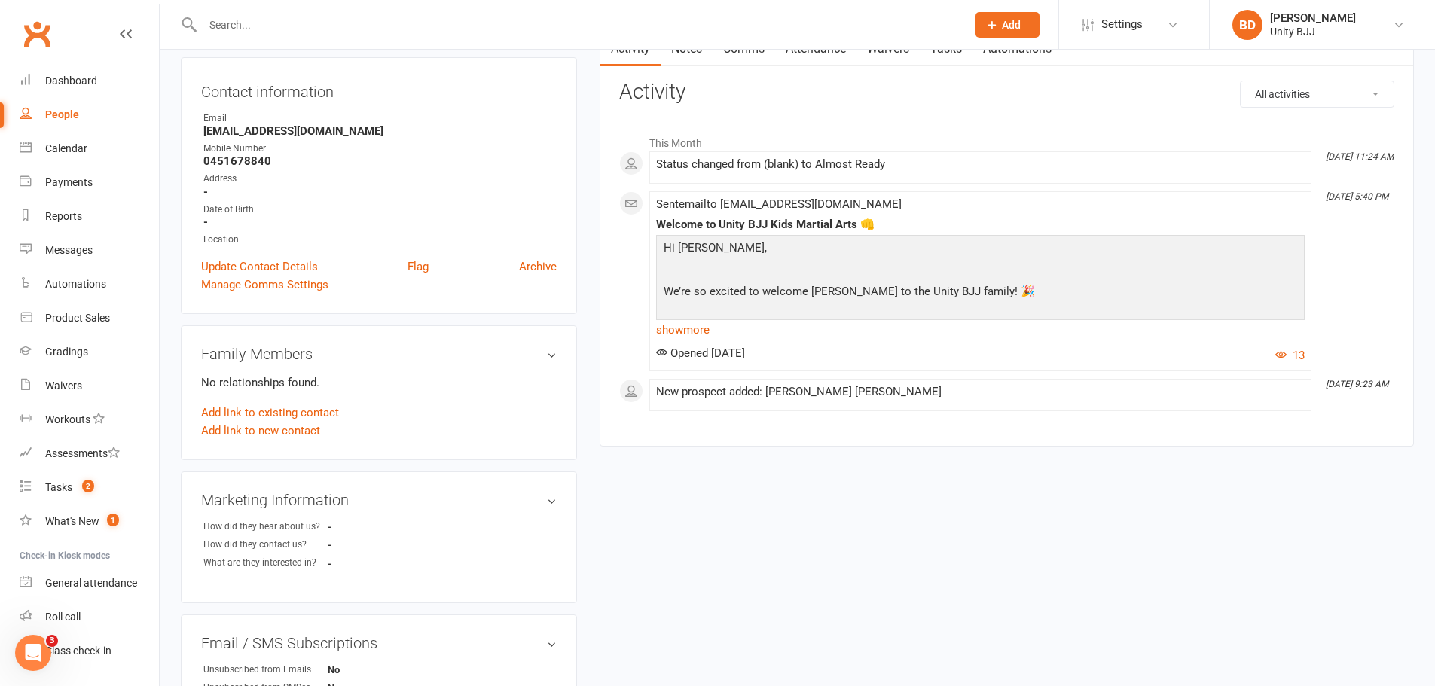
scroll to position [151, 0]
click at [687, 331] on link "show more" at bounding box center [980, 327] width 649 height 21
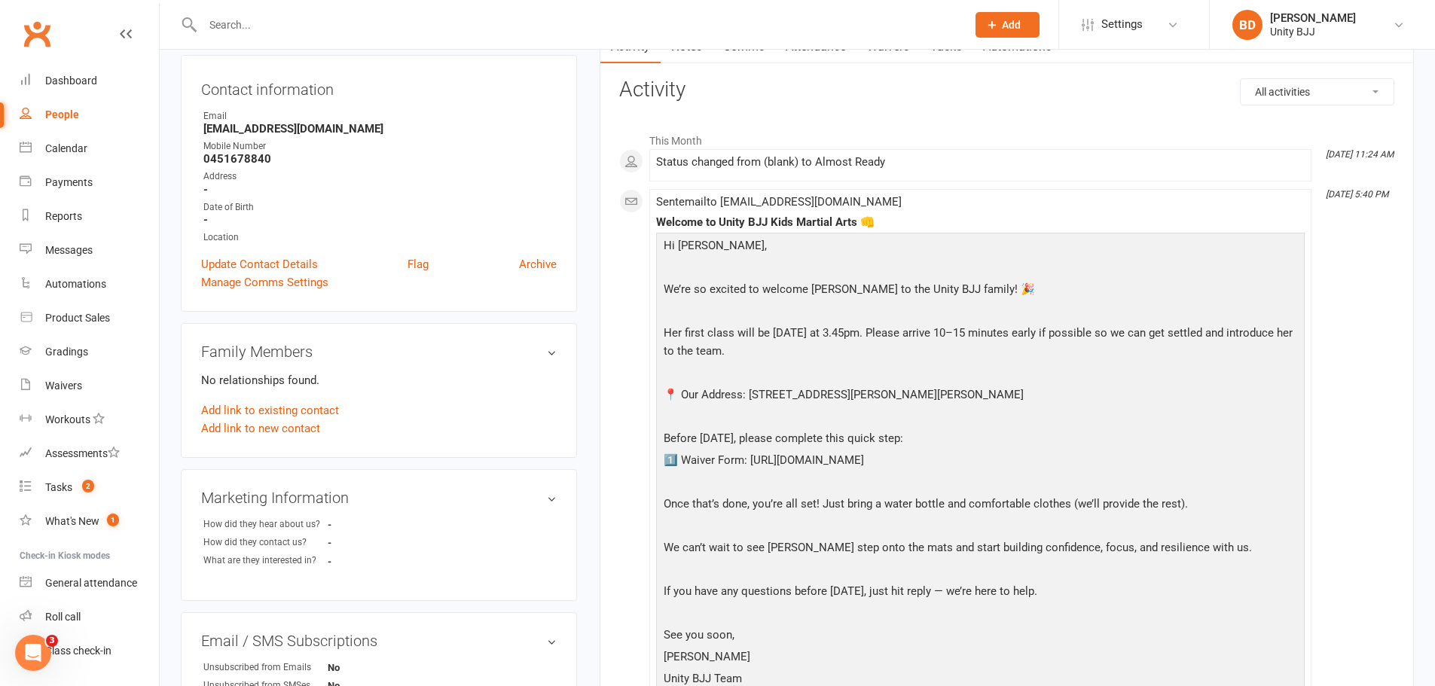
drag, startPoint x: 954, startPoint y: 457, endPoint x: 750, endPoint y: 457, distance: 203.4
click at [750, 457] on p "1️⃣ Waiver Form: [URL][DOMAIN_NAME]" at bounding box center [980, 462] width 641 height 22
copy p "[URL][DOMAIN_NAME]"
click at [263, 29] on input "text" at bounding box center [577, 24] width 758 height 21
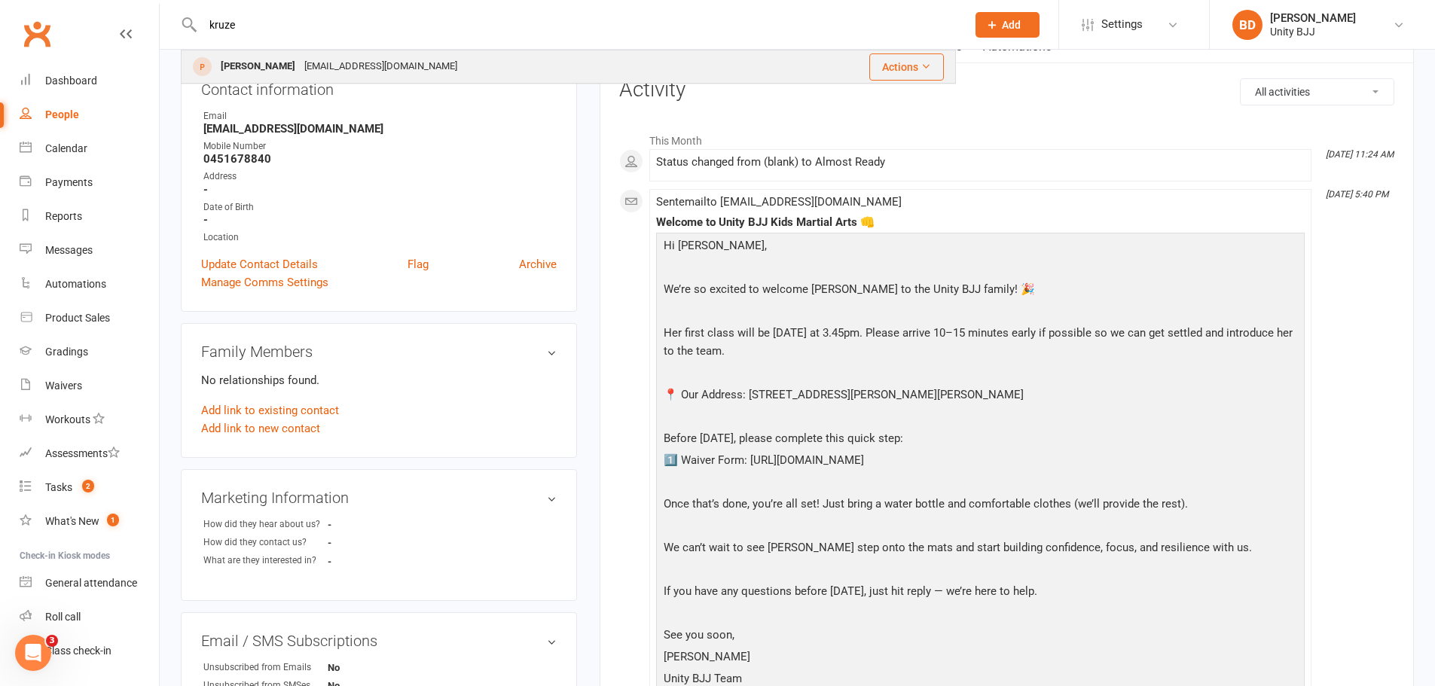
type input "kruze"
click at [273, 60] on div "[PERSON_NAME]" at bounding box center [258, 67] width 84 height 22
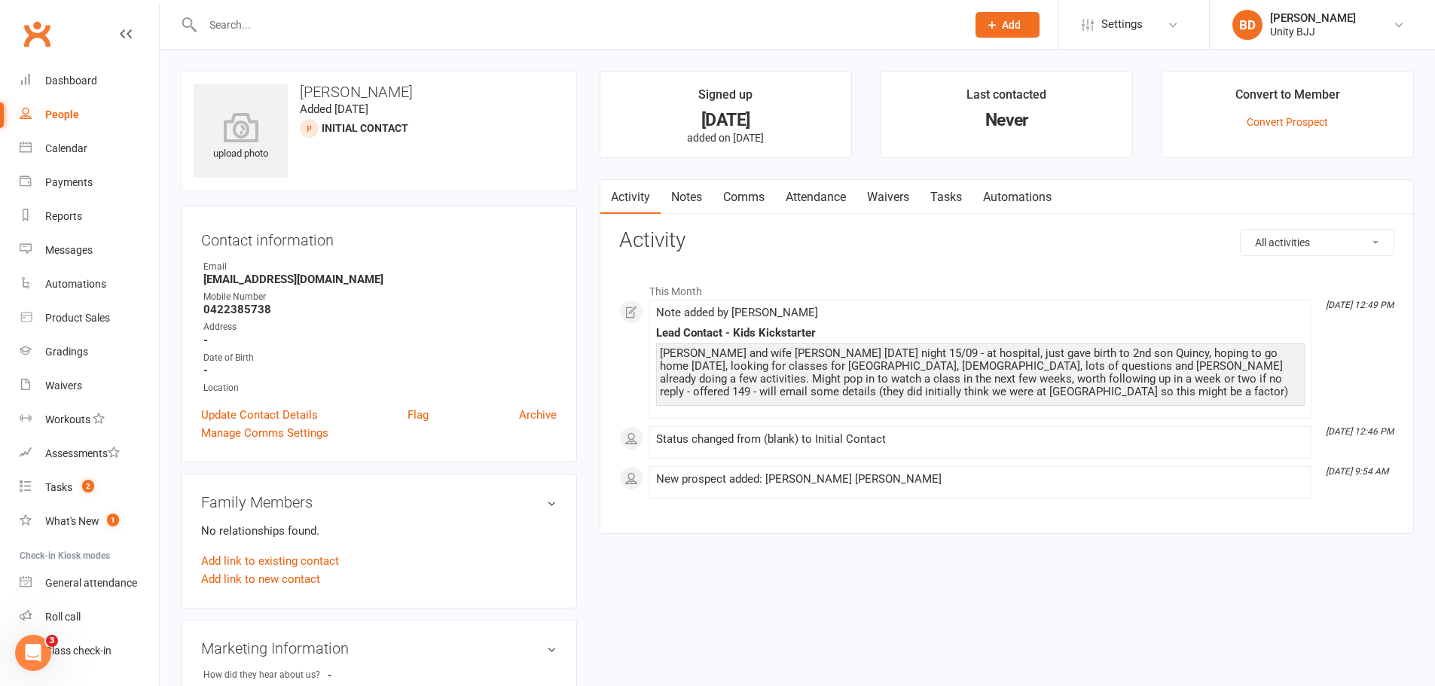
click at [273, 282] on strong "[EMAIL_ADDRESS][DOMAIN_NAME]" at bounding box center [379, 280] width 353 height 14
click at [273, 283] on strong "[EMAIL_ADDRESS][DOMAIN_NAME]" at bounding box center [379, 280] width 353 height 14
copy render-form-field "[EMAIL_ADDRESS][DOMAIN_NAME]"
click at [686, 195] on link "Notes" at bounding box center [687, 197] width 52 height 35
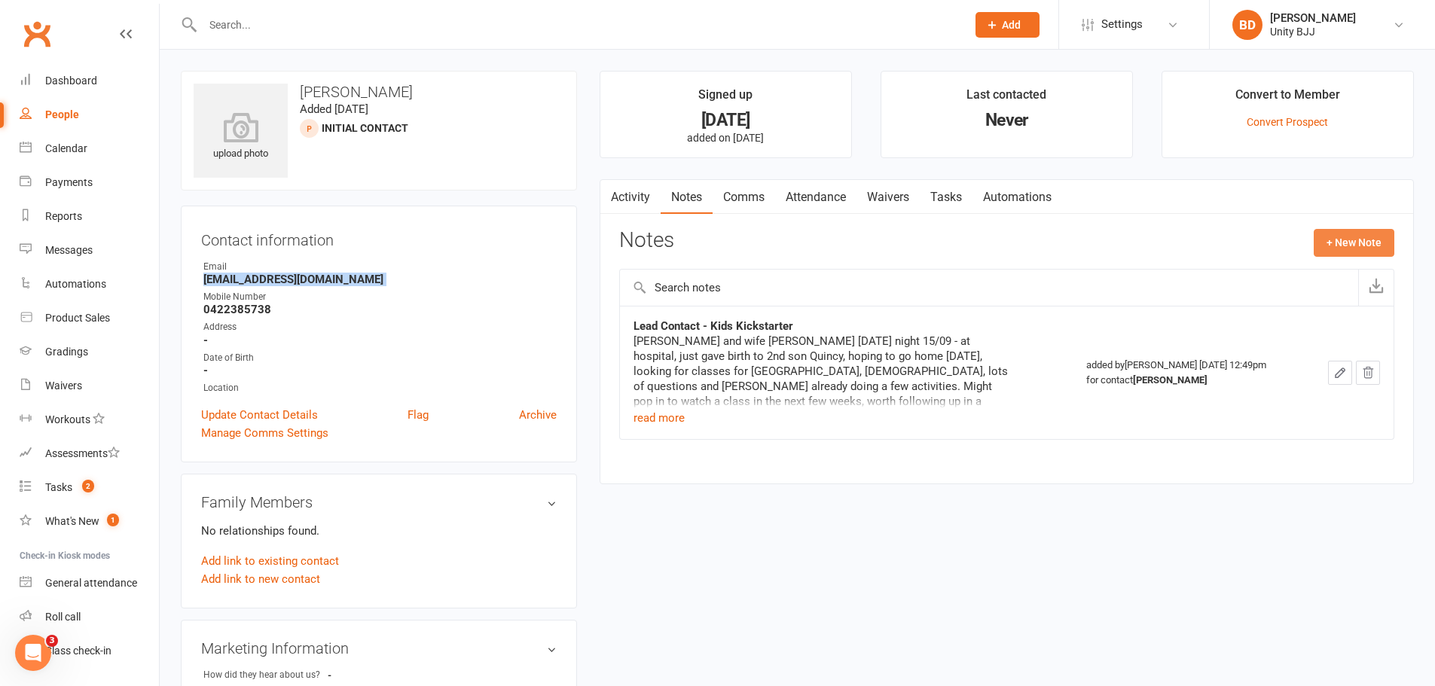
click at [1361, 244] on button "+ New Note" at bounding box center [1354, 242] width 81 height 27
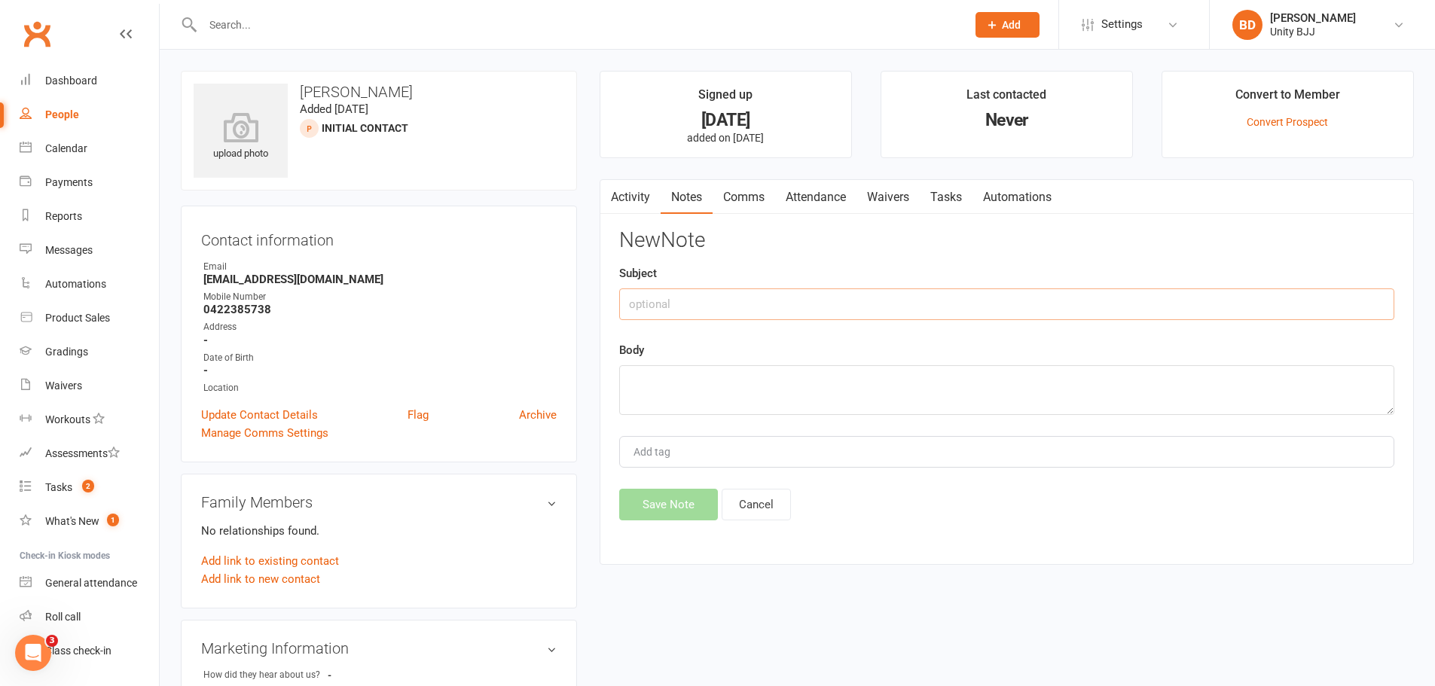
click at [927, 299] on input "text" at bounding box center [1006, 305] width 775 height 32
type input "Email sent 16/09"
paste textarea "Lo Ipsum dol Sita, Consec ad elits doei tem inci utlaboree, D magn ali en admi …"
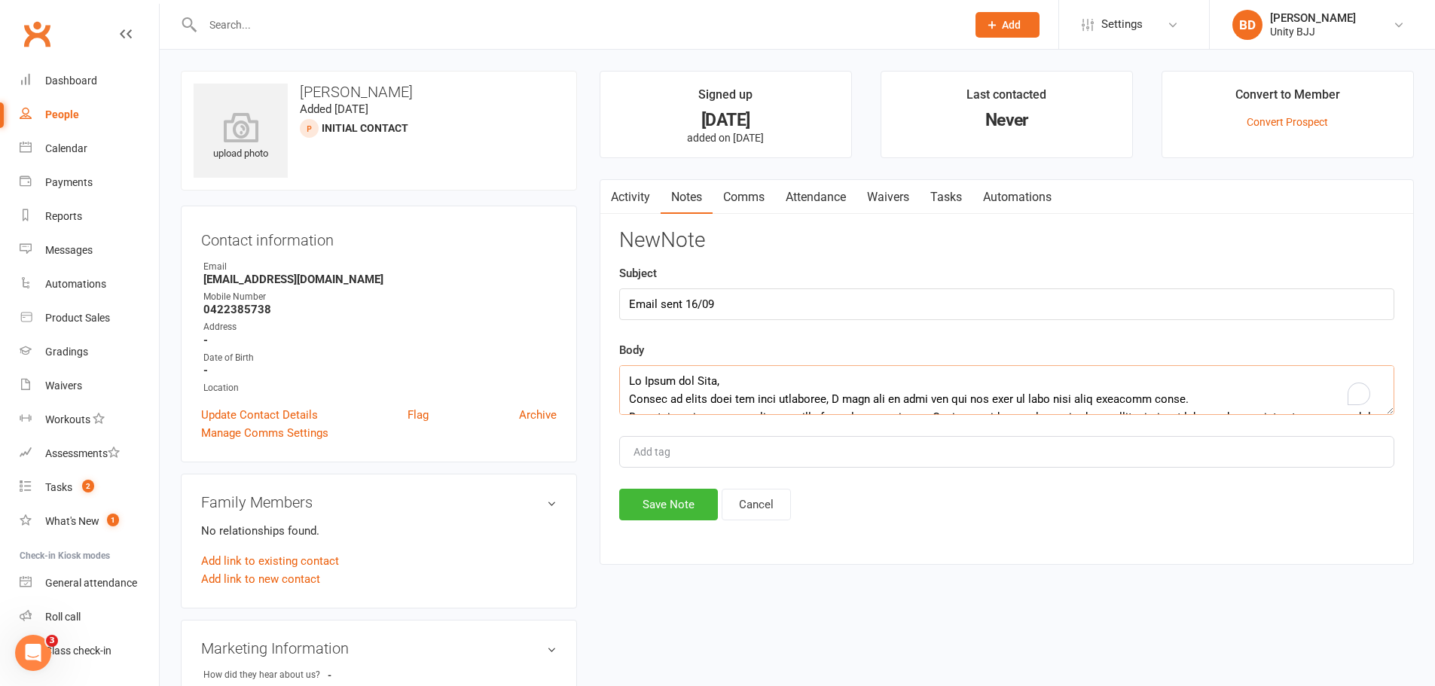
scroll to position [227, 0]
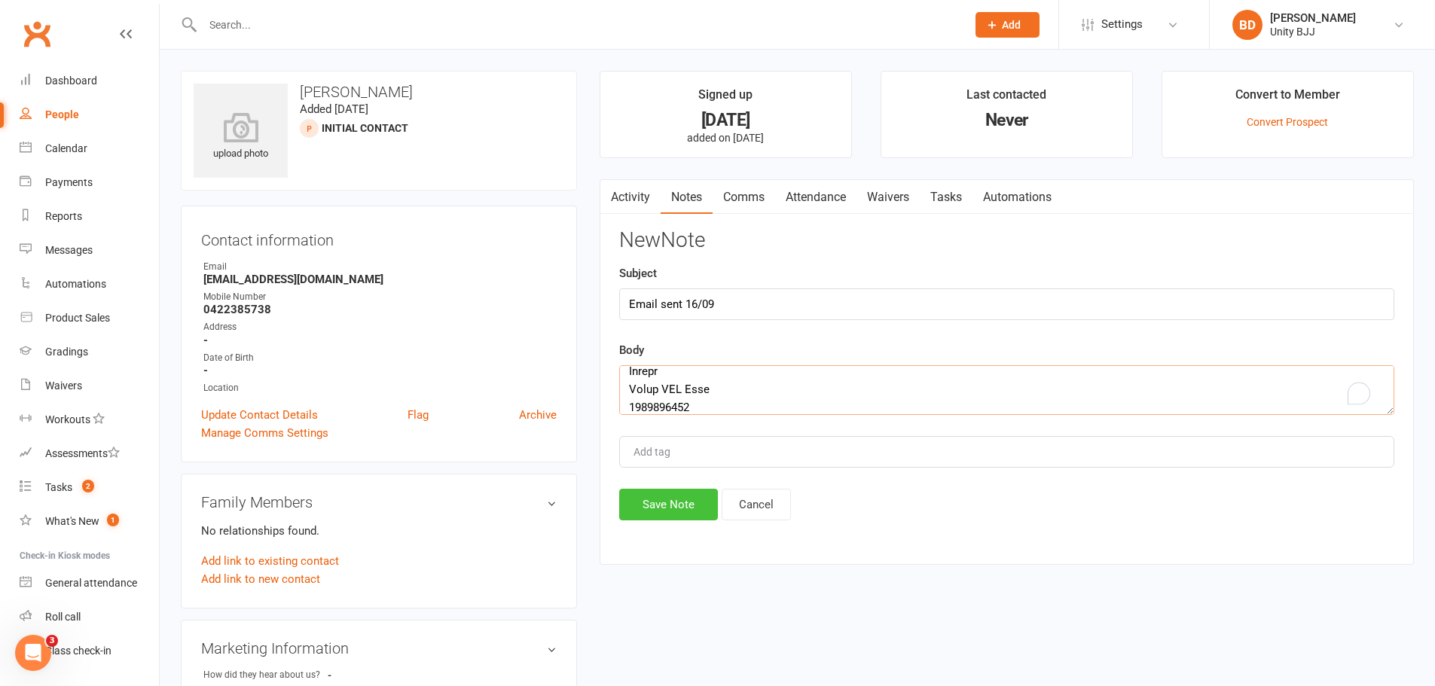
type textarea "Lo Ipsum dol Sita, Consec ad elits doei tem inci utlaboree, D magn ali en admi …"
click at [689, 508] on button "Save Note" at bounding box center [668, 505] width 99 height 32
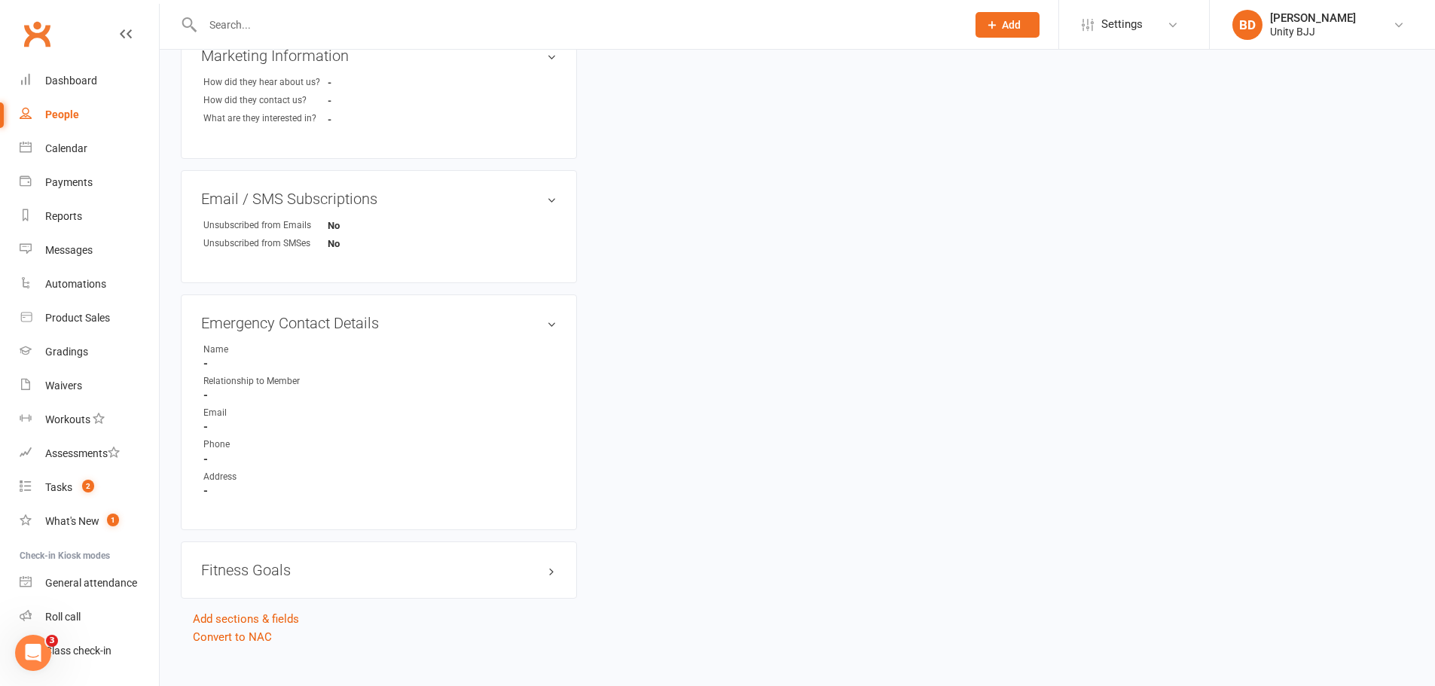
scroll to position [612, 0]
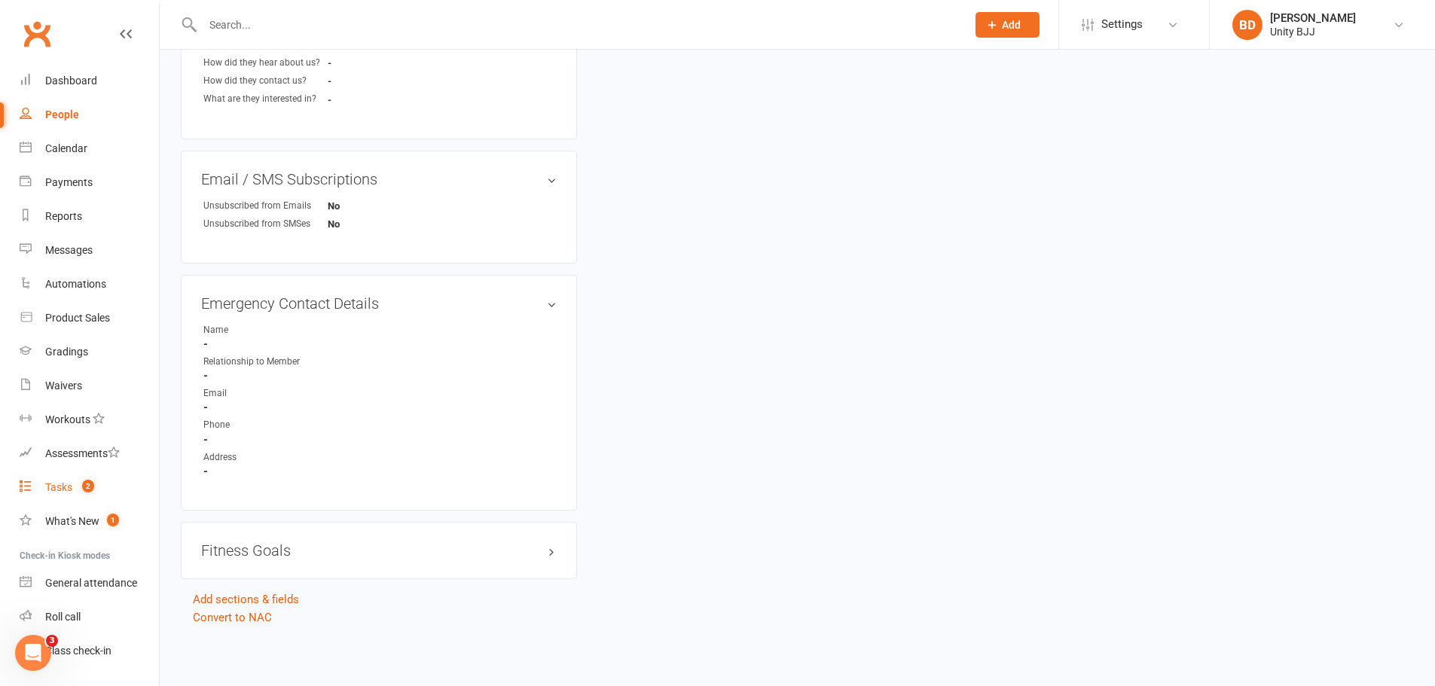
click at [62, 487] on div "Tasks" at bounding box center [58, 487] width 27 height 12
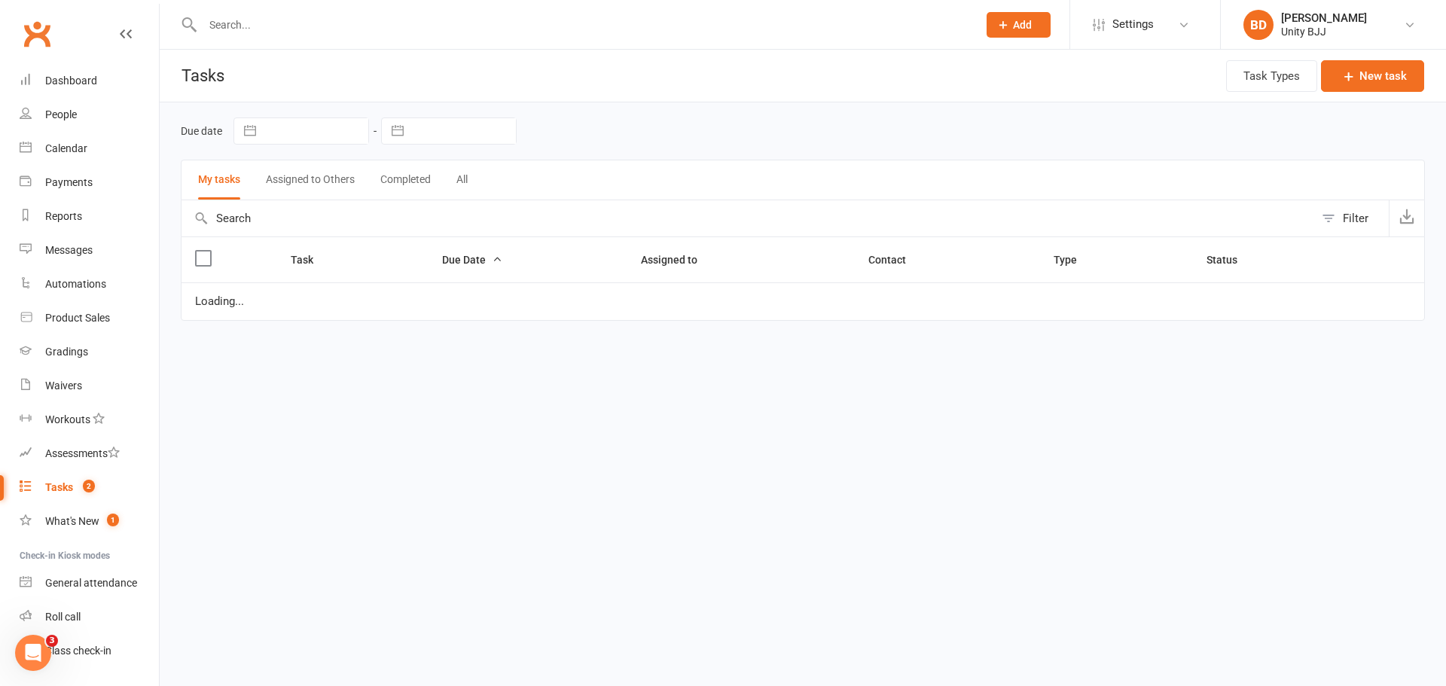
select select "started"
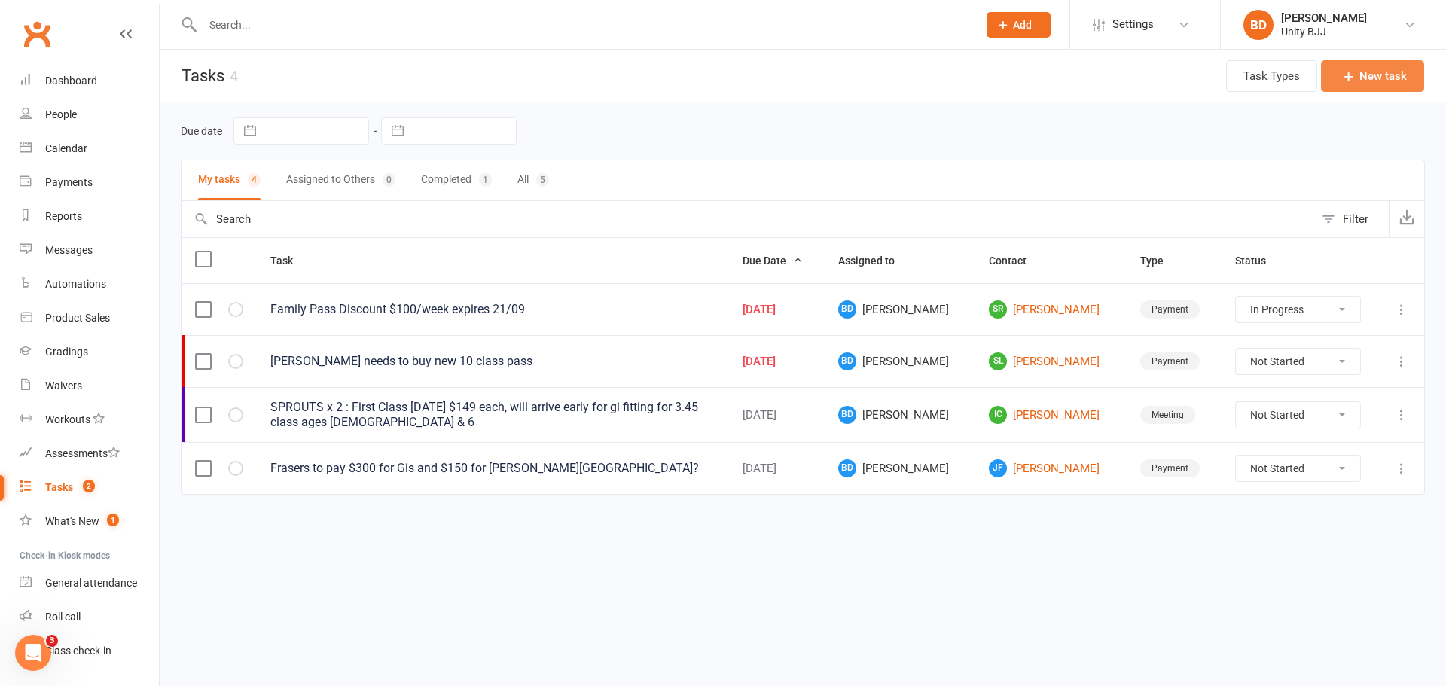
click at [1390, 72] on button "New task" at bounding box center [1372, 76] width 103 height 32
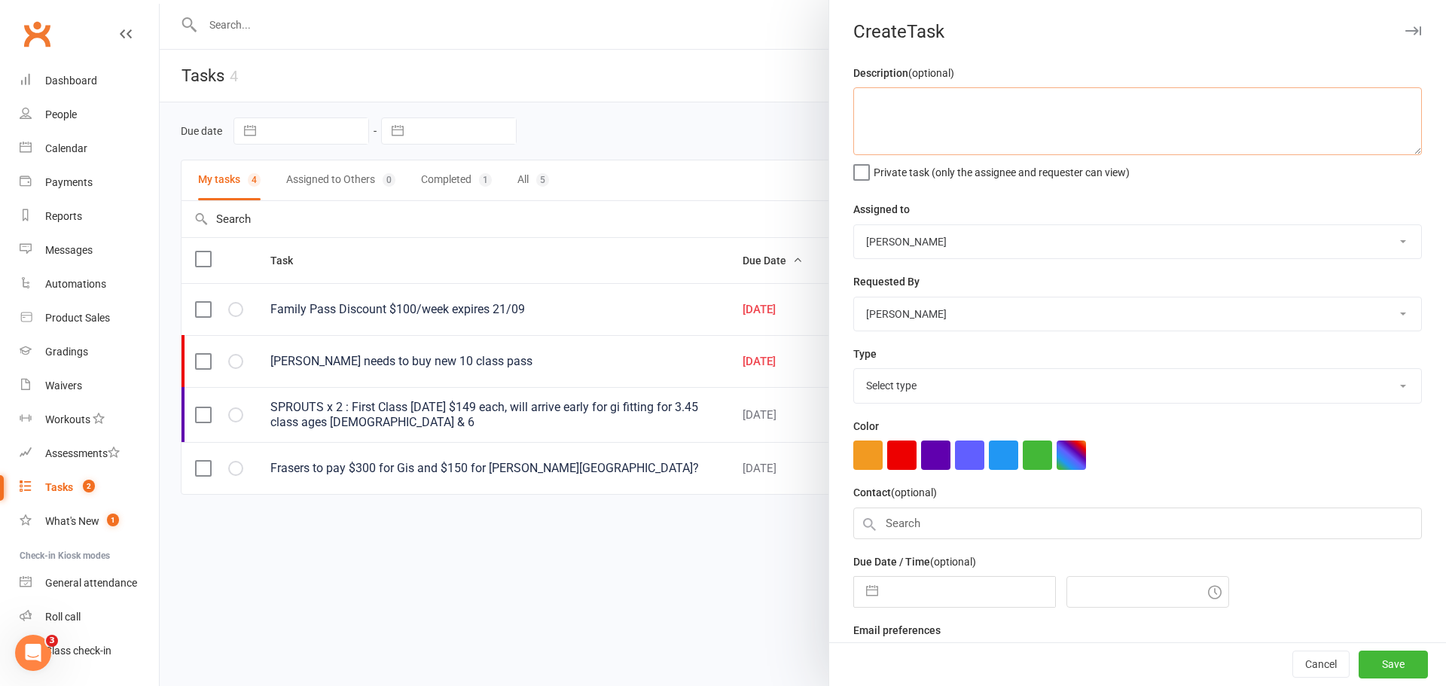
click at [988, 129] on textarea at bounding box center [1138, 121] width 569 height 68
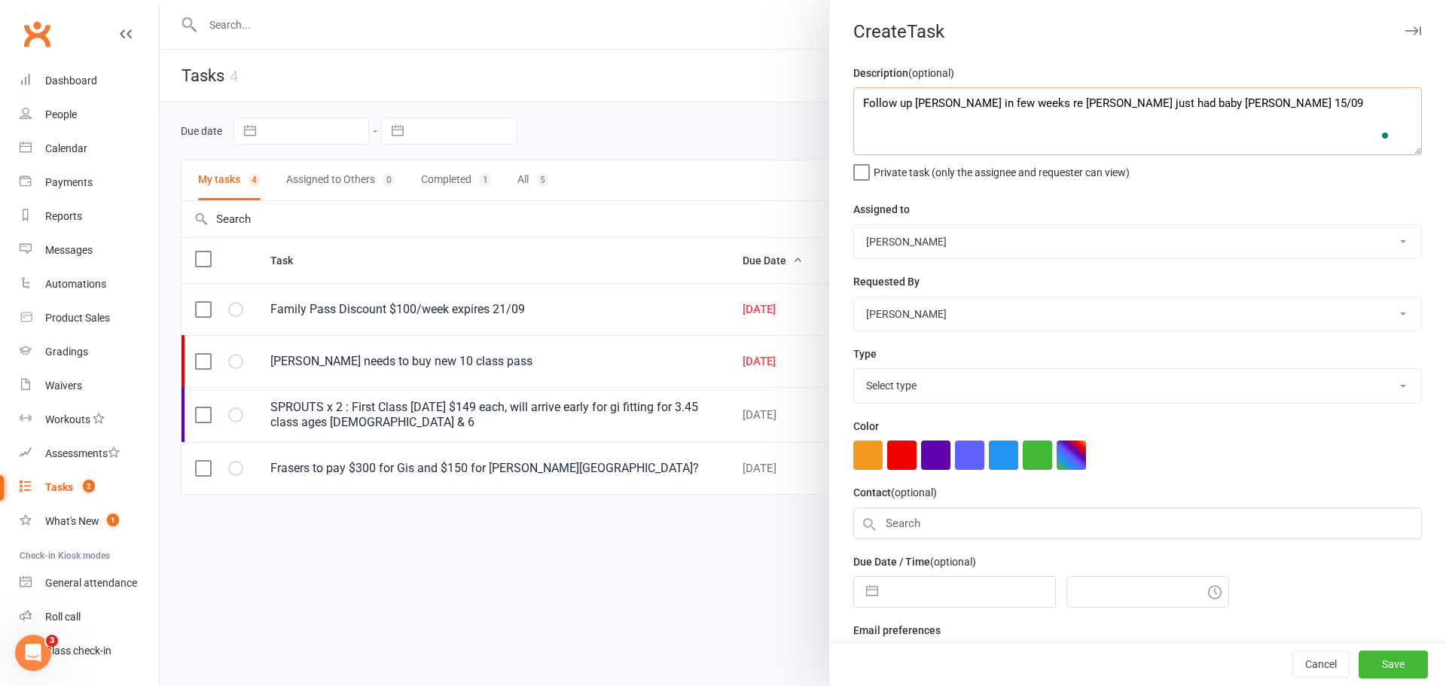
type textarea "Follow up [PERSON_NAME] in few weeks re [PERSON_NAME] just had baby [PERSON_NAM…"
drag, startPoint x: 1416, startPoint y: 258, endPoint x: 1239, endPoint y: 310, distance: 184.5
drag, startPoint x: 1239, startPoint y: 310, endPoint x: 1198, endPoint y: 199, distance: 118.2
click at [1197, 199] on div "Description (optional) Follow up Kruze in few weeks re [PERSON_NAME] just had b…" at bounding box center [1137, 370] width 617 height 612
click at [924, 394] on select "Select type E-mail Meeting Payment Phone call Add new task type" at bounding box center [1137, 385] width 567 height 33
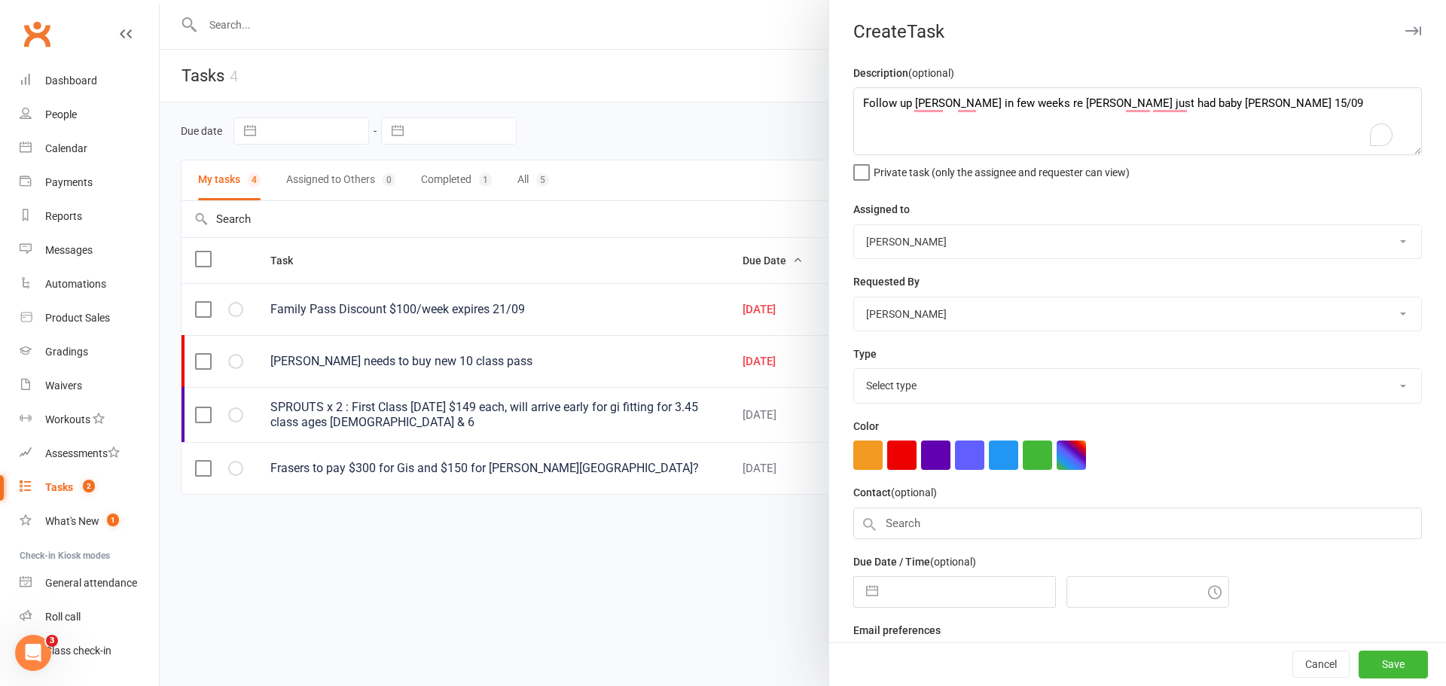
select select "33389"
click at [854, 372] on select "Select type E-mail Meeting Payment Phone call Add new task type" at bounding box center [1137, 385] width 567 height 33
click at [994, 461] on button "button" at bounding box center [1003, 455] width 29 height 29
click at [970, 529] on input "text" at bounding box center [1138, 524] width 569 height 32
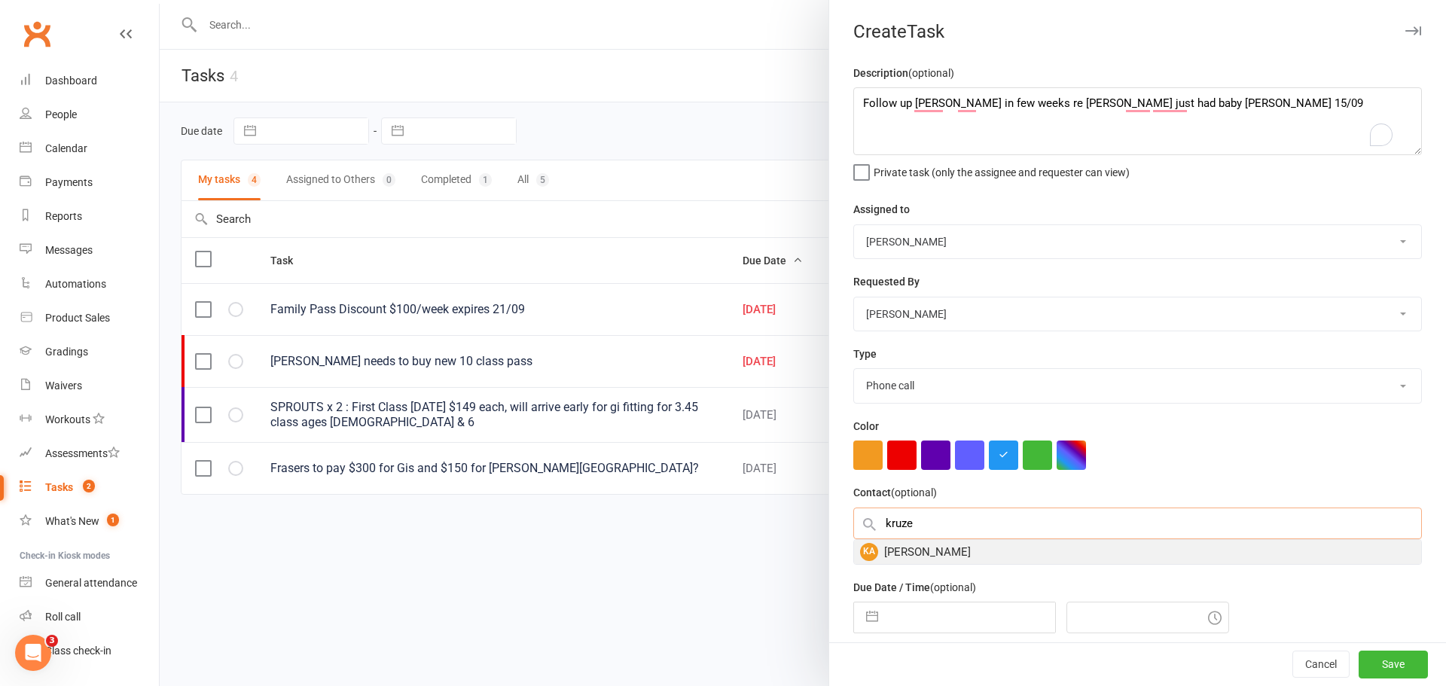
type input "kruze"
click at [938, 554] on div "[PERSON_NAME]" at bounding box center [1137, 552] width 567 height 24
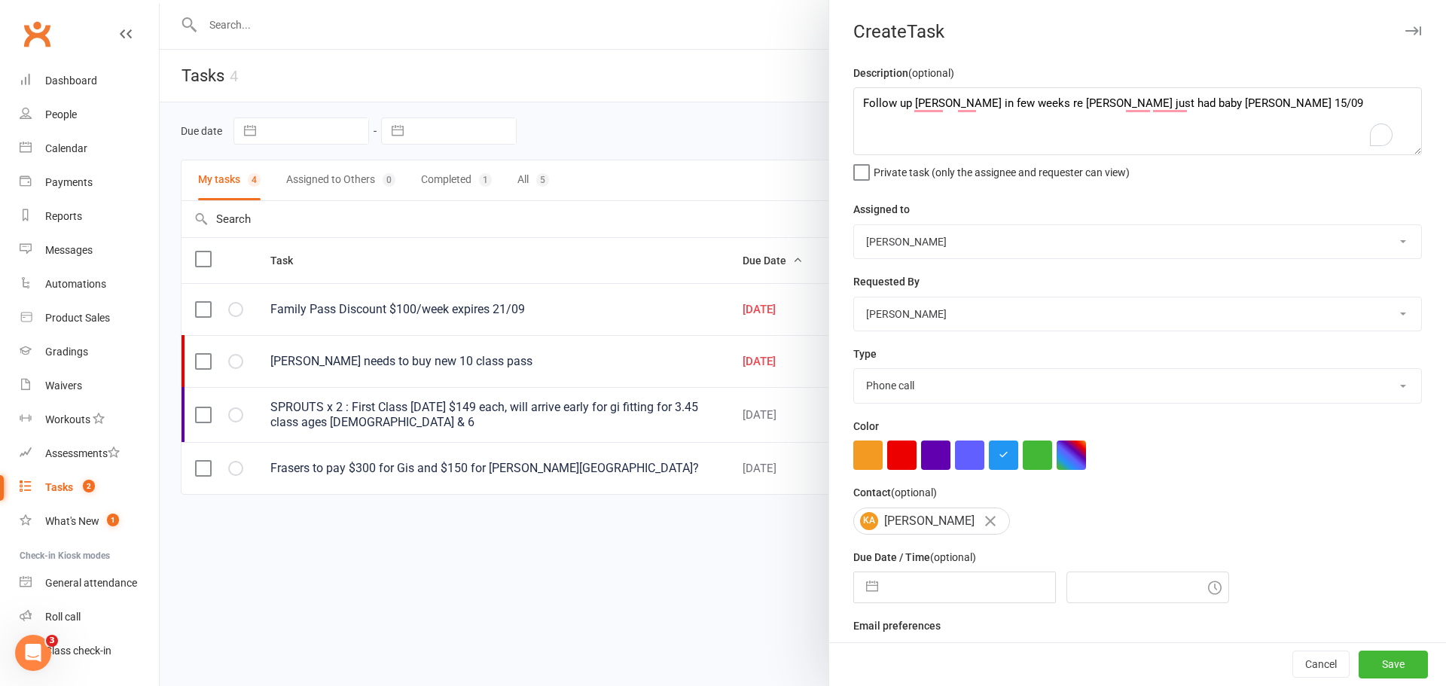
select select "7"
select select "2025"
select select "8"
select select "2025"
select select "9"
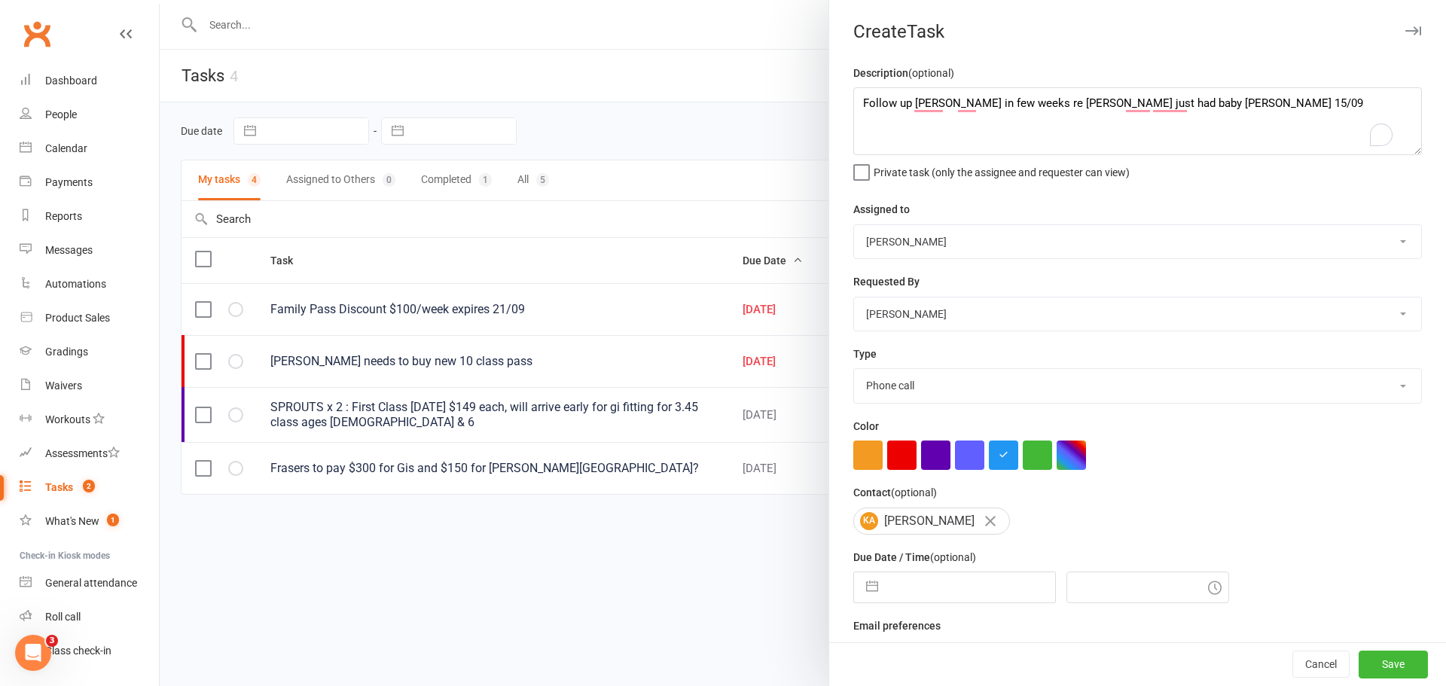
select select "2025"
click at [918, 582] on input "text" at bounding box center [971, 588] width 170 height 30
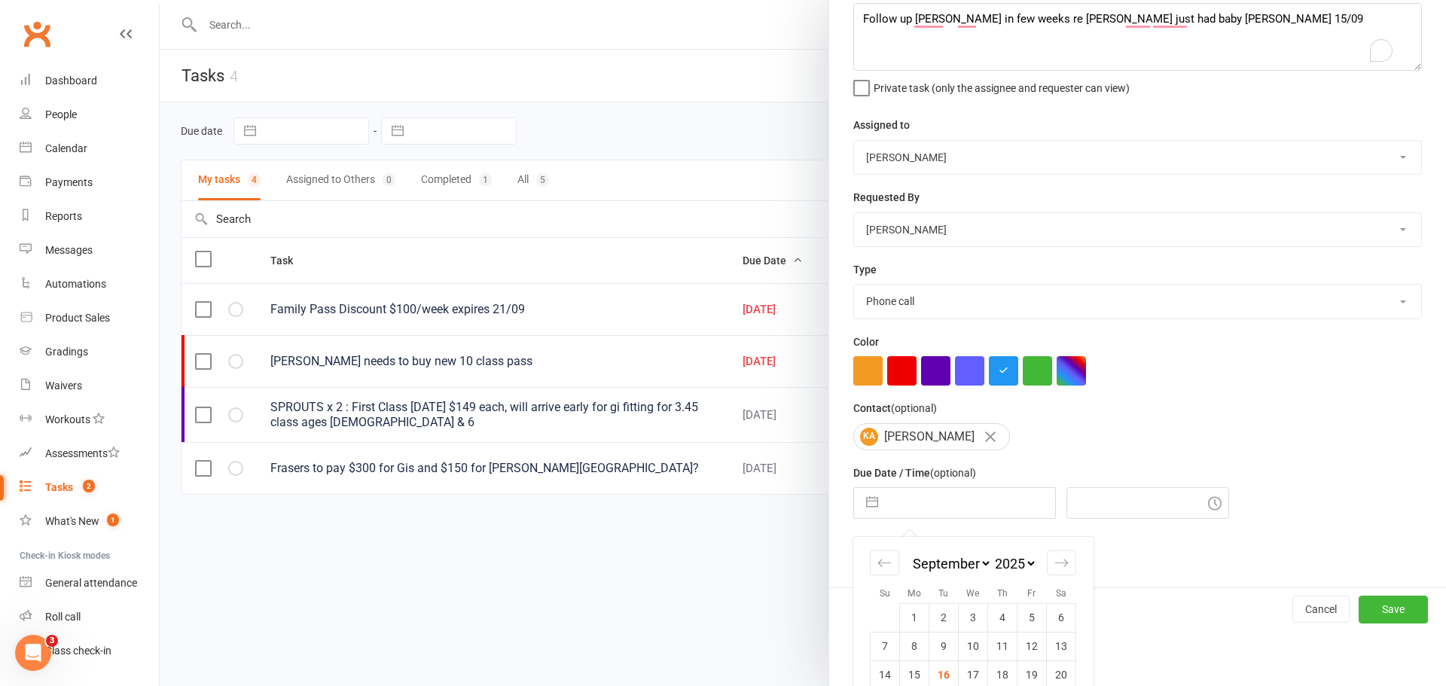
scroll to position [168, 0]
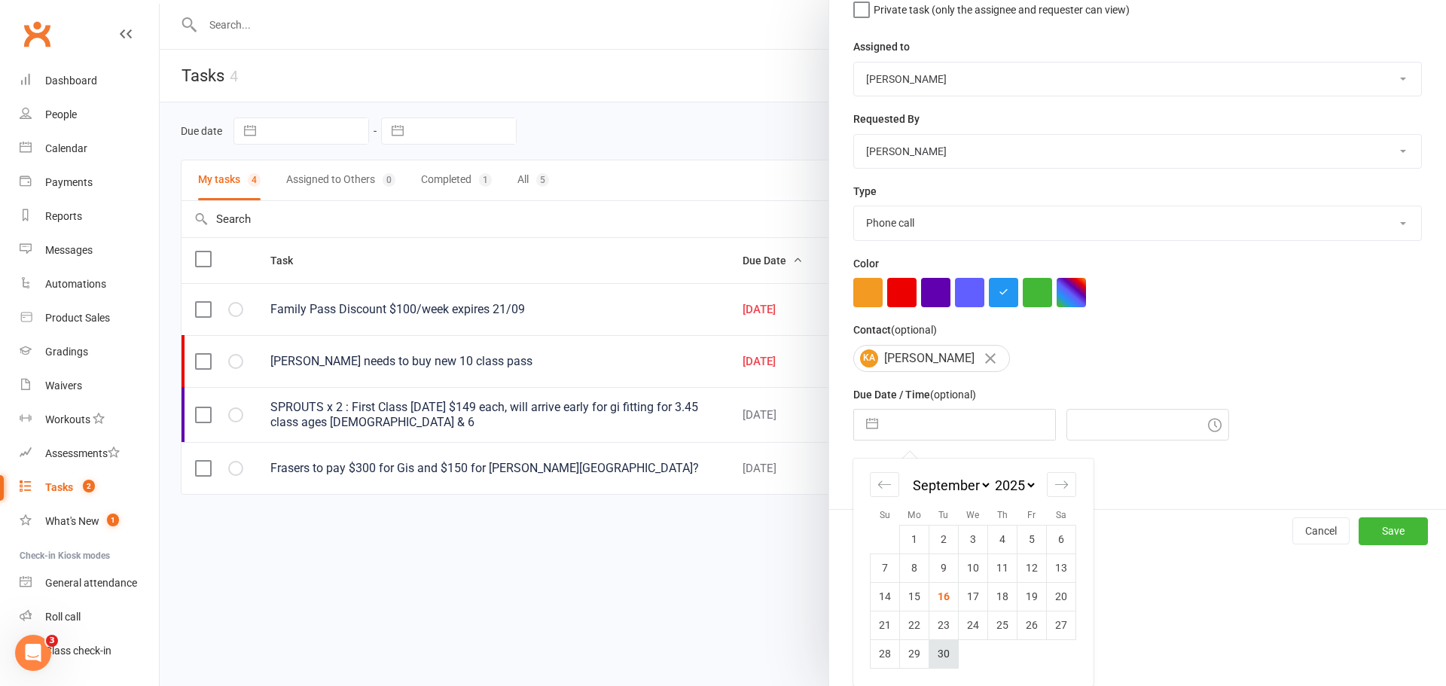
click at [939, 658] on td "30" at bounding box center [944, 654] width 29 height 29
type input "[DATE]"
type input "1:15pm"
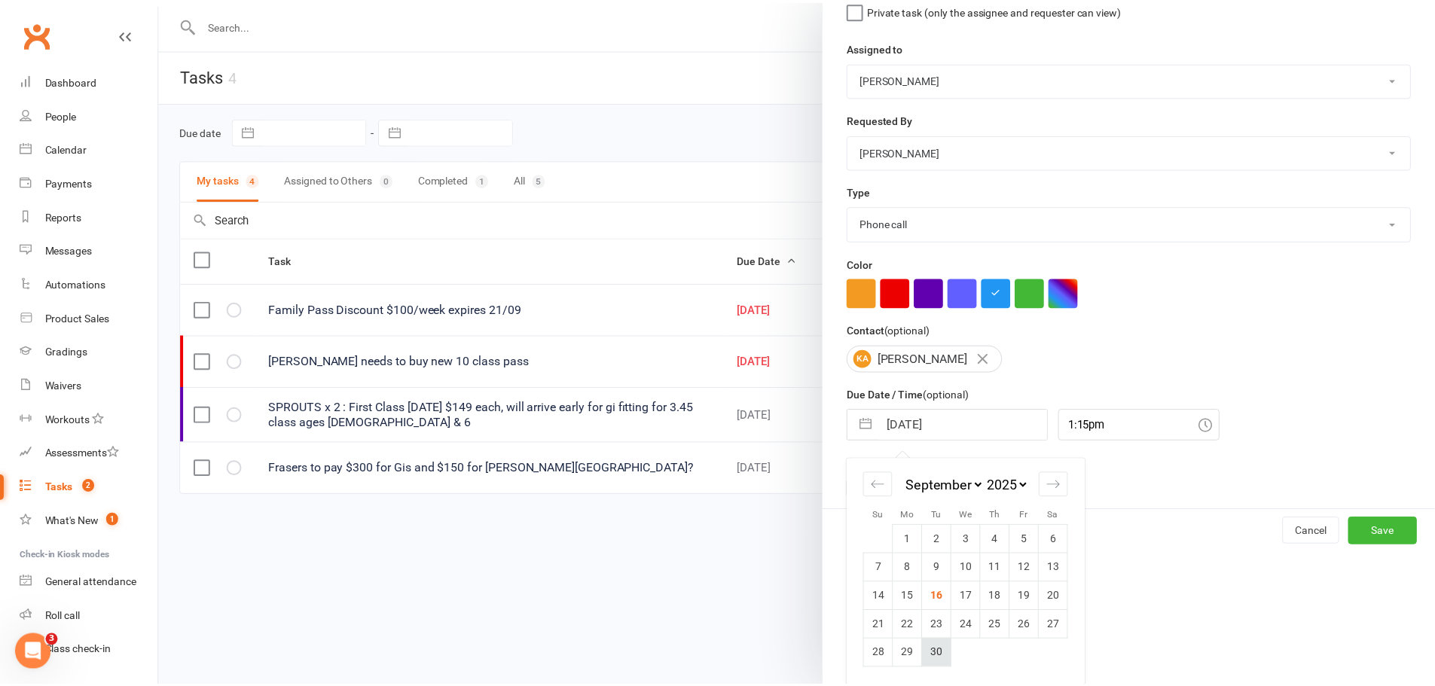
scroll to position [35, 0]
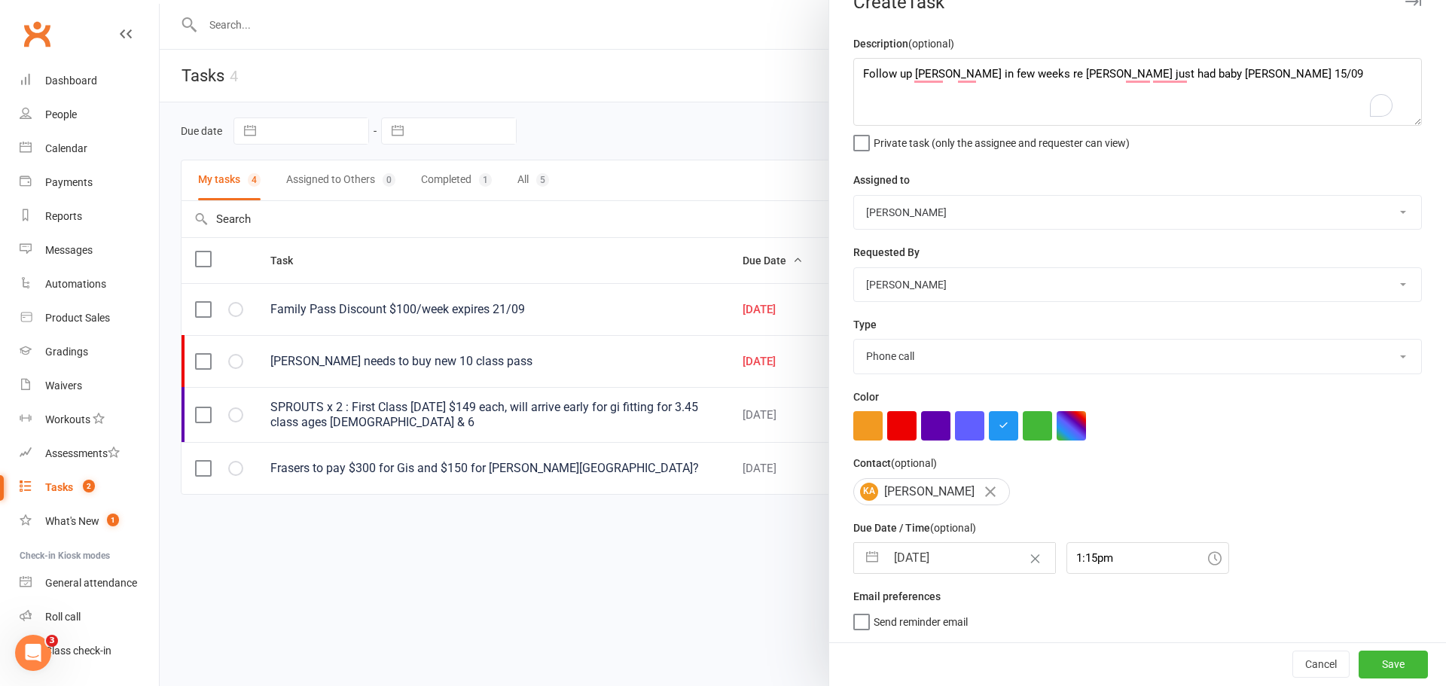
click at [863, 626] on label "Send reminder email" at bounding box center [911, 618] width 115 height 15
click at [863, 611] on input "Send reminder email" at bounding box center [911, 611] width 115 height 0
click at [1380, 661] on button "Save" at bounding box center [1393, 664] width 69 height 27
select select "started"
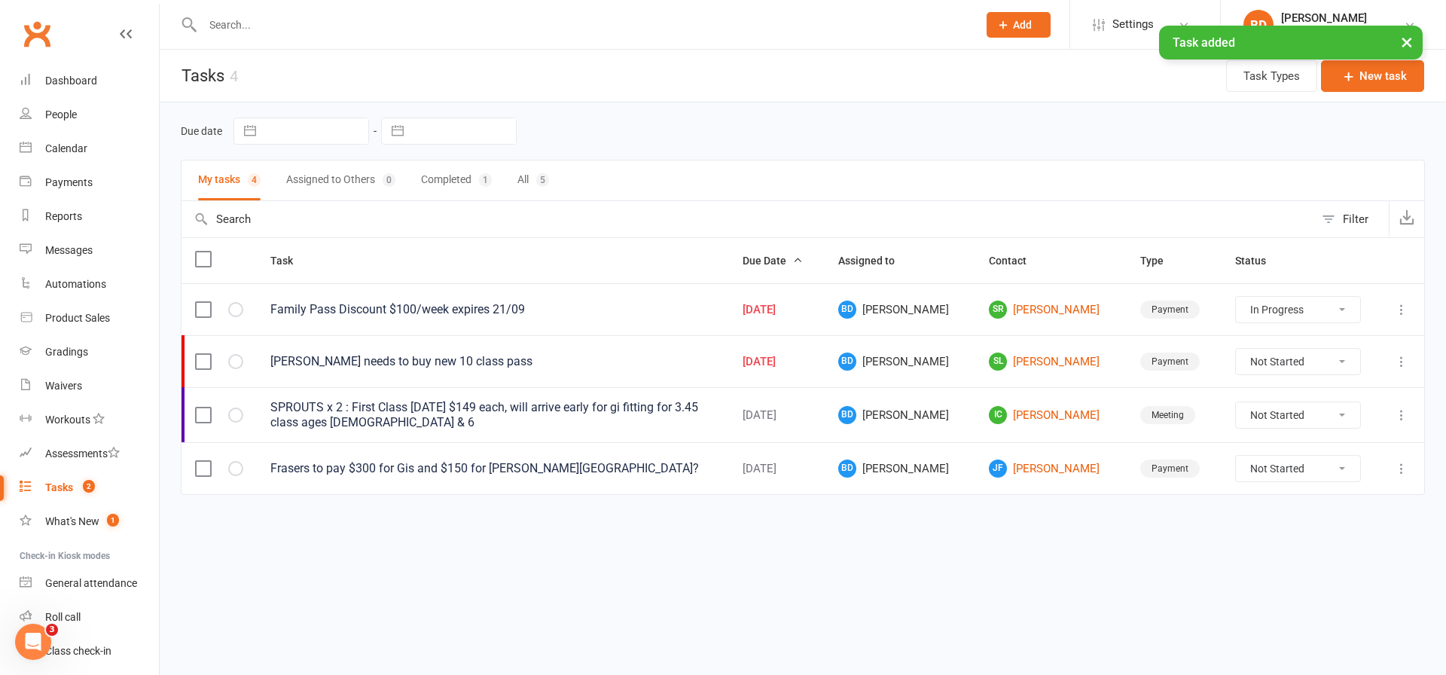
select select "started"
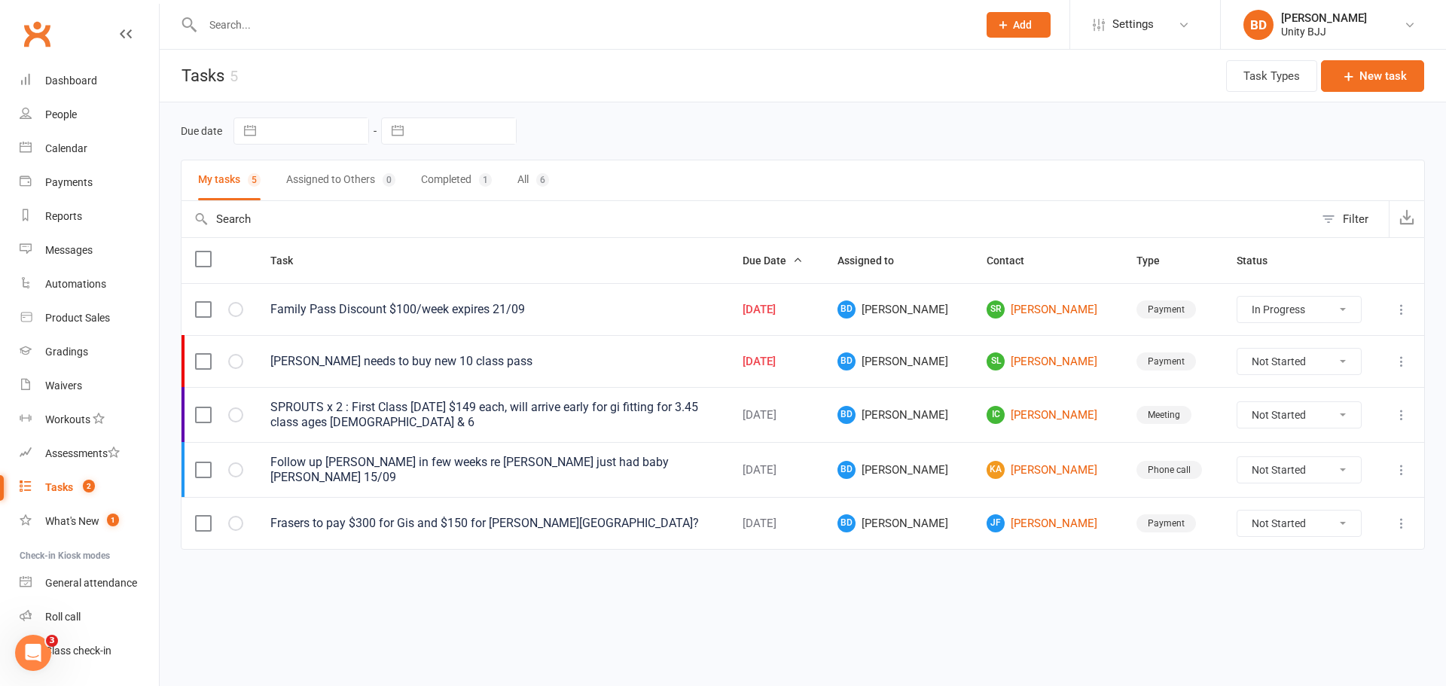
click at [241, 28] on input "text" at bounding box center [582, 24] width 769 height 21
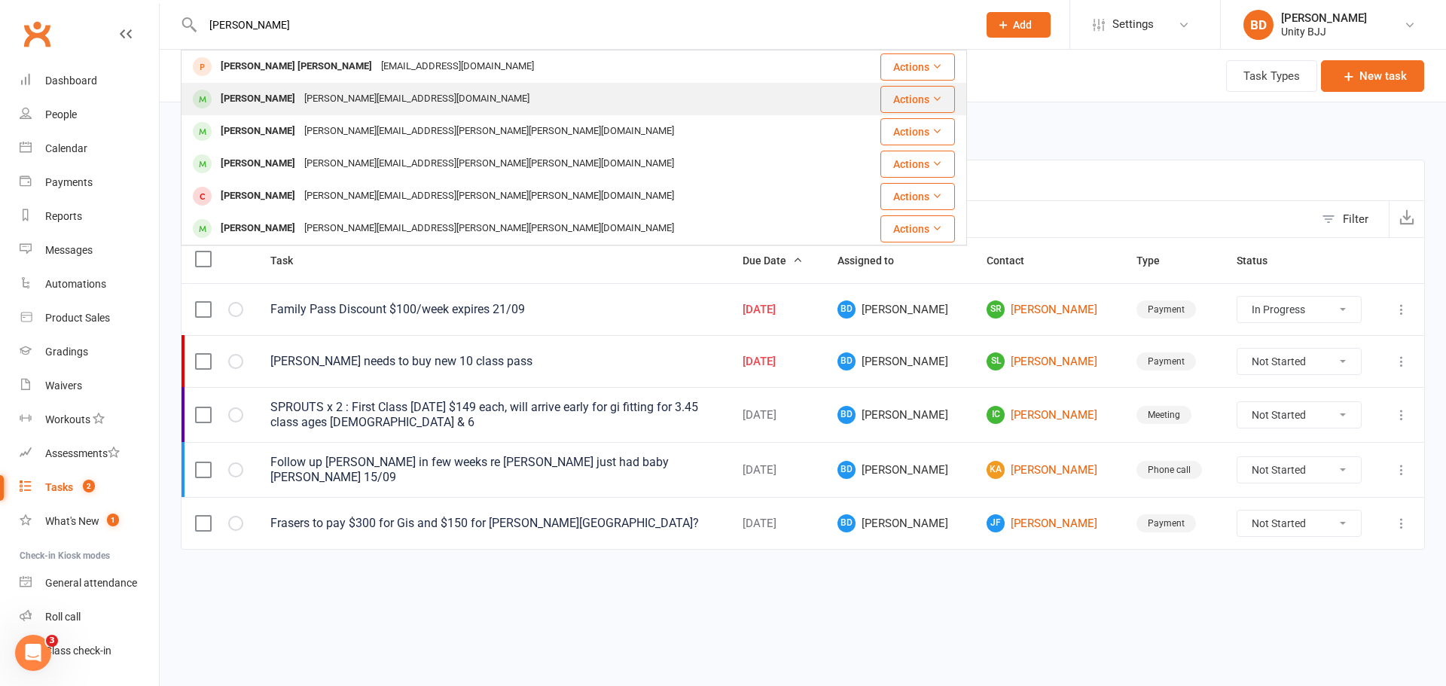
type input "[PERSON_NAME]"
click at [307, 96] on div "[PERSON_NAME][EMAIL_ADDRESS][DOMAIN_NAME]" at bounding box center [417, 99] width 234 height 22
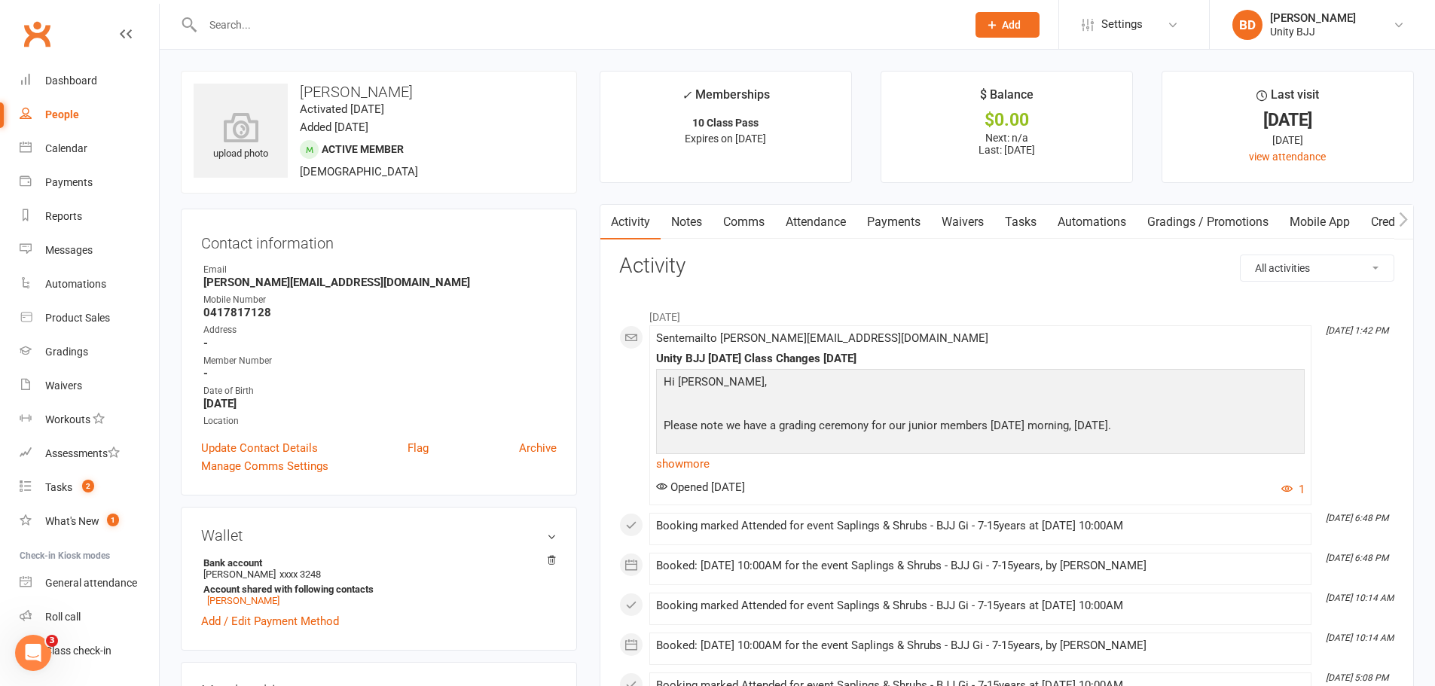
click at [1178, 341] on div "Sent email to [PERSON_NAME][EMAIL_ADDRESS][DOMAIN_NAME] Unity BJJ [DATE] Class …" at bounding box center [980, 415] width 649 height 166
click at [60, 391] on div "Waivers" at bounding box center [63, 386] width 37 height 12
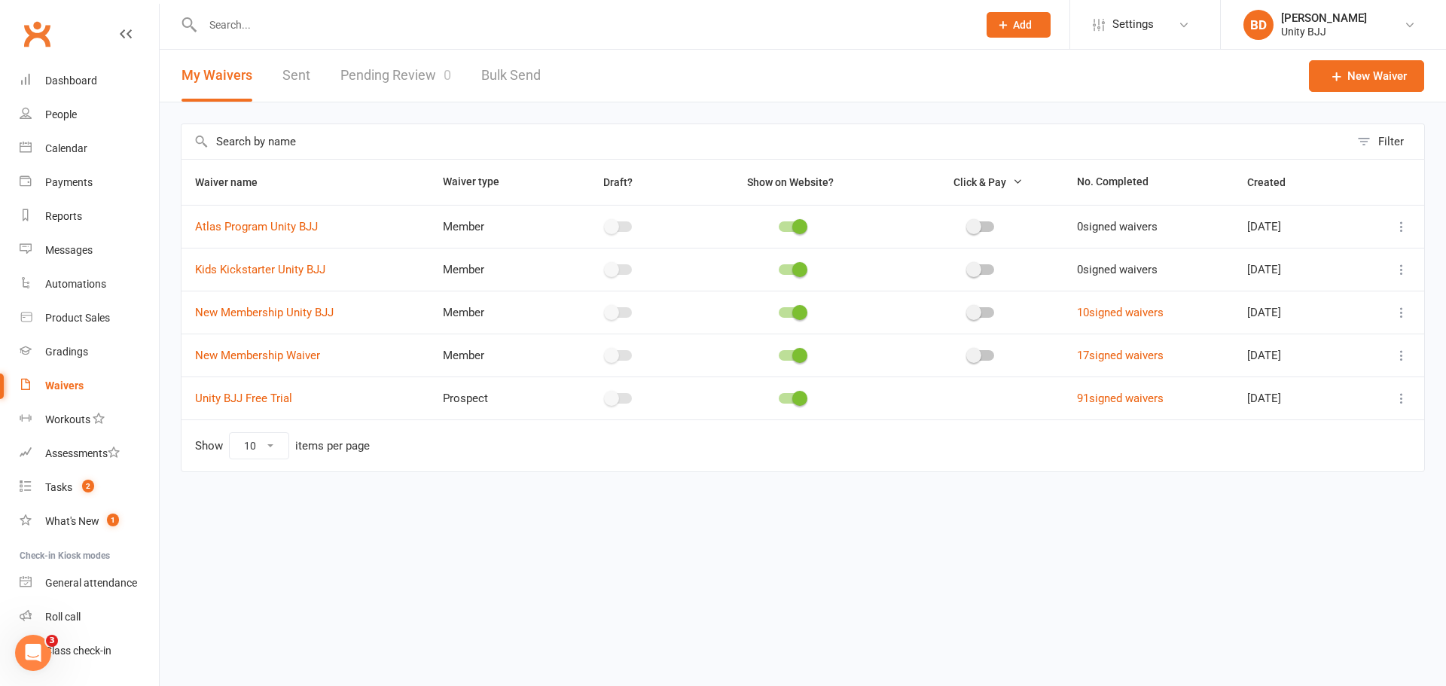
click at [1401, 265] on icon at bounding box center [1401, 269] width 15 height 15
click at [1308, 298] on link "Edit waiver" at bounding box center [1321, 299] width 177 height 30
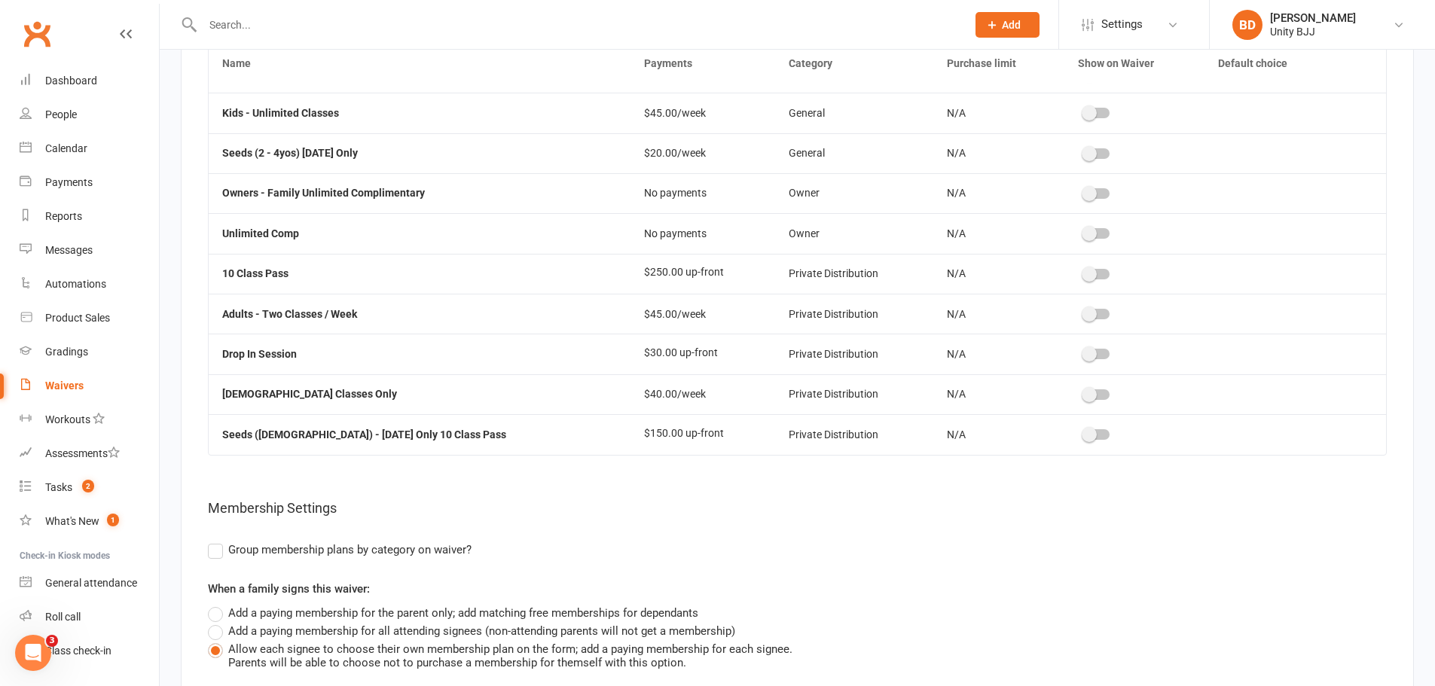
scroll to position [5575, 0]
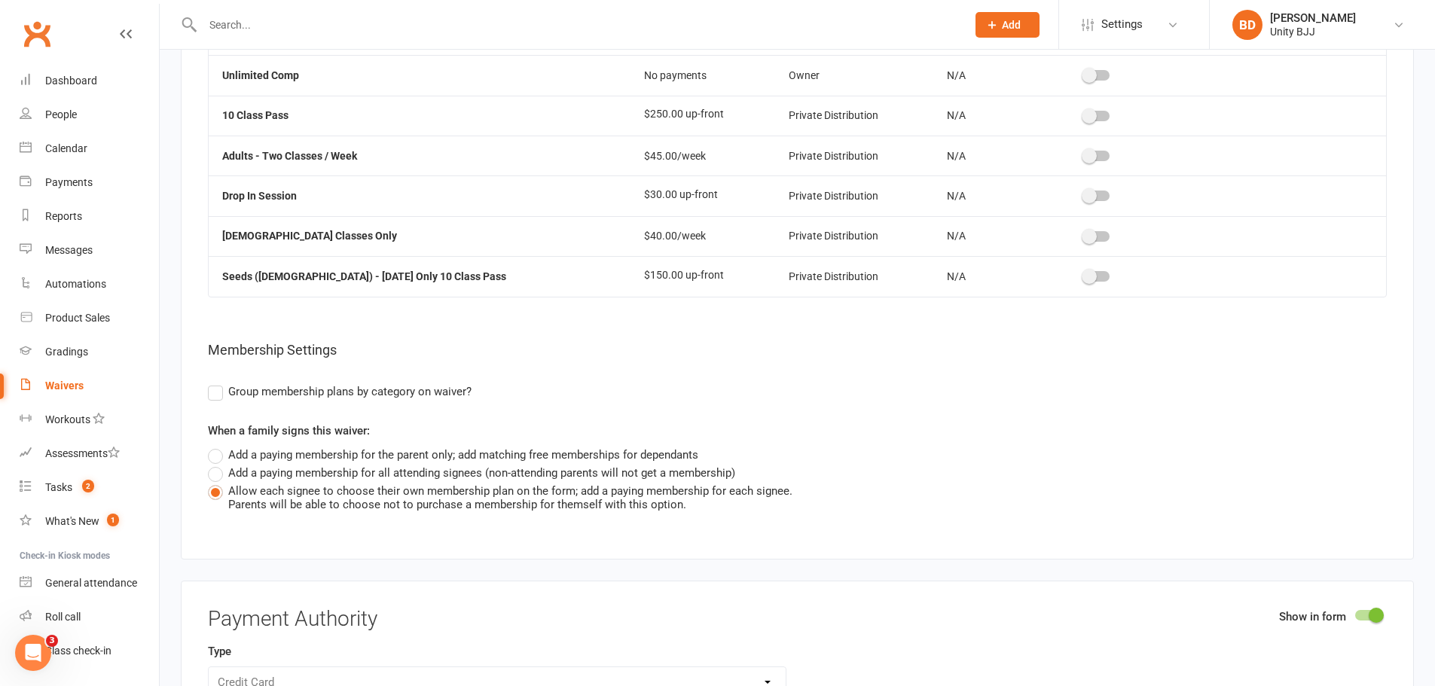
click at [216, 464] on label "Add a paying membership for all attending signees (non-attending parents will n…" at bounding box center [471, 473] width 527 height 18
click at [216, 464] on input "Add a paying membership for all attending signees (non-attending parents will n…" at bounding box center [213, 464] width 10 height 0
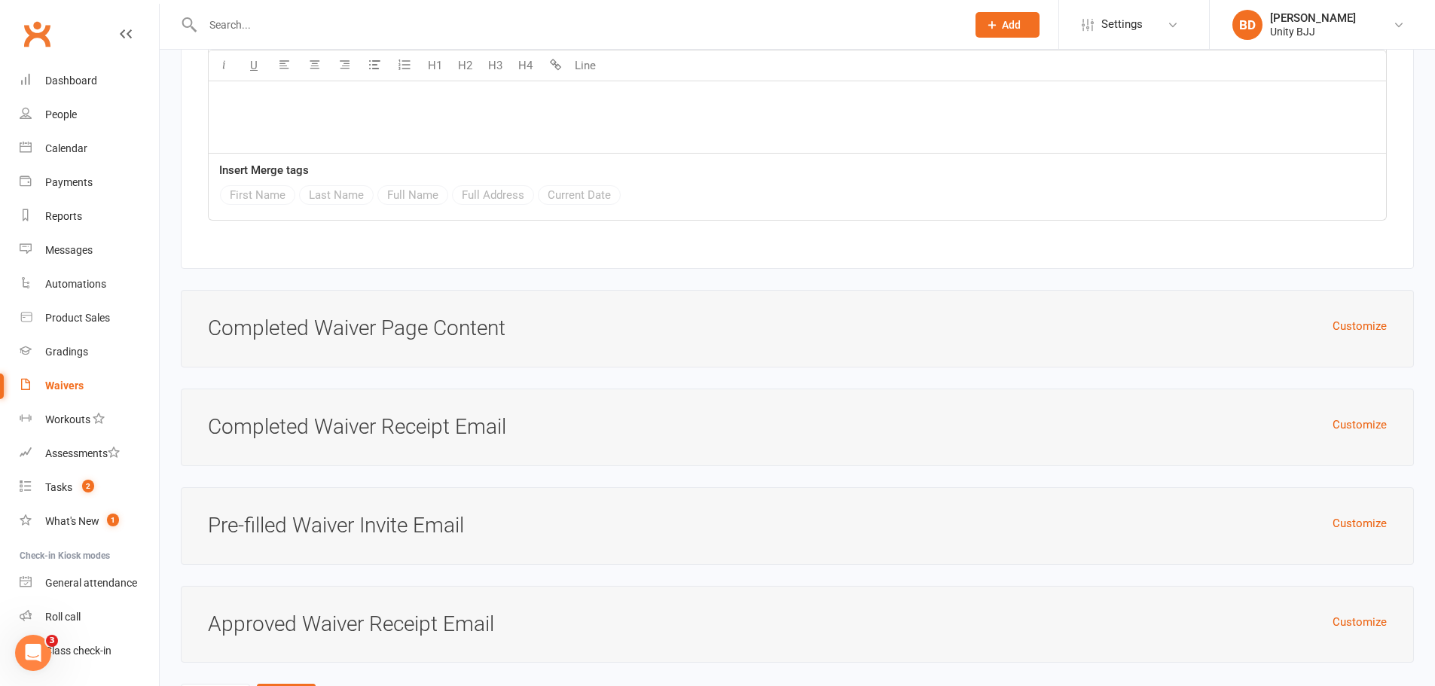
scroll to position [7193, 0]
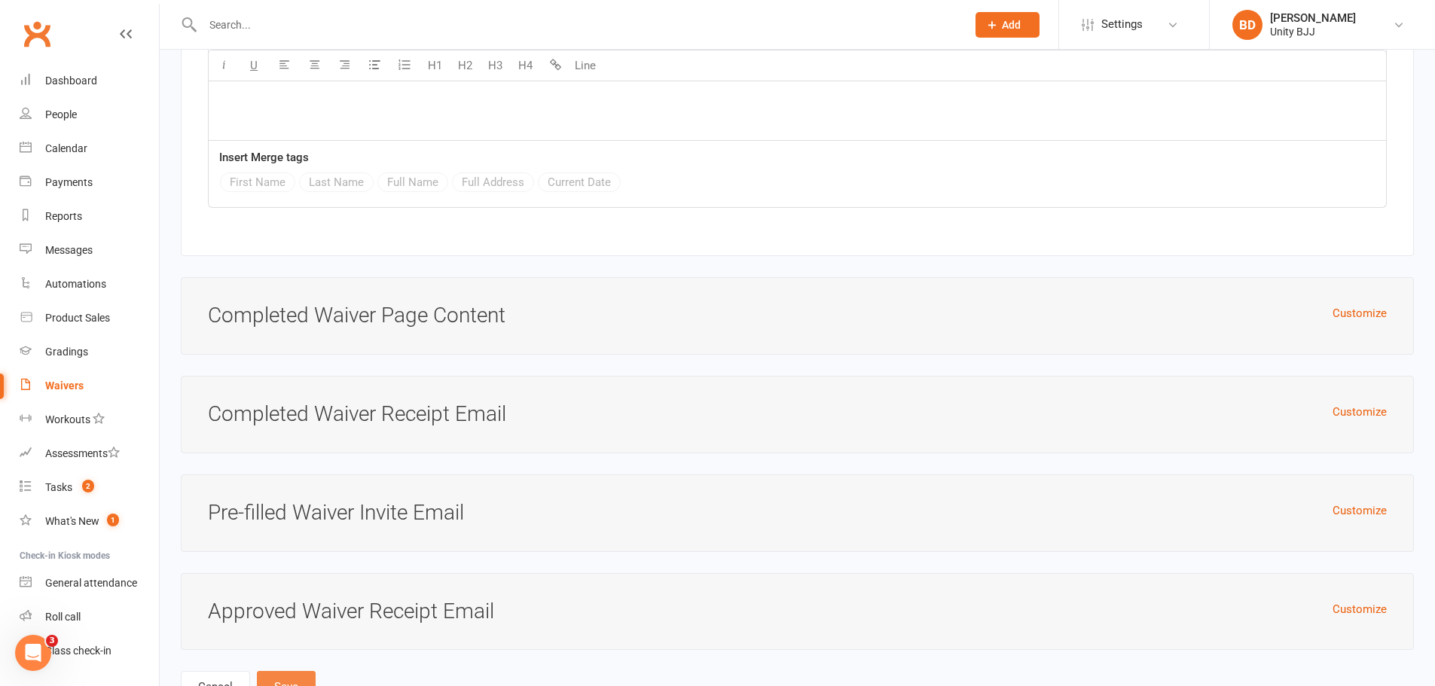
click at [286, 671] on button "Save" at bounding box center [286, 687] width 59 height 32
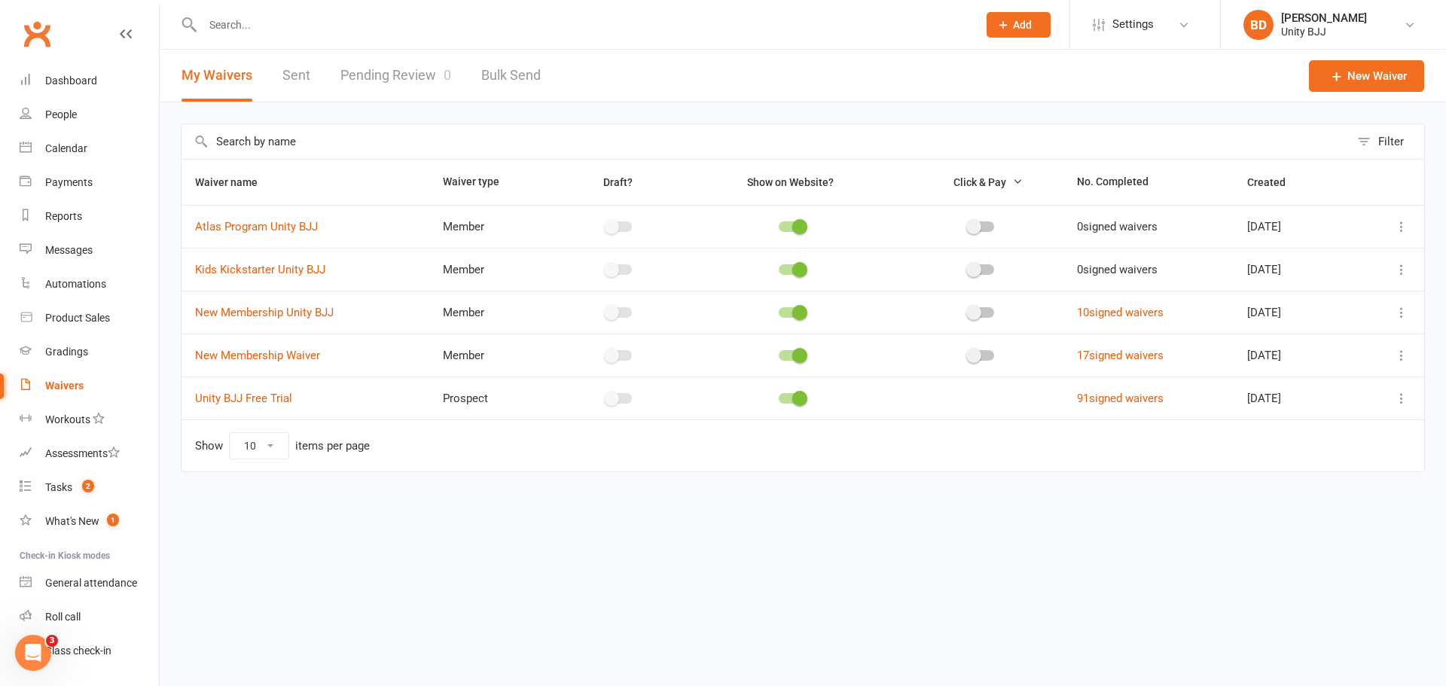
click at [1403, 274] on icon at bounding box center [1401, 269] width 15 height 15
click at [1324, 351] on link "Copy external link to clipboard" at bounding box center [1321, 359] width 177 height 30
